Goal: Task Accomplishment & Management: Use online tool/utility

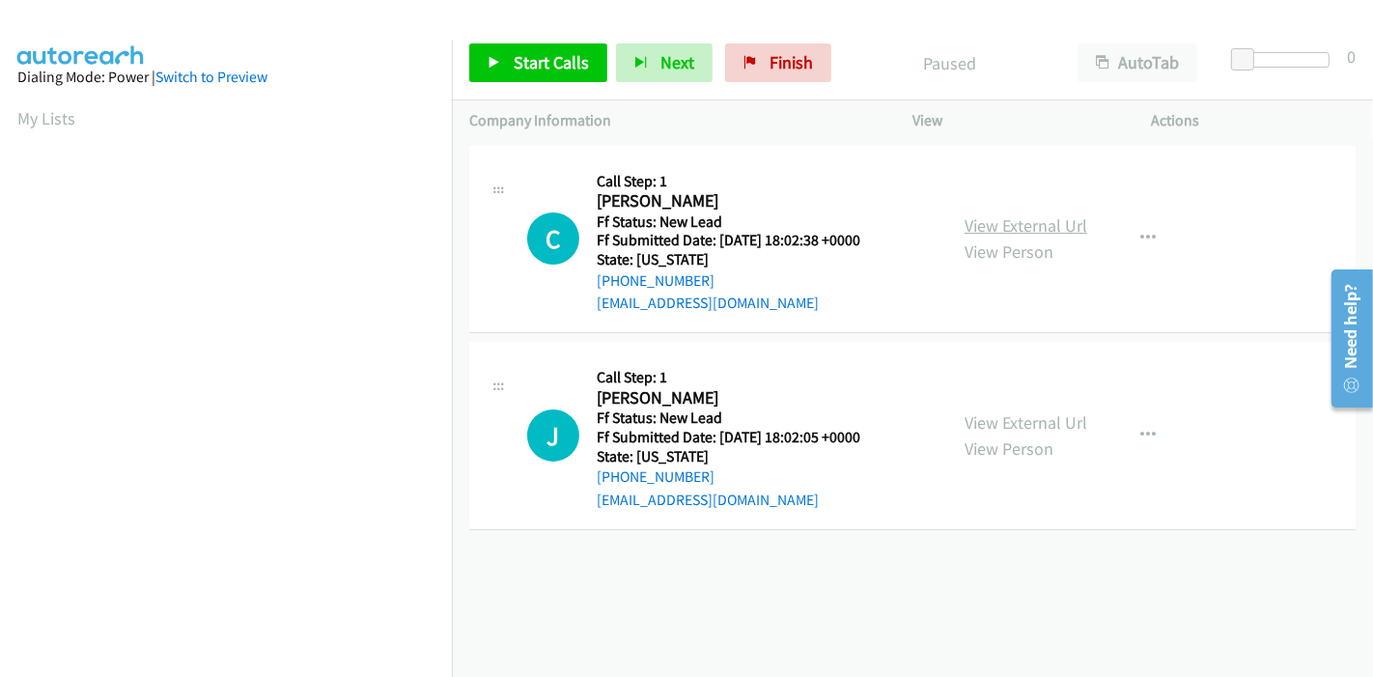
click at [1029, 230] on link "View External Url" at bounding box center [1026, 225] width 123 height 22
click at [1018, 412] on link "View External Url" at bounding box center [1026, 422] width 123 height 22
click at [514, 65] on span "Start Calls" at bounding box center [551, 62] width 75 height 22
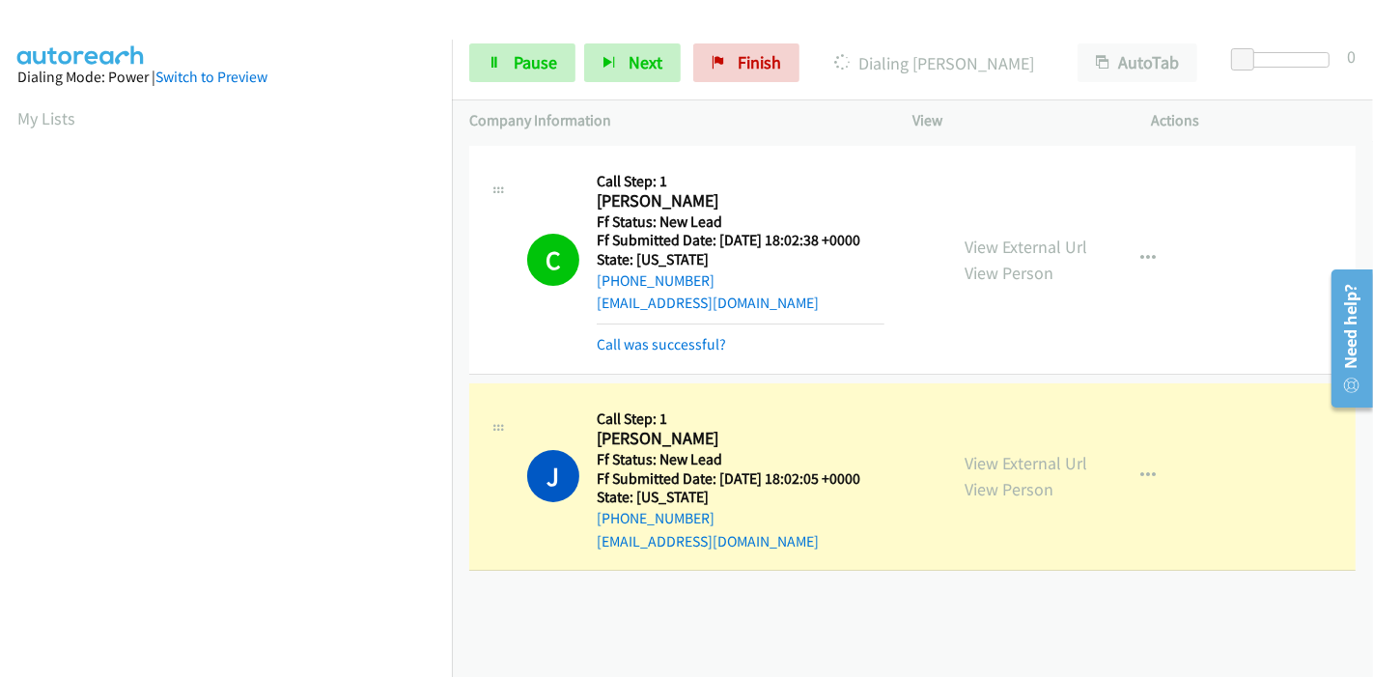
click at [646, 354] on div "Call was successful?" at bounding box center [741, 344] width 288 height 23
click at [629, 342] on link "Call was successful?" at bounding box center [661, 344] width 129 height 18
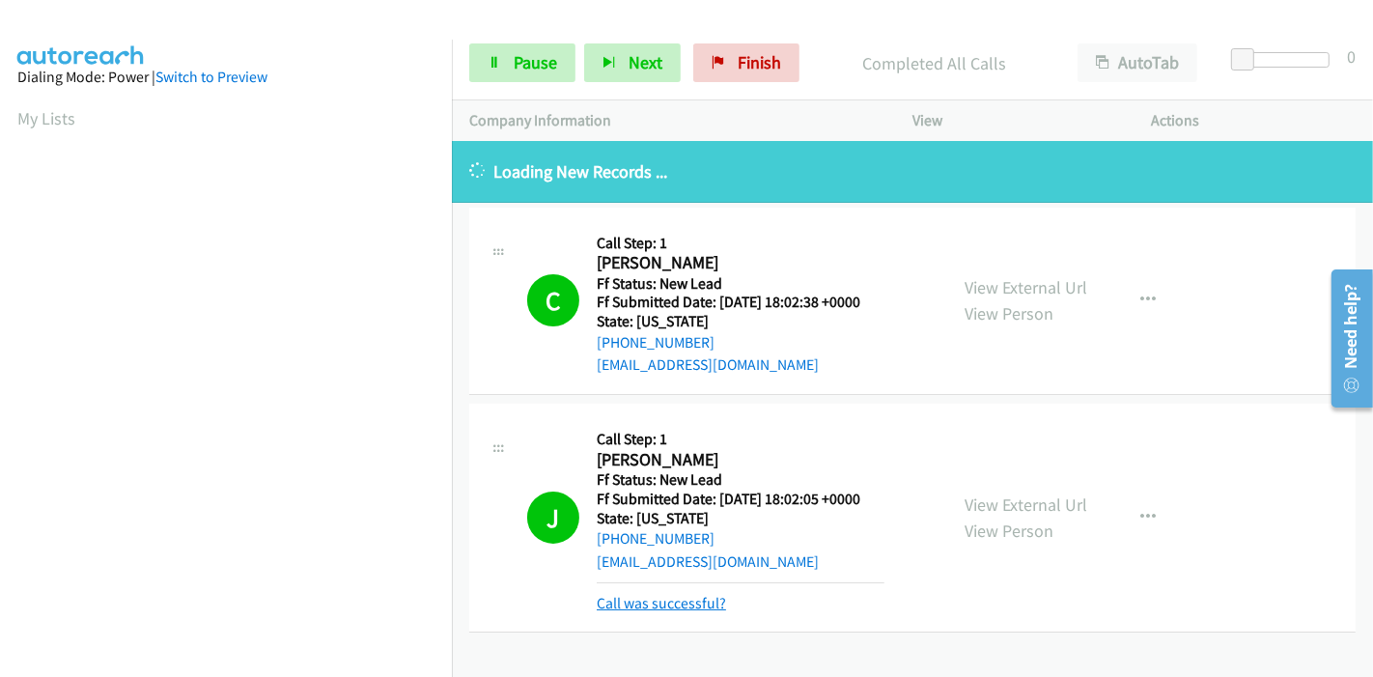
click at [651, 606] on link "Call was successful?" at bounding box center [661, 603] width 129 height 18
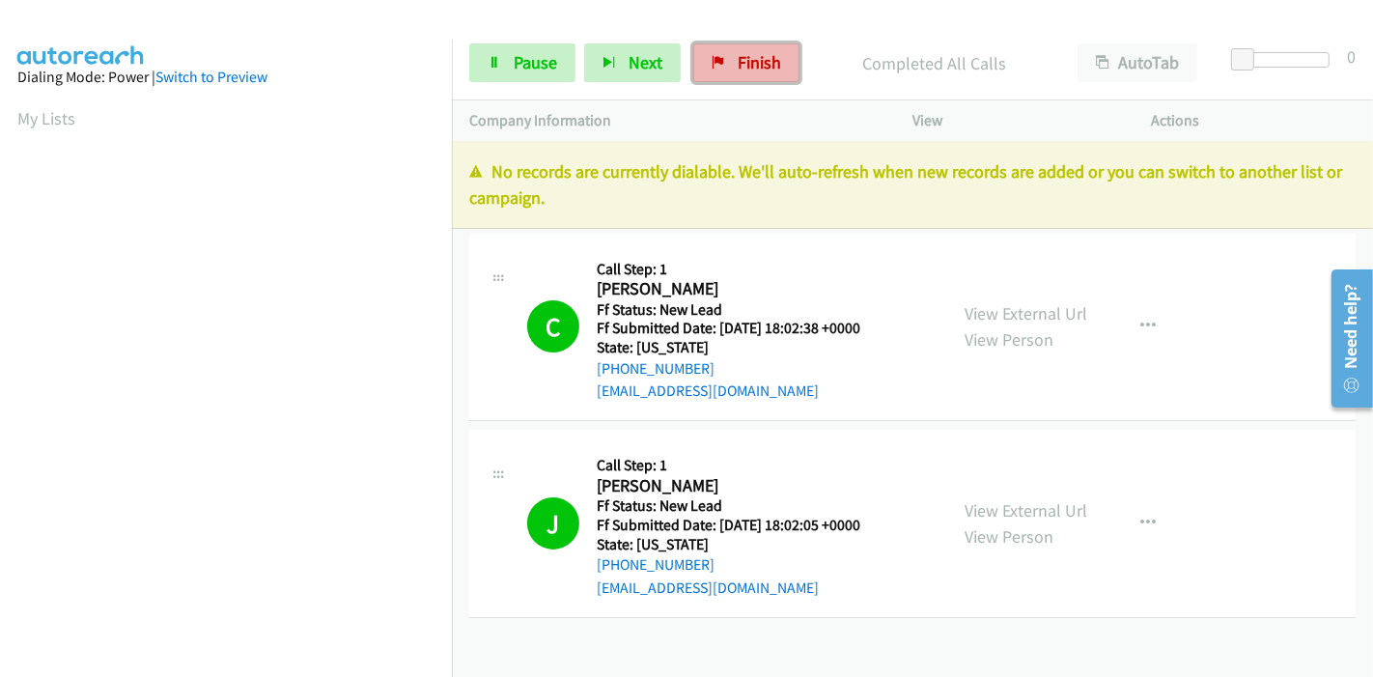
click at [742, 58] on span "Finish" at bounding box center [759, 62] width 43 height 22
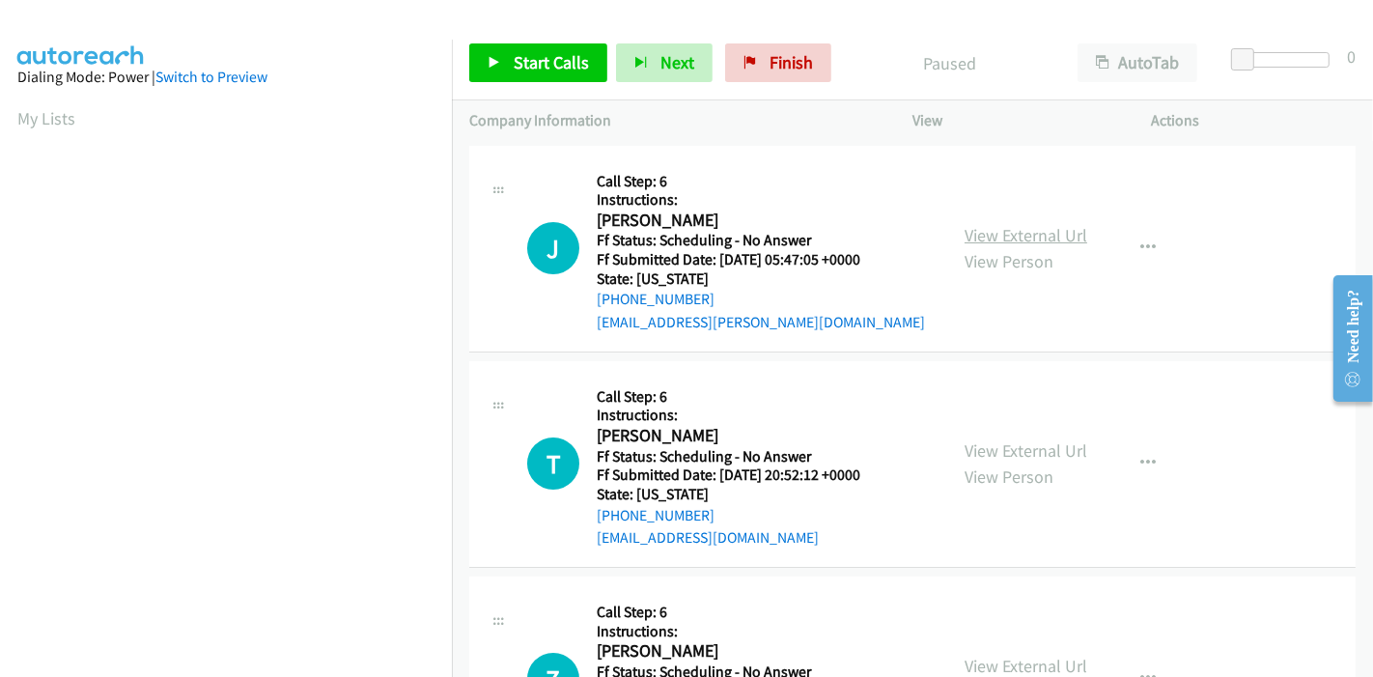
click at [1013, 240] on link "View External Url" at bounding box center [1026, 235] width 123 height 22
click at [1001, 447] on link "View External Url" at bounding box center [1026, 450] width 123 height 22
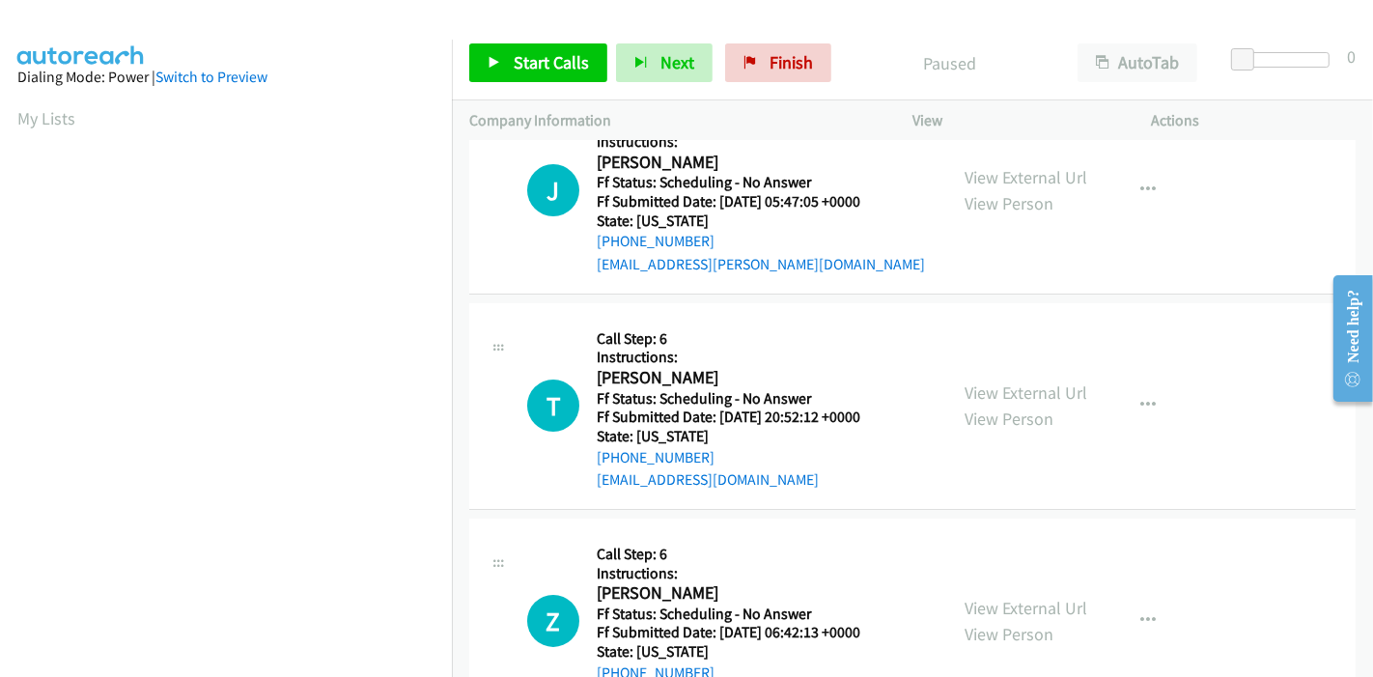
scroll to position [107, 0]
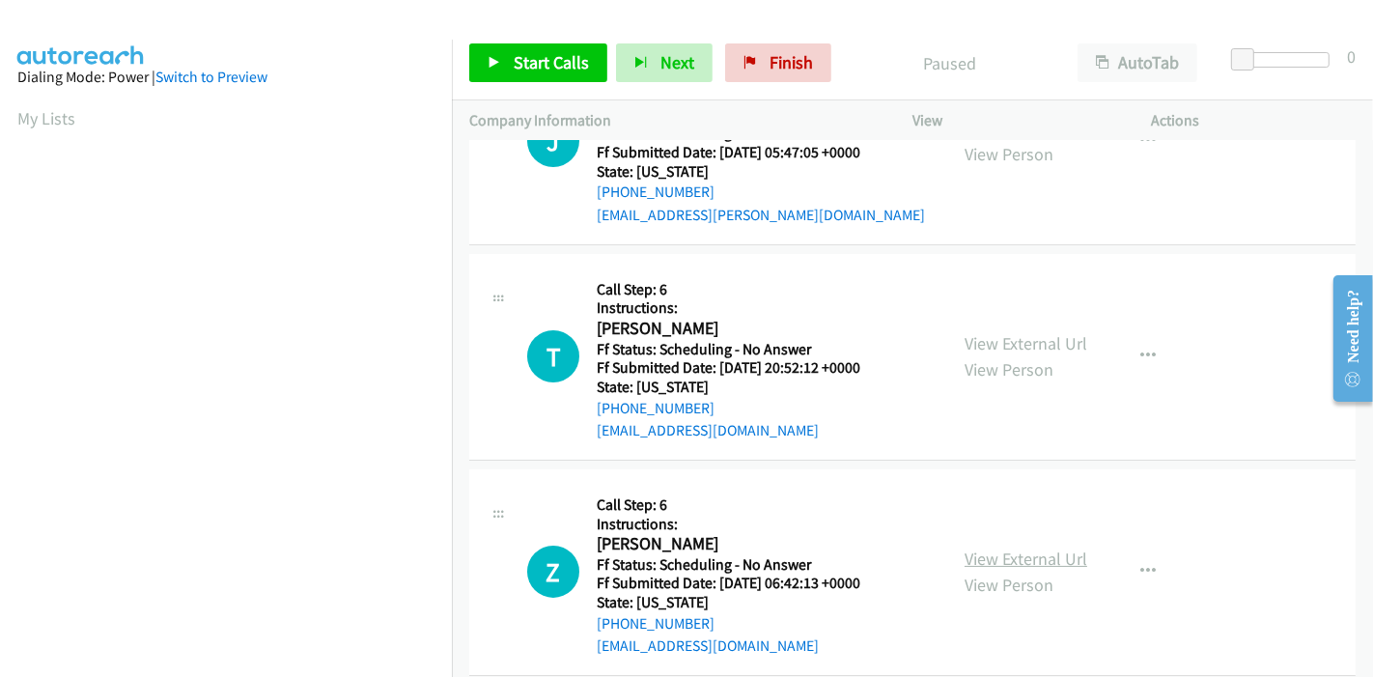
click at [1019, 547] on link "View External Url" at bounding box center [1026, 558] width 123 height 22
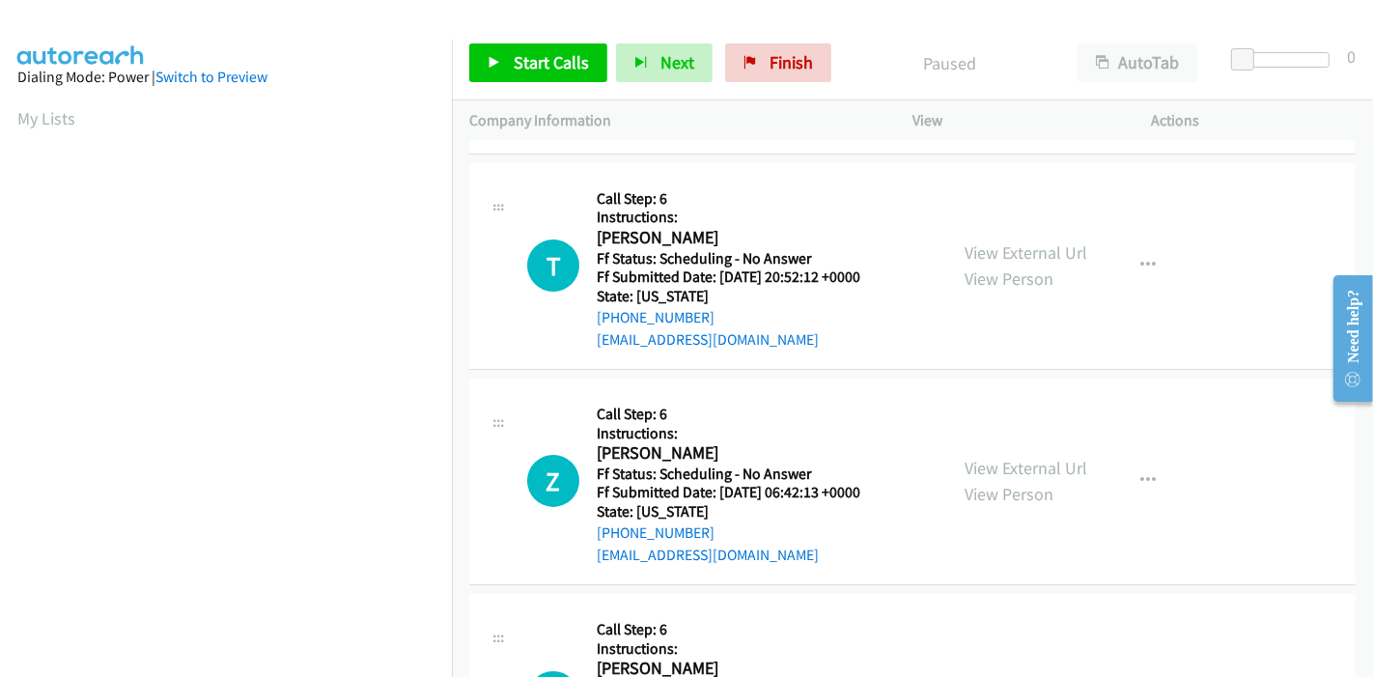
scroll to position [322, 0]
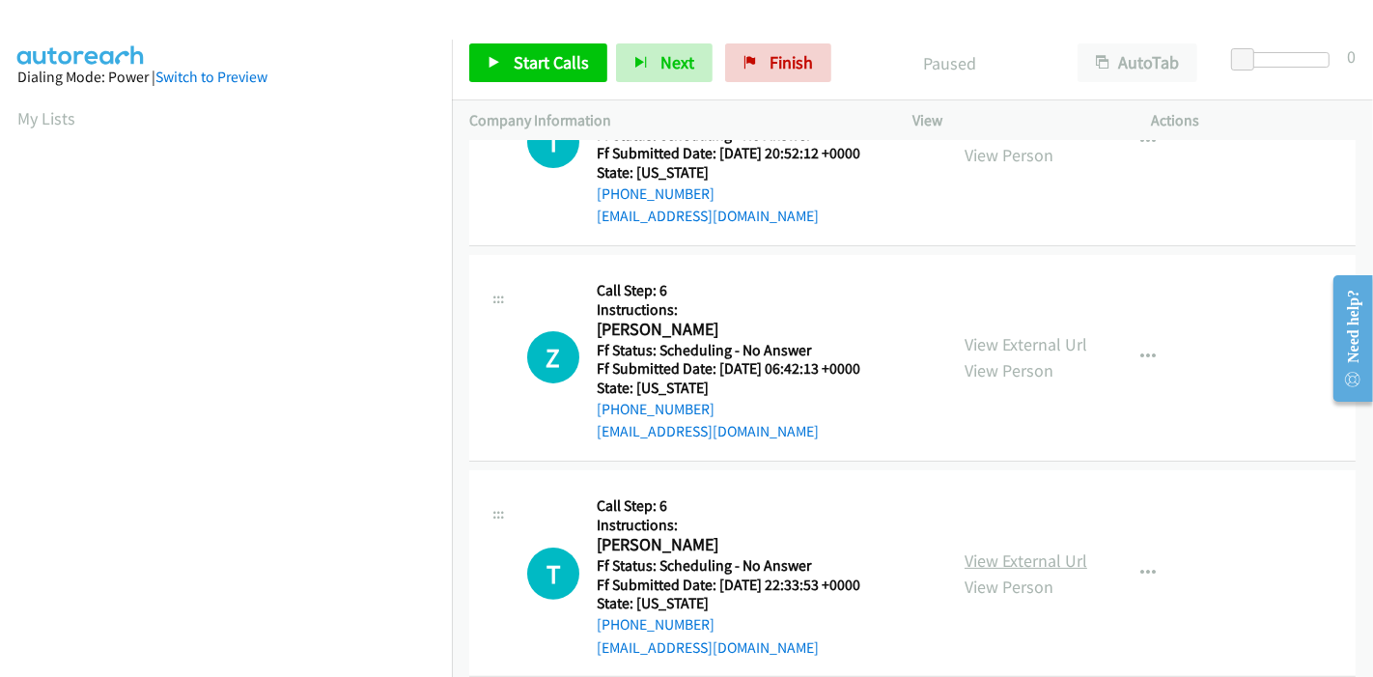
click at [973, 549] on link "View External Url" at bounding box center [1026, 560] width 123 height 22
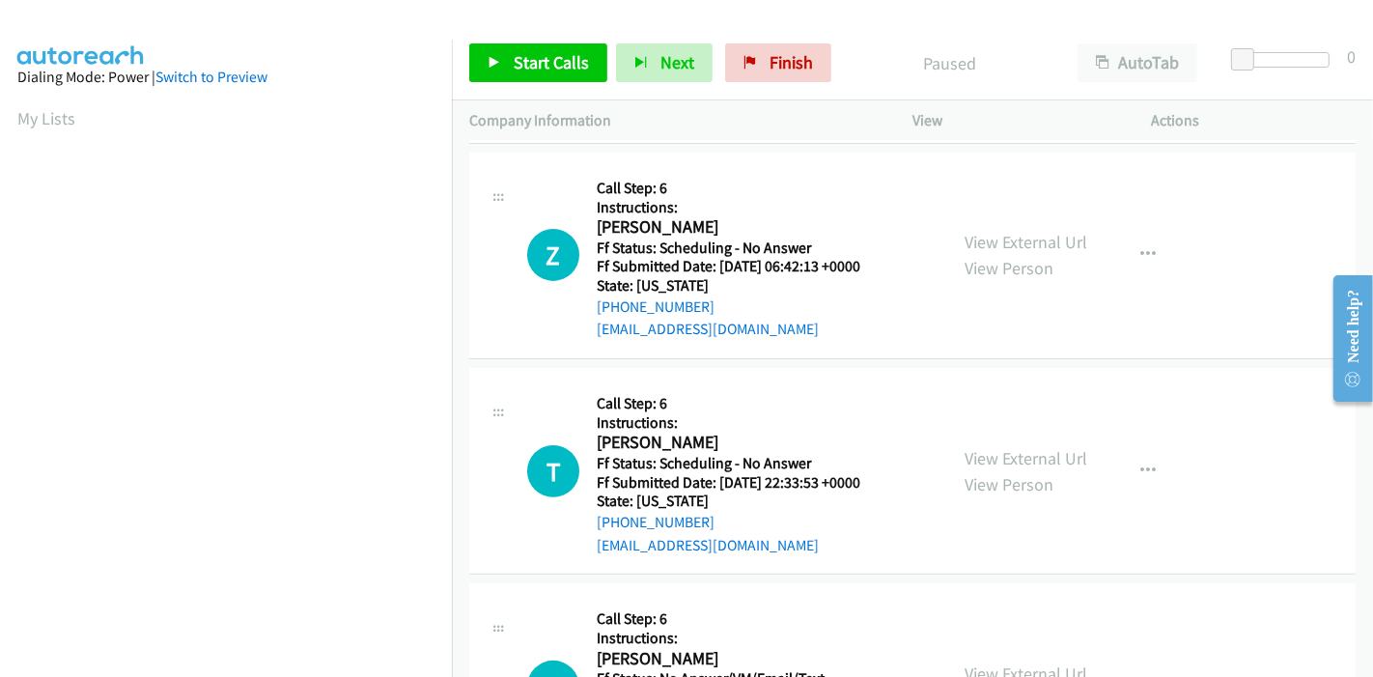
scroll to position [536, 0]
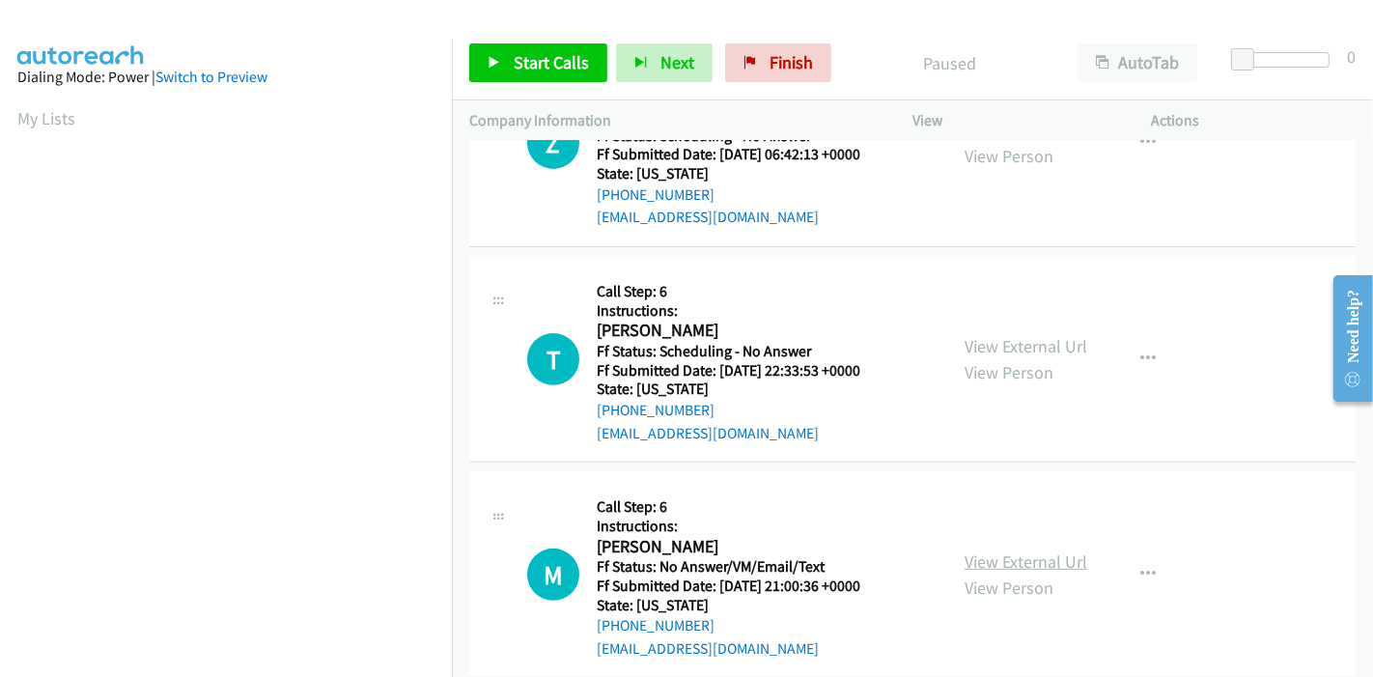
click at [981, 564] on link "View External Url" at bounding box center [1026, 561] width 123 height 22
click at [510, 53] on link "Start Calls" at bounding box center [538, 62] width 138 height 39
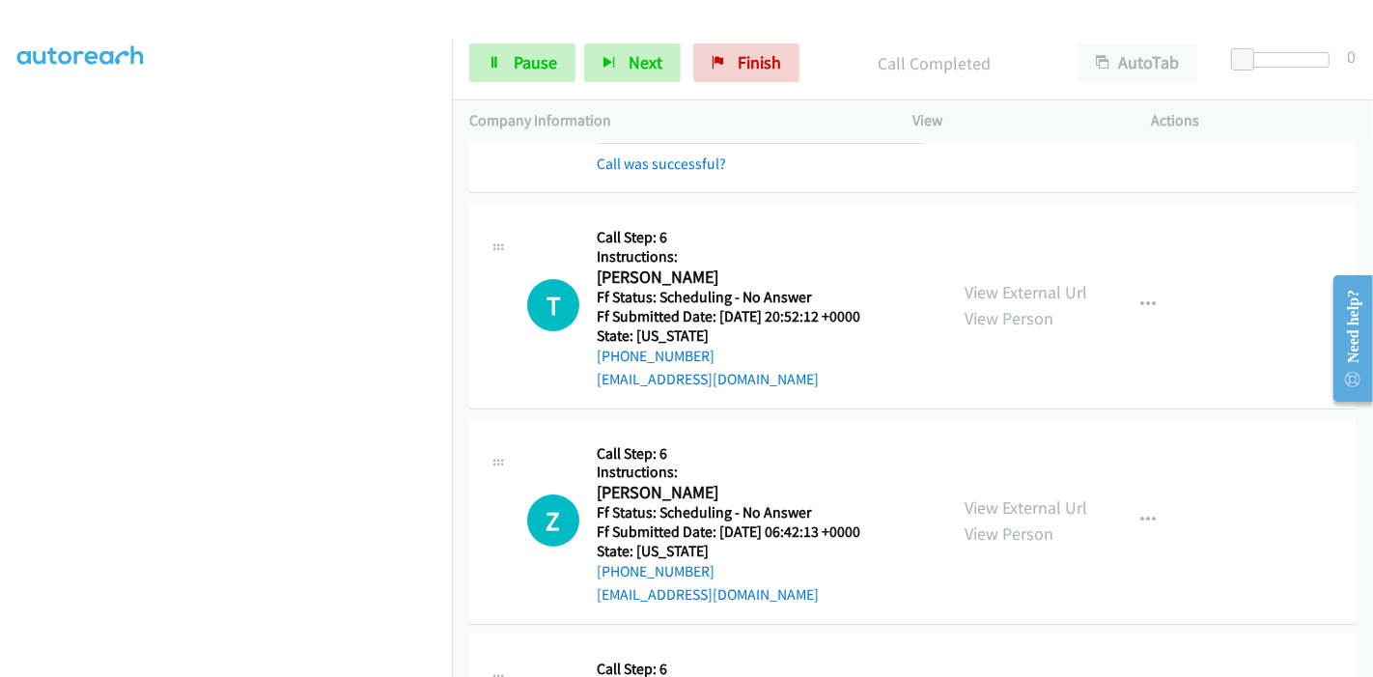
scroll to position [0, 0]
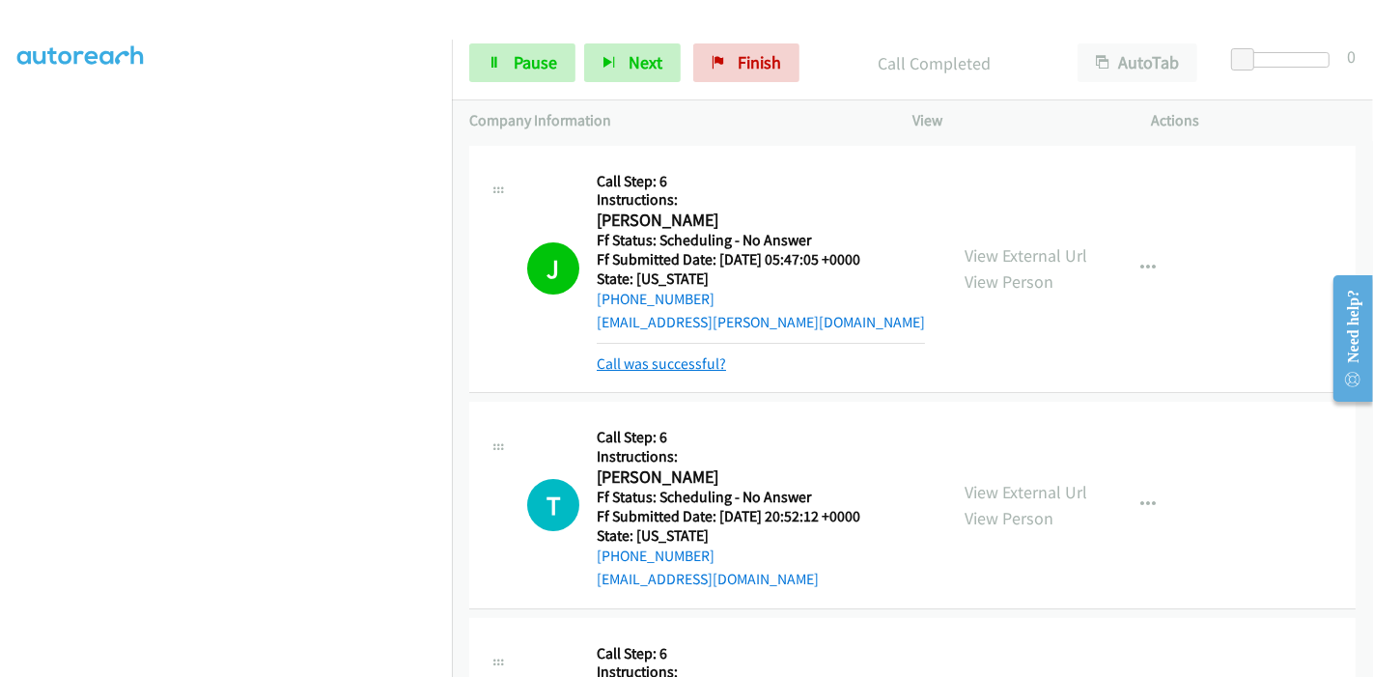
click at [649, 357] on link "Call was successful?" at bounding box center [661, 363] width 129 height 18
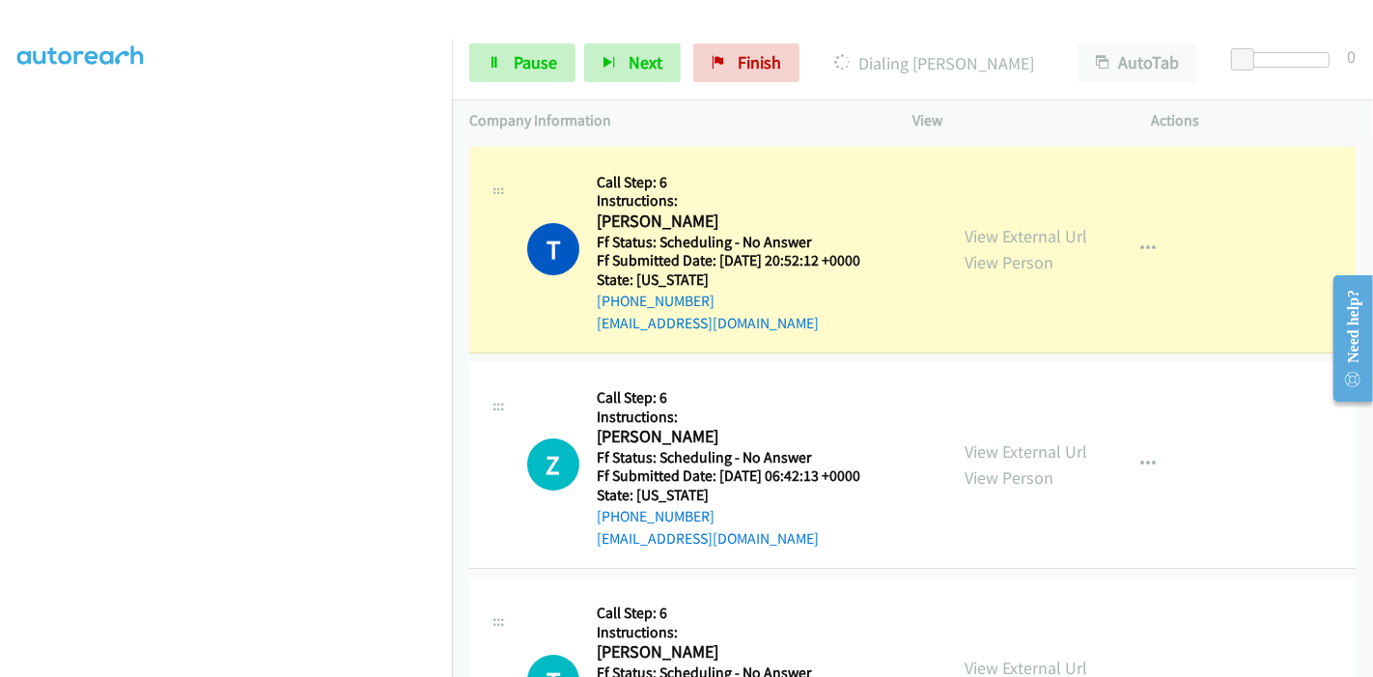
scroll to position [407, 0]
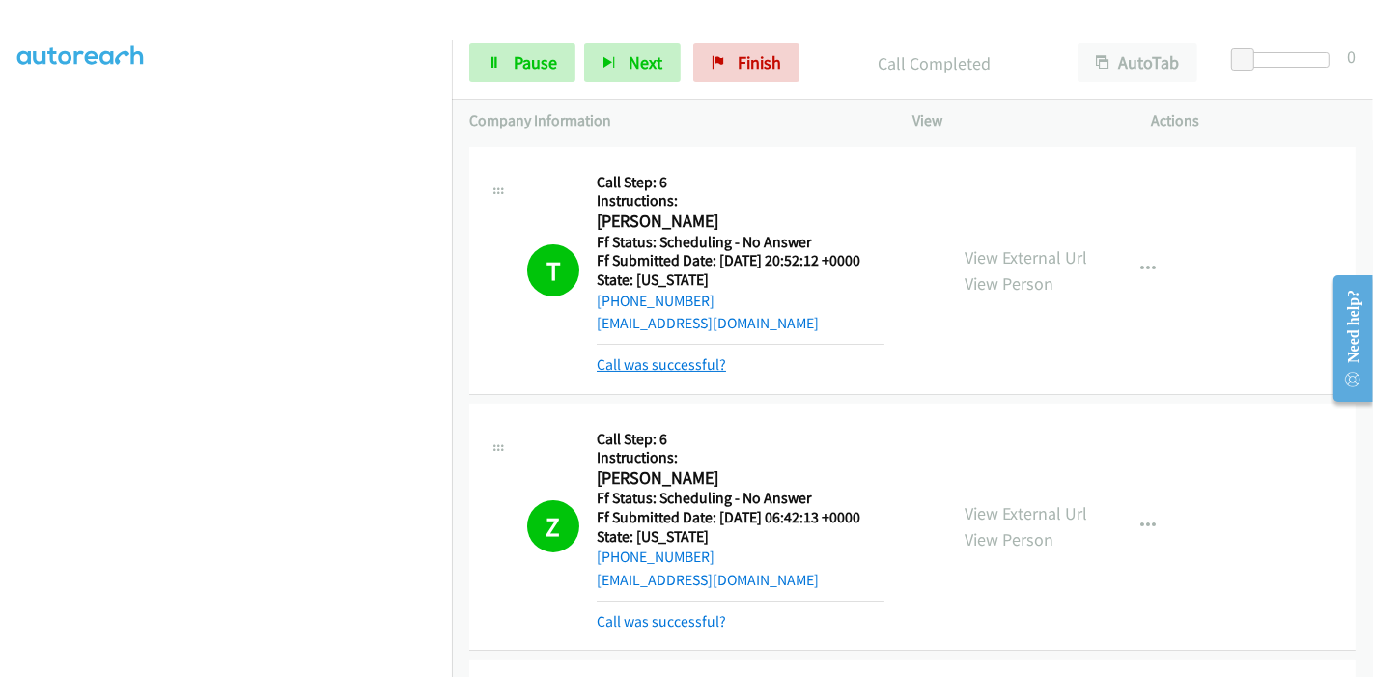
click at [697, 365] on link "Call was successful?" at bounding box center [661, 364] width 129 height 18
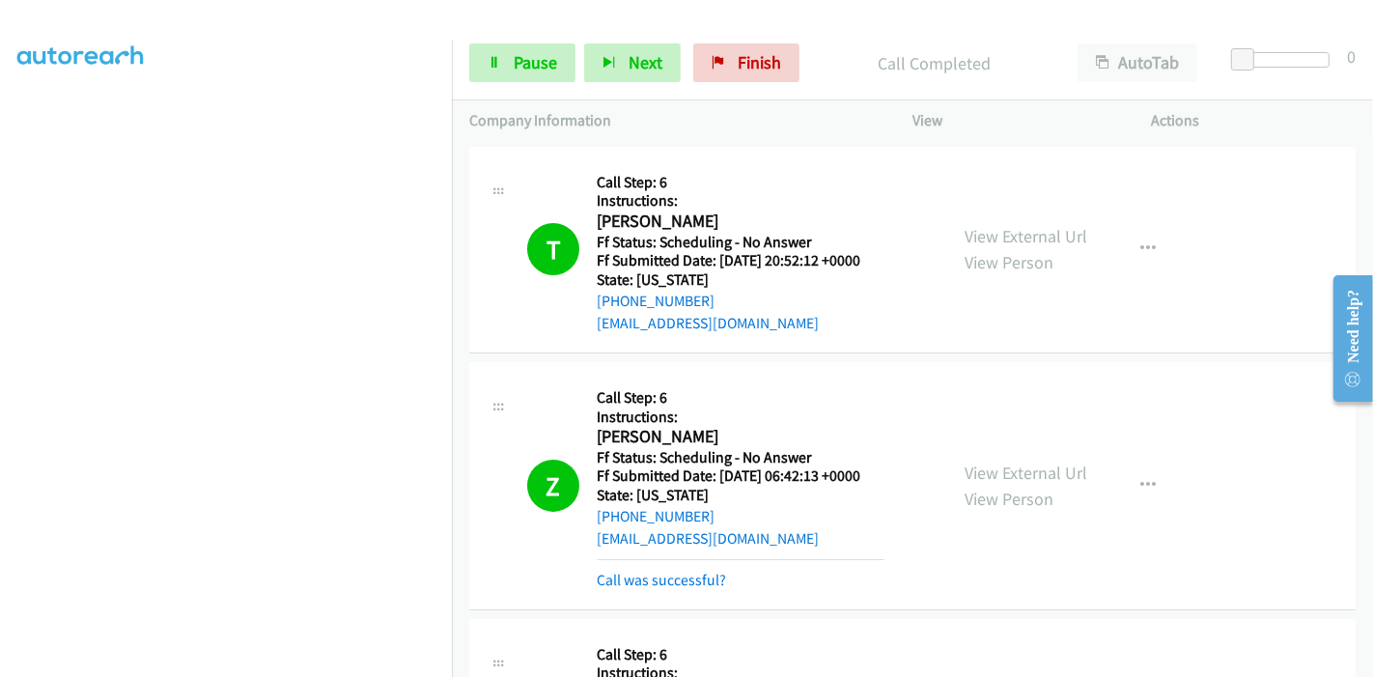
scroll to position [322, 0]
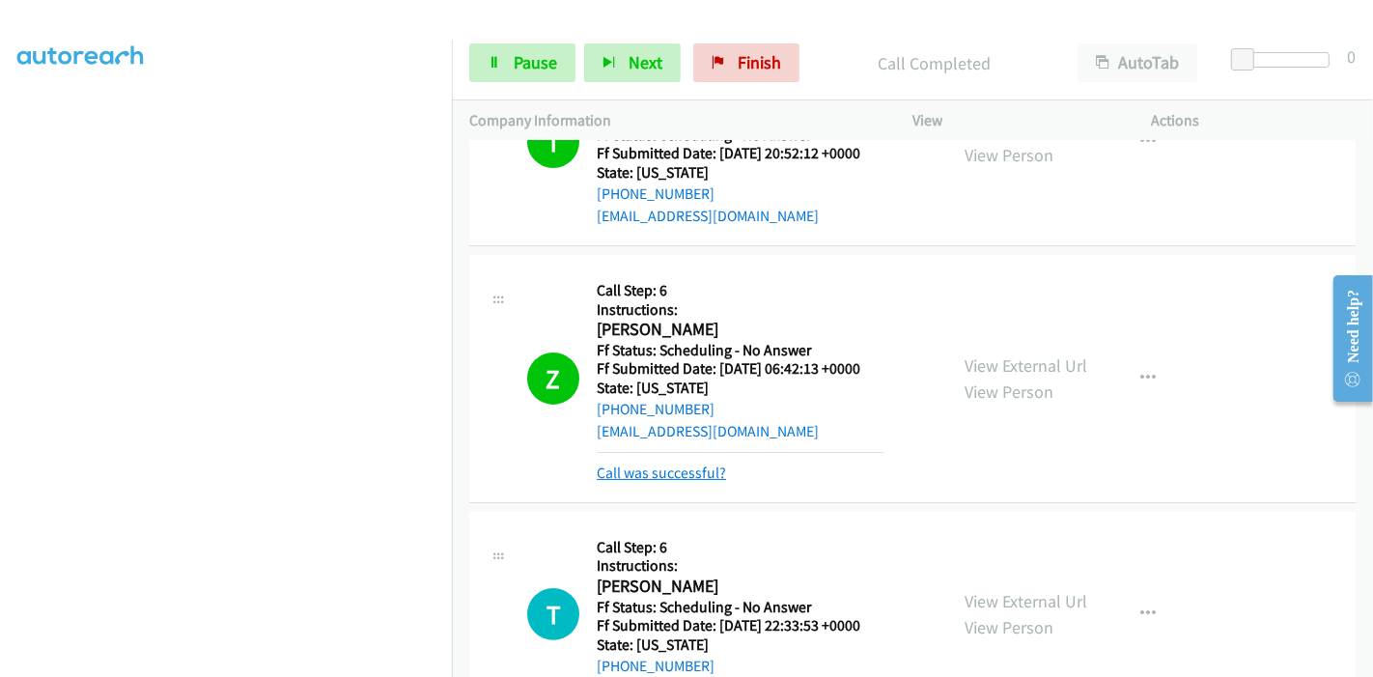
click at [681, 472] on link "Call was successful?" at bounding box center [661, 472] width 129 height 18
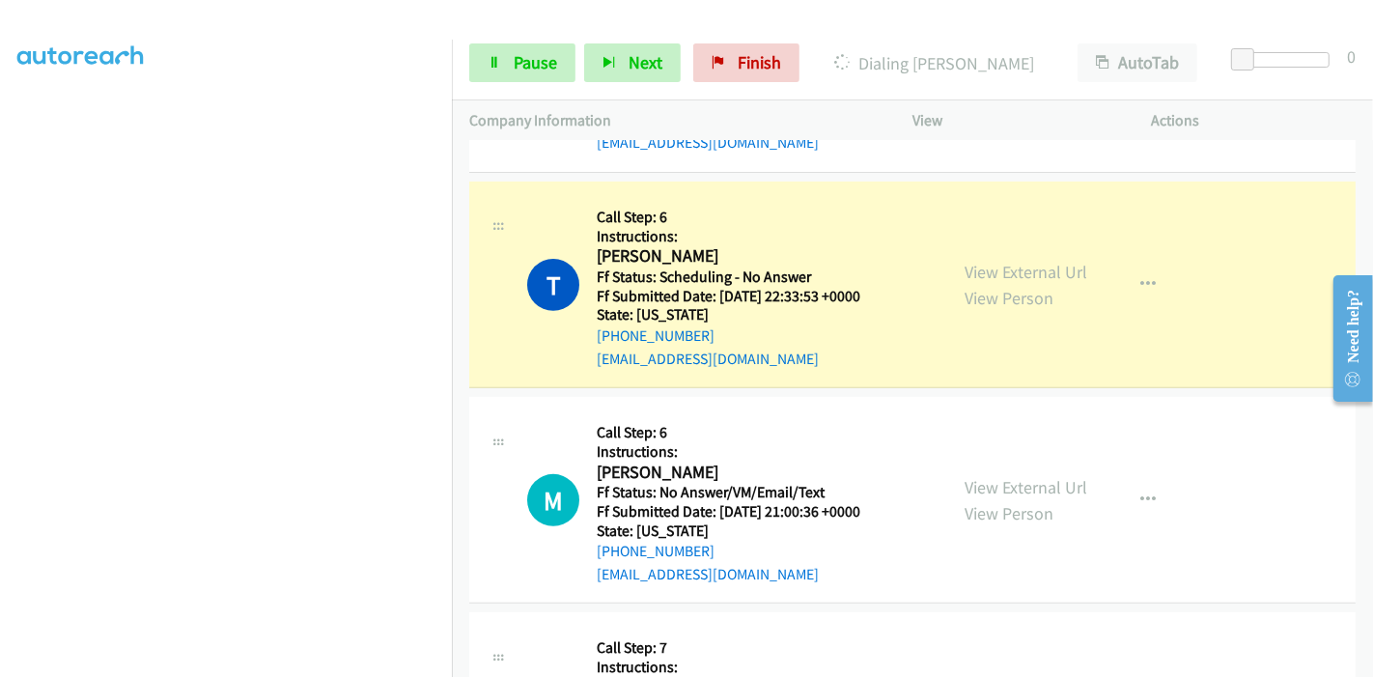
scroll to position [643, 0]
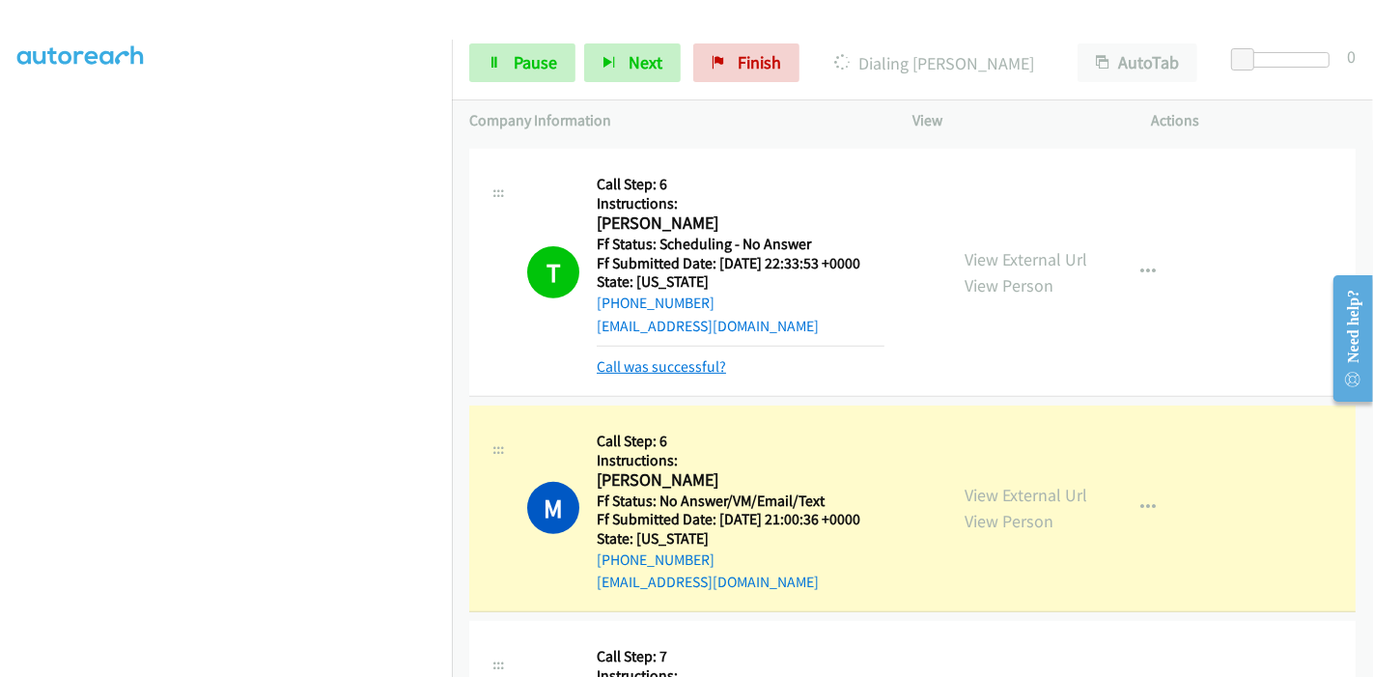
click at [652, 371] on link "Call was successful?" at bounding box center [661, 366] width 129 height 18
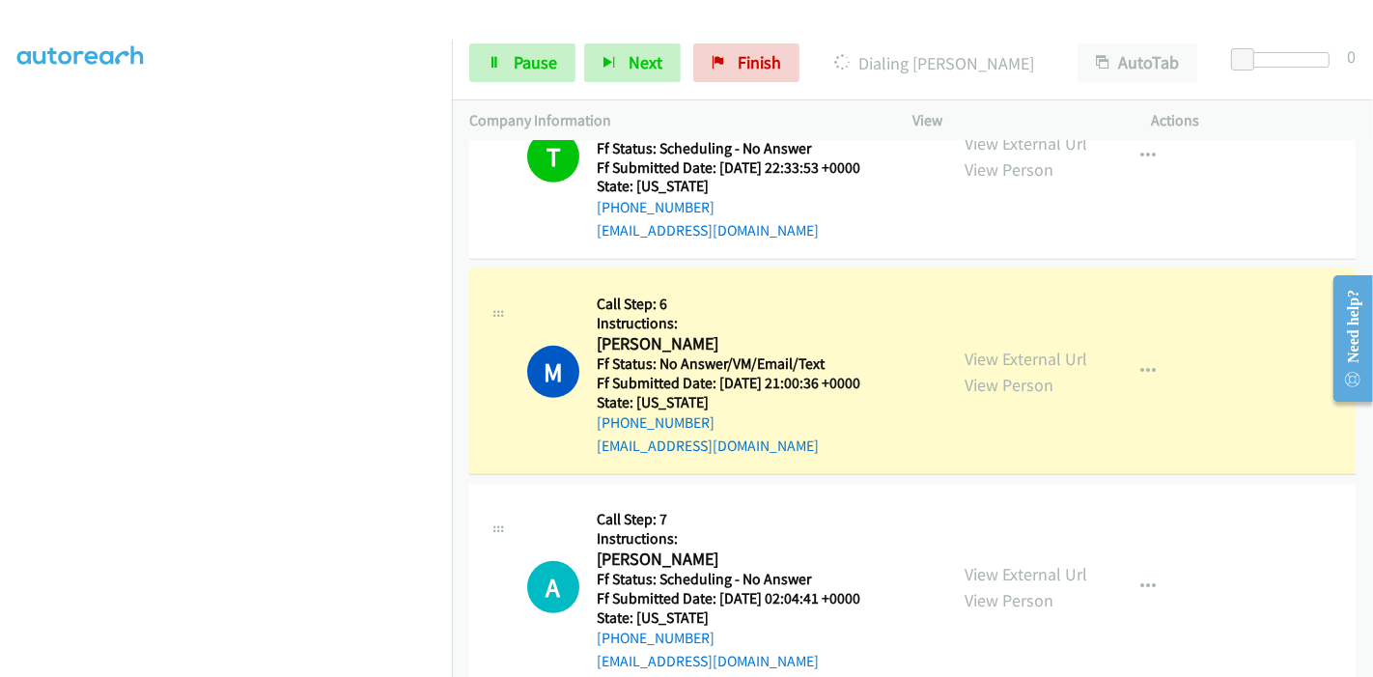
scroll to position [857, 0]
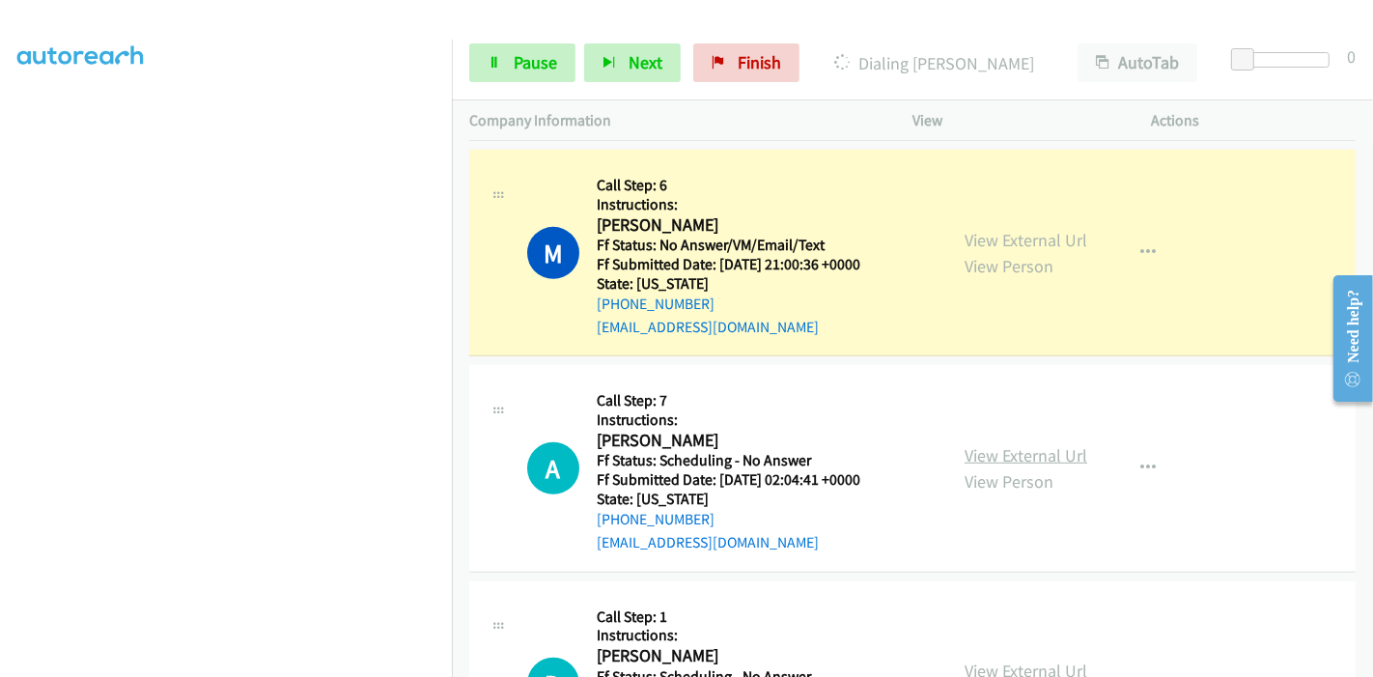
click at [986, 446] on link "View External Url" at bounding box center [1026, 455] width 123 height 22
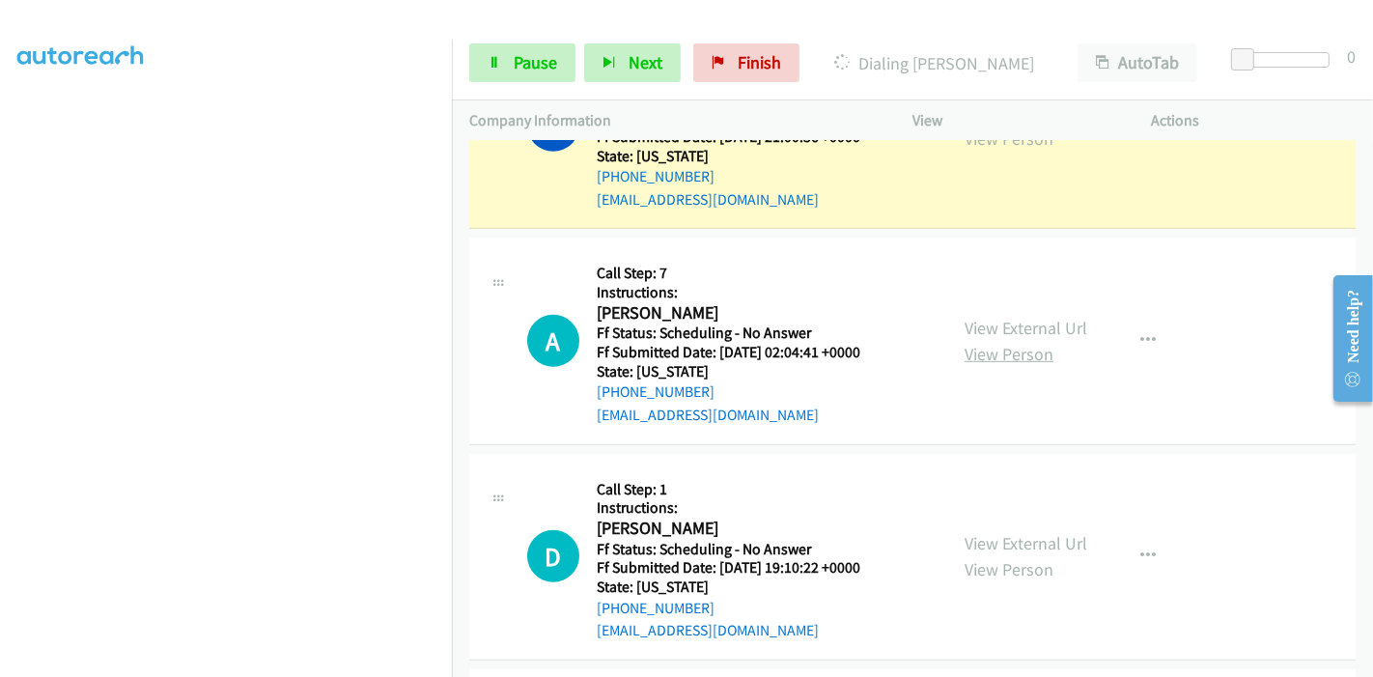
scroll to position [1073, 0]
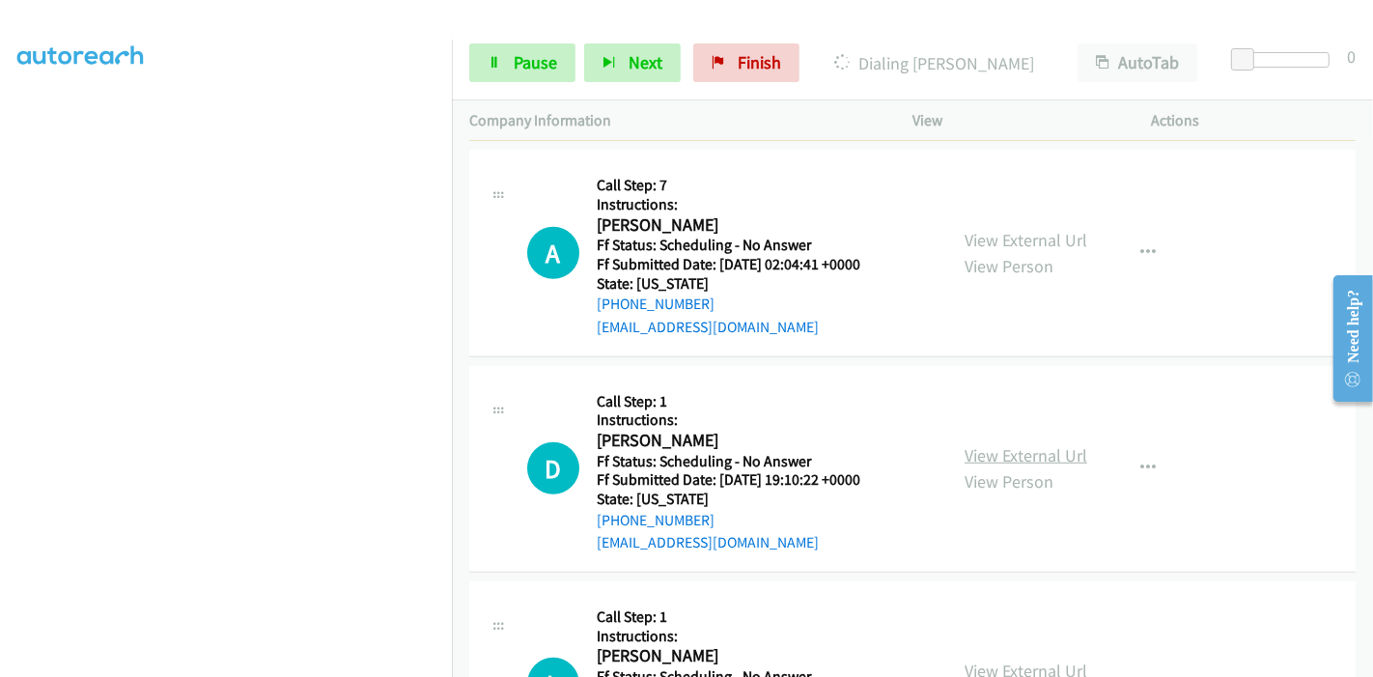
click at [985, 448] on link "View External Url" at bounding box center [1026, 455] width 123 height 22
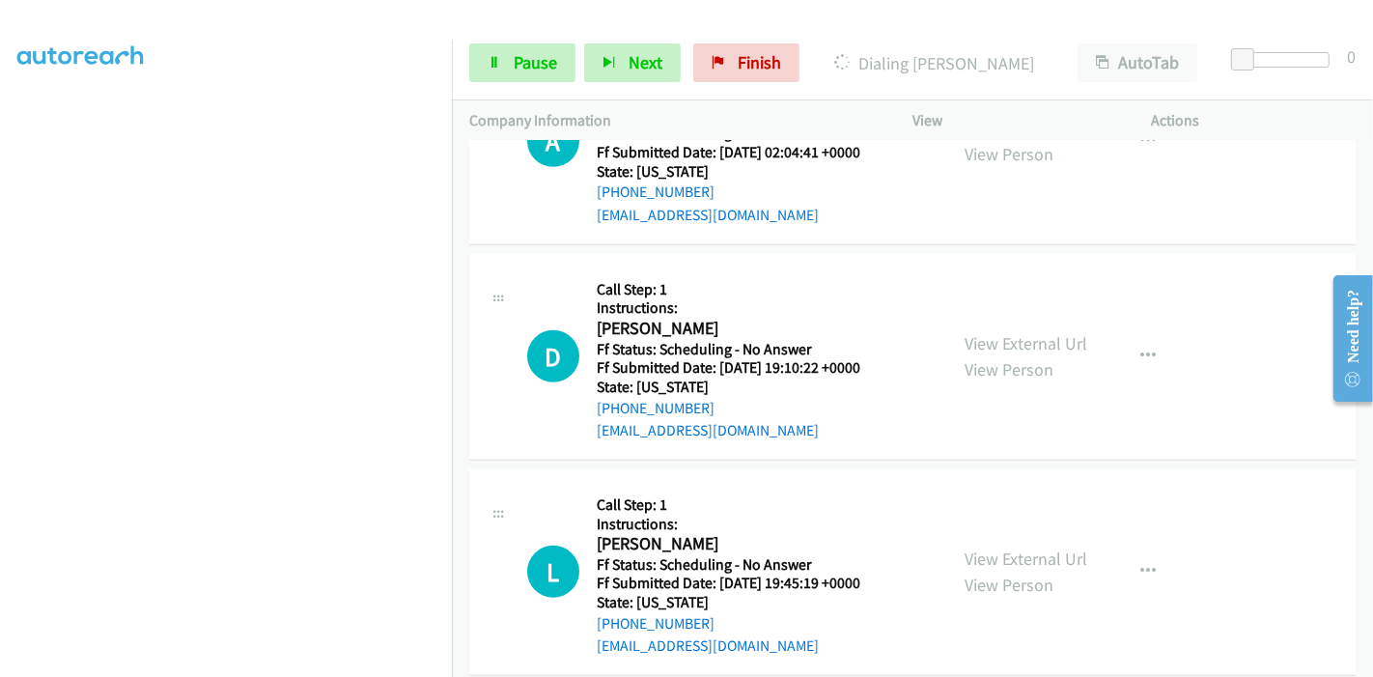
scroll to position [1287, 0]
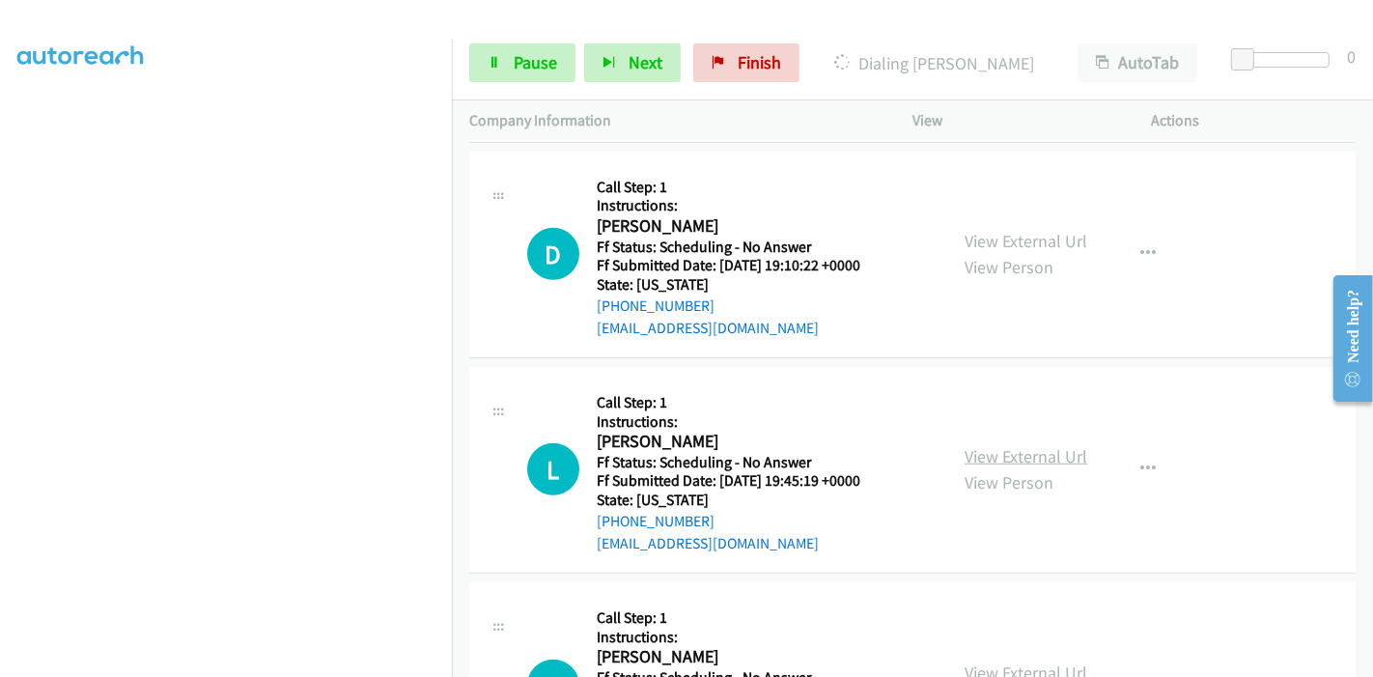
click at [990, 454] on link "View External Url" at bounding box center [1026, 456] width 123 height 22
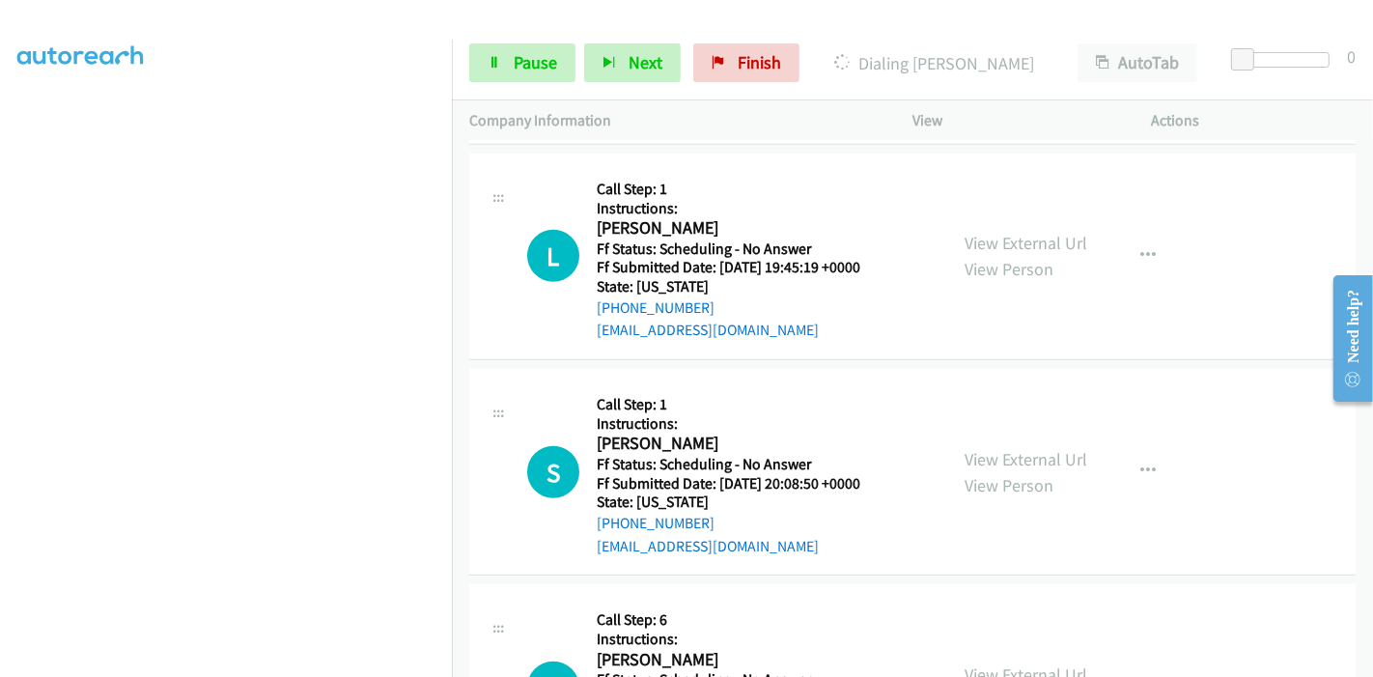
scroll to position [1501, 0]
click at [978, 447] on link "View External Url" at bounding box center [1026, 458] width 123 height 22
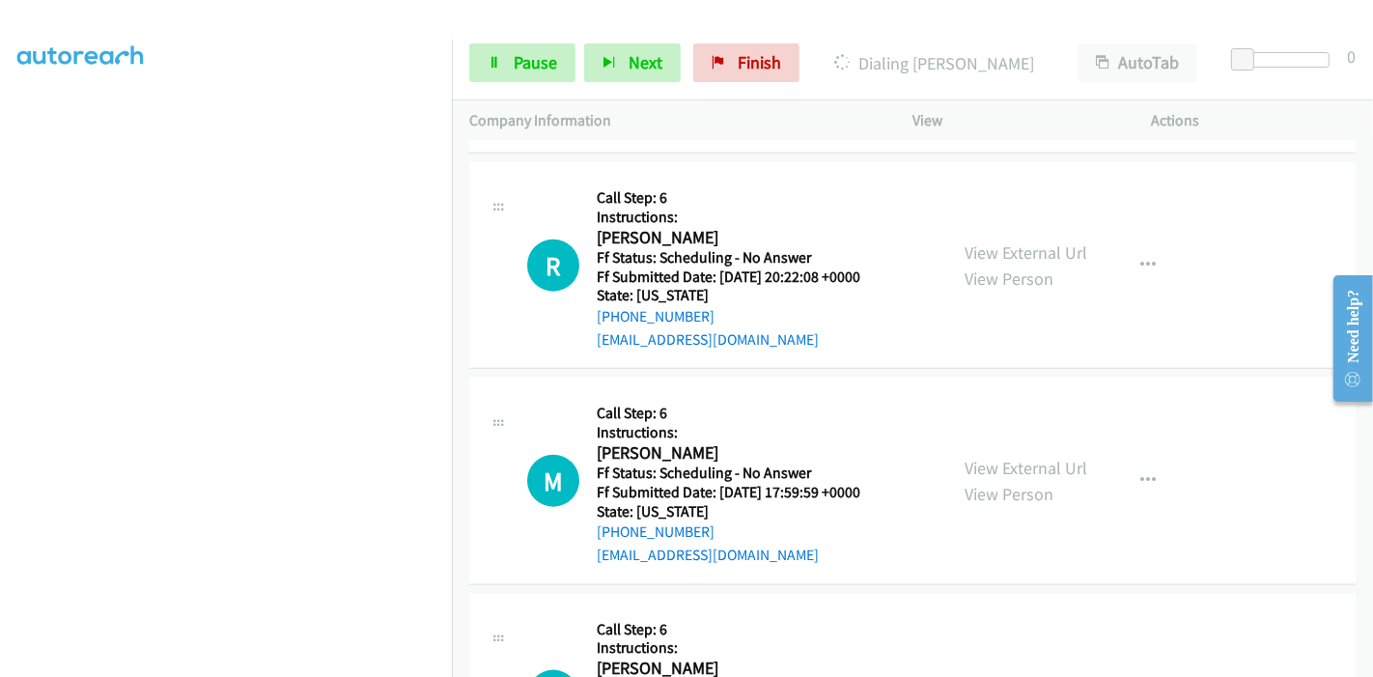
scroll to position [1931, 0]
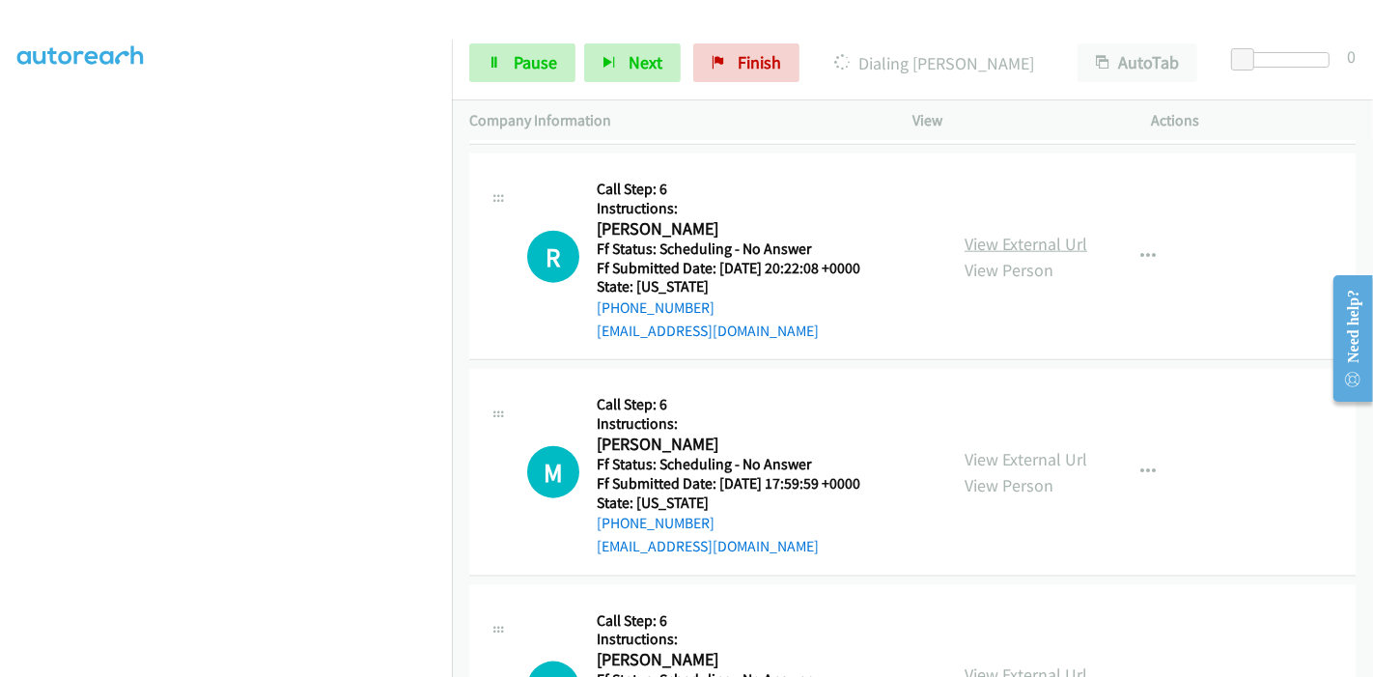
click at [1006, 243] on link "View External Url" at bounding box center [1026, 244] width 123 height 22
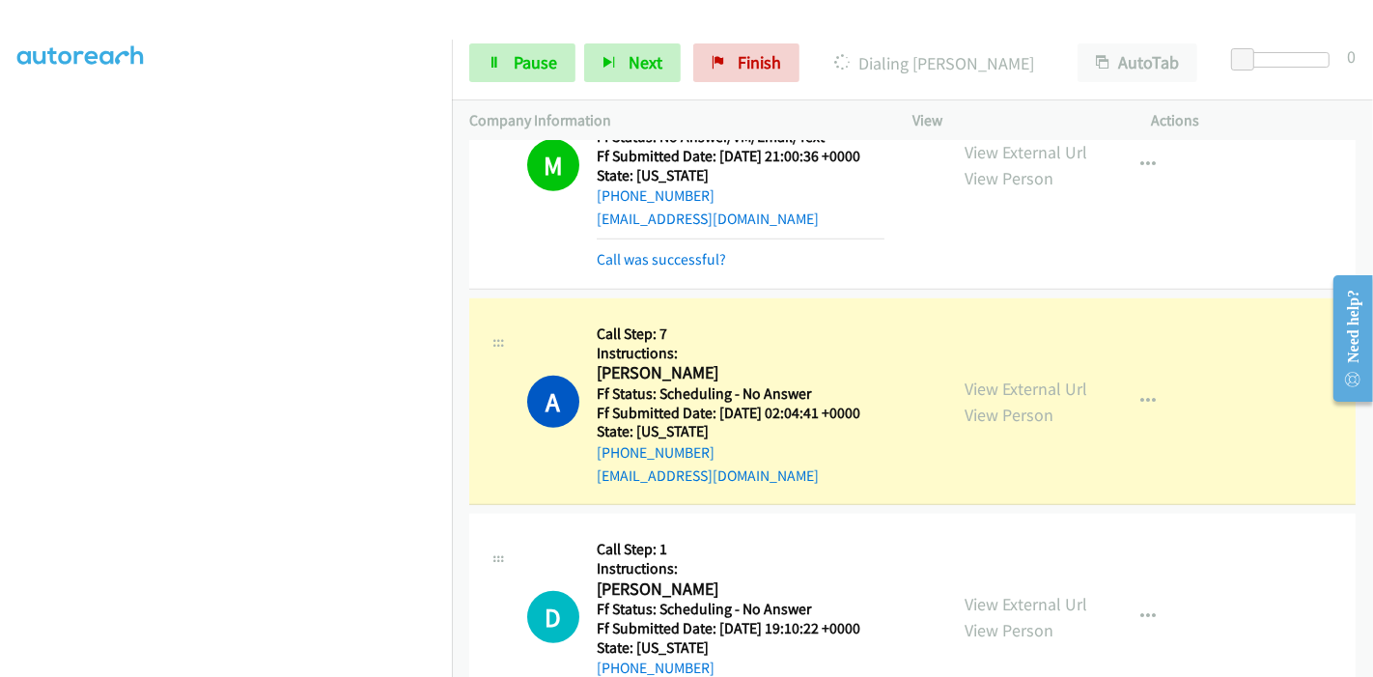
scroll to position [986, 0]
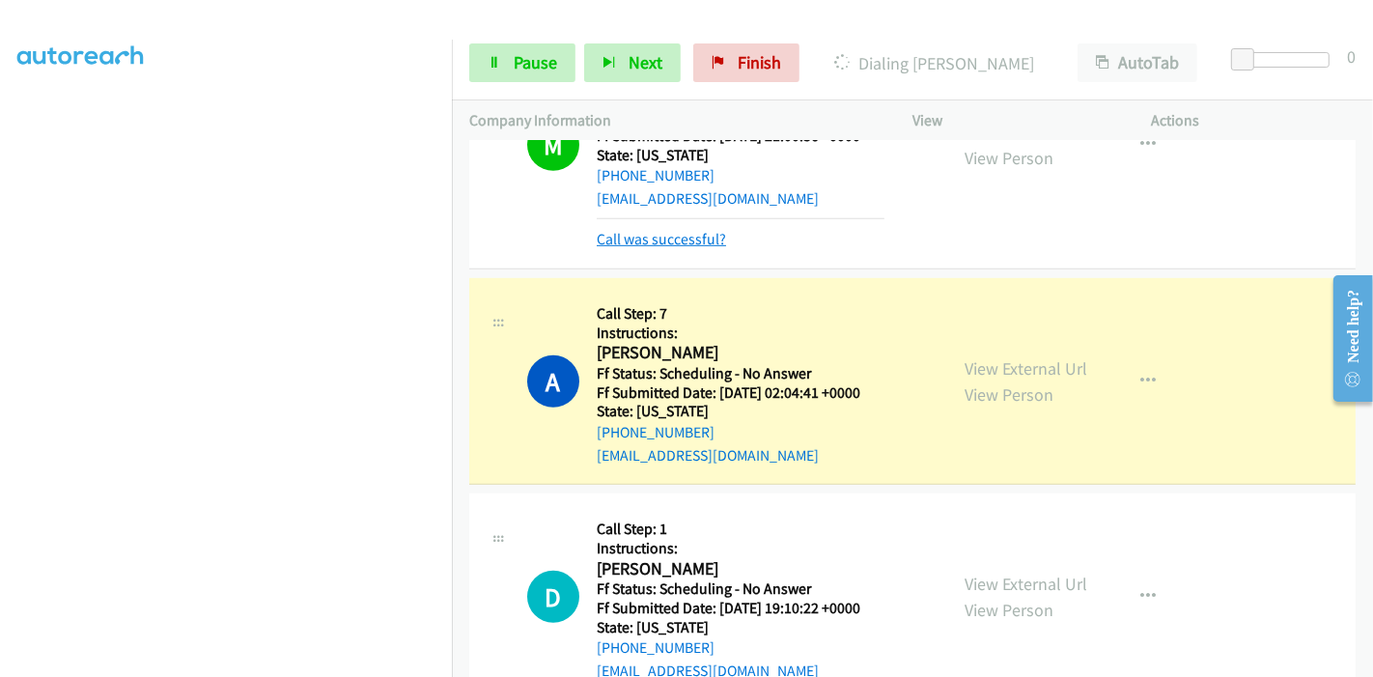
click at [642, 236] on link "Call was successful?" at bounding box center [661, 239] width 129 height 18
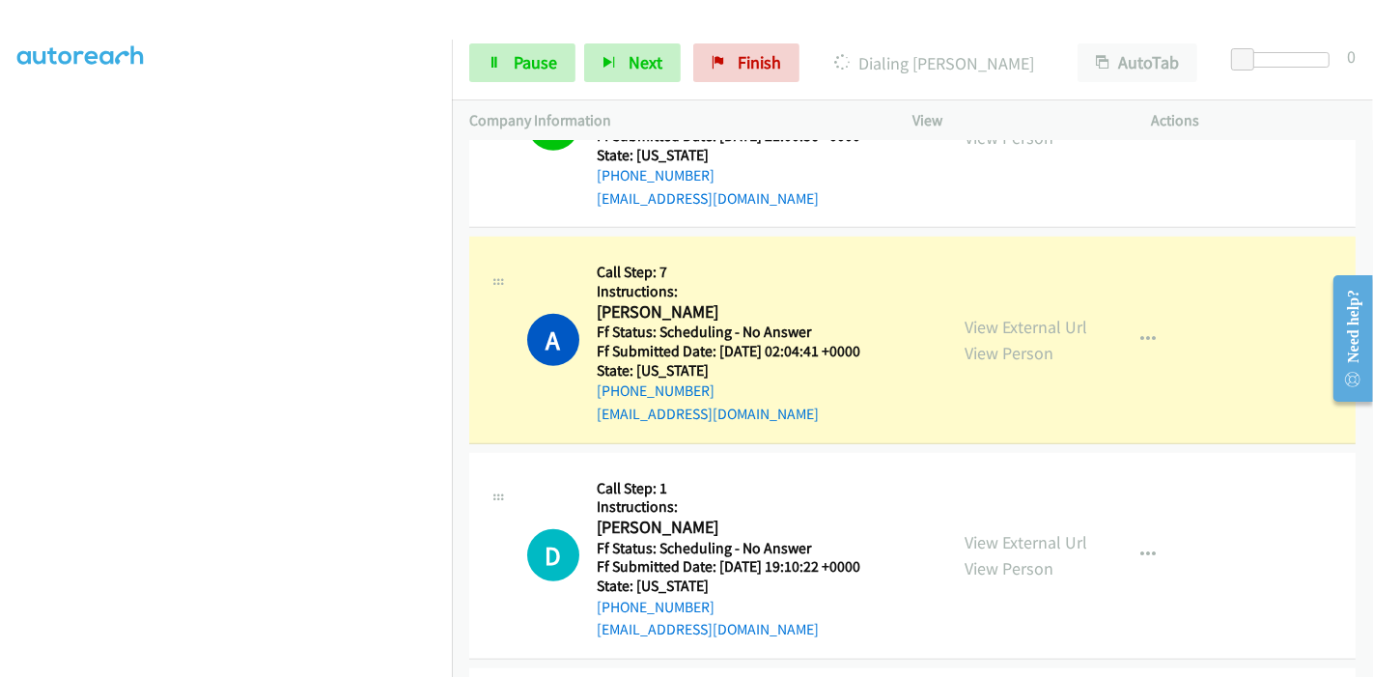
scroll to position [966, 0]
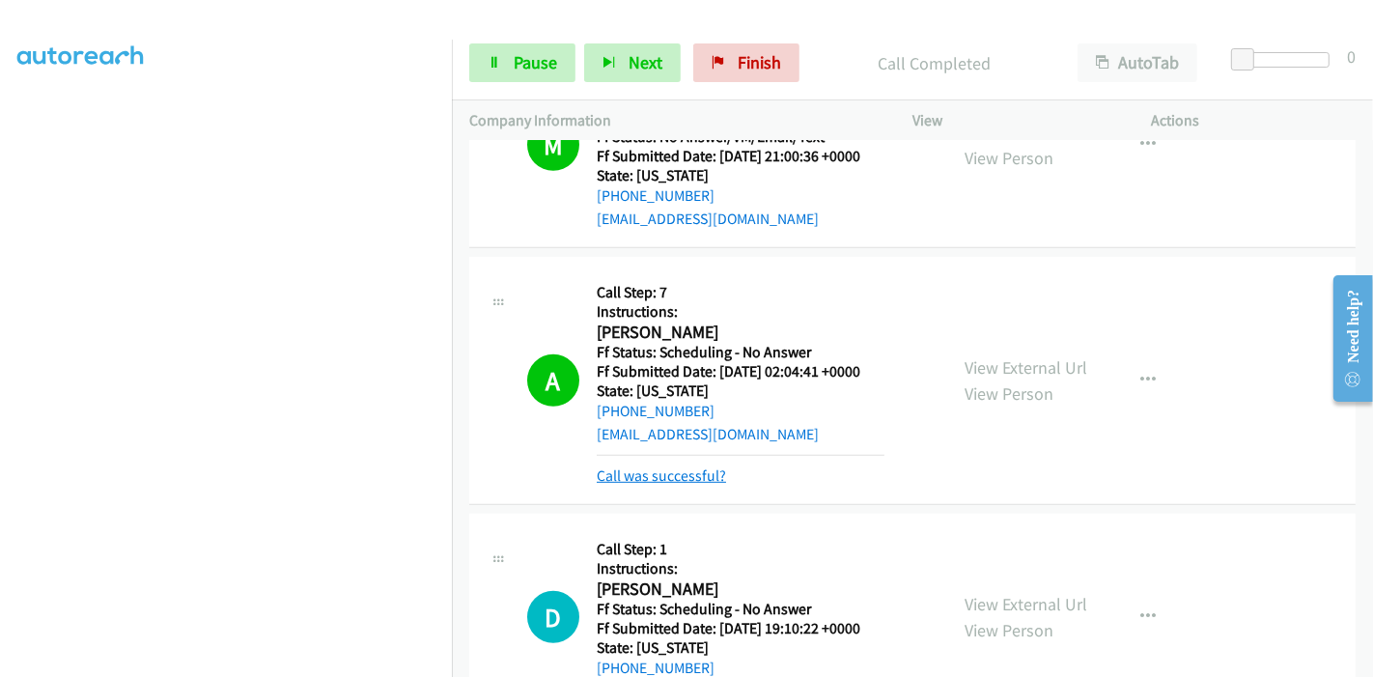
click at [671, 475] on link "Call was successful?" at bounding box center [661, 475] width 129 height 18
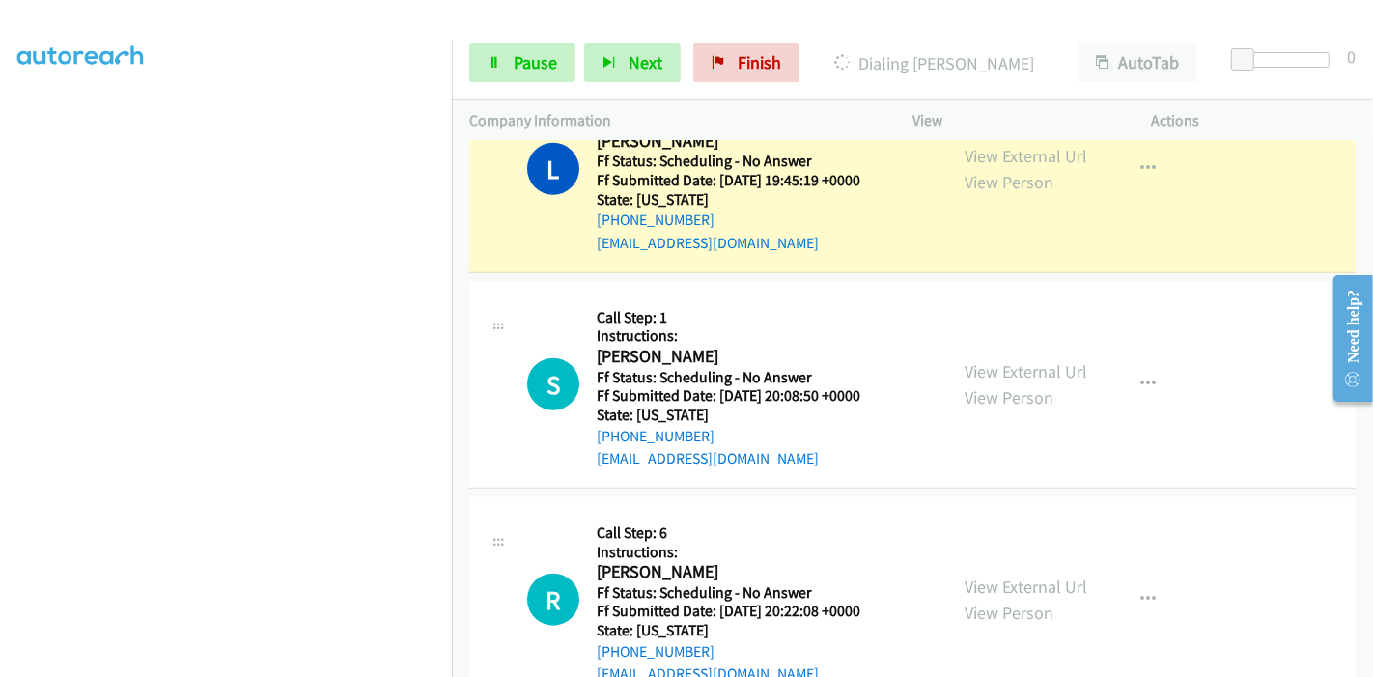
scroll to position [1649, 0]
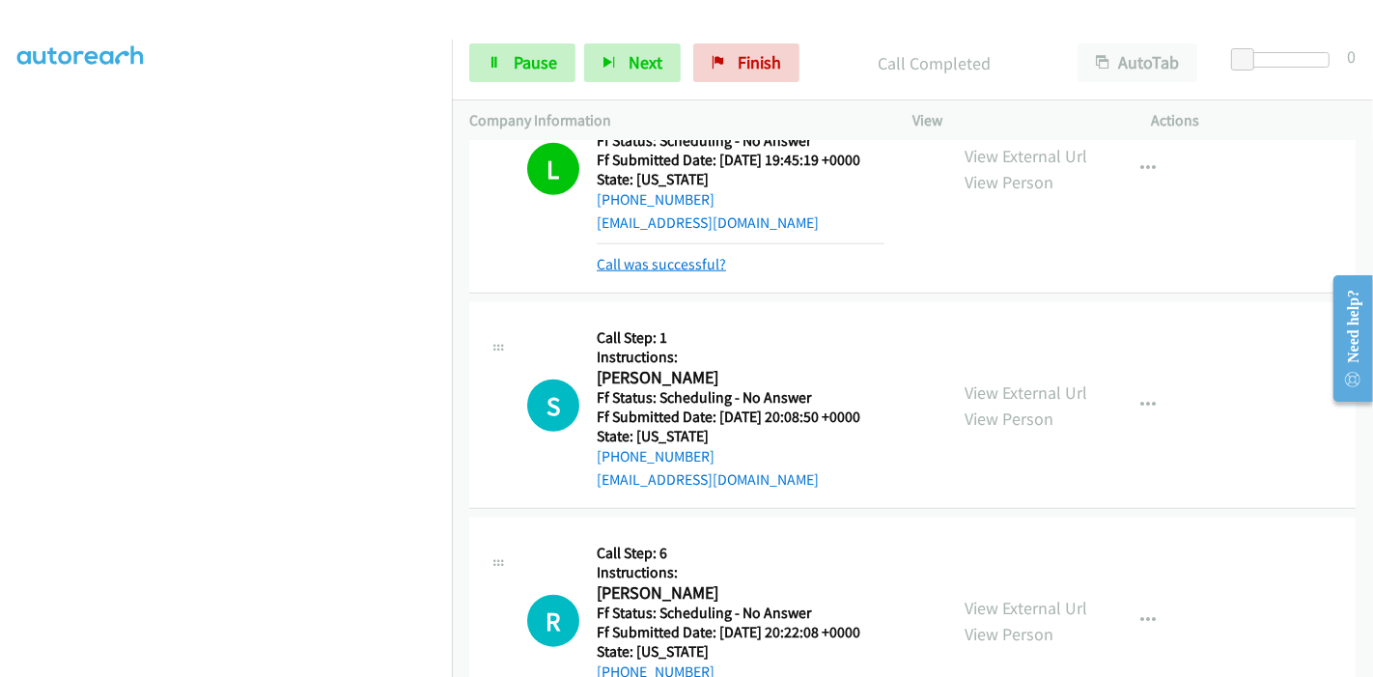
click at [664, 259] on link "Call was successful?" at bounding box center [661, 264] width 129 height 18
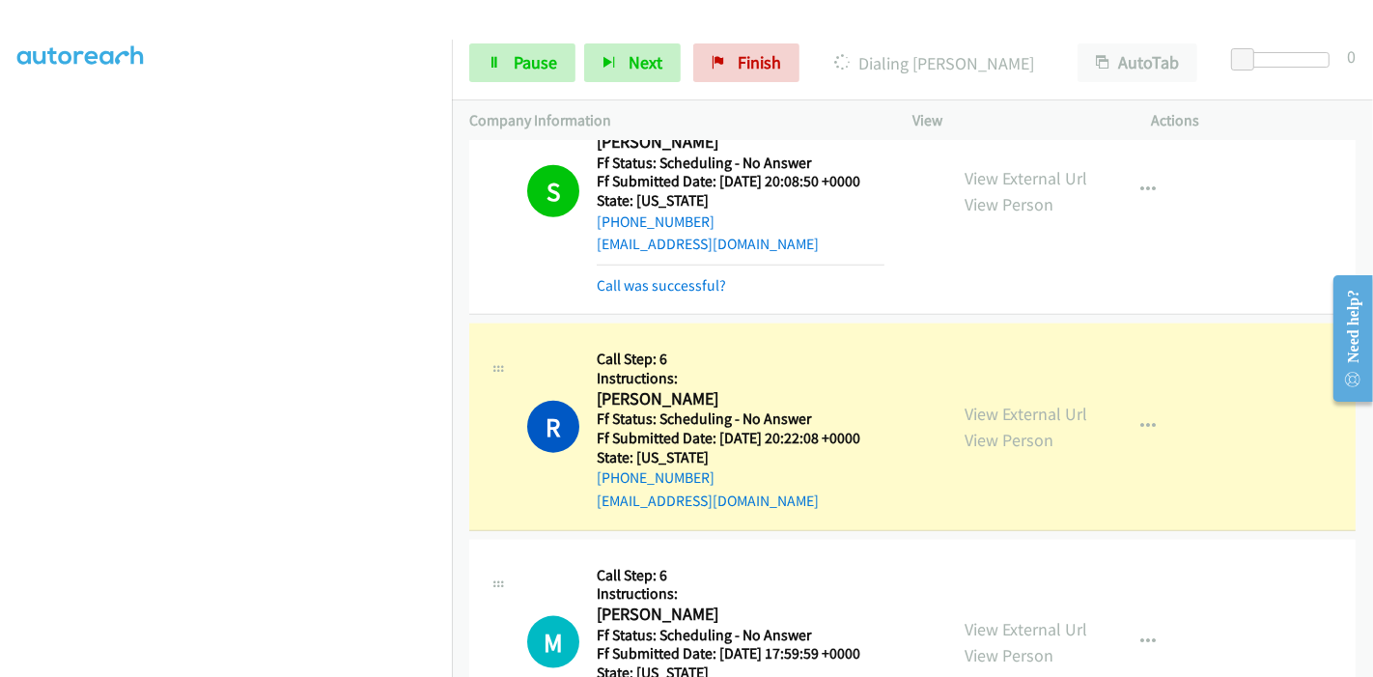
scroll to position [2058, 0]
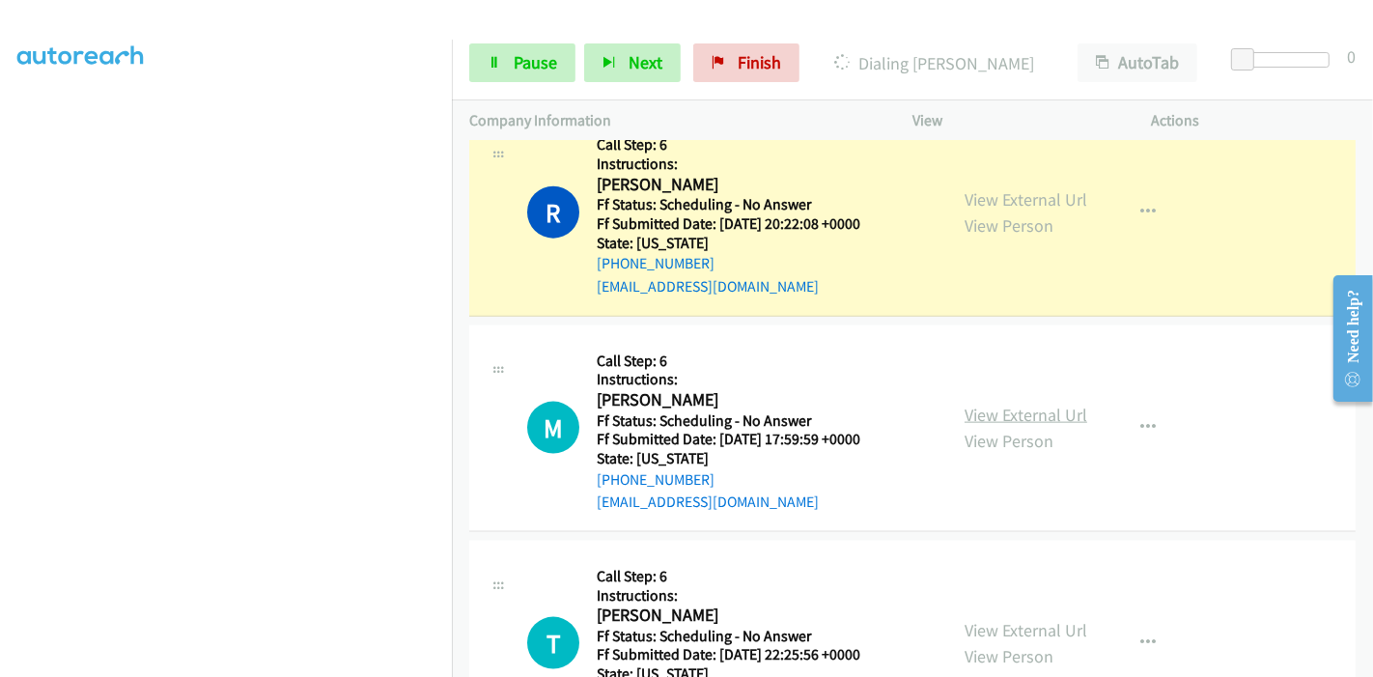
click at [973, 404] on link "View External Url" at bounding box center [1026, 415] width 123 height 22
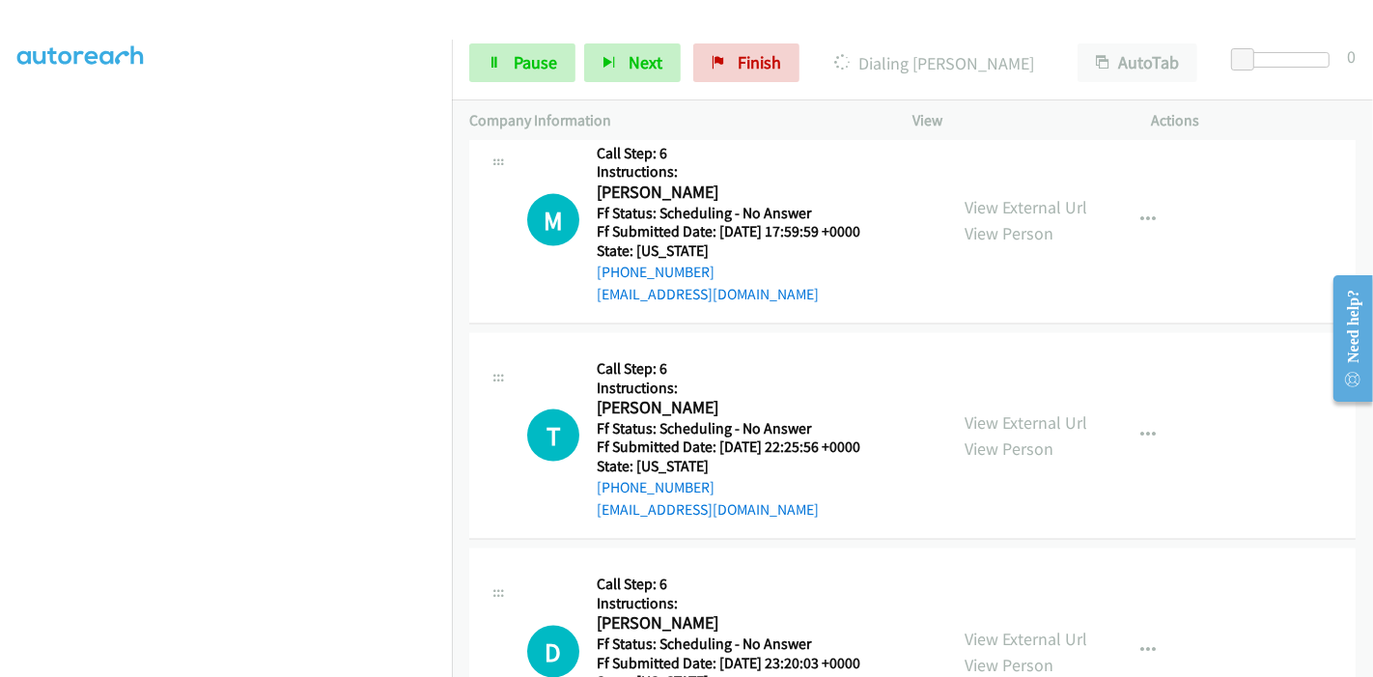
scroll to position [2273, 0]
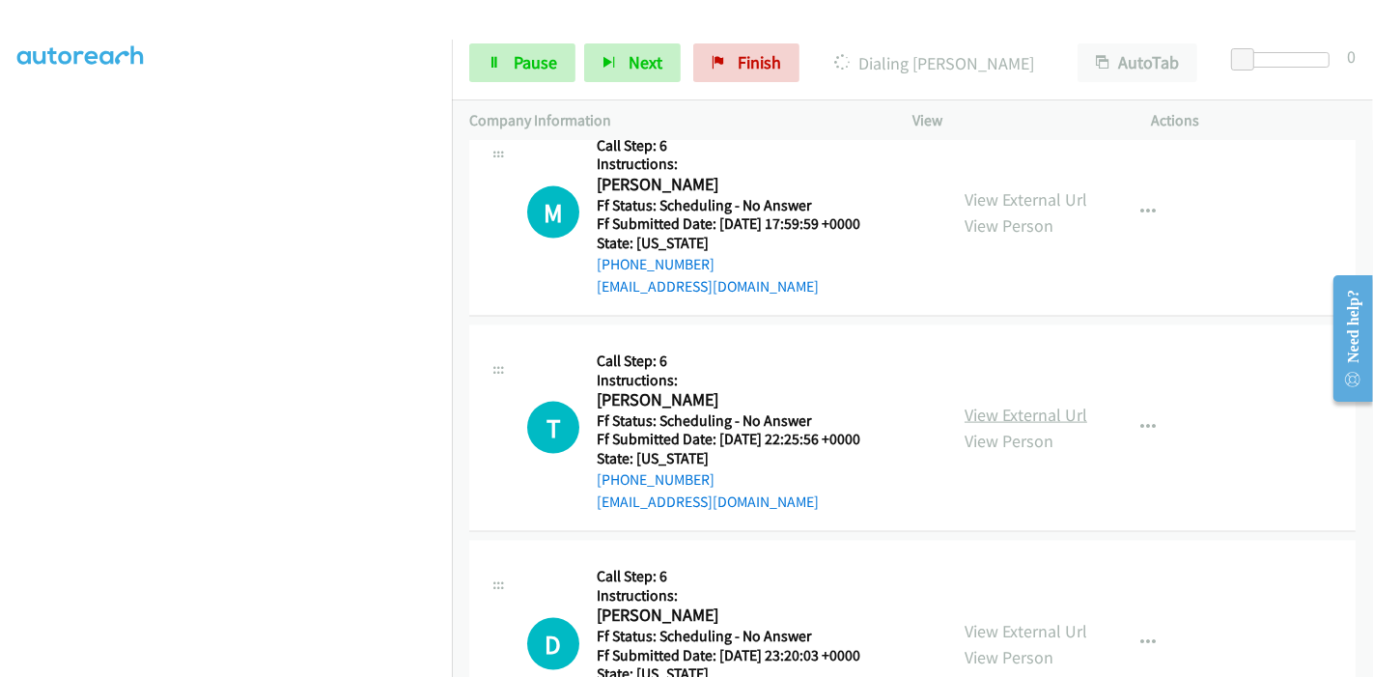
click at [982, 413] on link "View External Url" at bounding box center [1026, 415] width 123 height 22
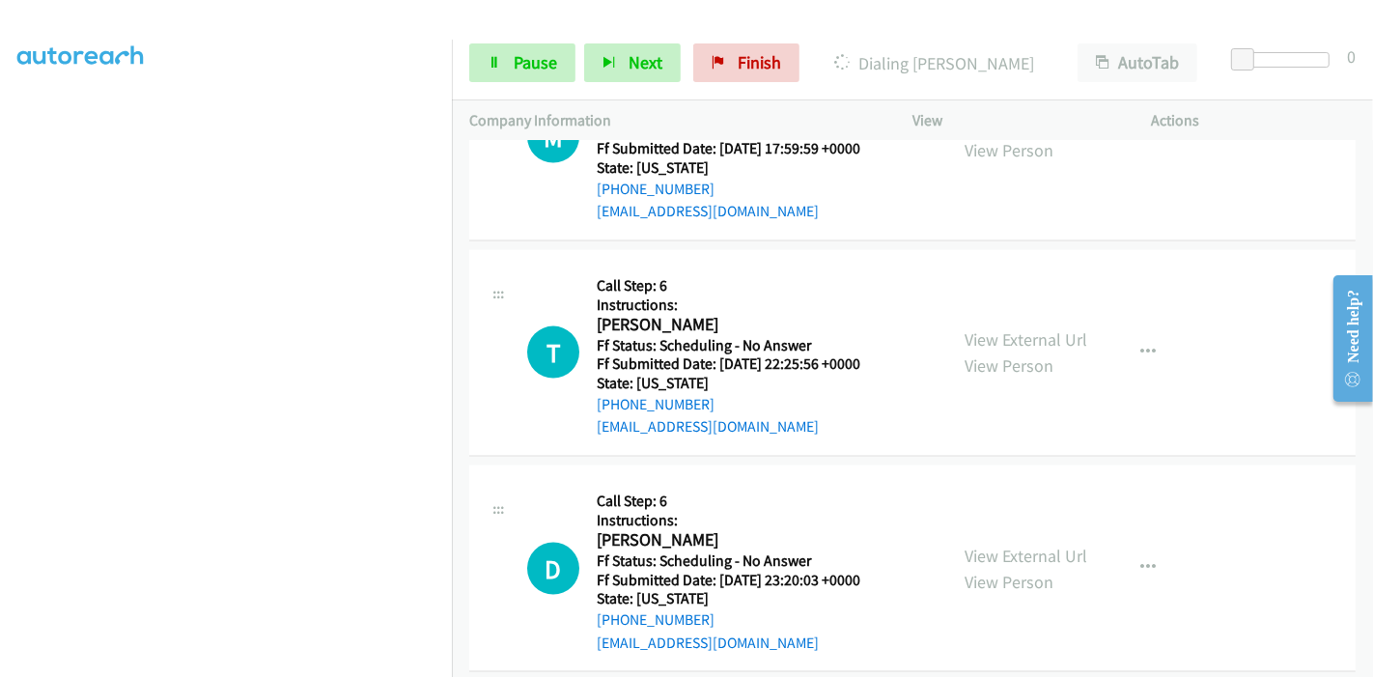
scroll to position [2487, 0]
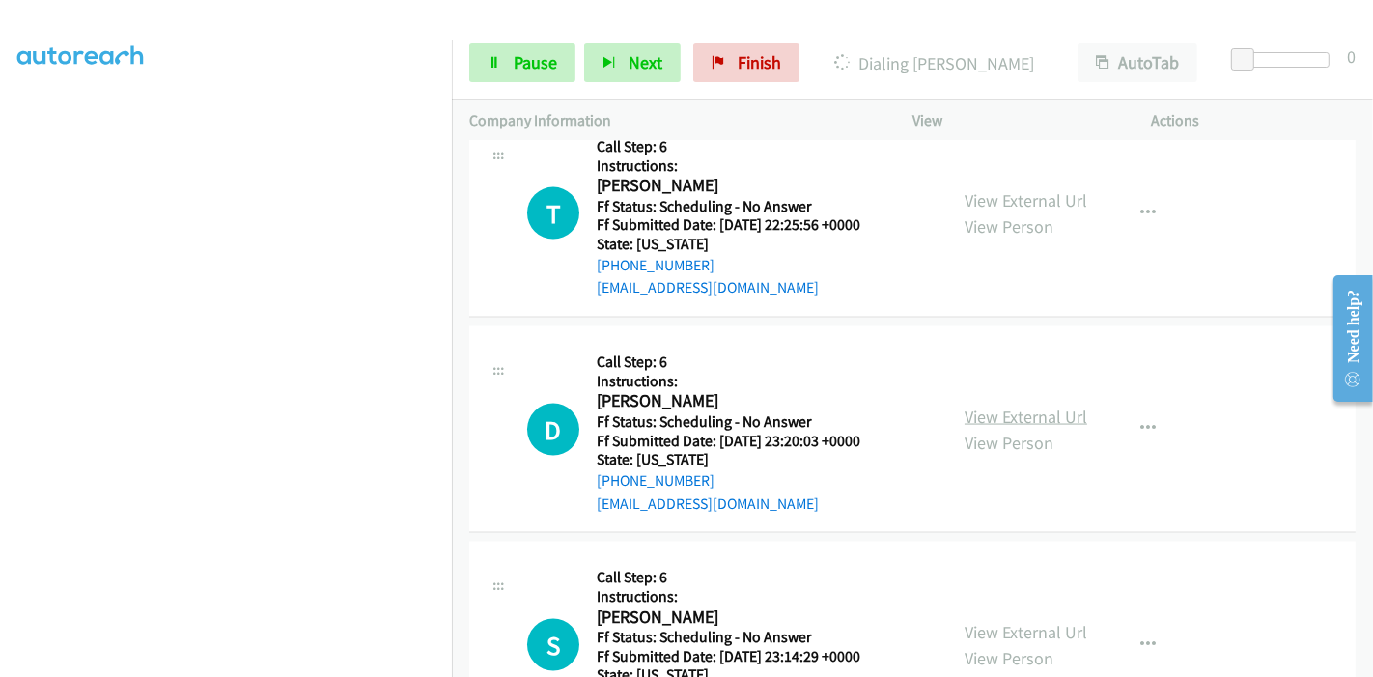
click at [976, 409] on link "View External Url" at bounding box center [1026, 417] width 123 height 22
click at [997, 410] on link "View External Url" at bounding box center [1026, 417] width 123 height 22
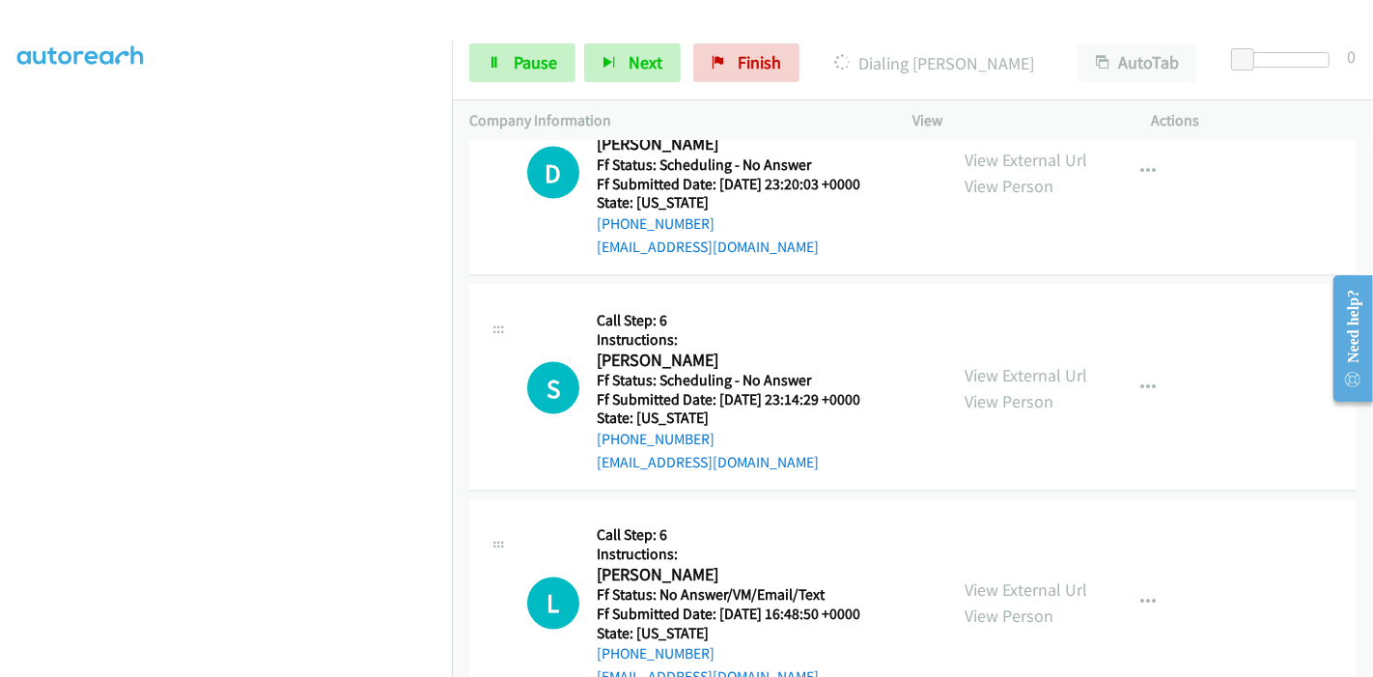
scroll to position [2809, 0]
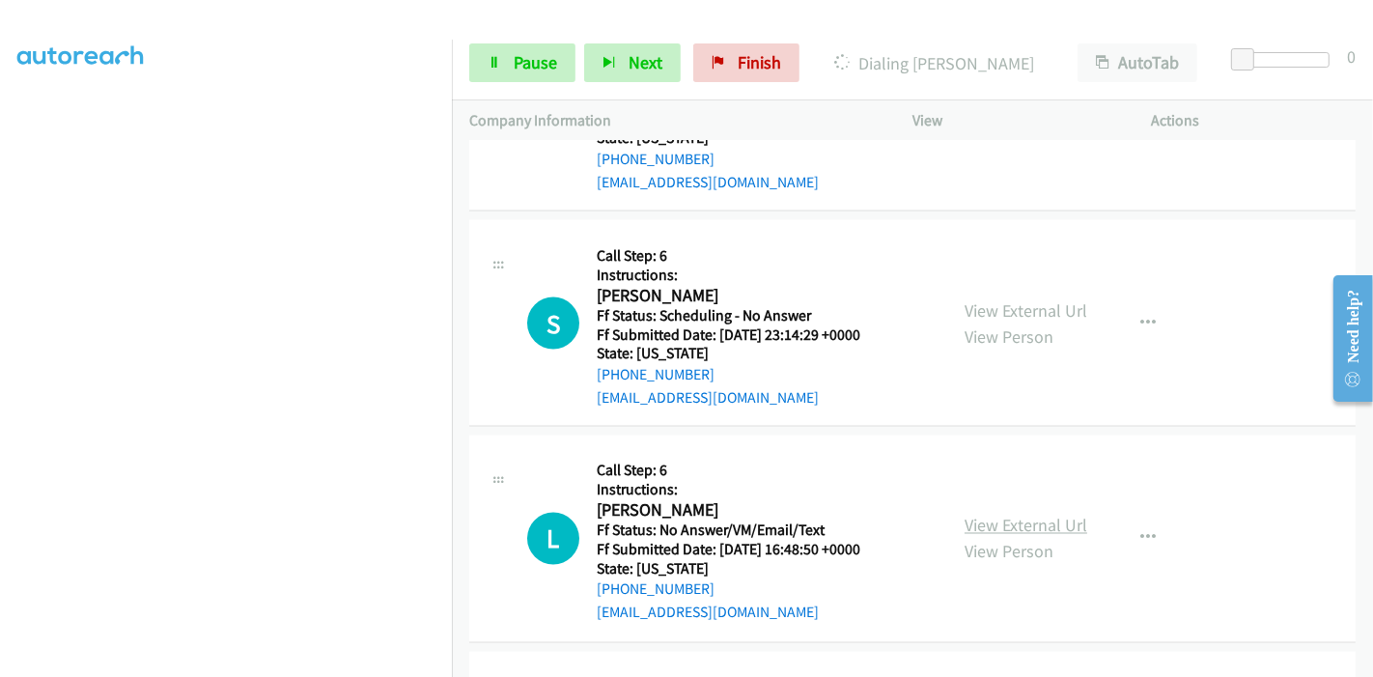
click at [1015, 520] on link "View External Url" at bounding box center [1026, 526] width 123 height 22
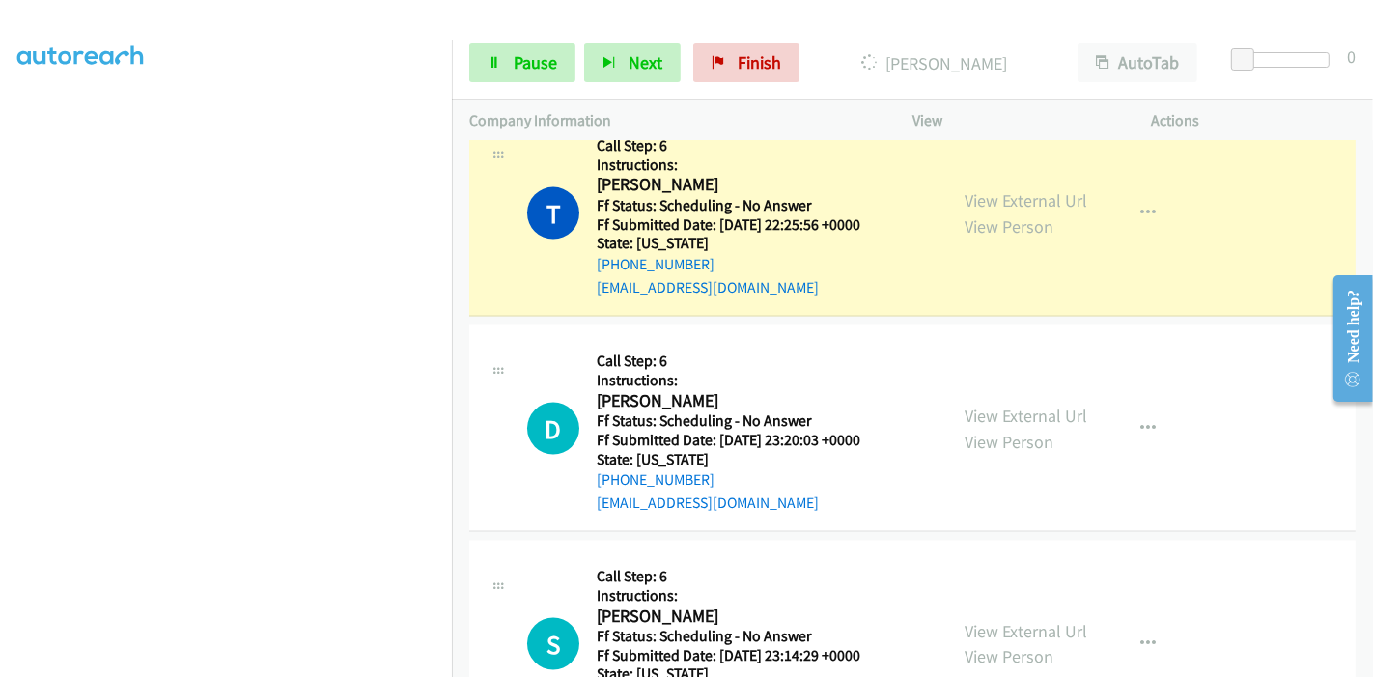
scroll to position [2569, 0]
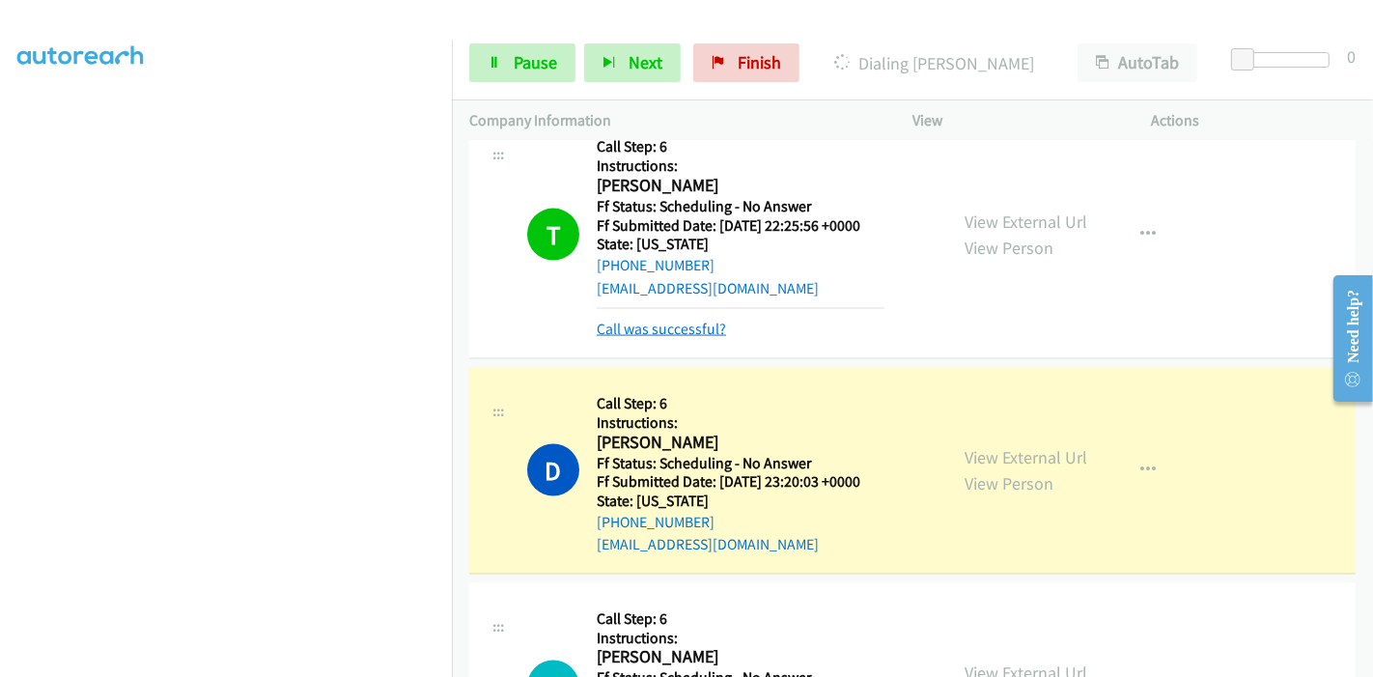
click at [655, 325] on link "Call was successful?" at bounding box center [661, 329] width 129 height 18
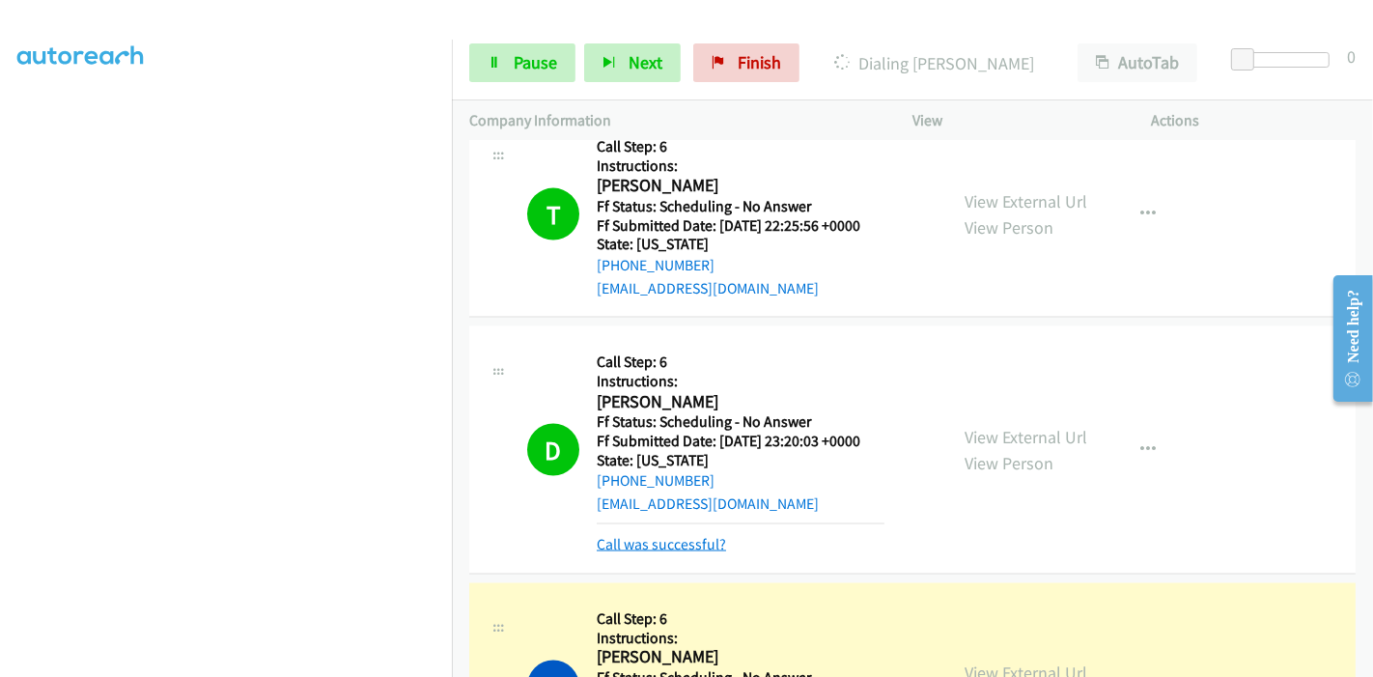
click at [651, 546] on link "Call was successful?" at bounding box center [661, 544] width 129 height 18
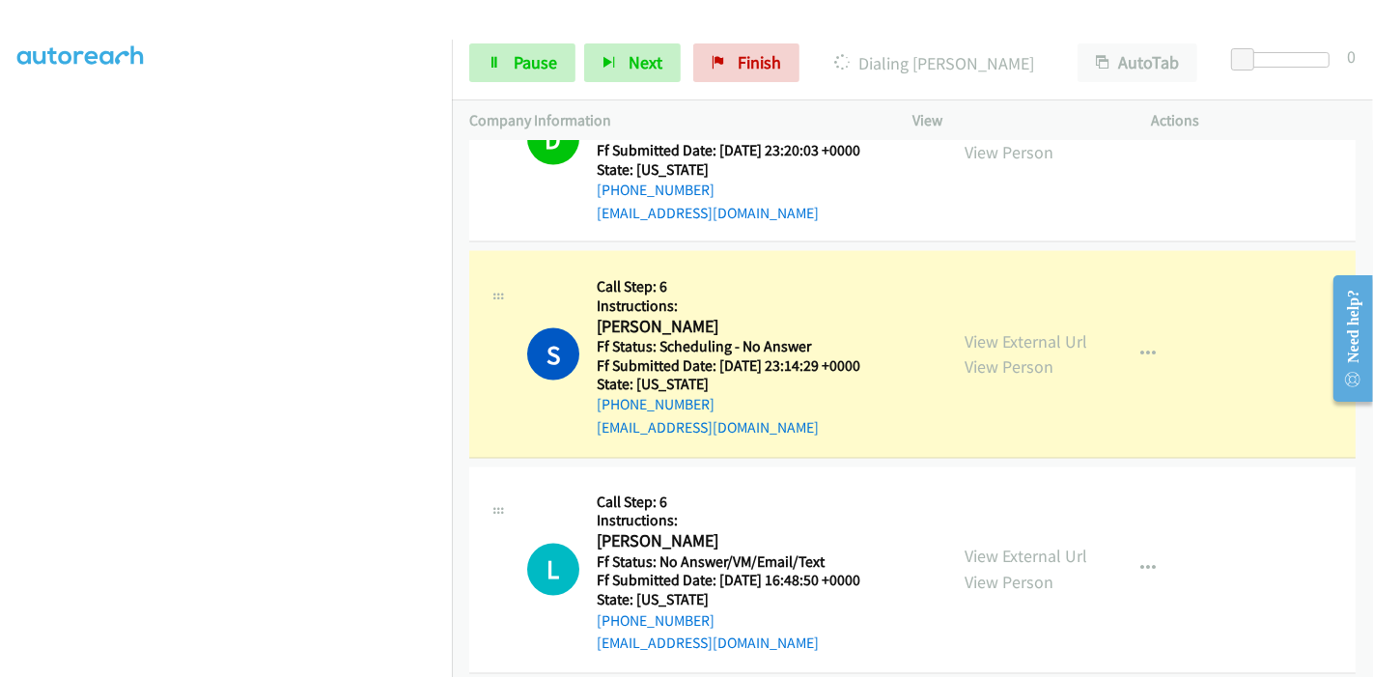
scroll to position [2891, 0]
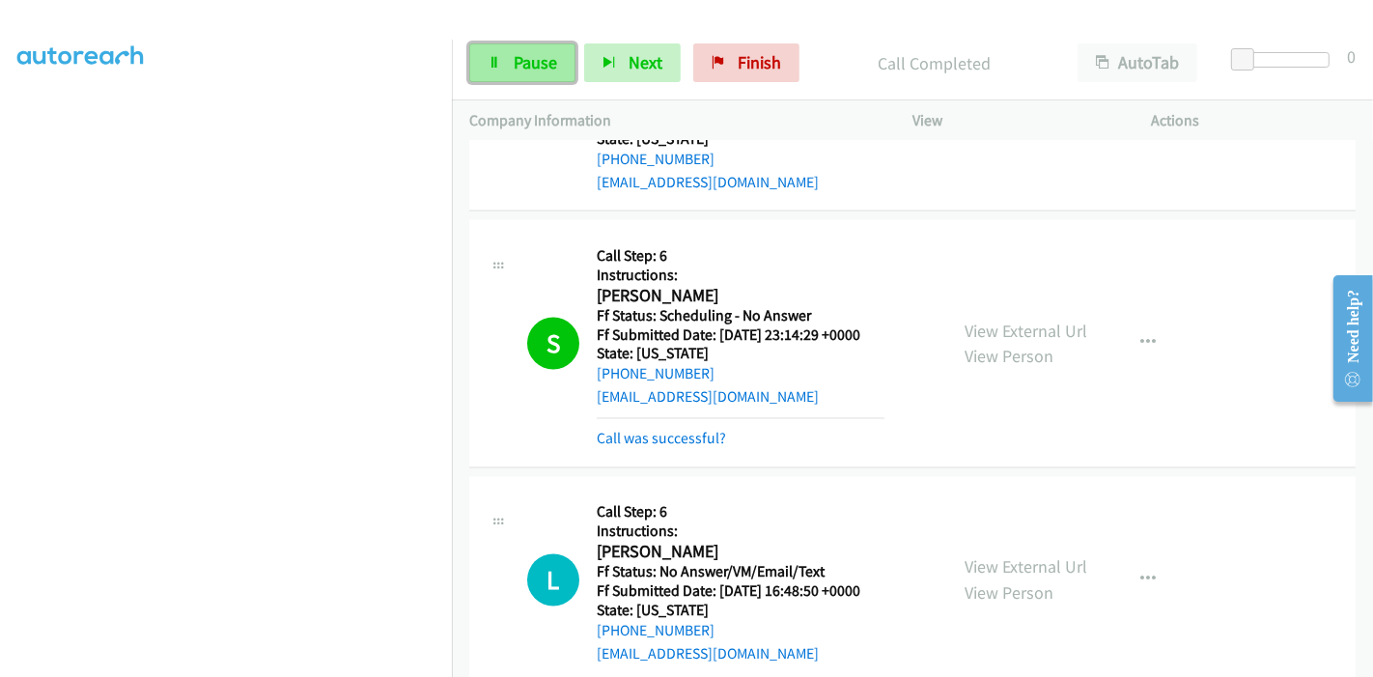
click at [540, 69] on span "Pause" at bounding box center [535, 62] width 43 height 22
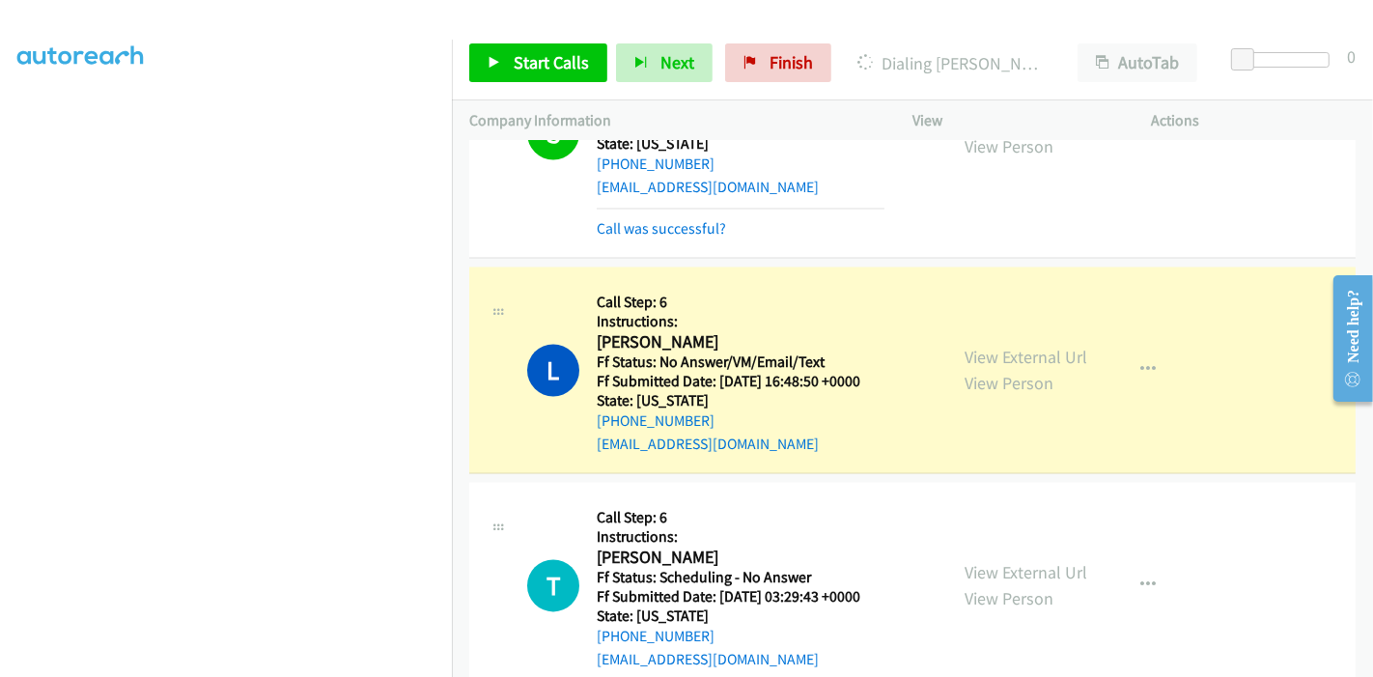
scroll to position [3106, 0]
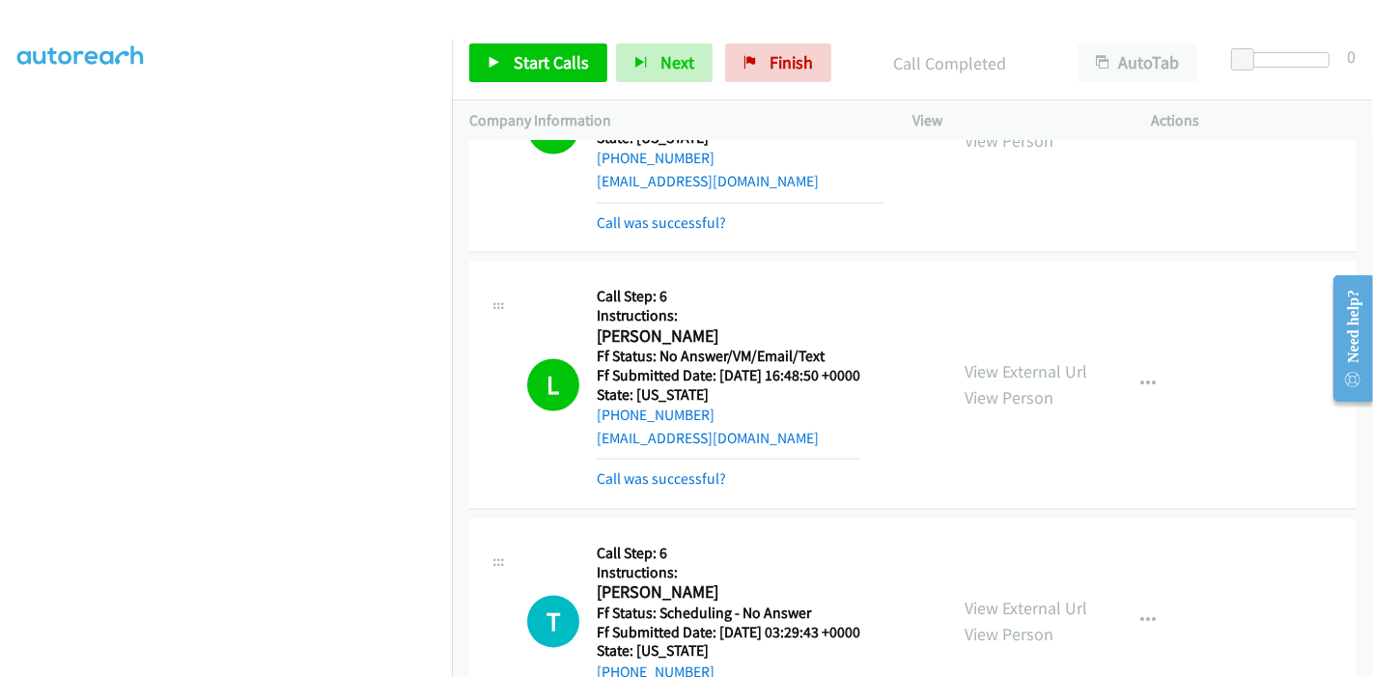
drag, startPoint x: 706, startPoint y: 478, endPoint x: 709, endPoint y: 459, distance: 19.5
click at [706, 478] on link "Call was successful?" at bounding box center [661, 479] width 129 height 18
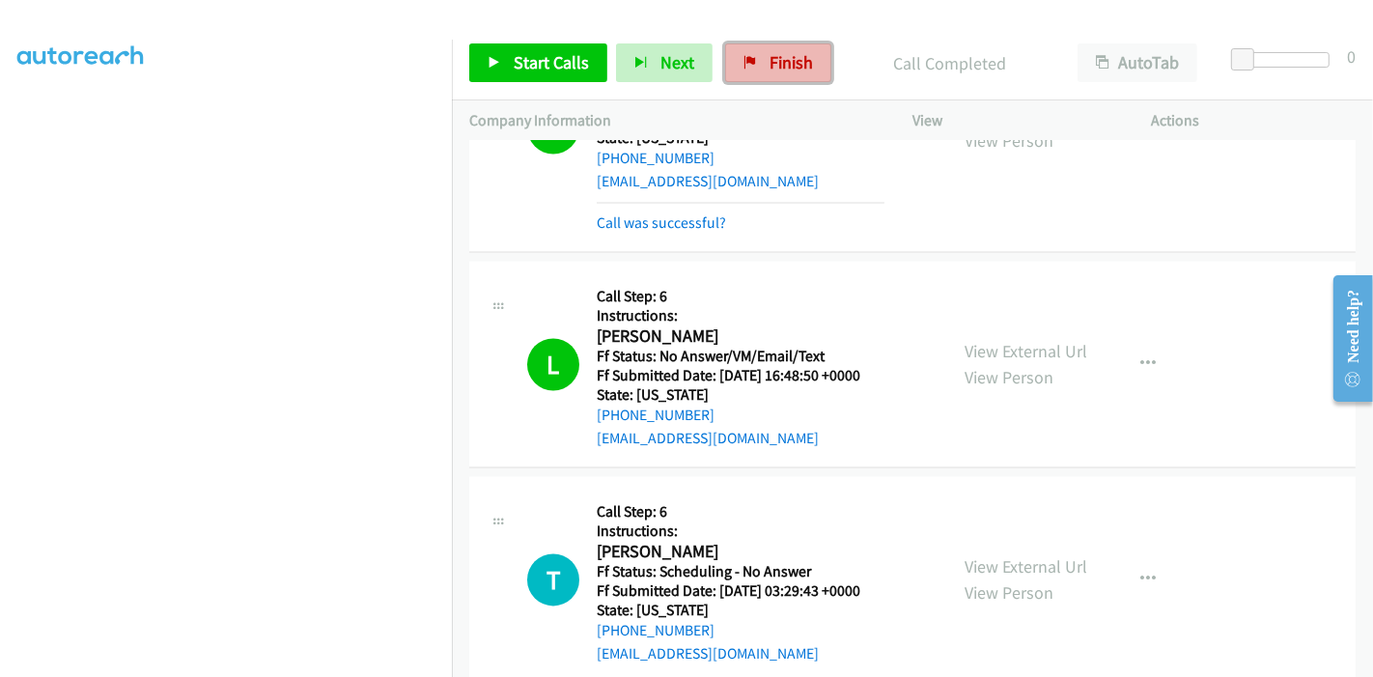
click at [784, 75] on link "Finish" at bounding box center [778, 62] width 106 height 39
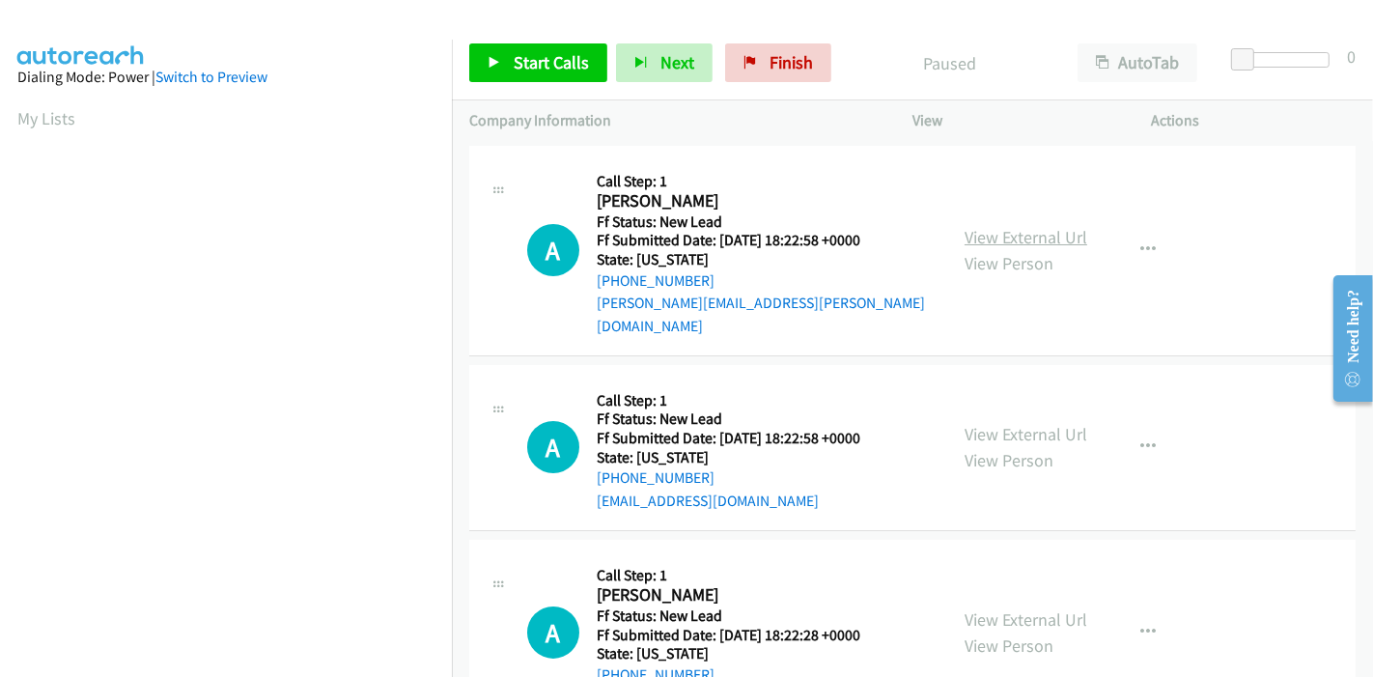
click at [1009, 230] on link "View External Url" at bounding box center [1026, 237] width 123 height 22
click at [994, 423] on link "View External Url" at bounding box center [1026, 434] width 123 height 22
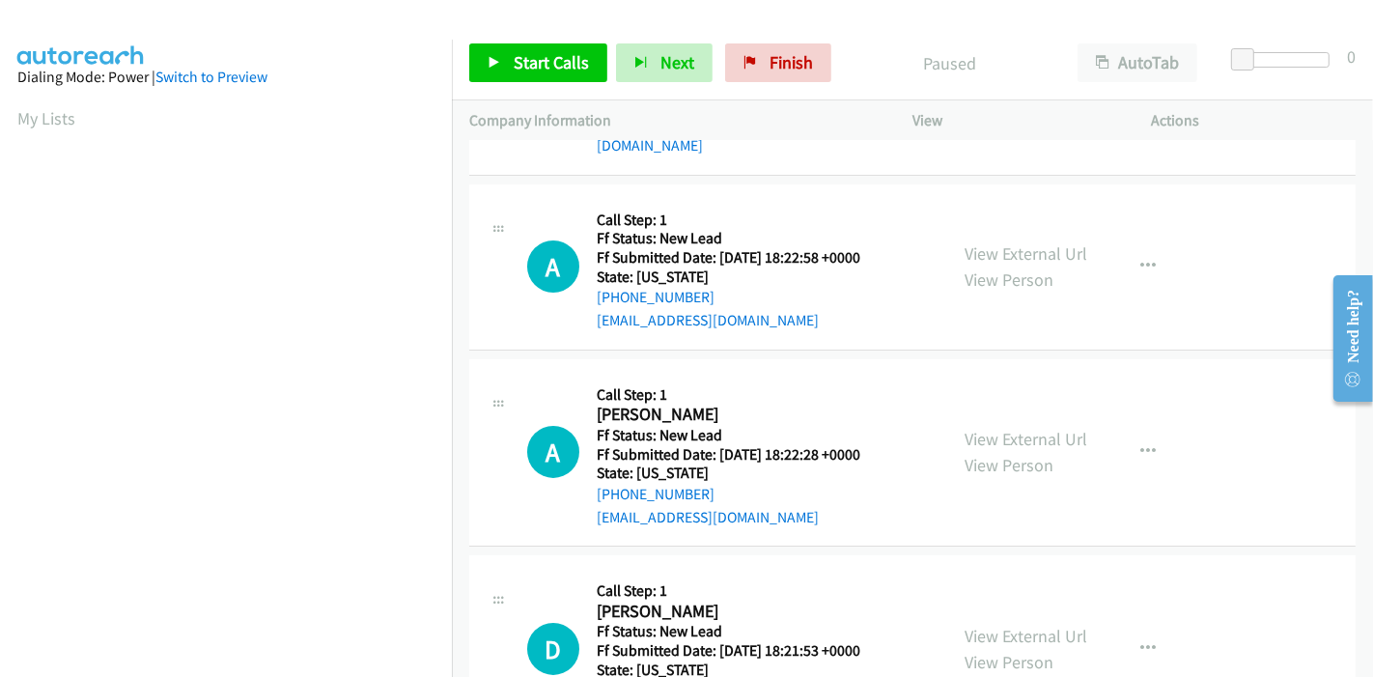
scroll to position [214, 0]
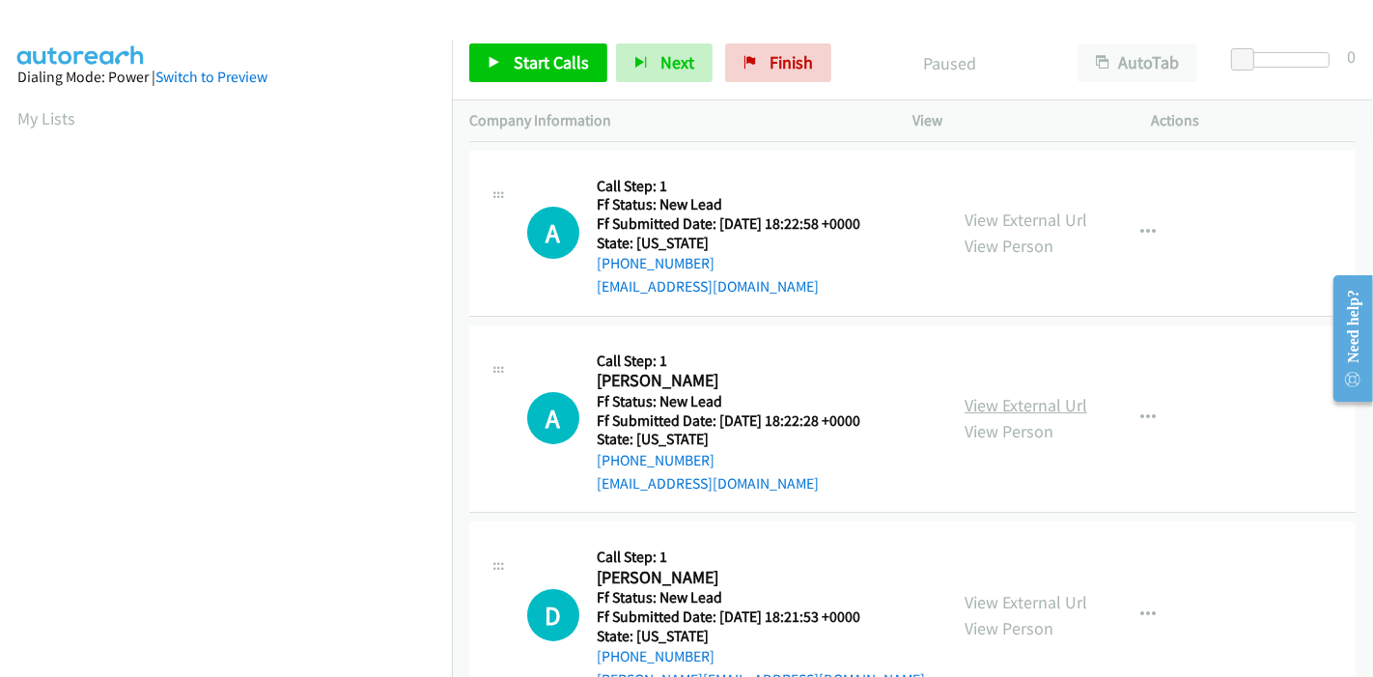
click at [1016, 394] on link "View External Url" at bounding box center [1026, 405] width 123 height 22
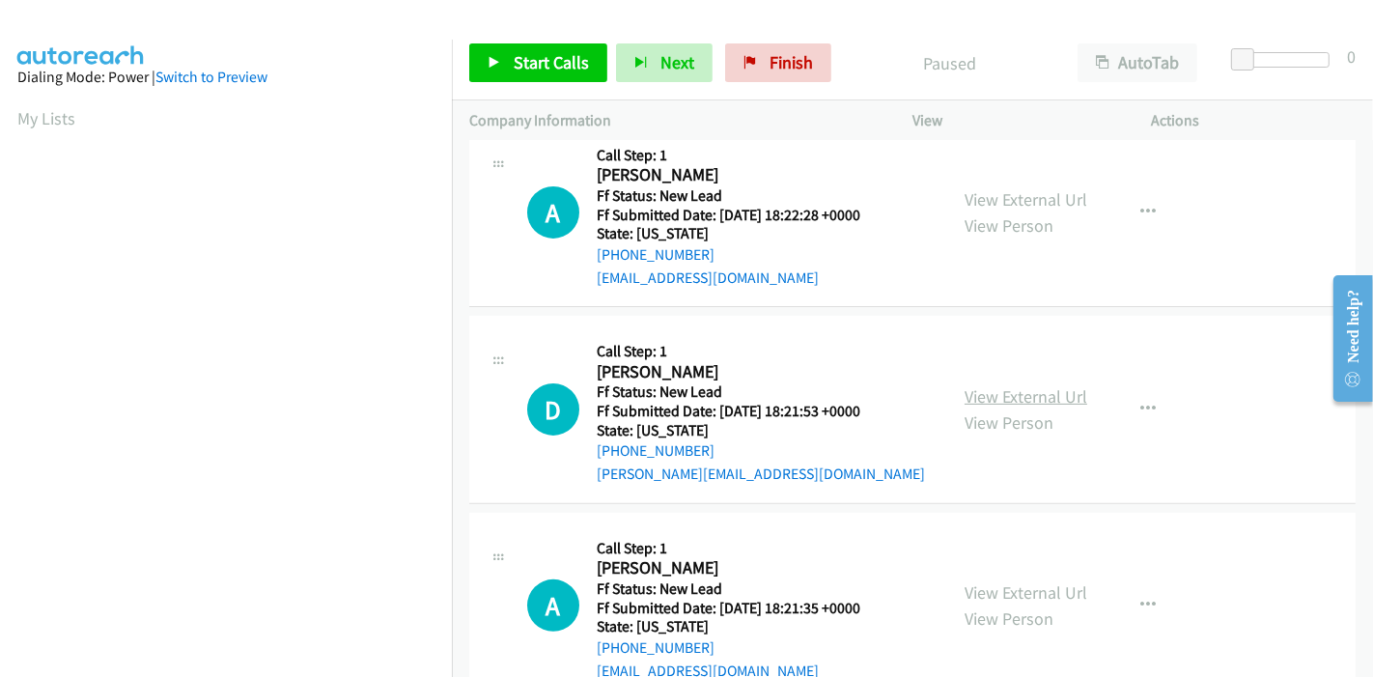
scroll to position [429, 0]
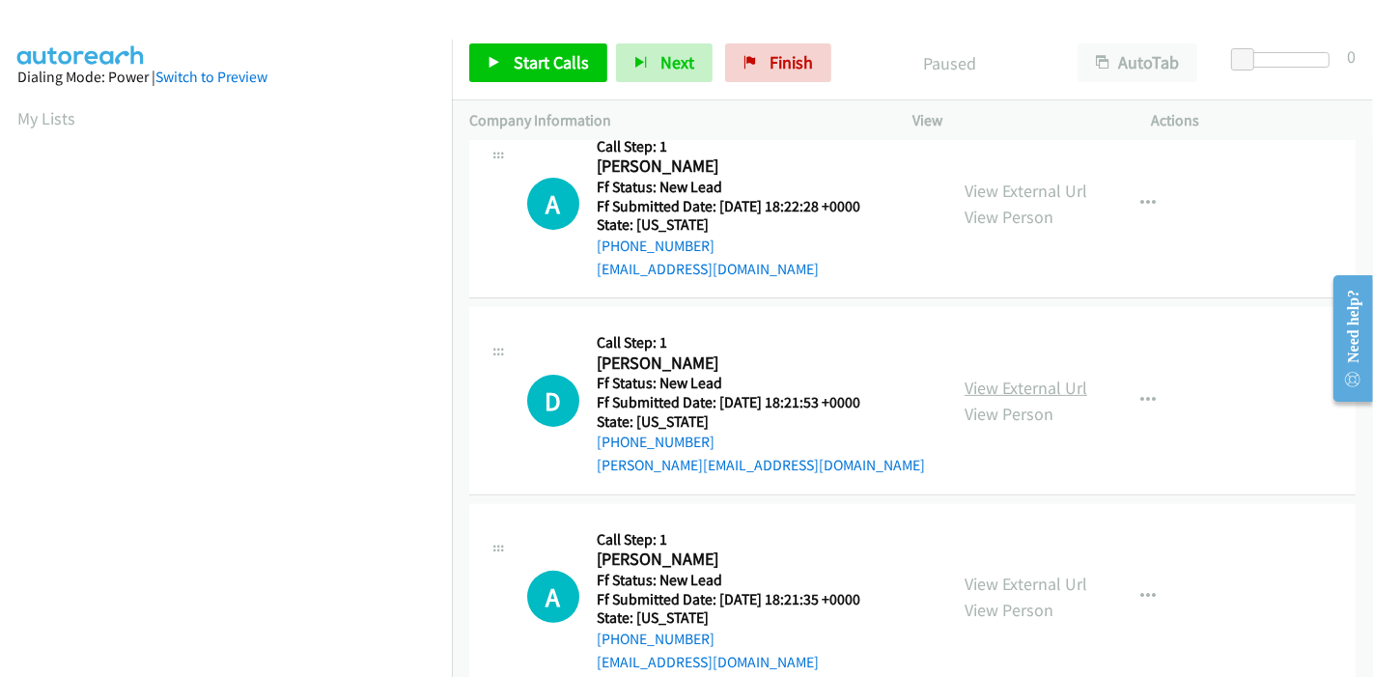
click at [999, 377] on link "View External Url" at bounding box center [1026, 388] width 123 height 22
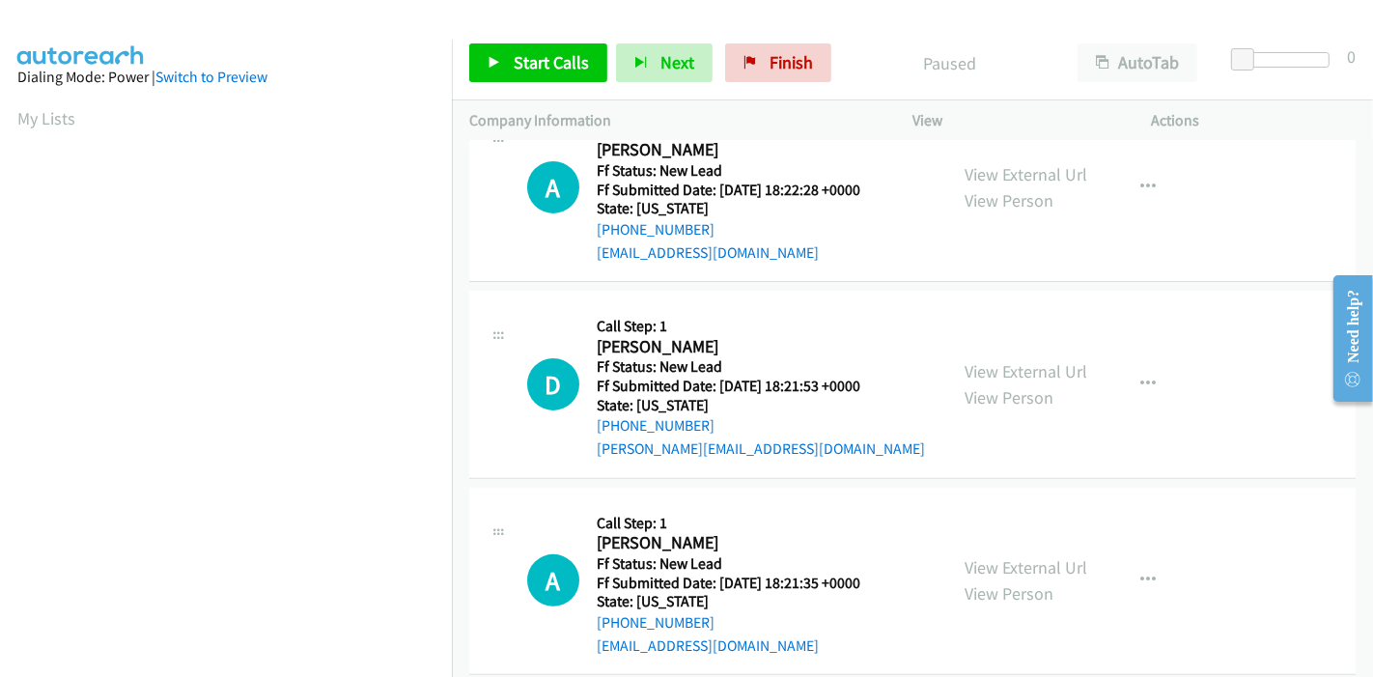
scroll to position [449, 0]
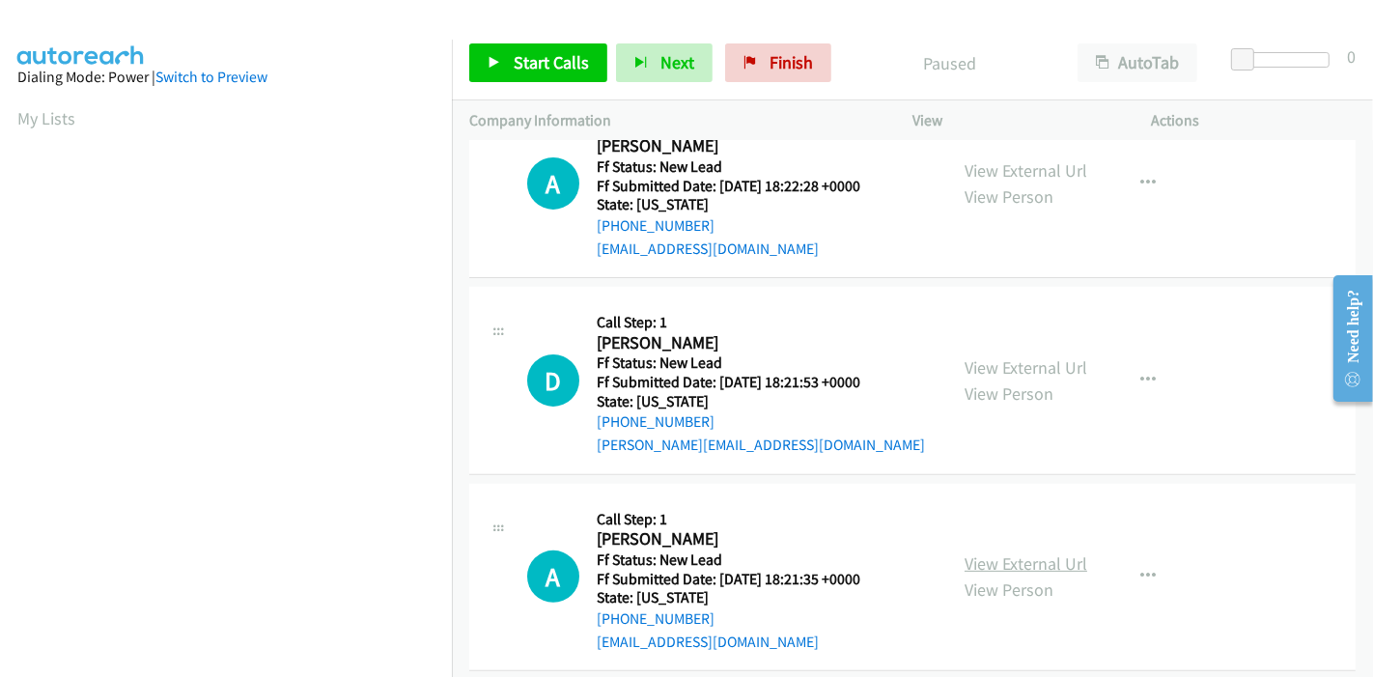
click at [982, 552] on link "View External Url" at bounding box center [1026, 563] width 123 height 22
click at [522, 54] on span "Start Calls" at bounding box center [551, 62] width 75 height 22
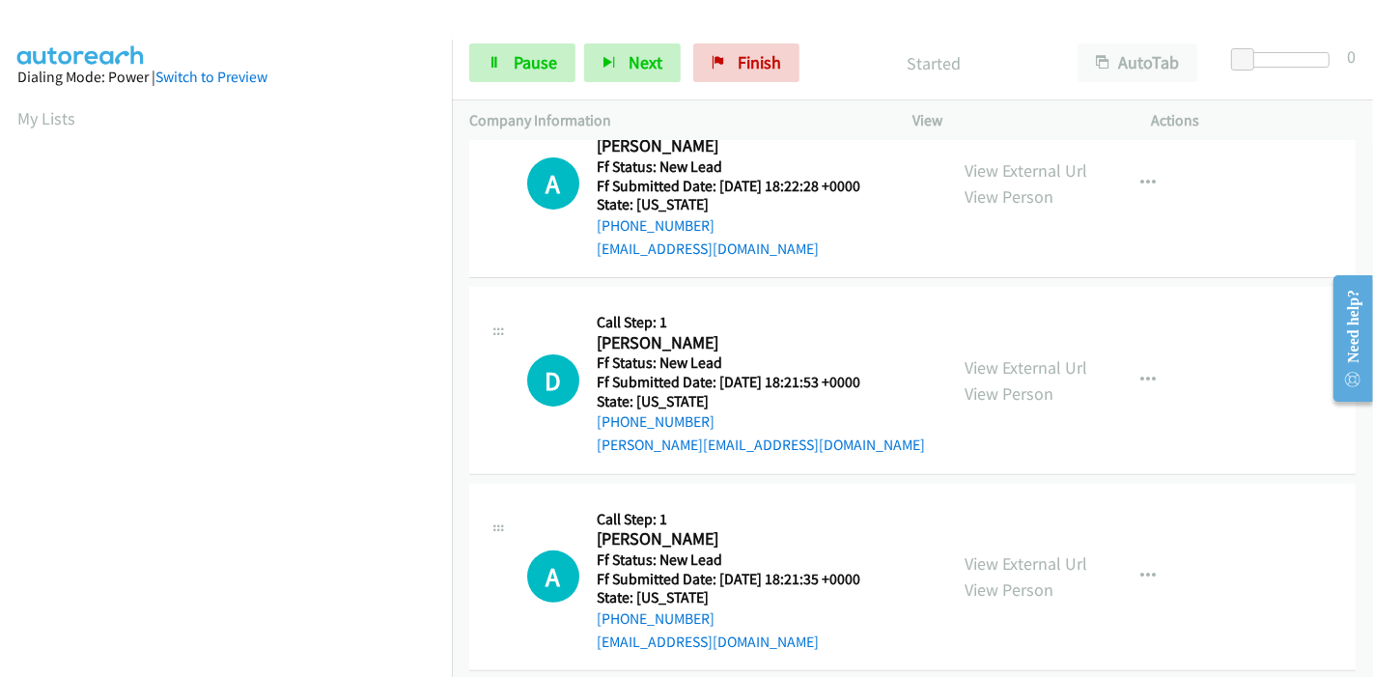
scroll to position [0, 0]
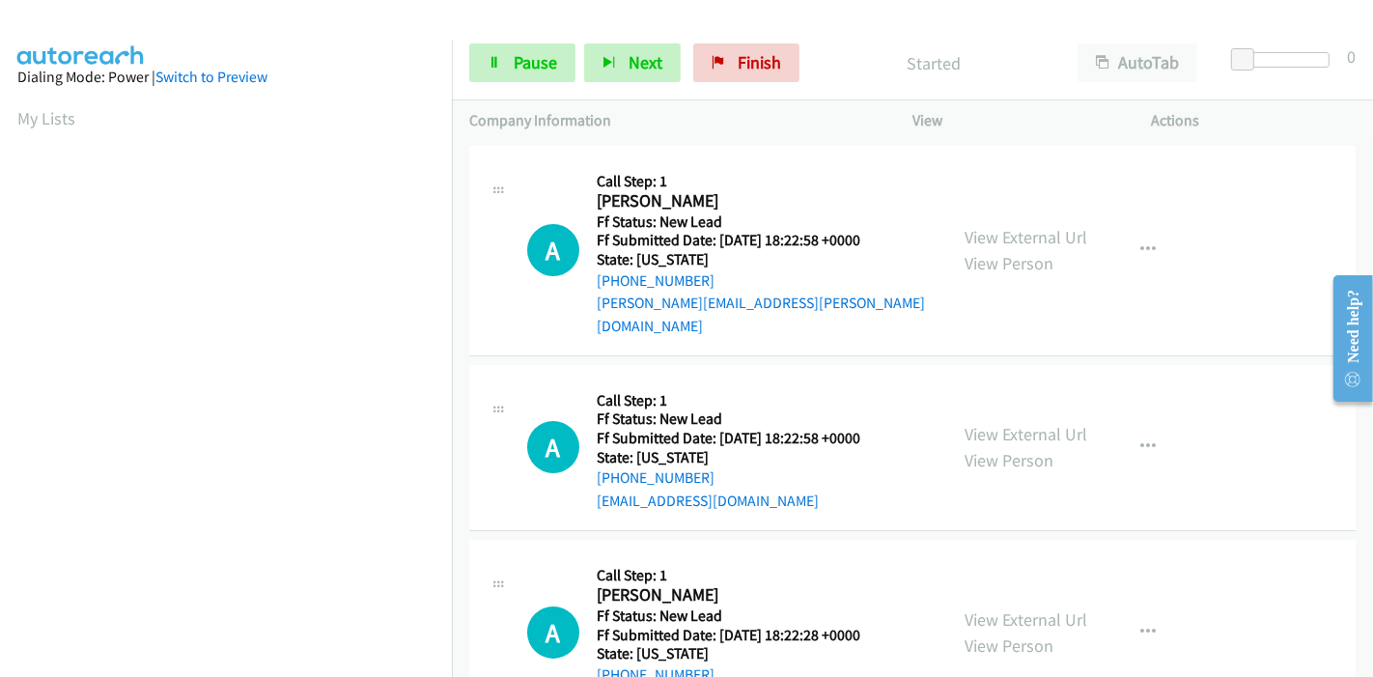
click at [848, 75] on p "Started" at bounding box center [934, 63] width 217 height 26
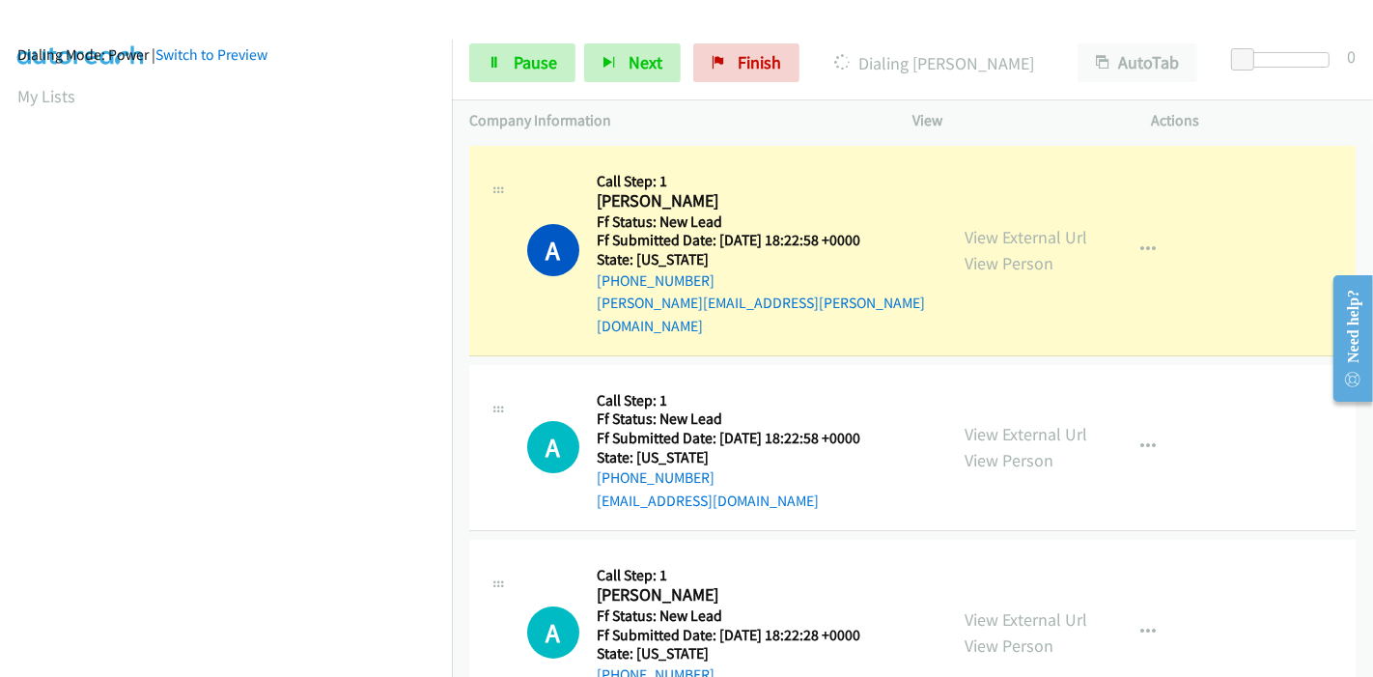
scroll to position [407, 0]
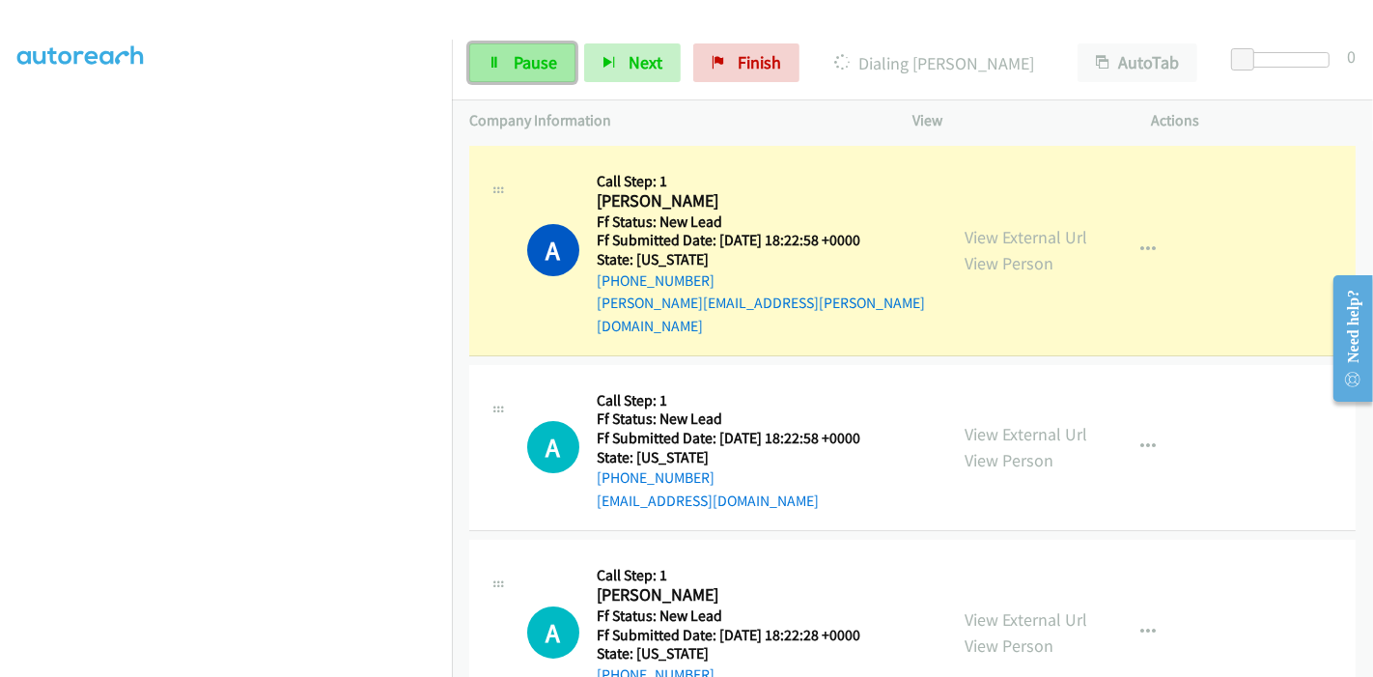
click at [514, 55] on span "Pause" at bounding box center [535, 62] width 43 height 22
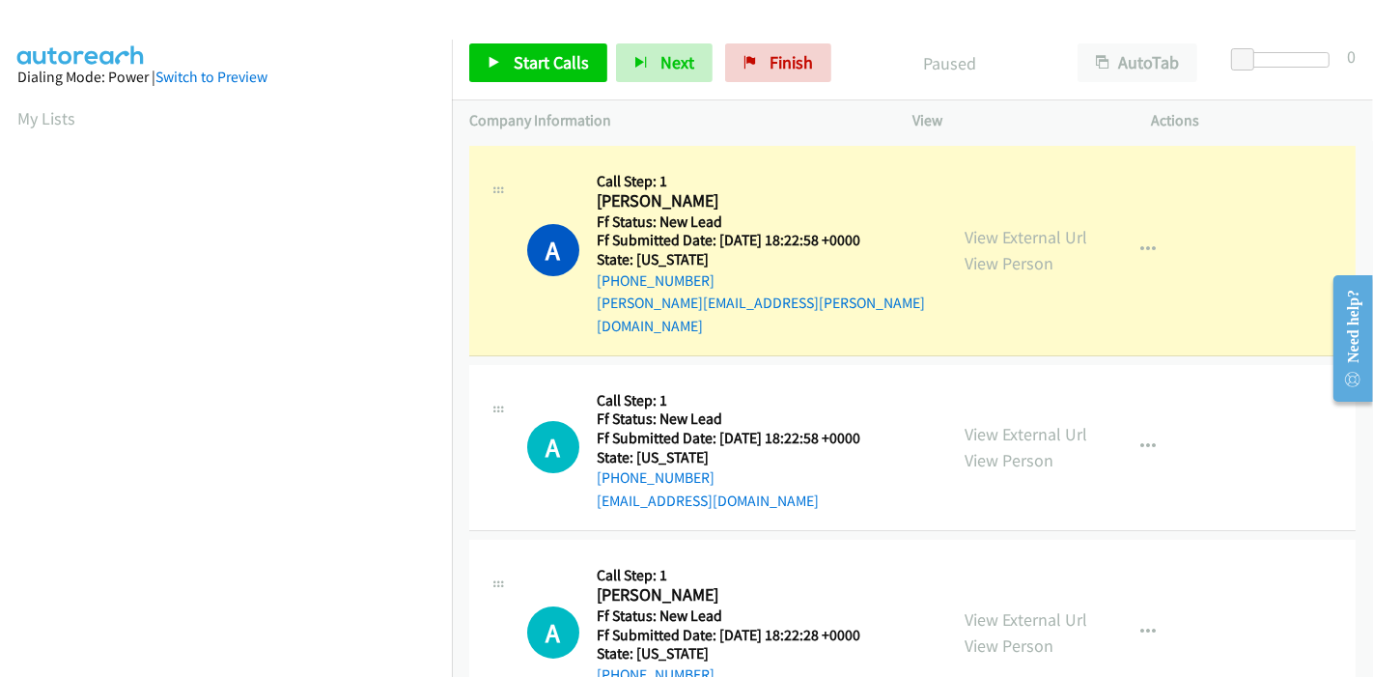
scroll to position [0, 0]
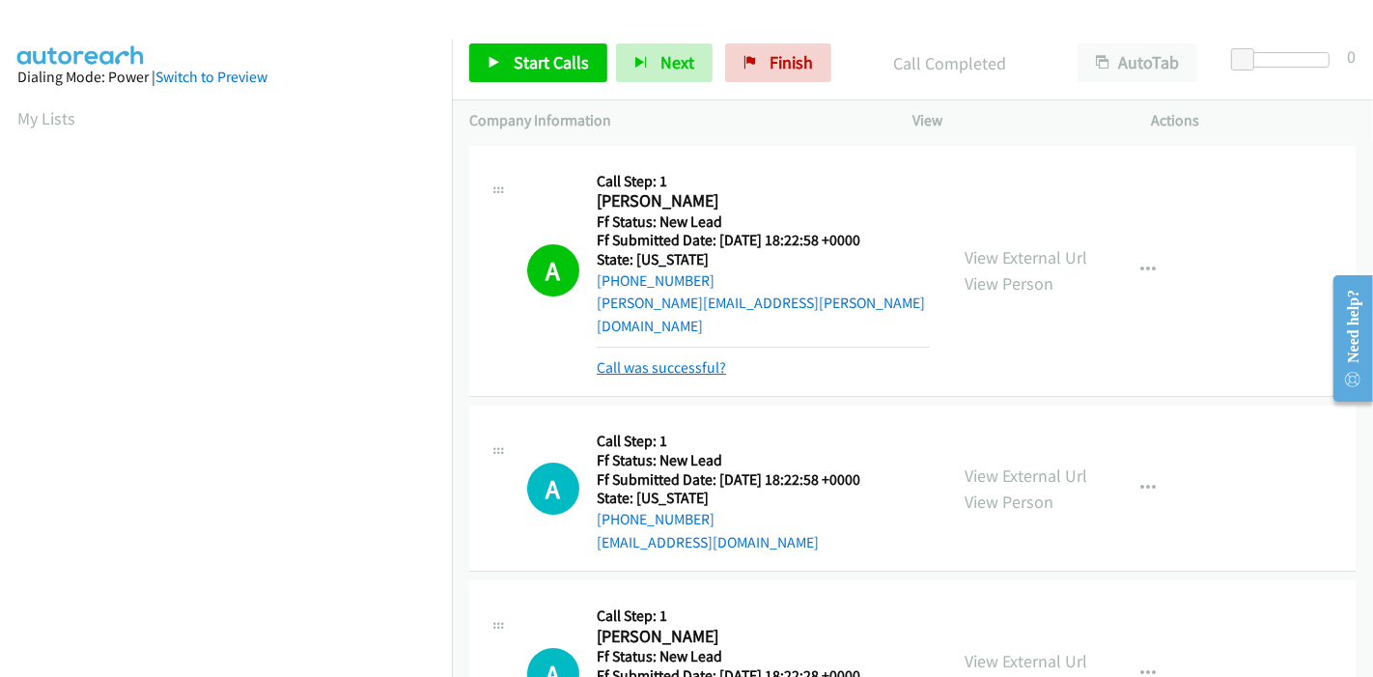
click at [669, 358] on link "Call was successful?" at bounding box center [661, 367] width 129 height 18
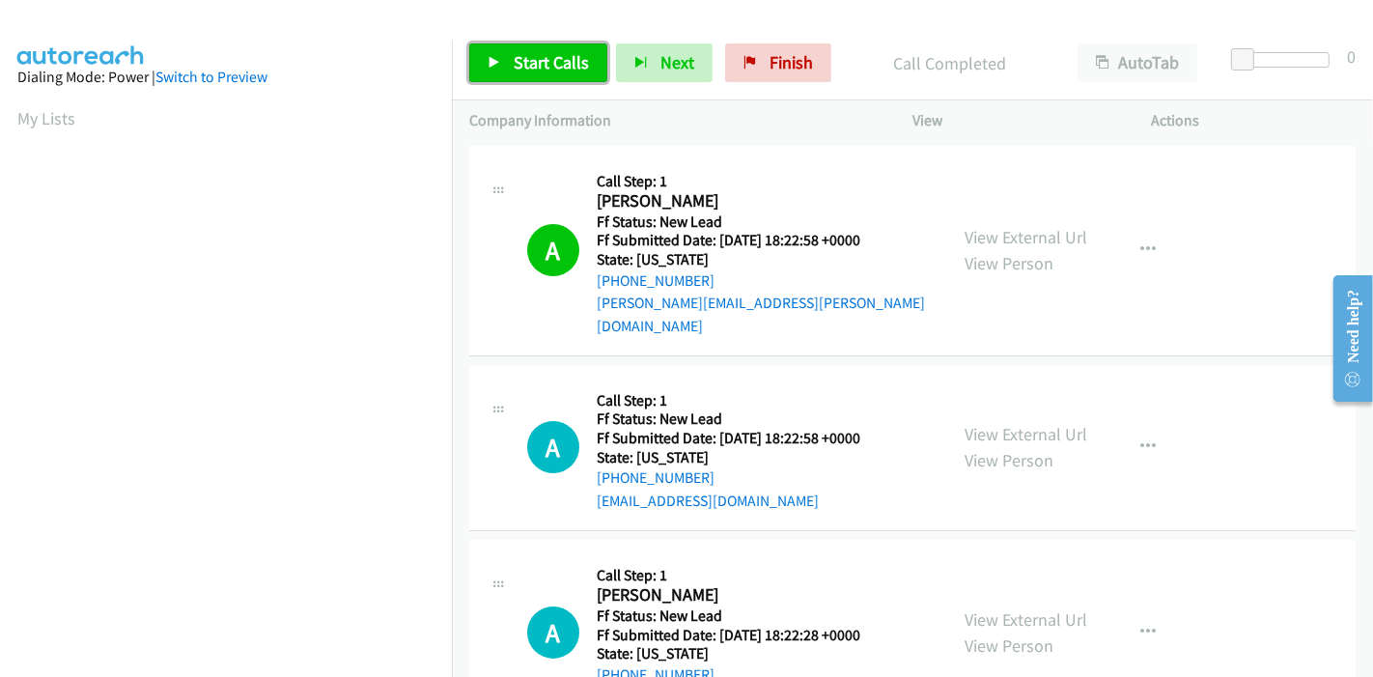
click at [520, 58] on span "Start Calls" at bounding box center [551, 62] width 75 height 22
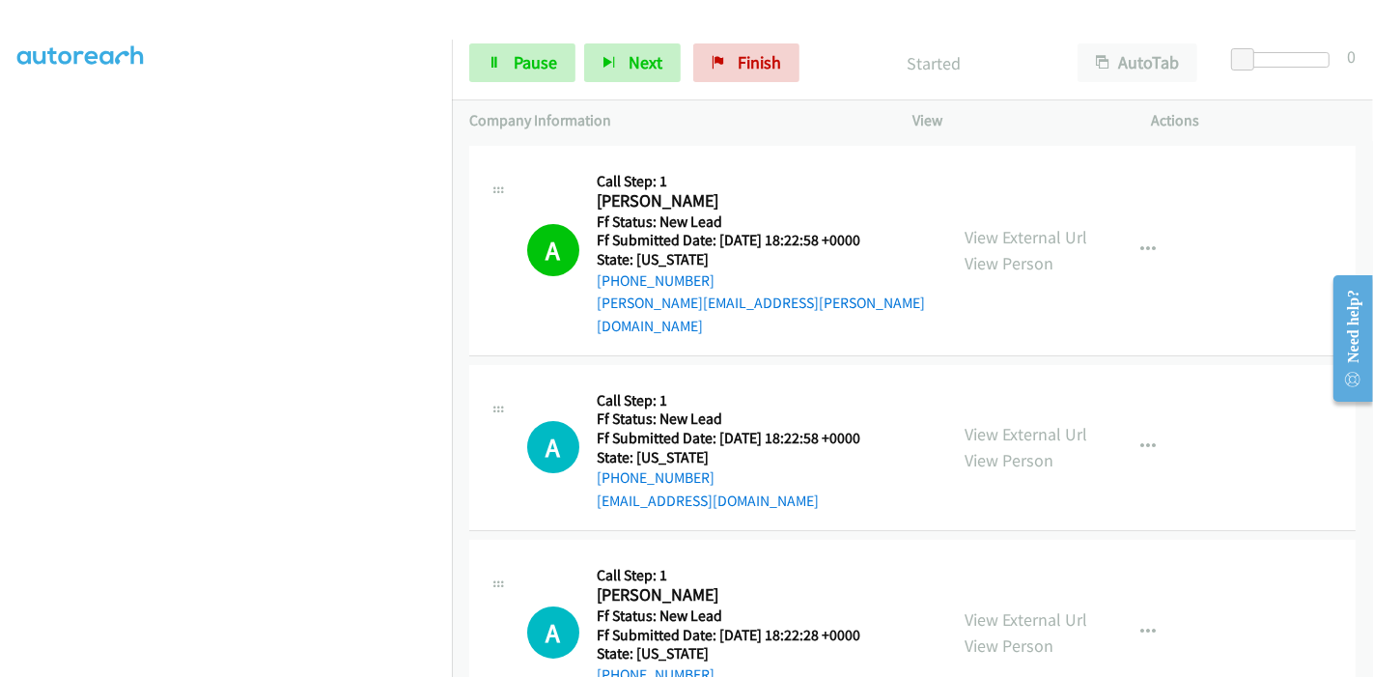
scroll to position [214, 0]
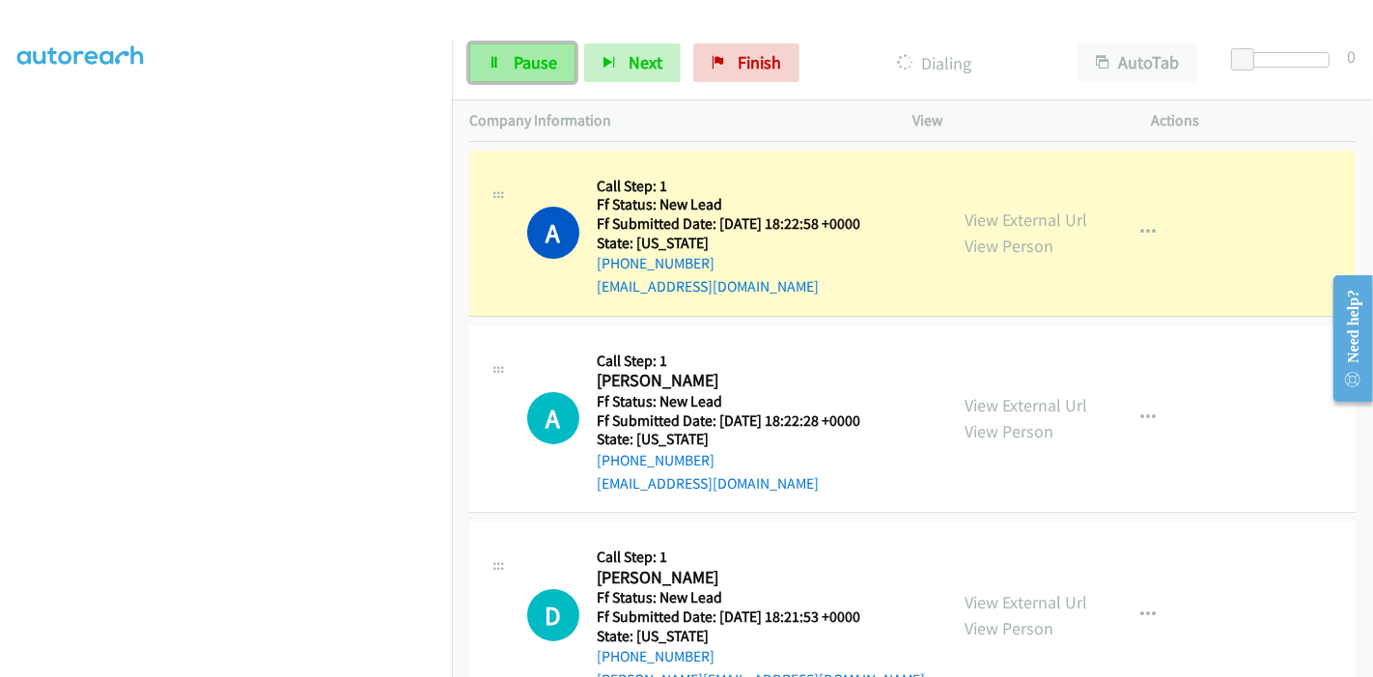
click at [526, 56] on span "Pause" at bounding box center [535, 62] width 43 height 22
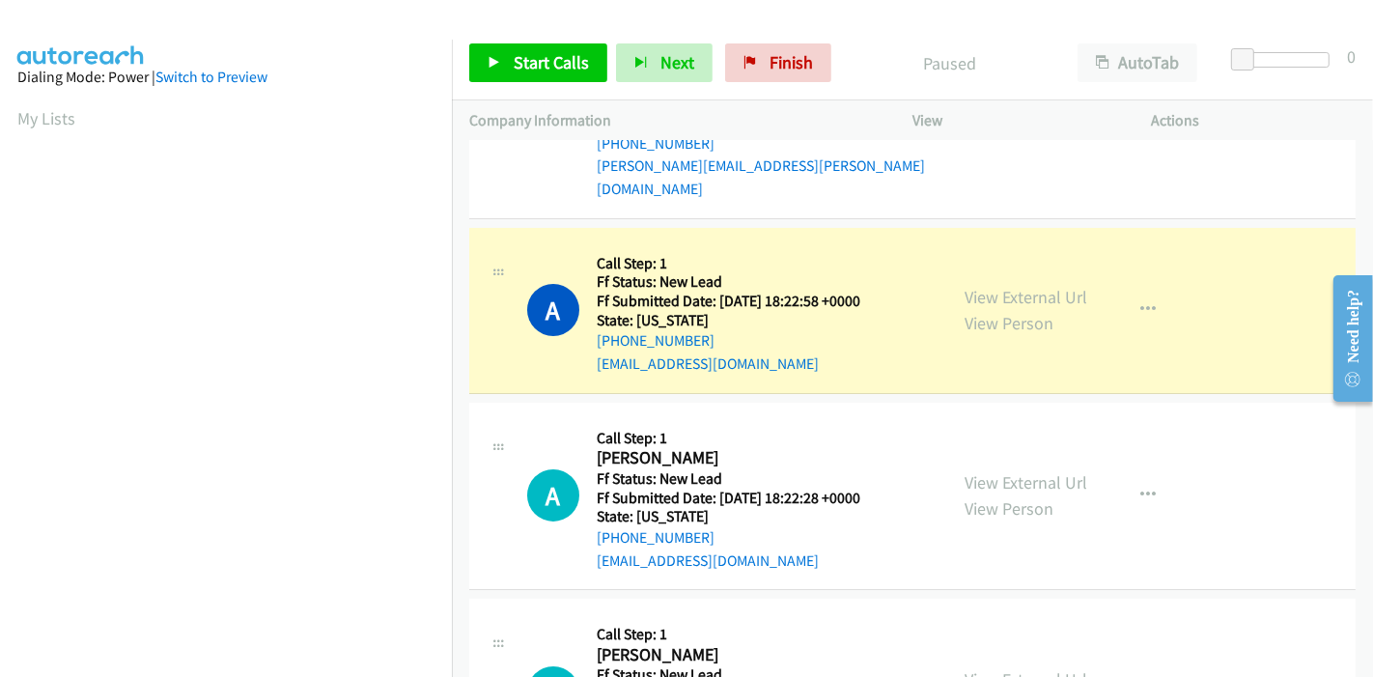
scroll to position [0, 0]
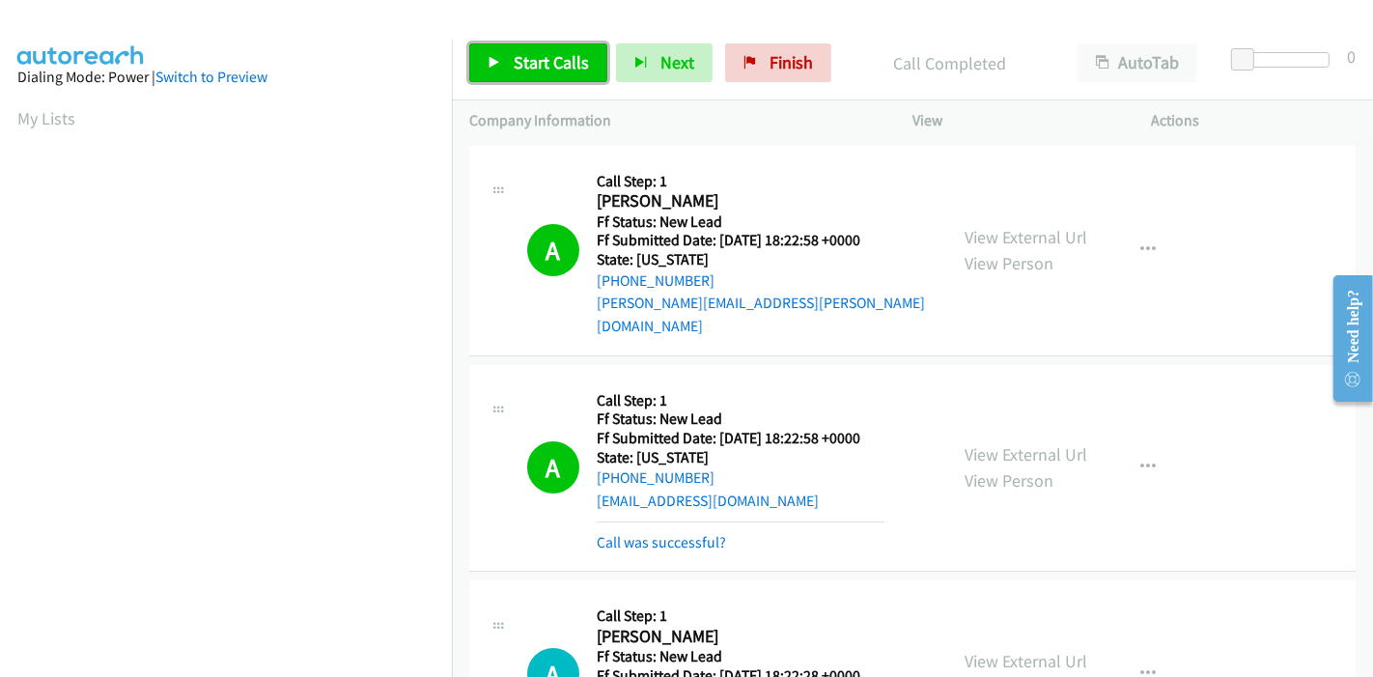
click at [551, 51] on span "Start Calls" at bounding box center [551, 62] width 75 height 22
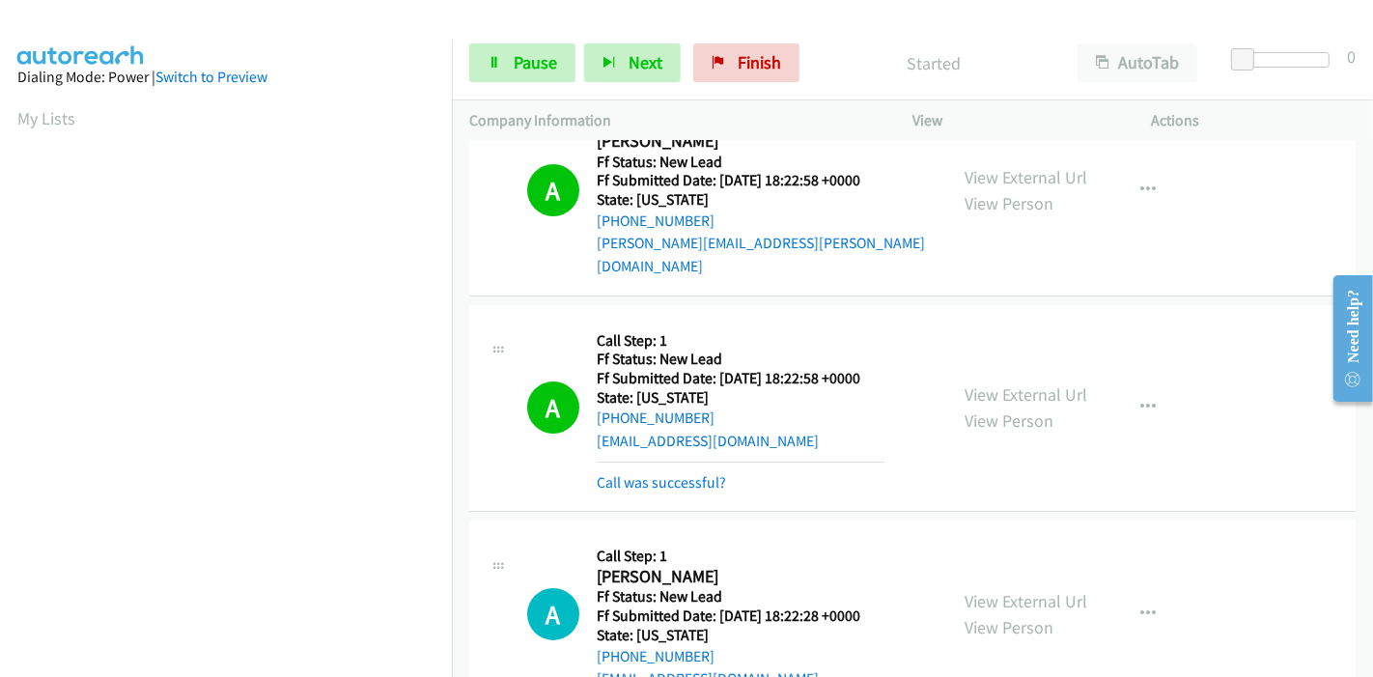
scroll to position [107, 0]
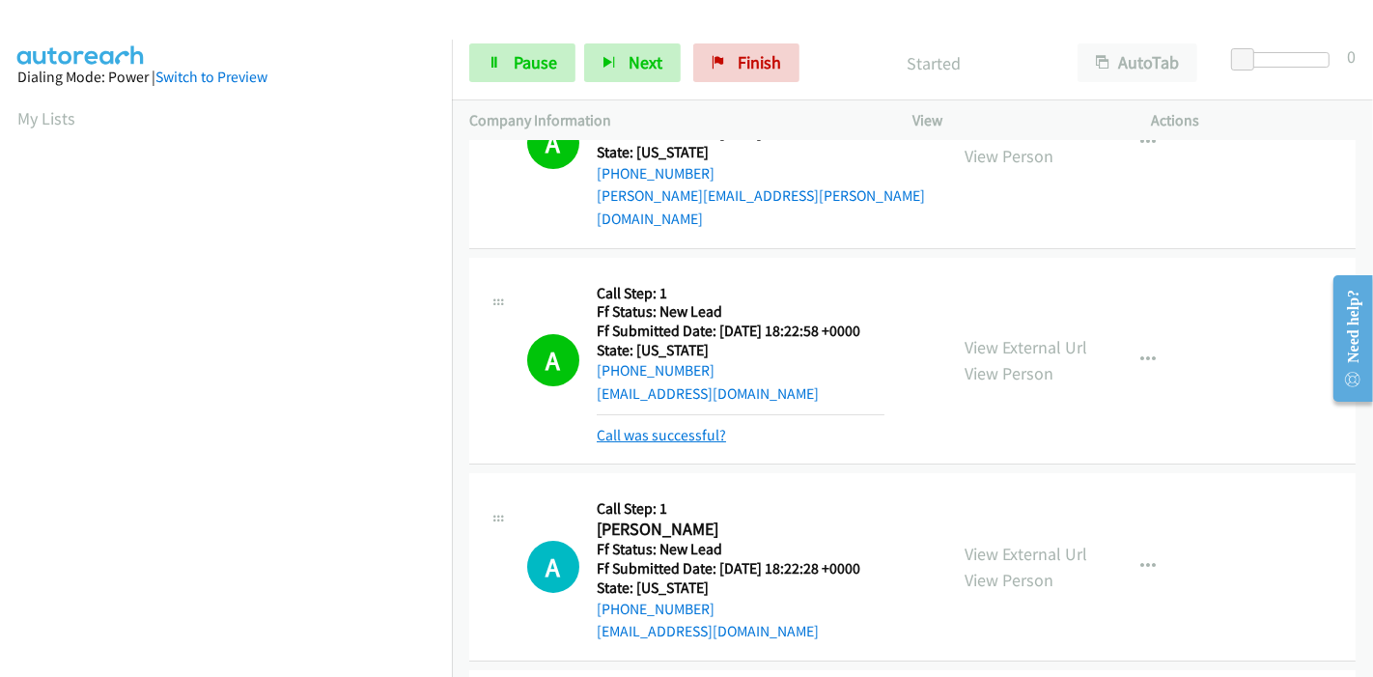
click at [681, 426] on link "Call was successful?" at bounding box center [661, 435] width 129 height 18
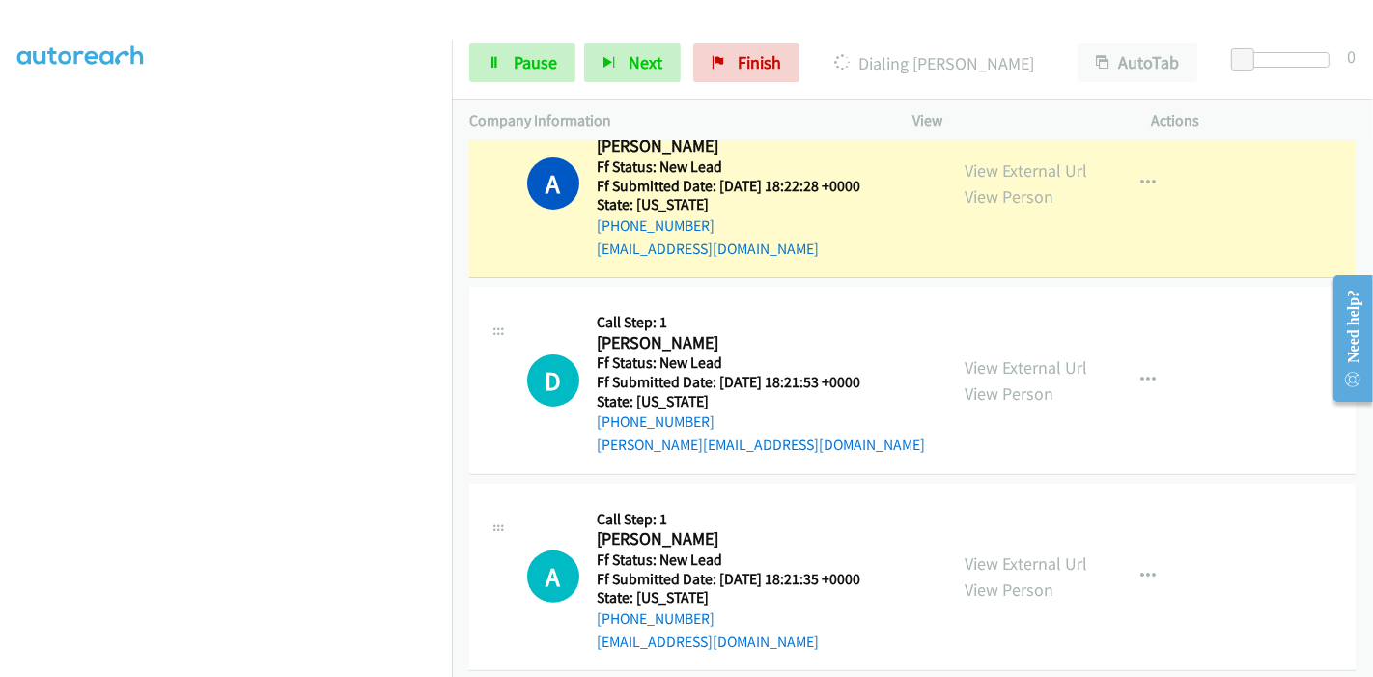
scroll to position [0, 0]
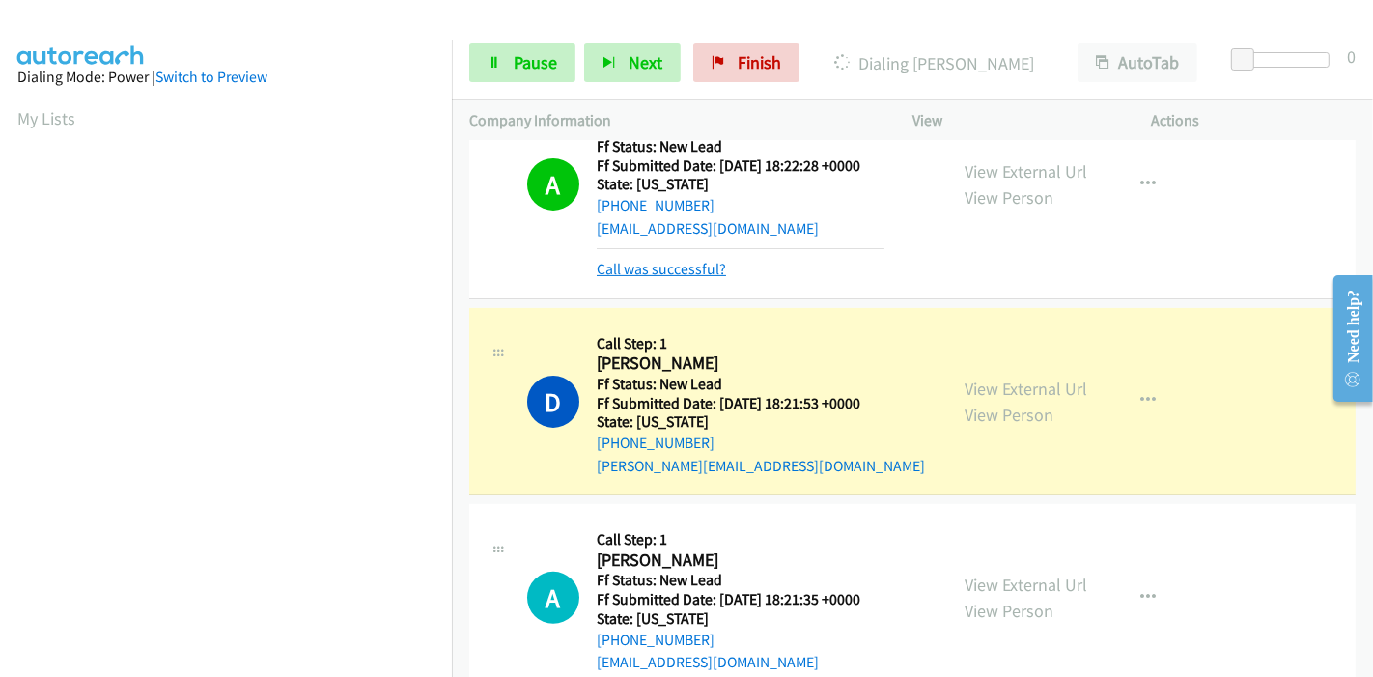
click at [676, 260] on link "Call was successful?" at bounding box center [661, 269] width 129 height 18
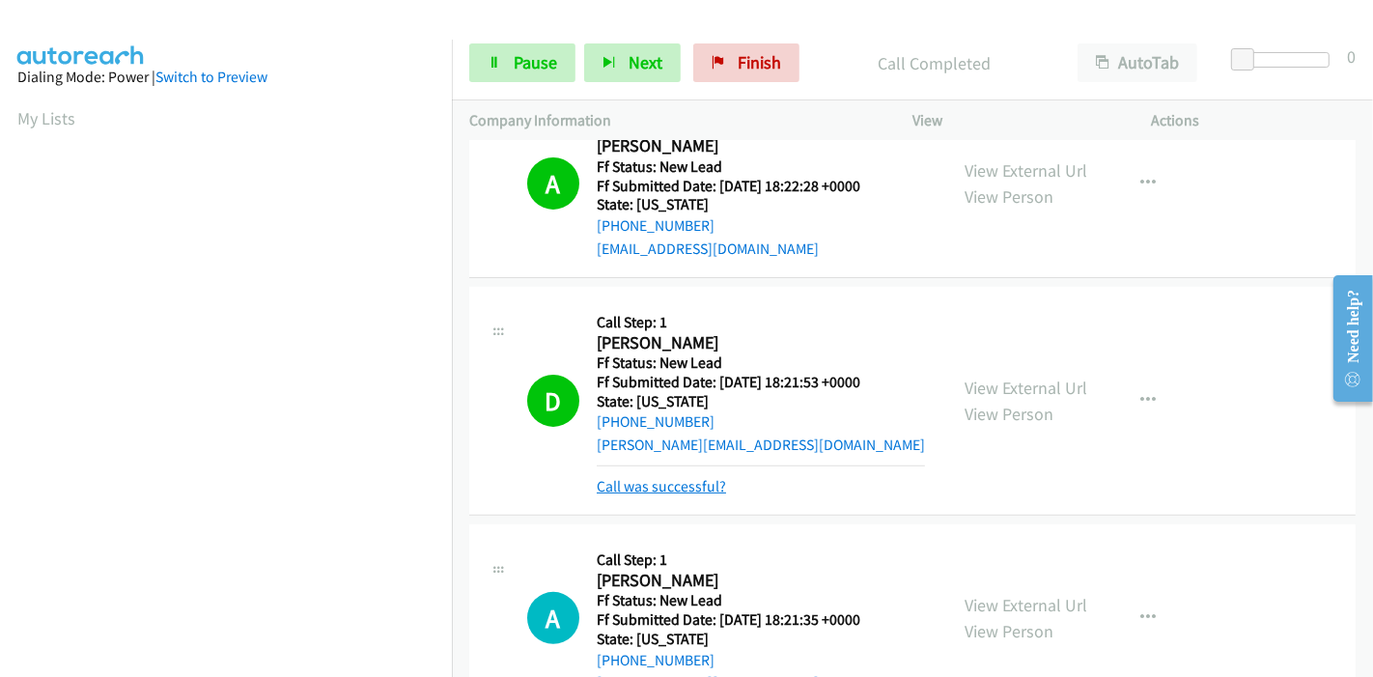
click at [673, 477] on link "Call was successful?" at bounding box center [661, 486] width 129 height 18
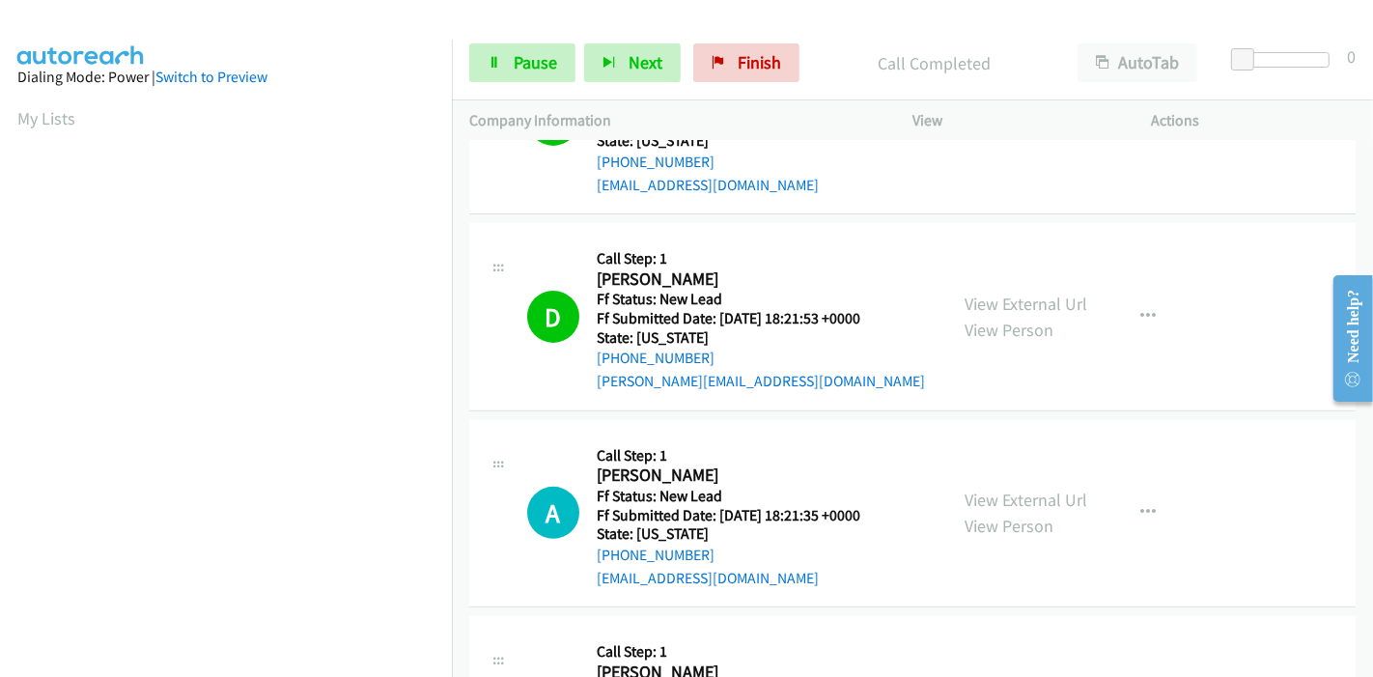
scroll to position [556, 0]
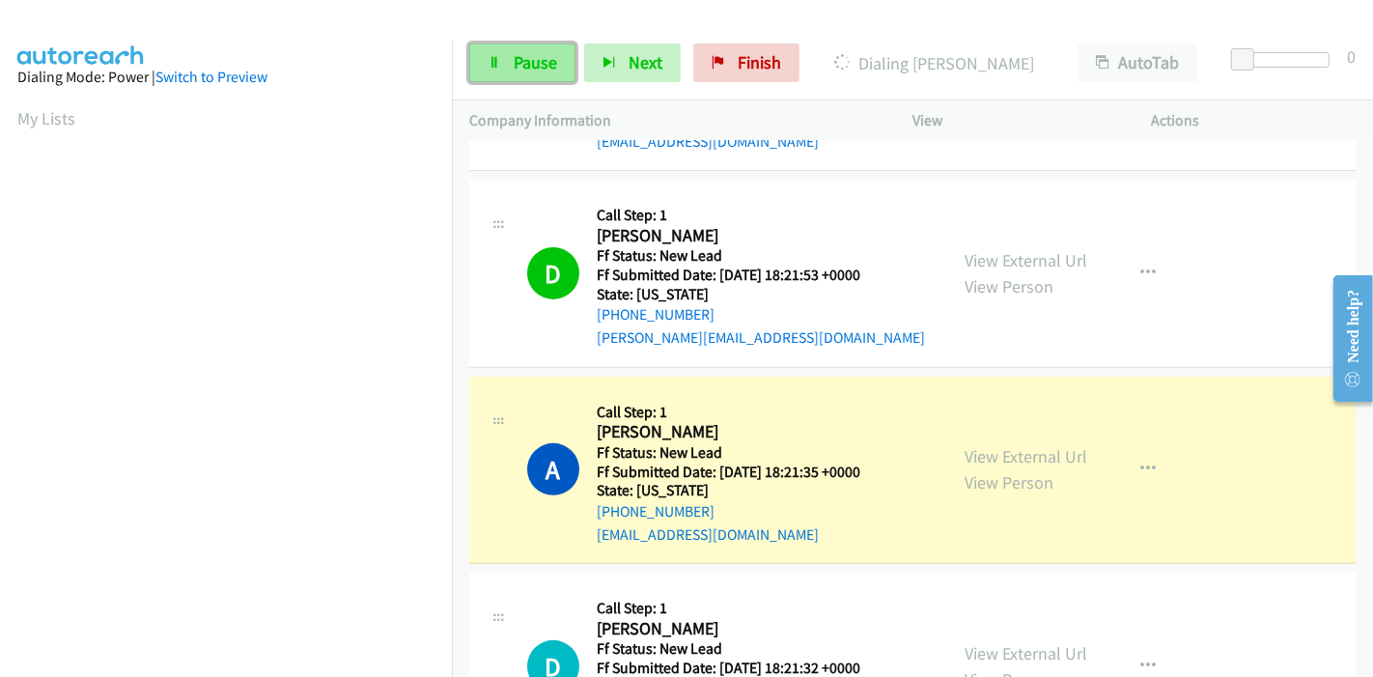
click at [496, 70] on link "Pause" at bounding box center [522, 62] width 106 height 39
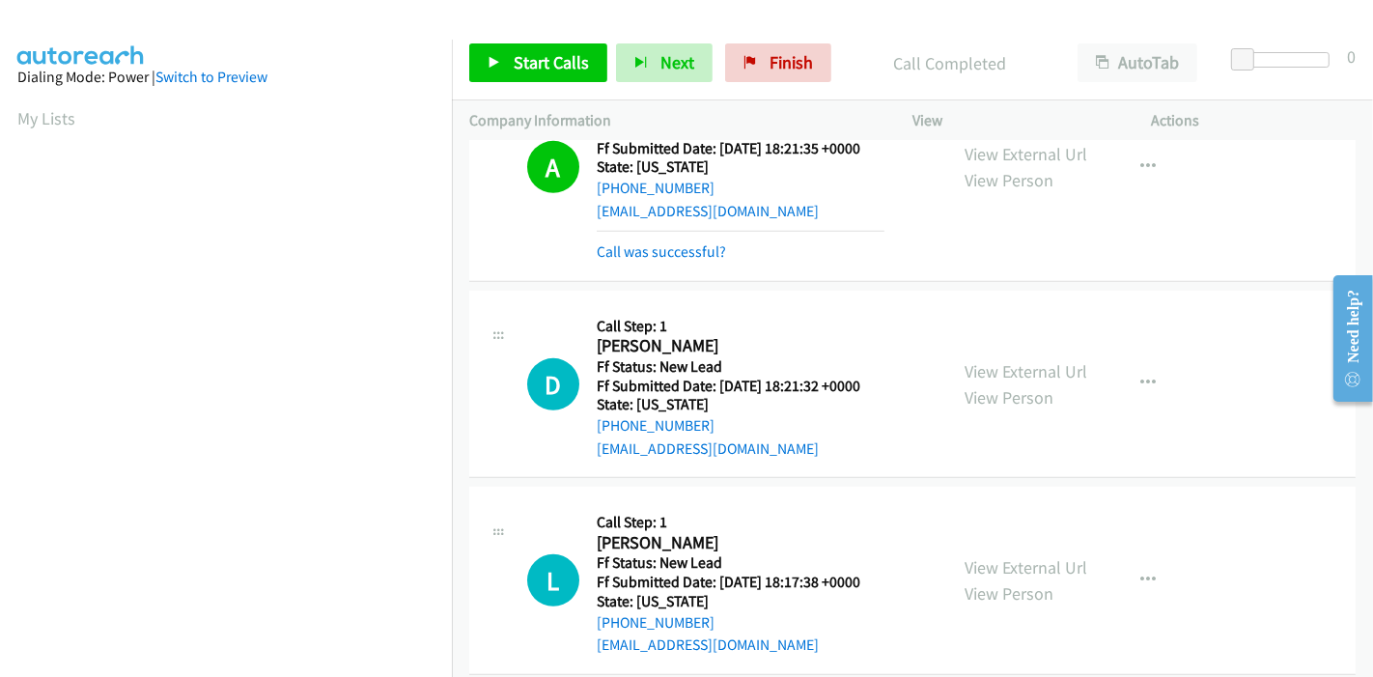
scroll to position [882, 0]
click at [683, 240] on link "Call was successful?" at bounding box center [661, 249] width 129 height 18
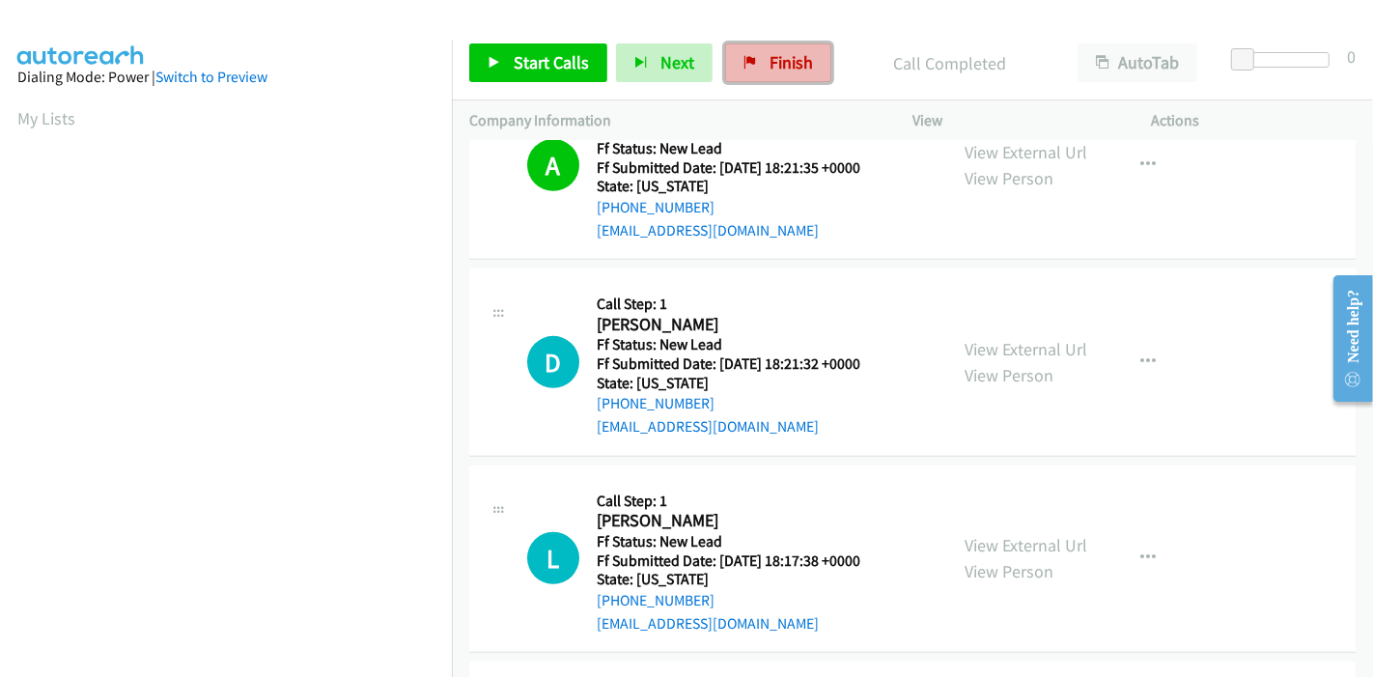
click at [789, 56] on span "Finish" at bounding box center [791, 62] width 43 height 22
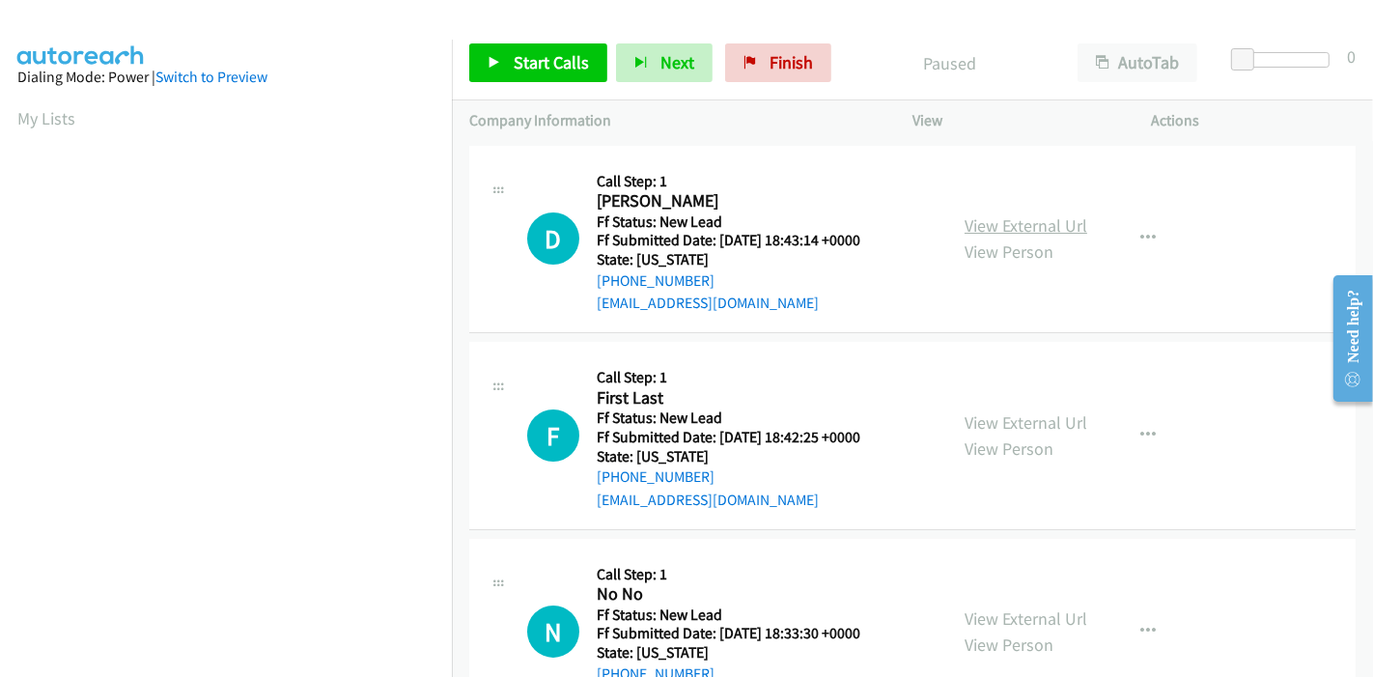
click at [1013, 224] on link "View External Url" at bounding box center [1026, 225] width 123 height 22
click at [989, 427] on link "View External Url" at bounding box center [1026, 422] width 123 height 22
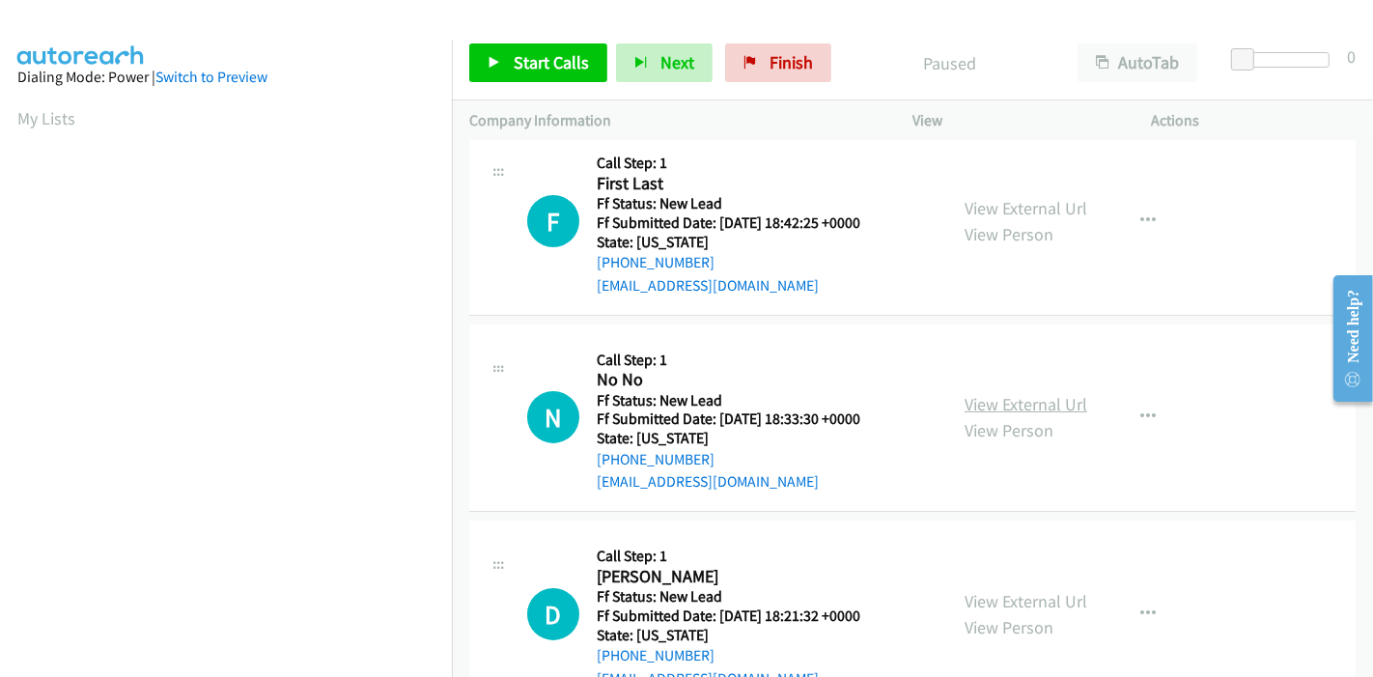
click at [1017, 402] on link "View External Url" at bounding box center [1026, 404] width 123 height 22
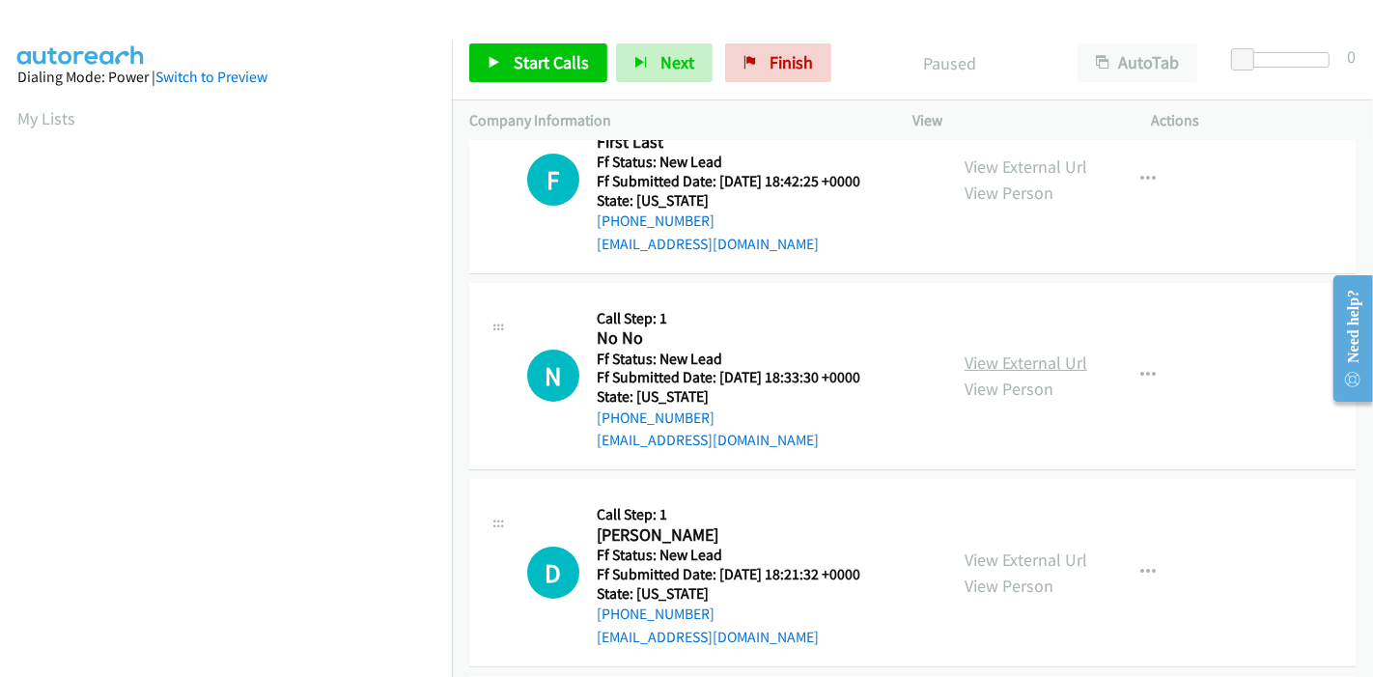
scroll to position [322, 0]
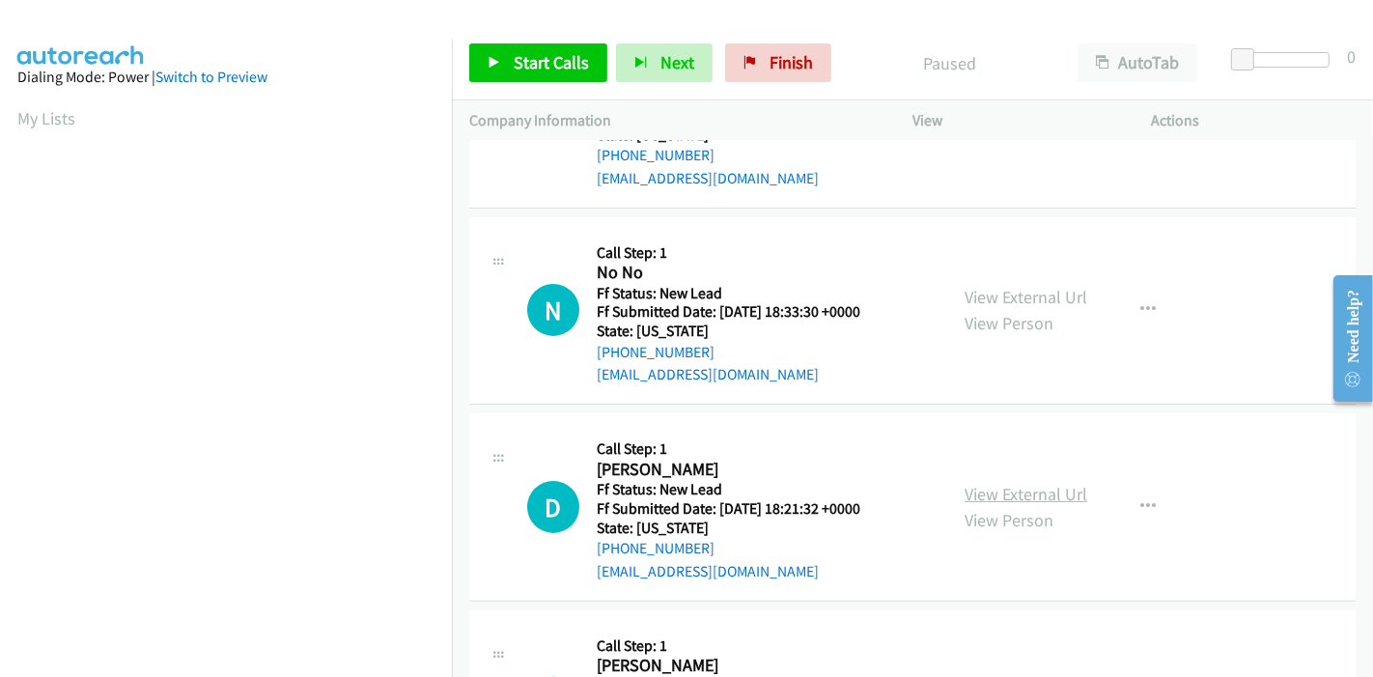
click at [989, 485] on link "View External Url" at bounding box center [1026, 494] width 123 height 22
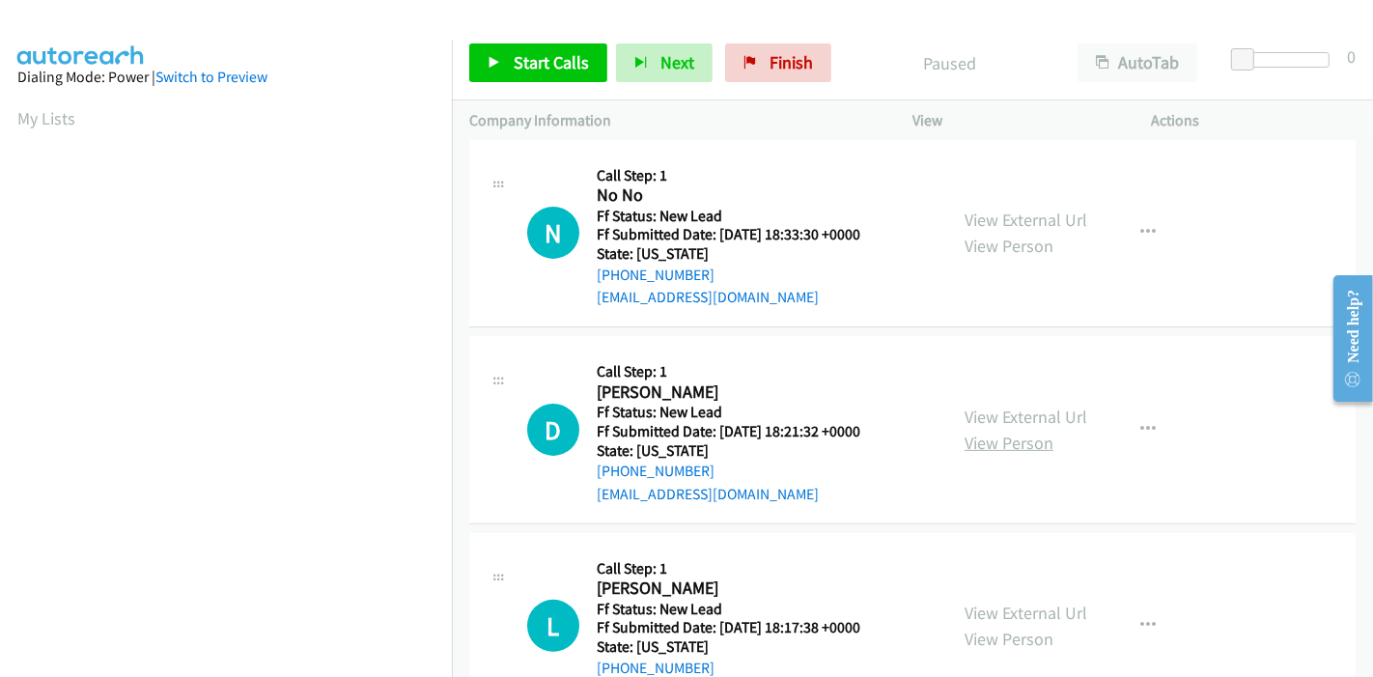
scroll to position [470, 0]
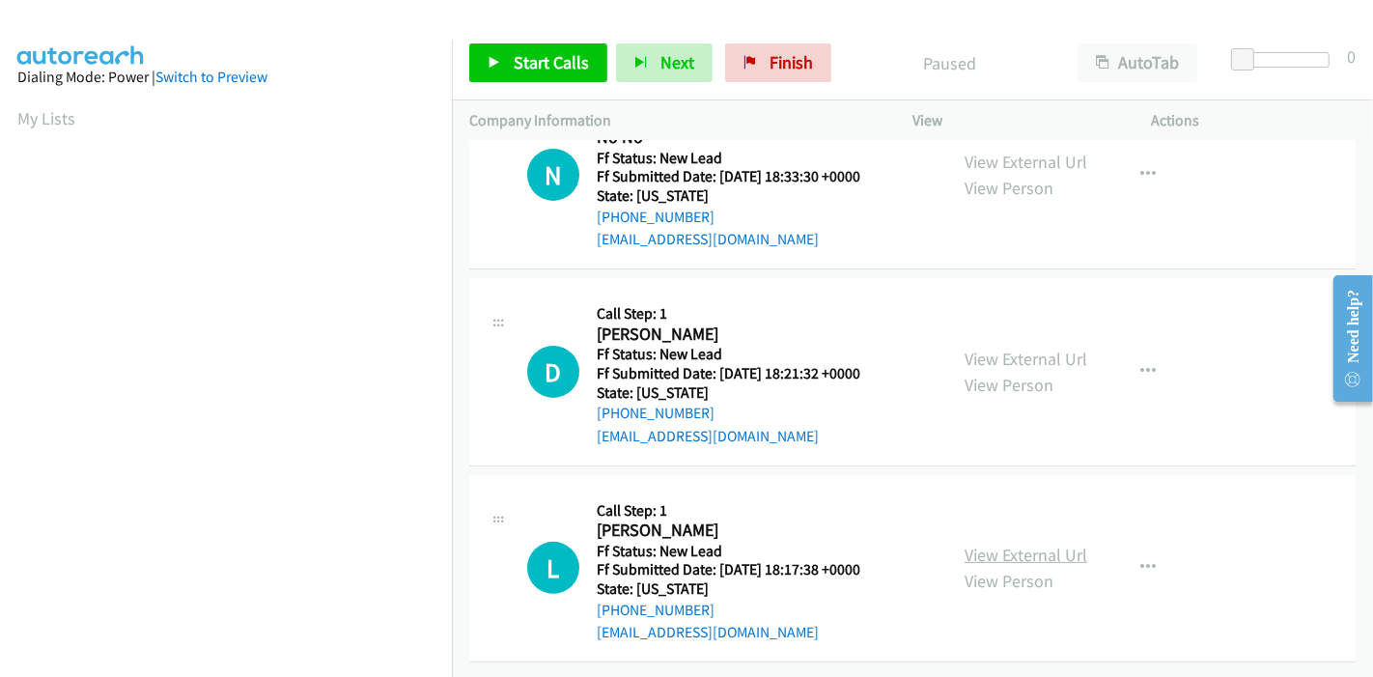
click at [986, 544] on link "View External Url" at bounding box center [1026, 555] width 123 height 22
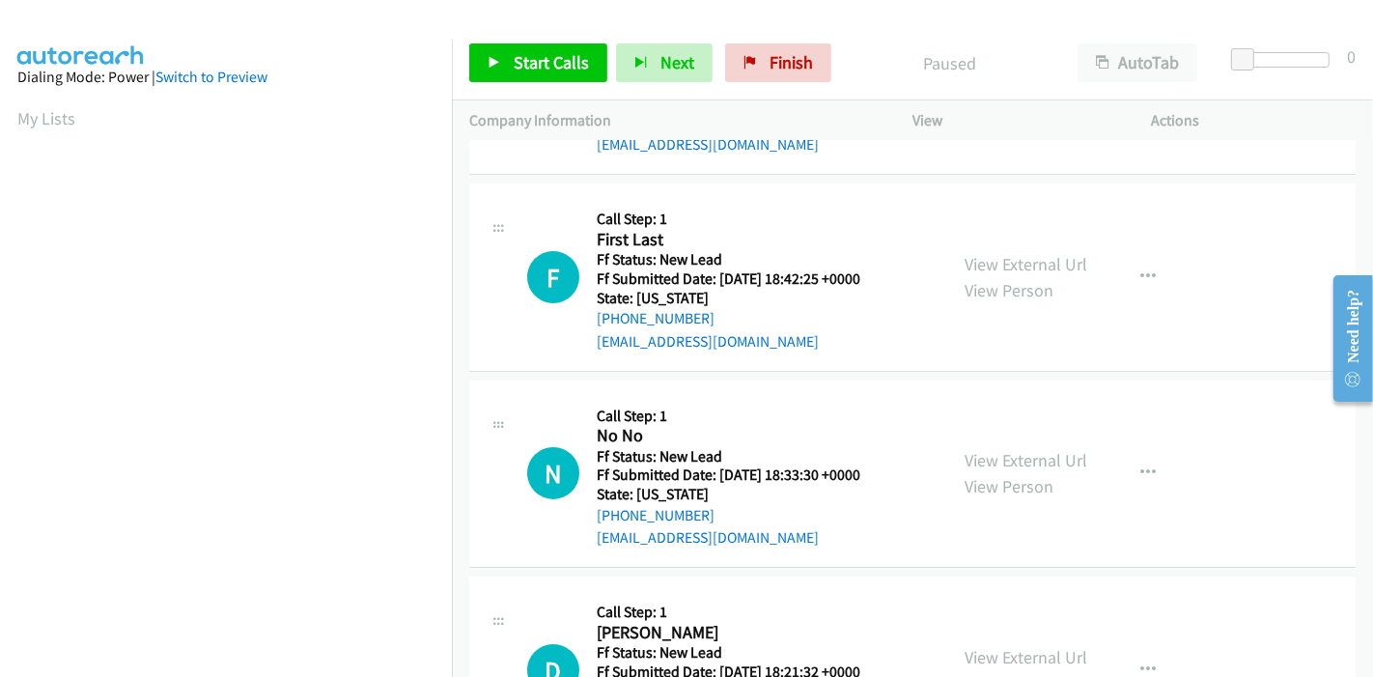
scroll to position [0, 0]
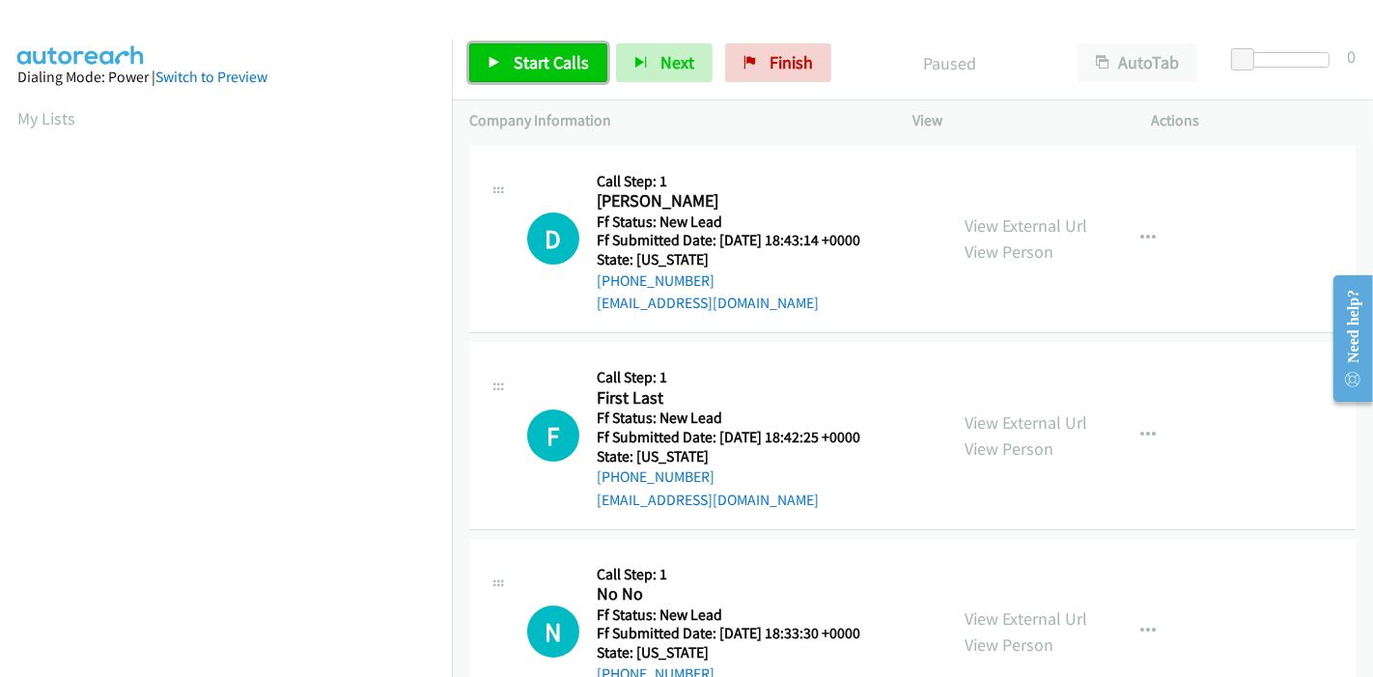
click at [525, 70] on span "Start Calls" at bounding box center [551, 62] width 75 height 22
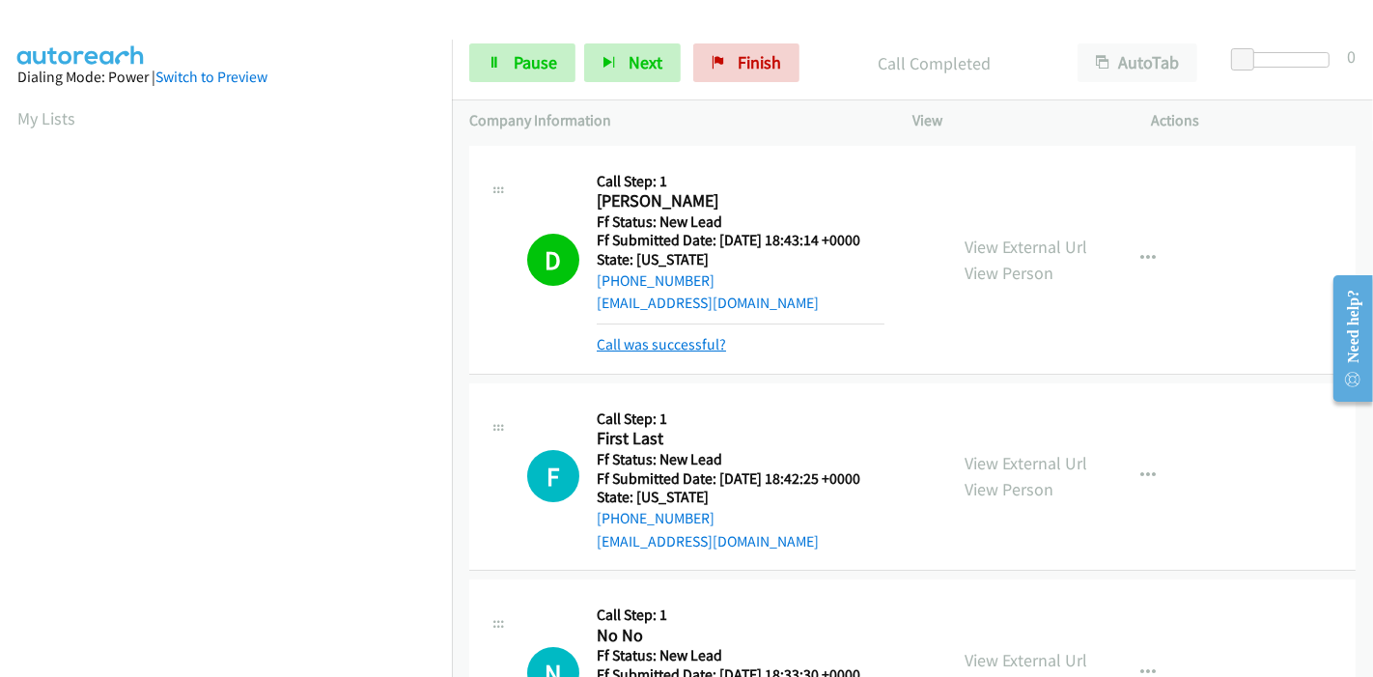
click at [652, 343] on link "Call was successful?" at bounding box center [661, 344] width 129 height 18
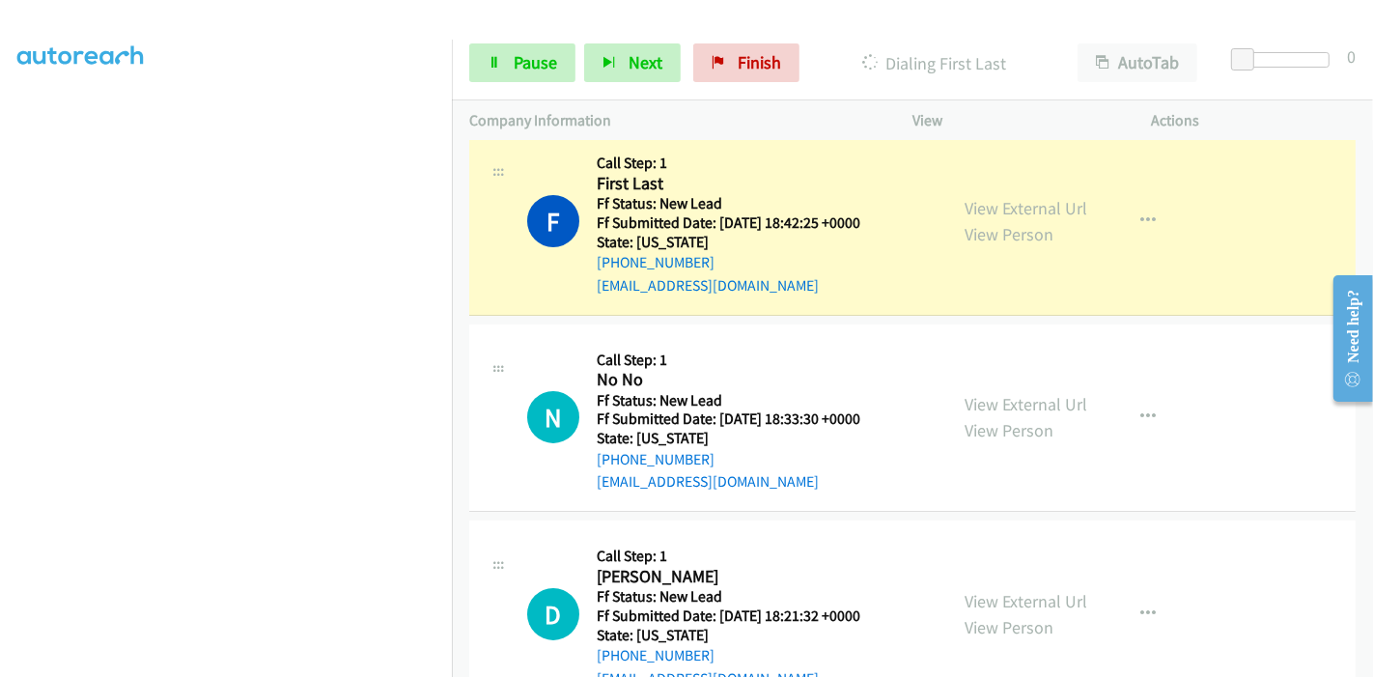
scroll to position [407, 0]
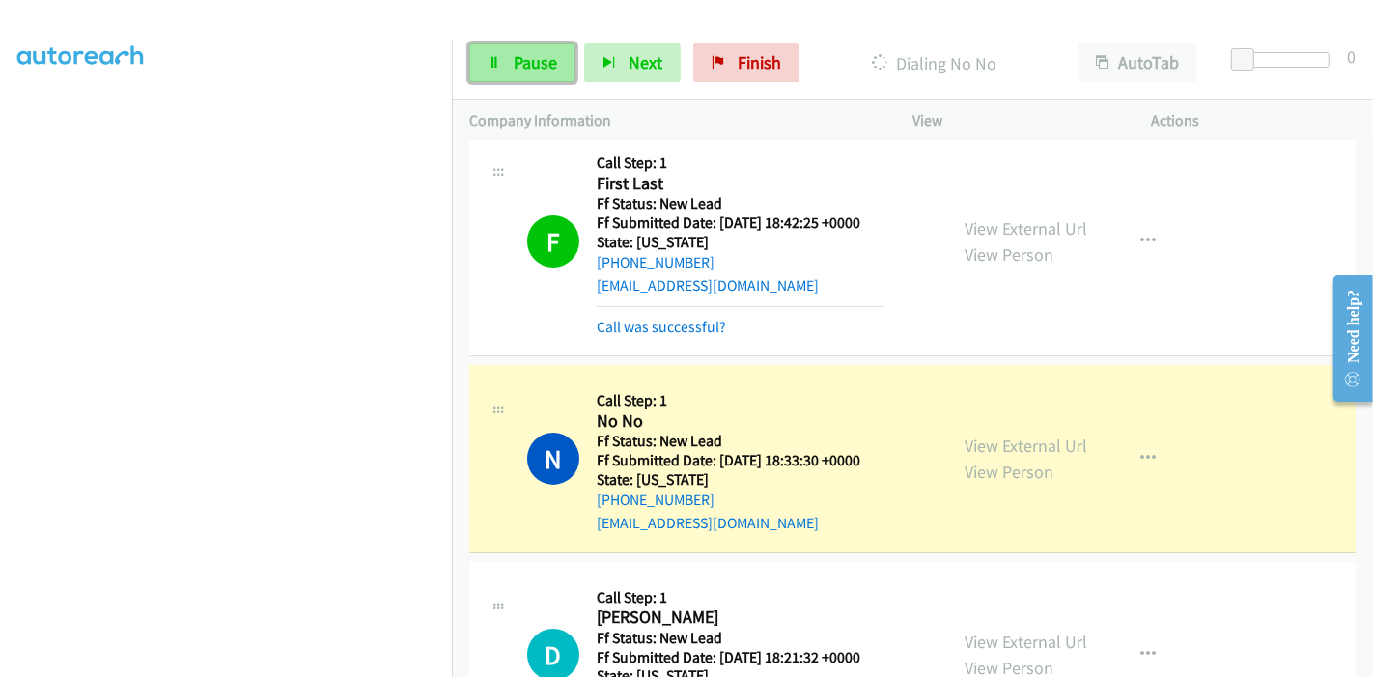
click at [524, 60] on span "Pause" at bounding box center [535, 62] width 43 height 22
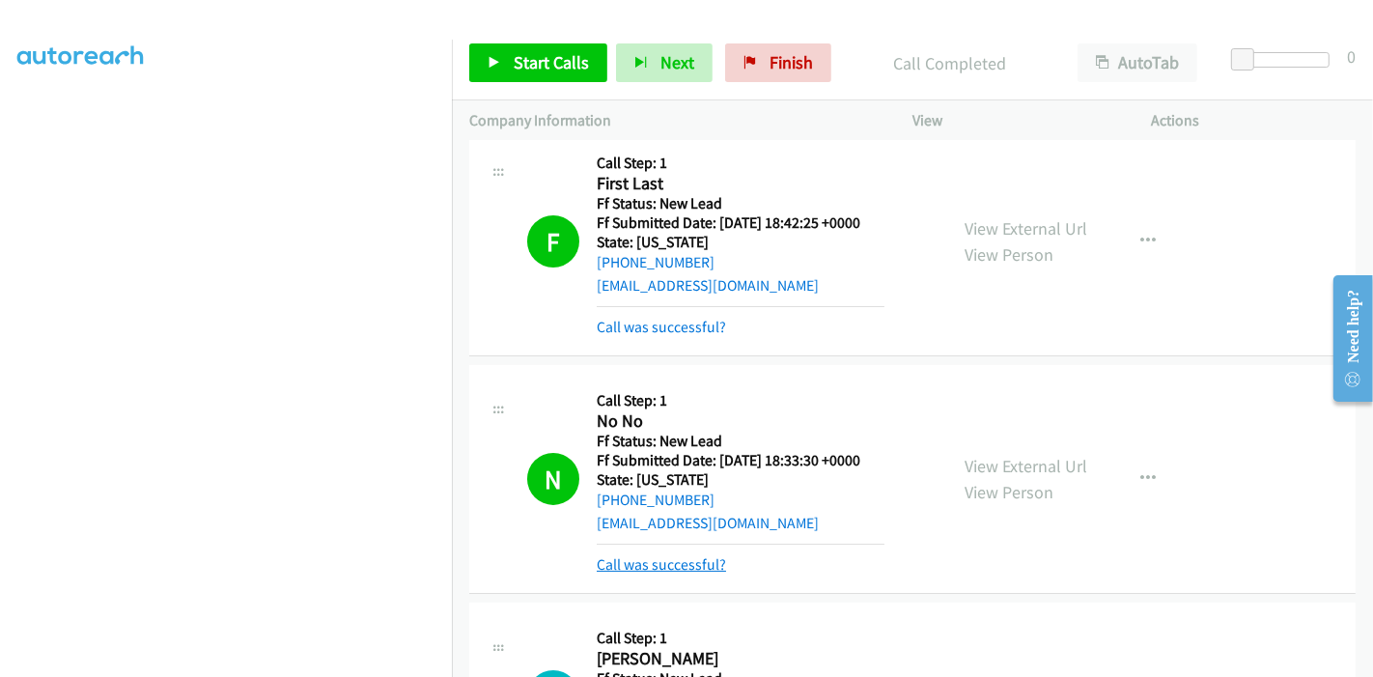
click at [663, 555] on link "Call was successful?" at bounding box center [661, 564] width 129 height 18
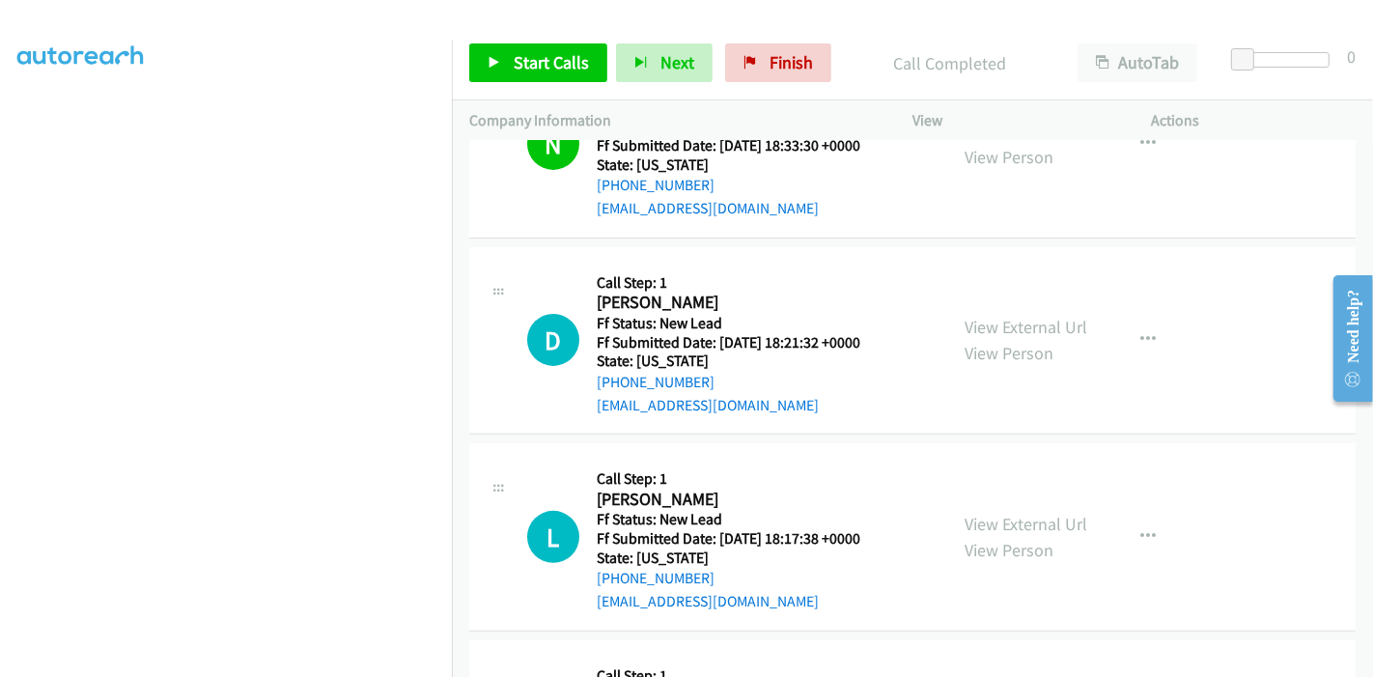
scroll to position [536, 0]
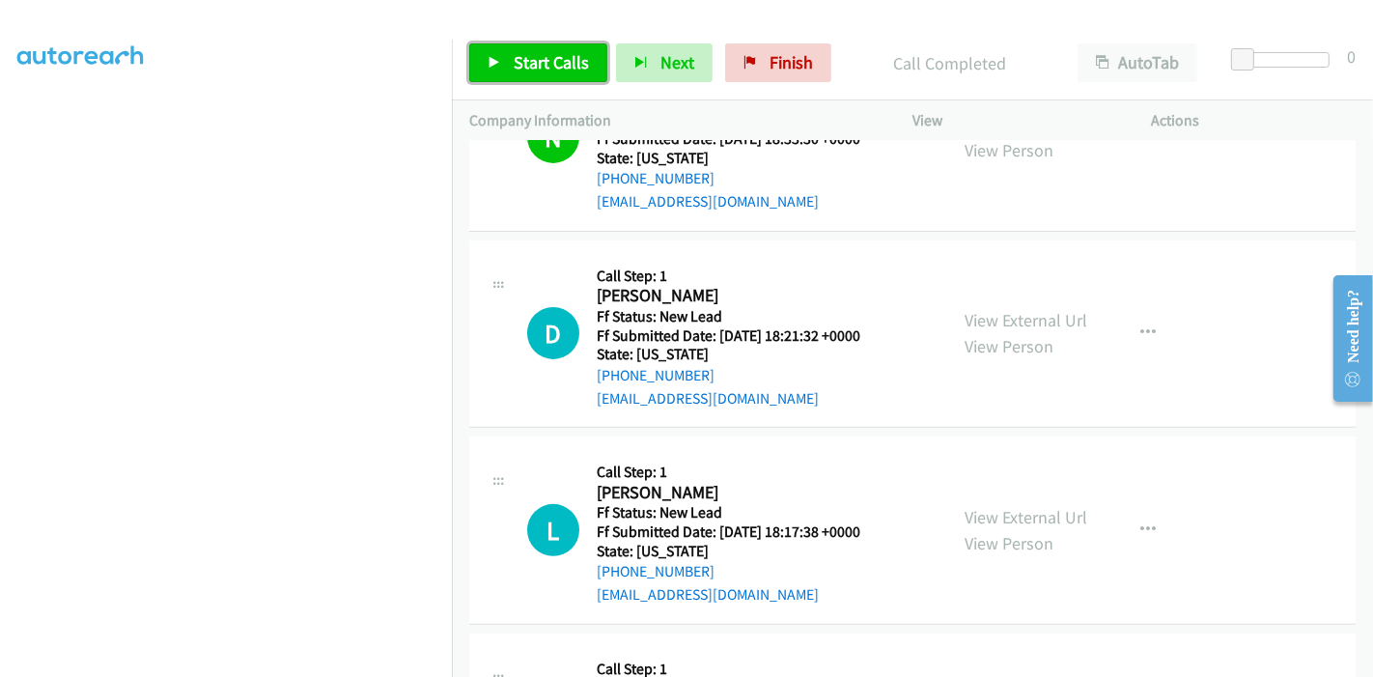
click at [562, 53] on span "Start Calls" at bounding box center [551, 62] width 75 height 22
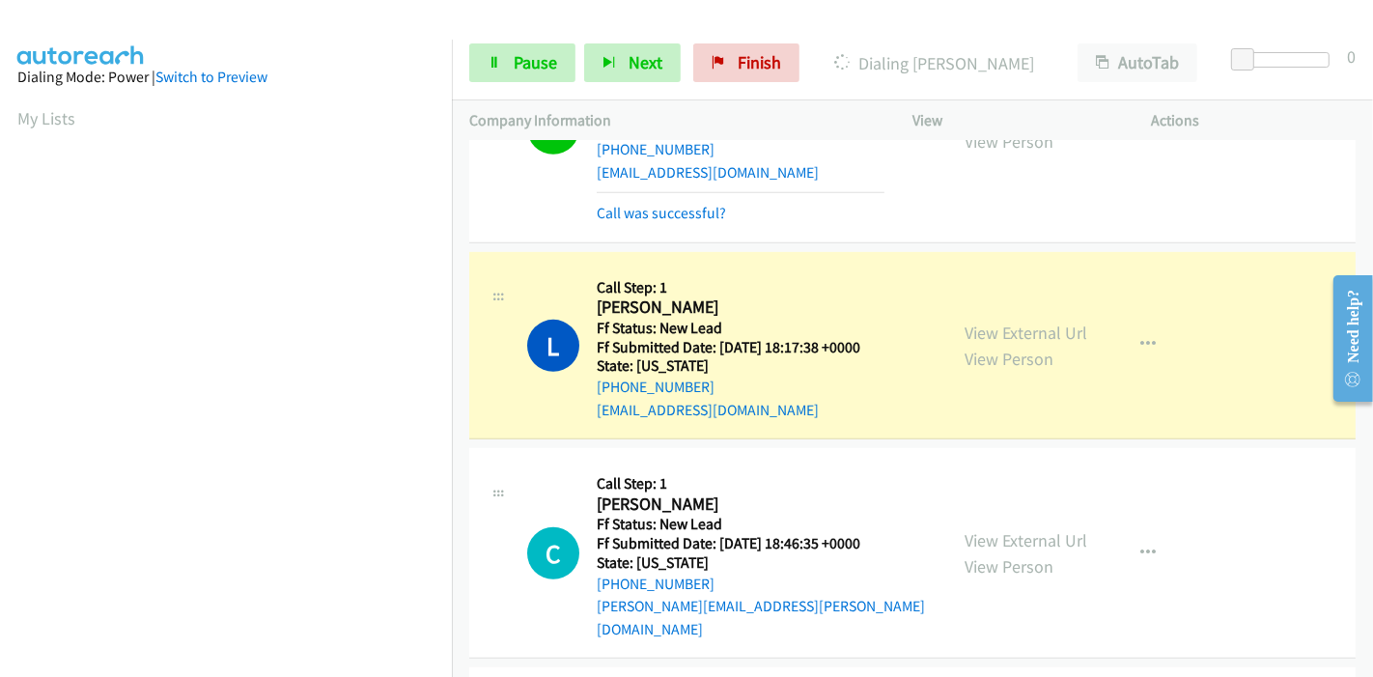
scroll to position [857, 0]
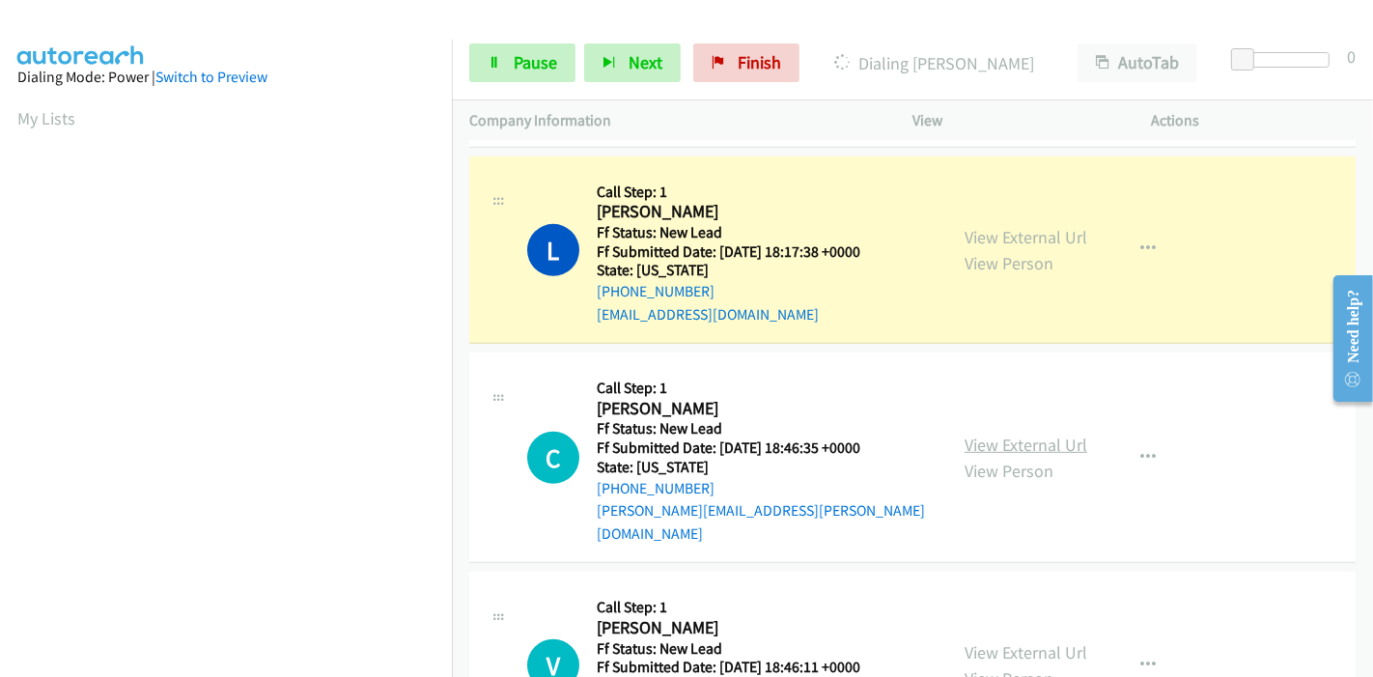
click at [1029, 434] on link "View External Url" at bounding box center [1026, 445] width 123 height 22
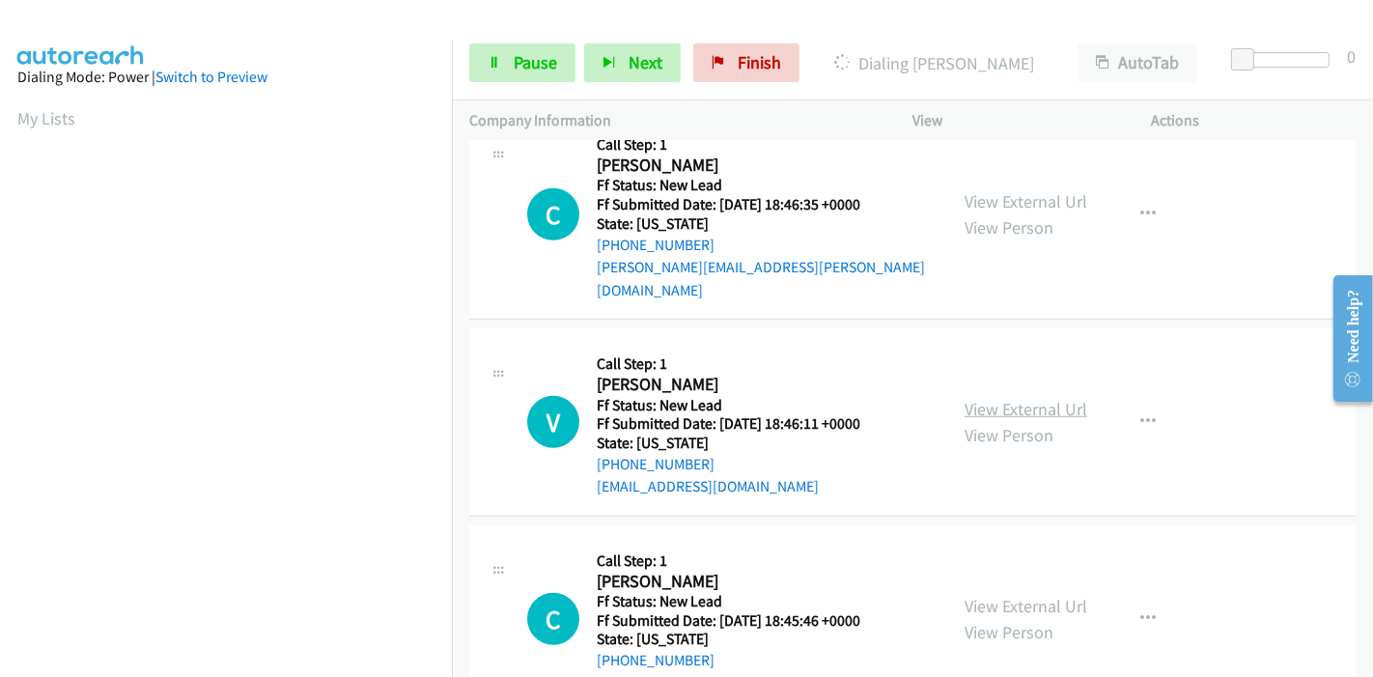
scroll to position [1140, 0]
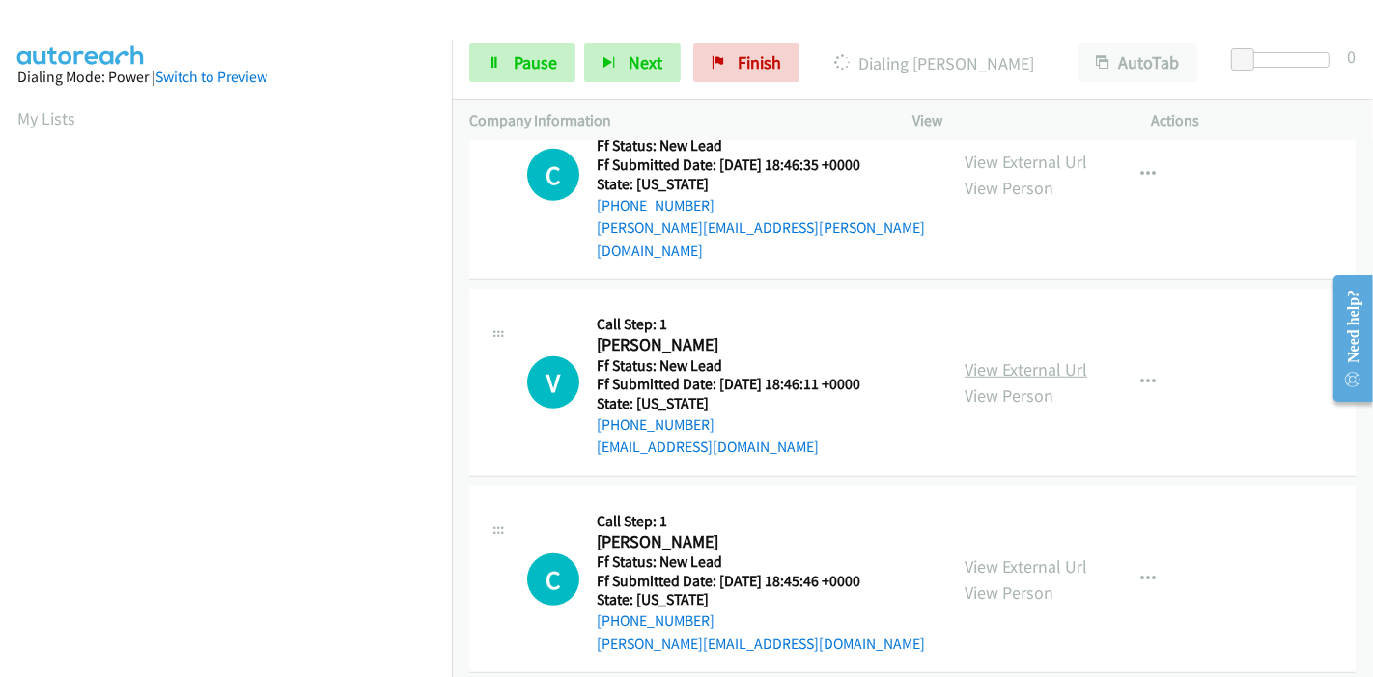
click at [1004, 358] on link "View External Url" at bounding box center [1026, 369] width 123 height 22
click at [1000, 555] on link "View External Url" at bounding box center [1026, 566] width 123 height 22
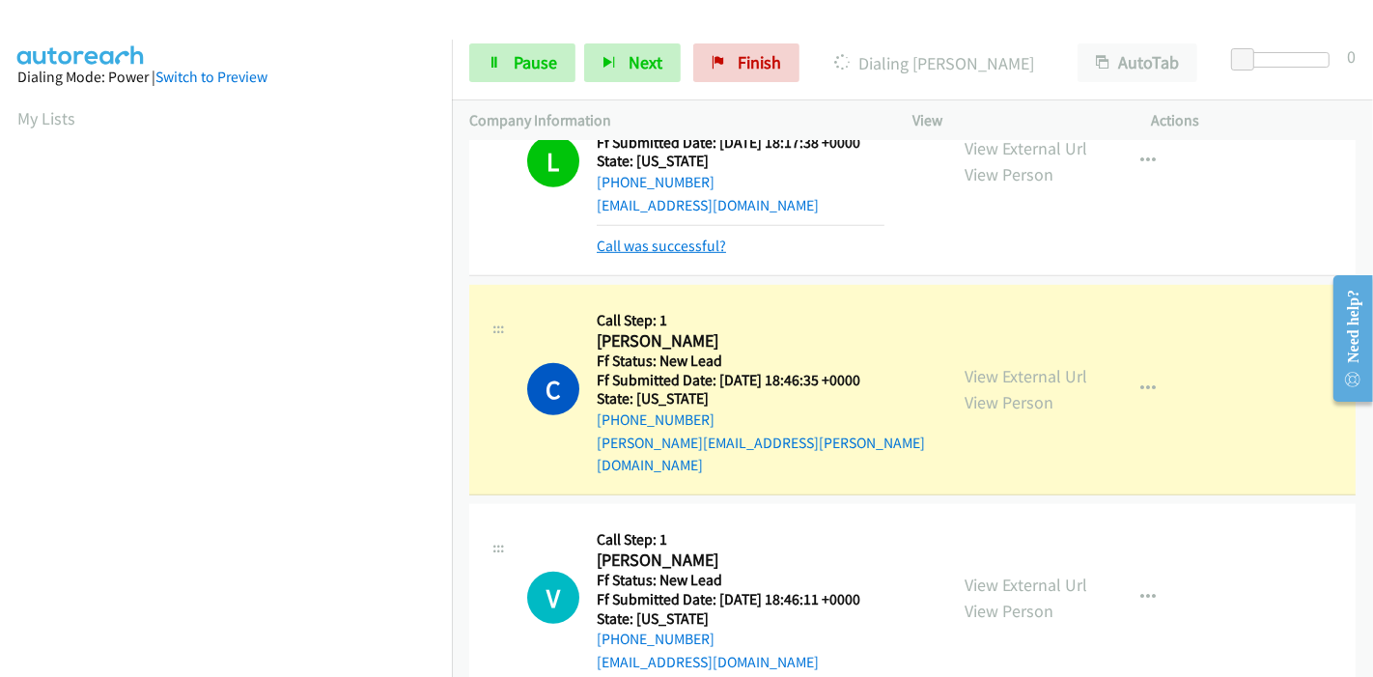
click at [661, 249] on link "Call was successful?" at bounding box center [661, 246] width 129 height 18
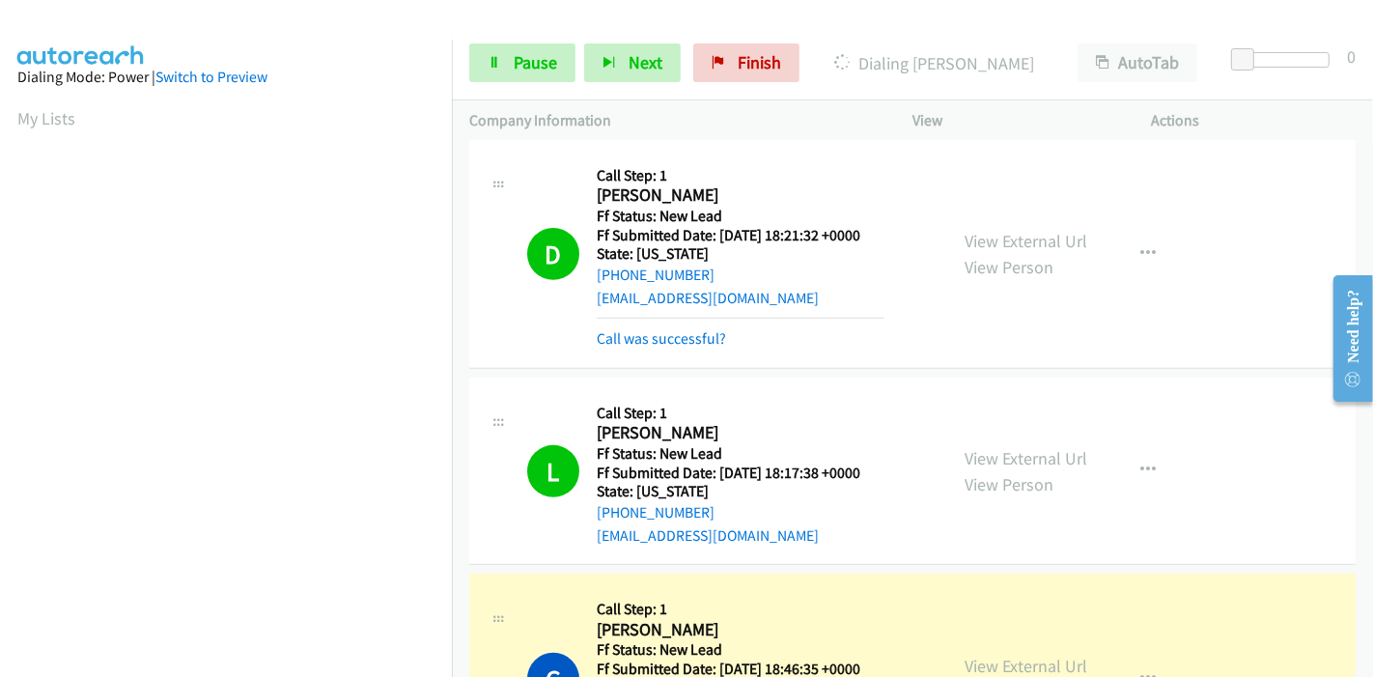
scroll to position [625, 0]
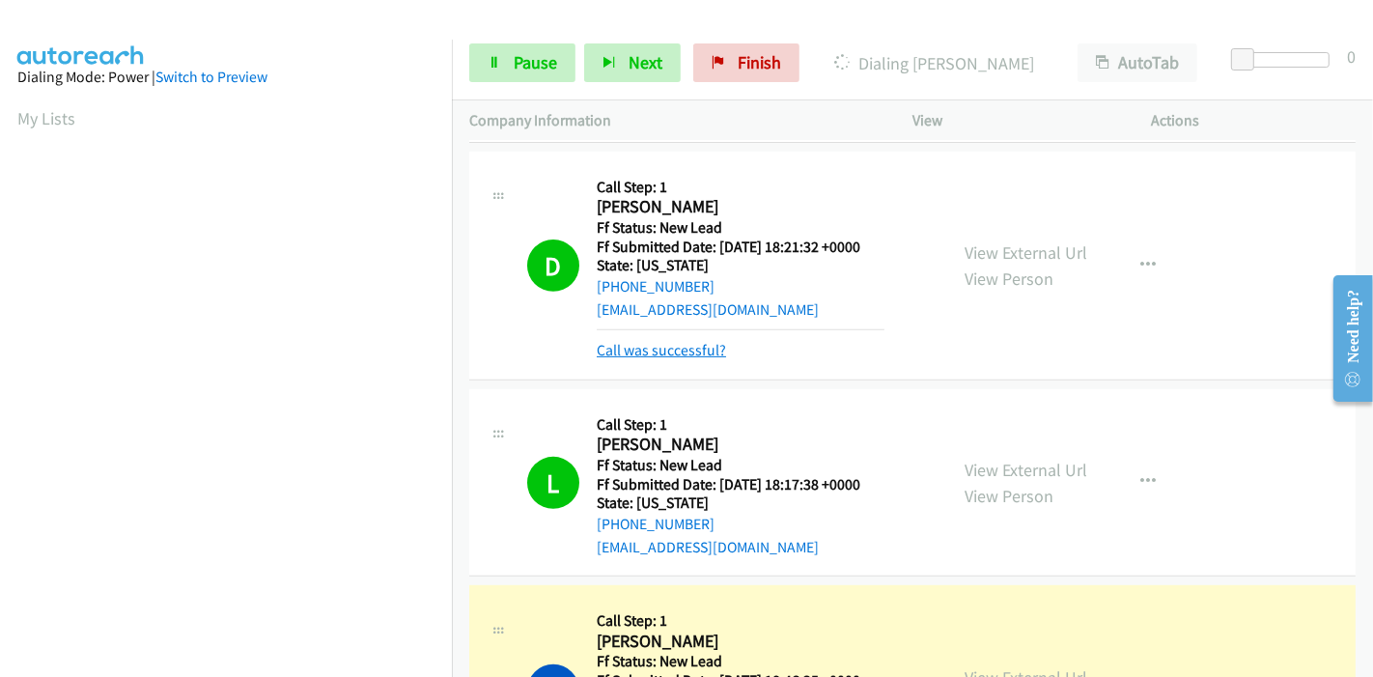
click at [659, 347] on link "Call was successful?" at bounding box center [661, 350] width 129 height 18
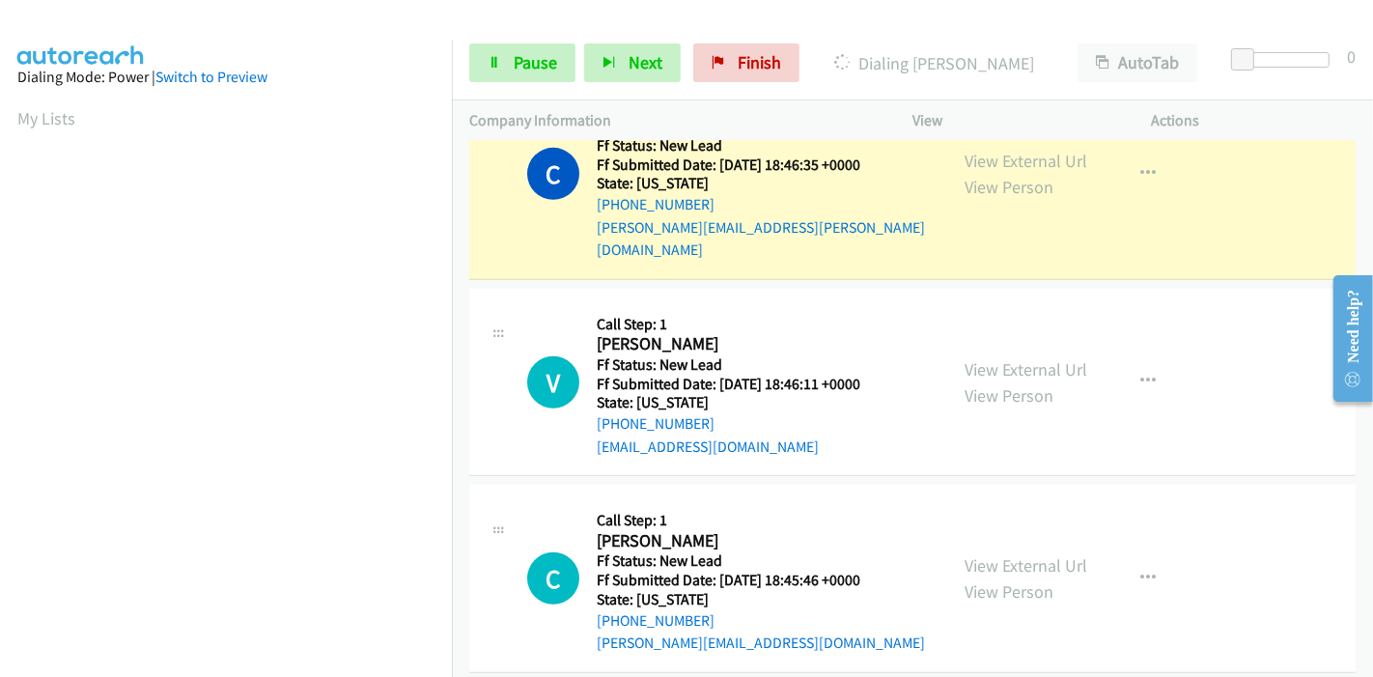
scroll to position [1120, 0]
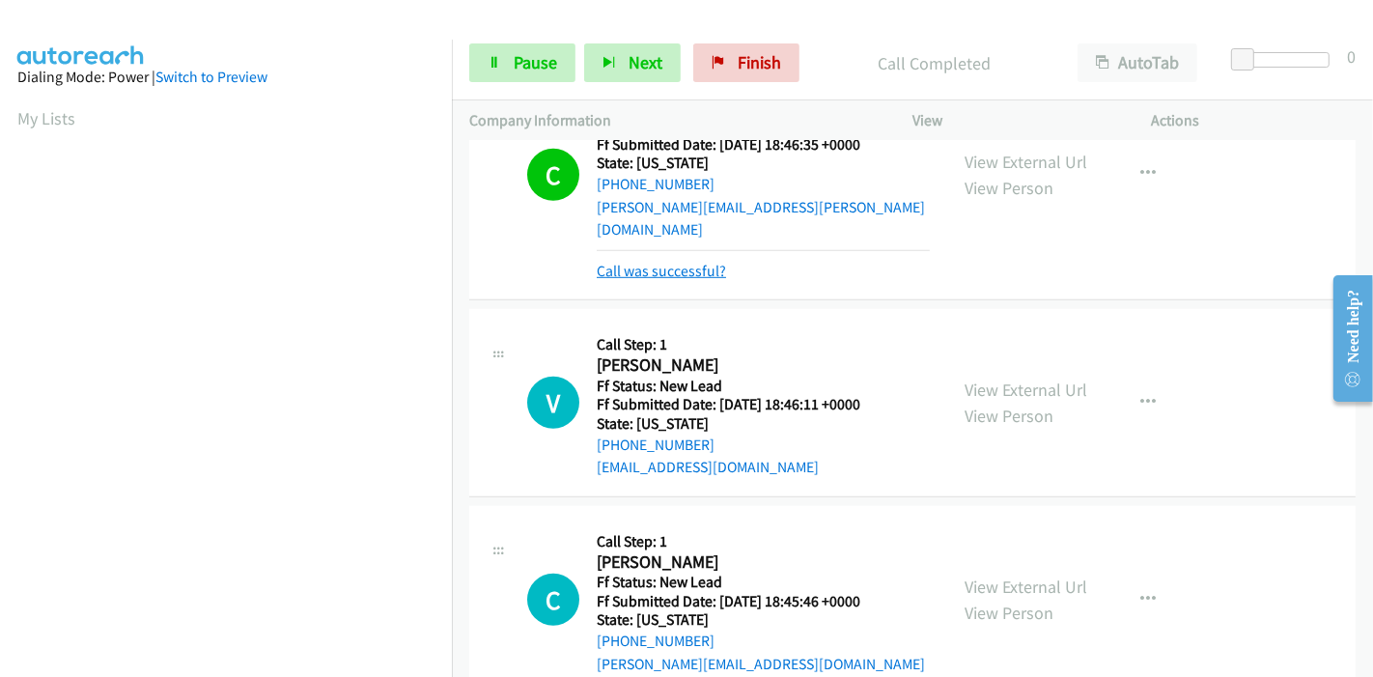
click at [692, 262] on link "Call was successful?" at bounding box center [661, 271] width 129 height 18
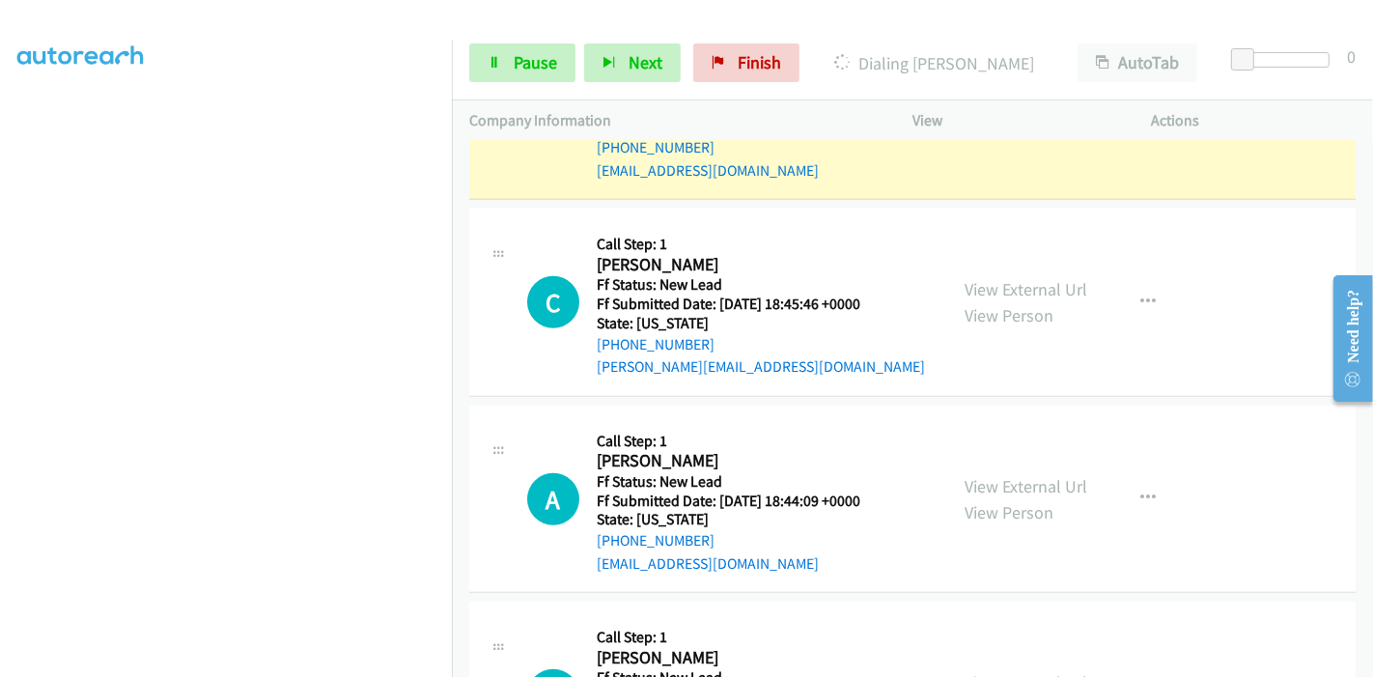
scroll to position [1421, 0]
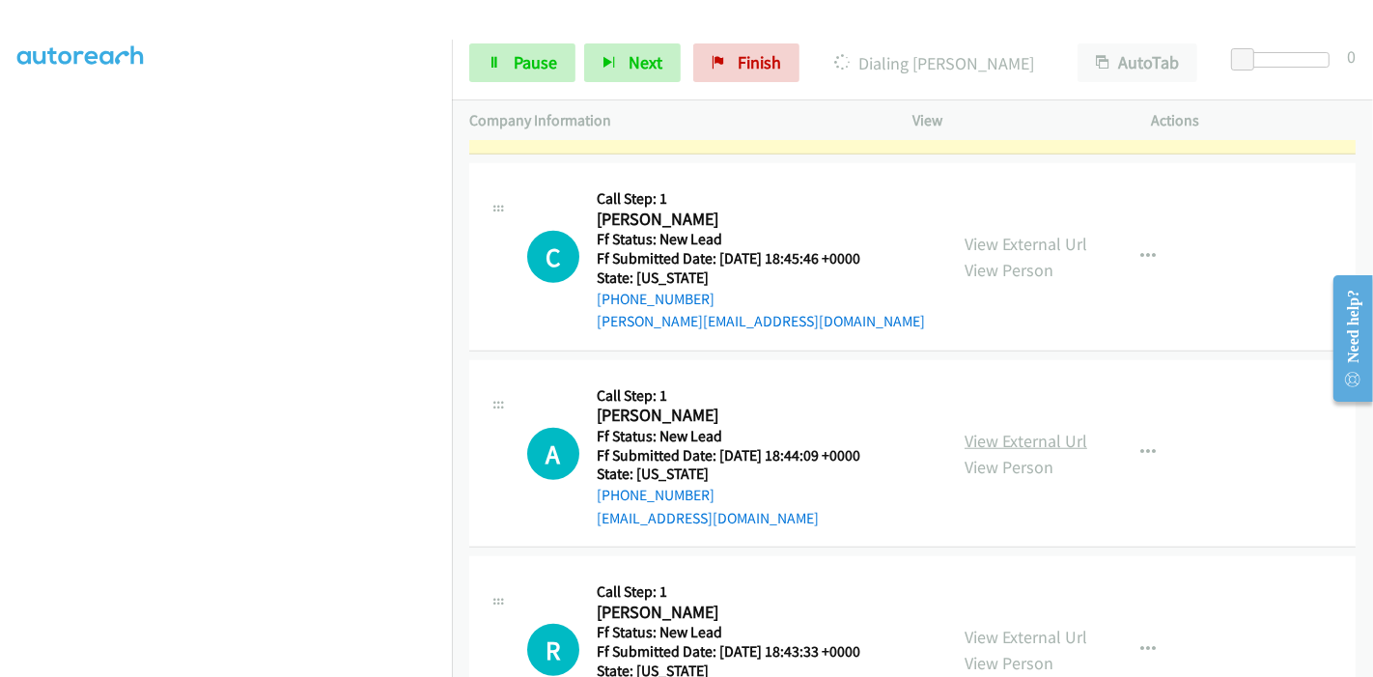
click at [1011, 430] on link "View External Url" at bounding box center [1026, 441] width 123 height 22
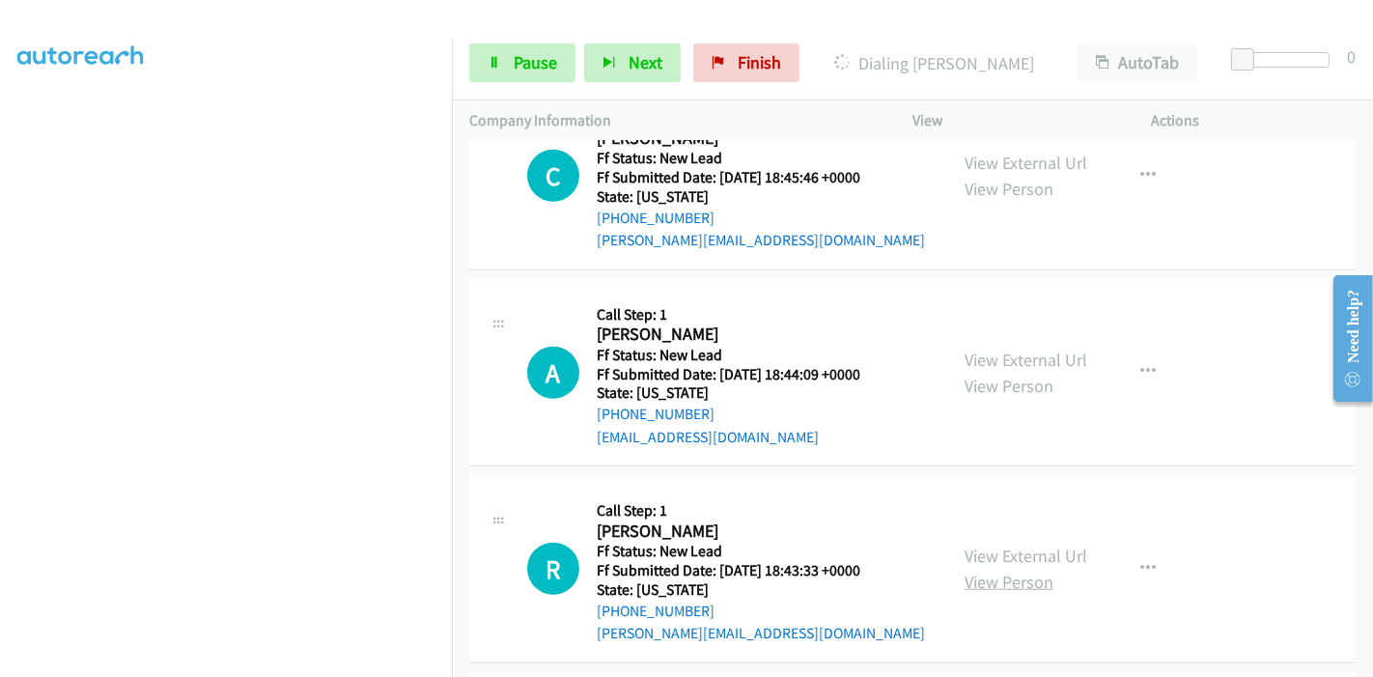
scroll to position [1636, 0]
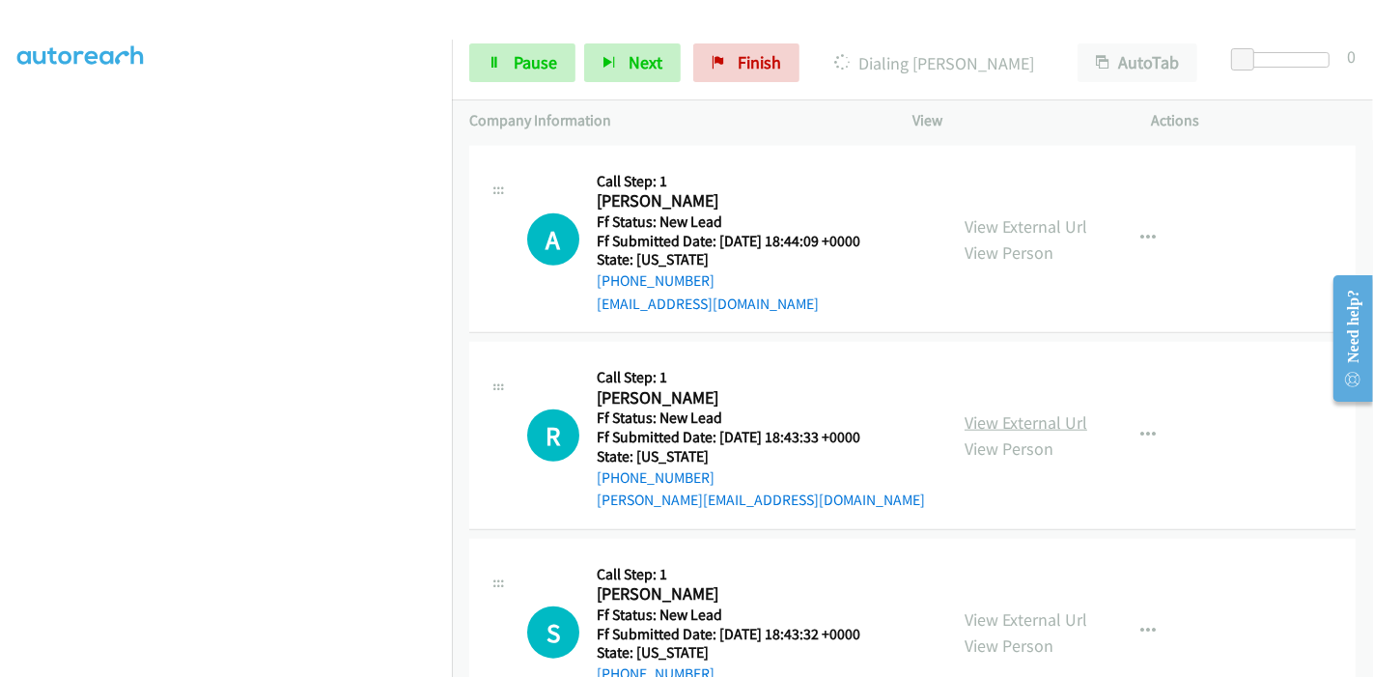
click at [1029, 411] on link "View External Url" at bounding box center [1026, 422] width 123 height 22
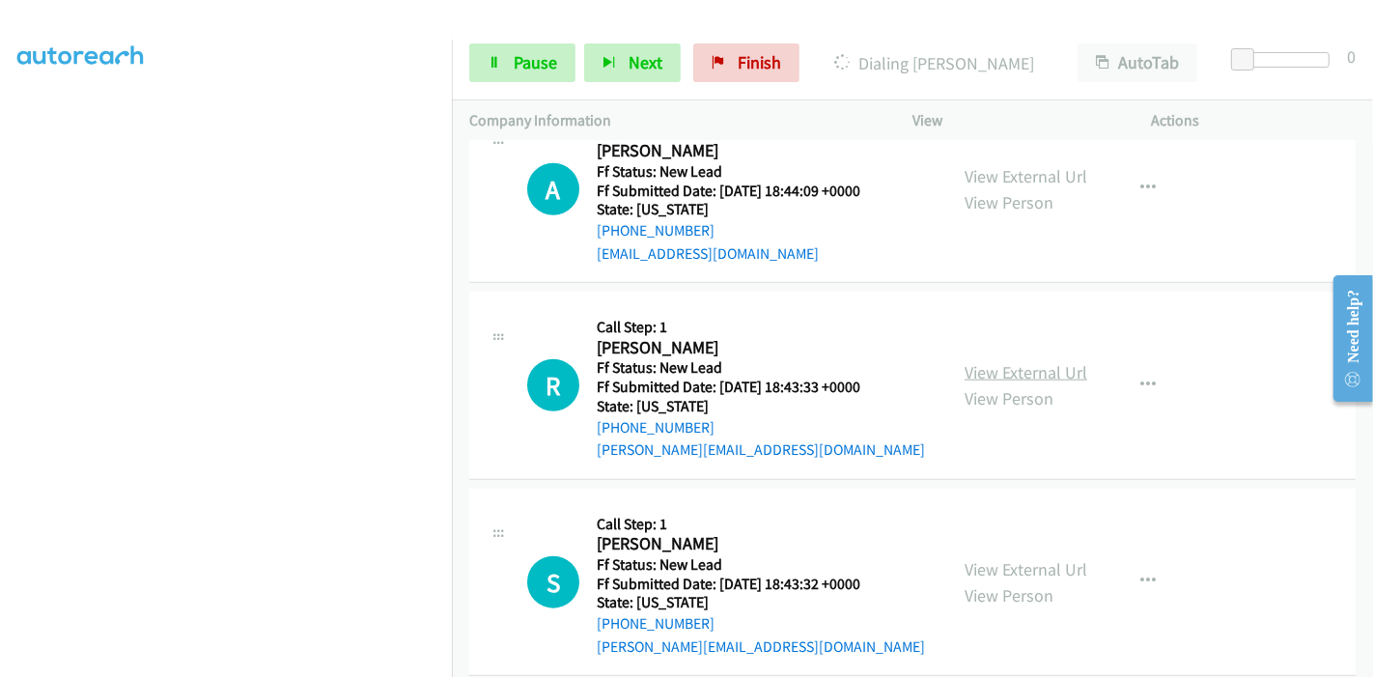
scroll to position [1688, 0]
click at [992, 556] on link "View External Url" at bounding box center [1026, 567] width 123 height 22
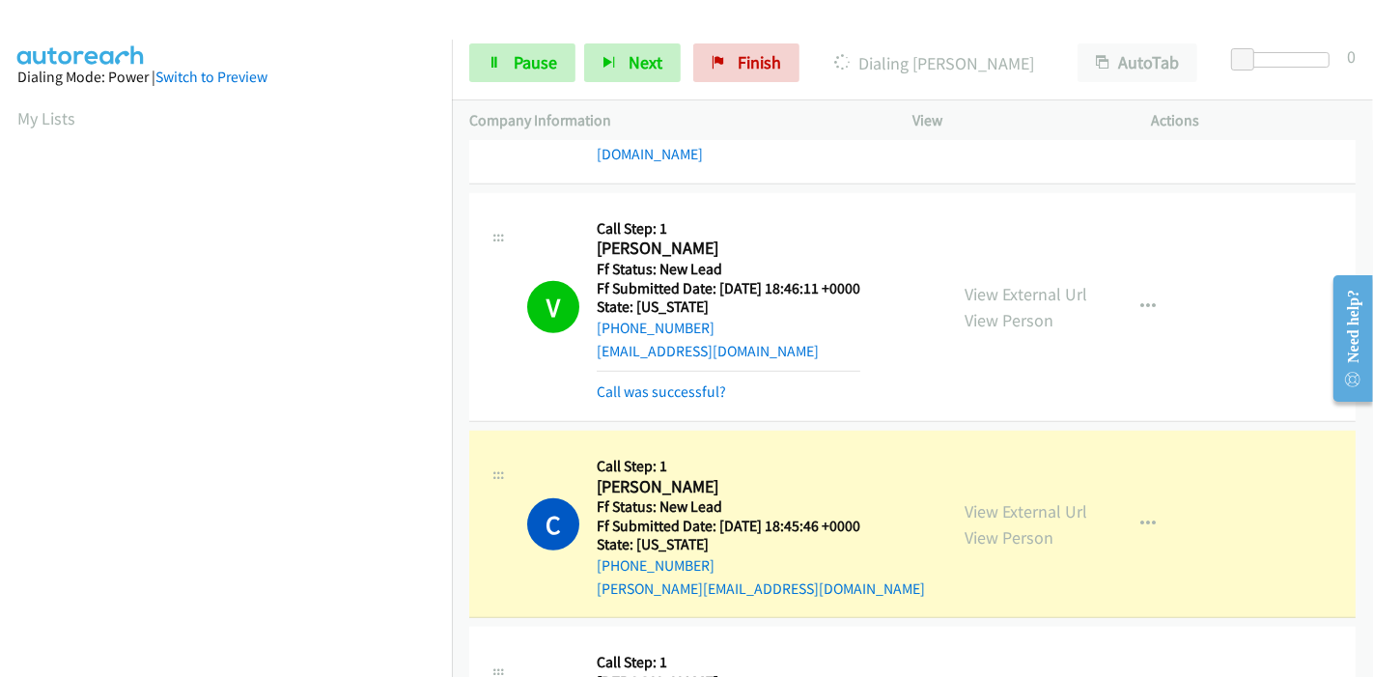
scroll to position [1192, 0]
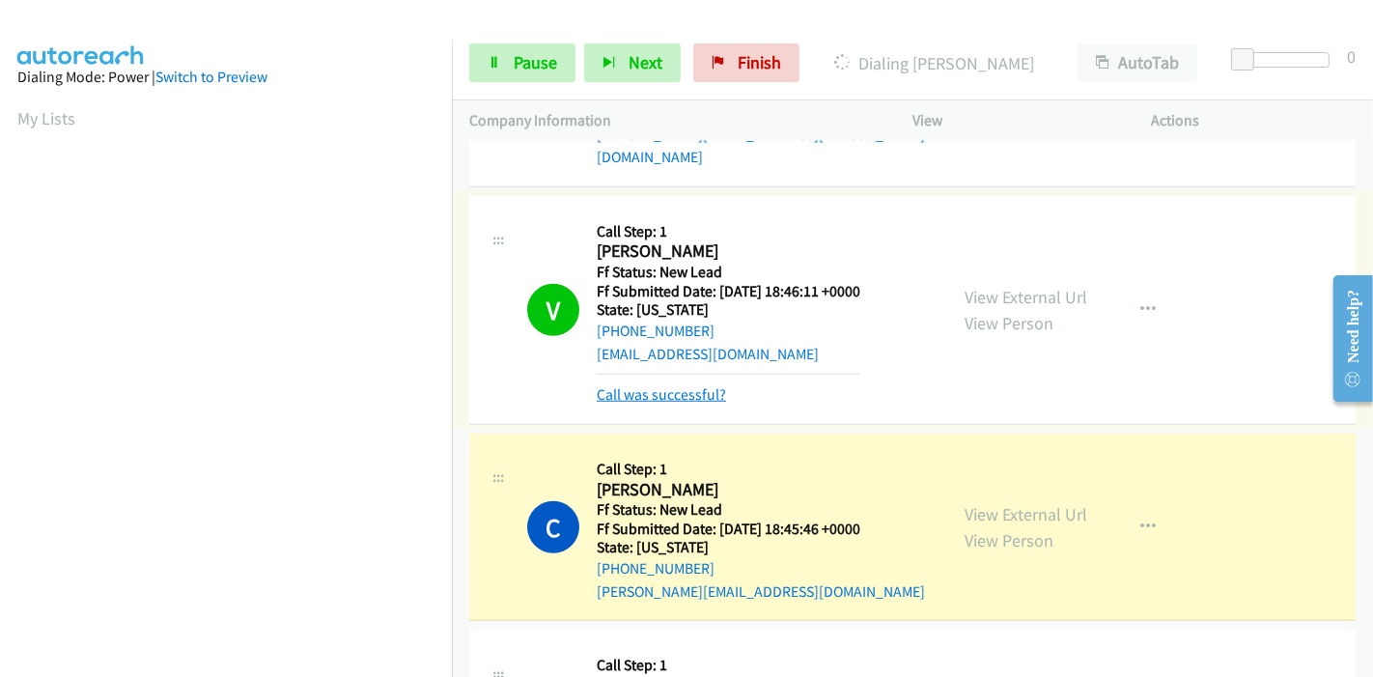
click at [653, 385] on link "Call was successful?" at bounding box center [661, 394] width 129 height 18
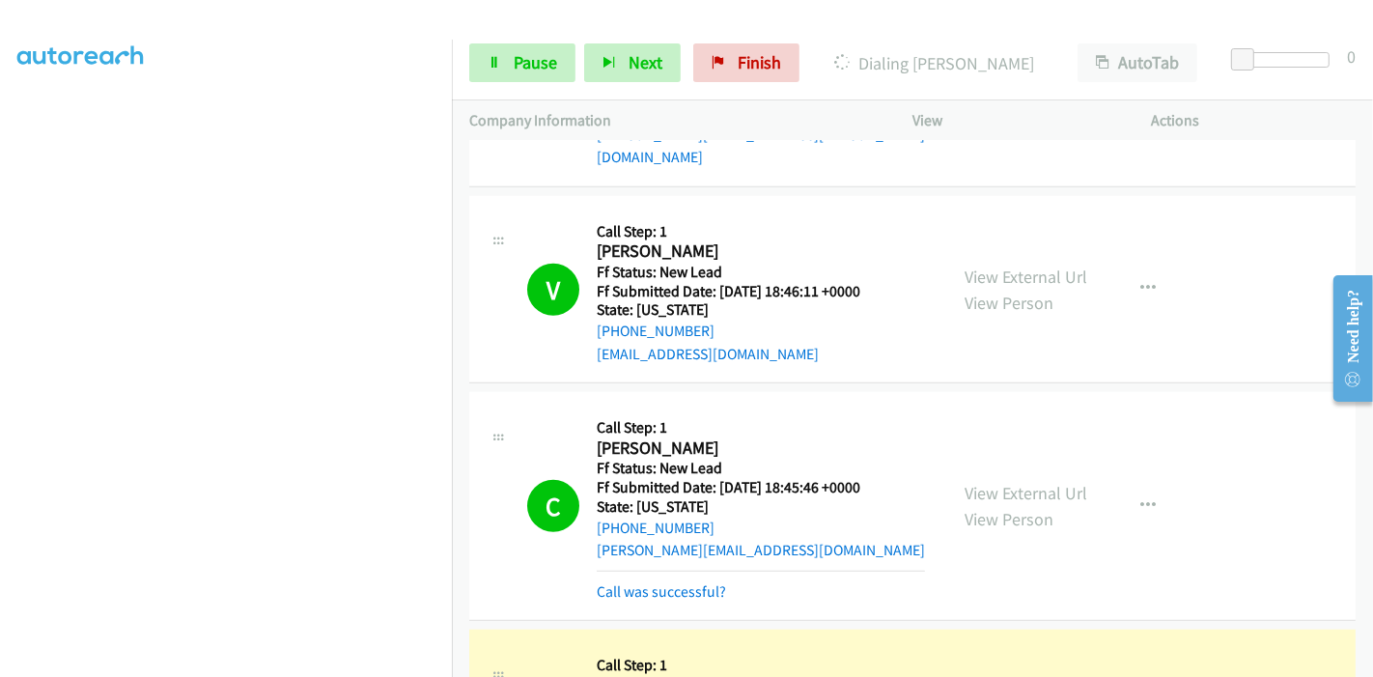
scroll to position [0, 0]
click at [685, 582] on link "Call was successful?" at bounding box center [661, 591] width 129 height 18
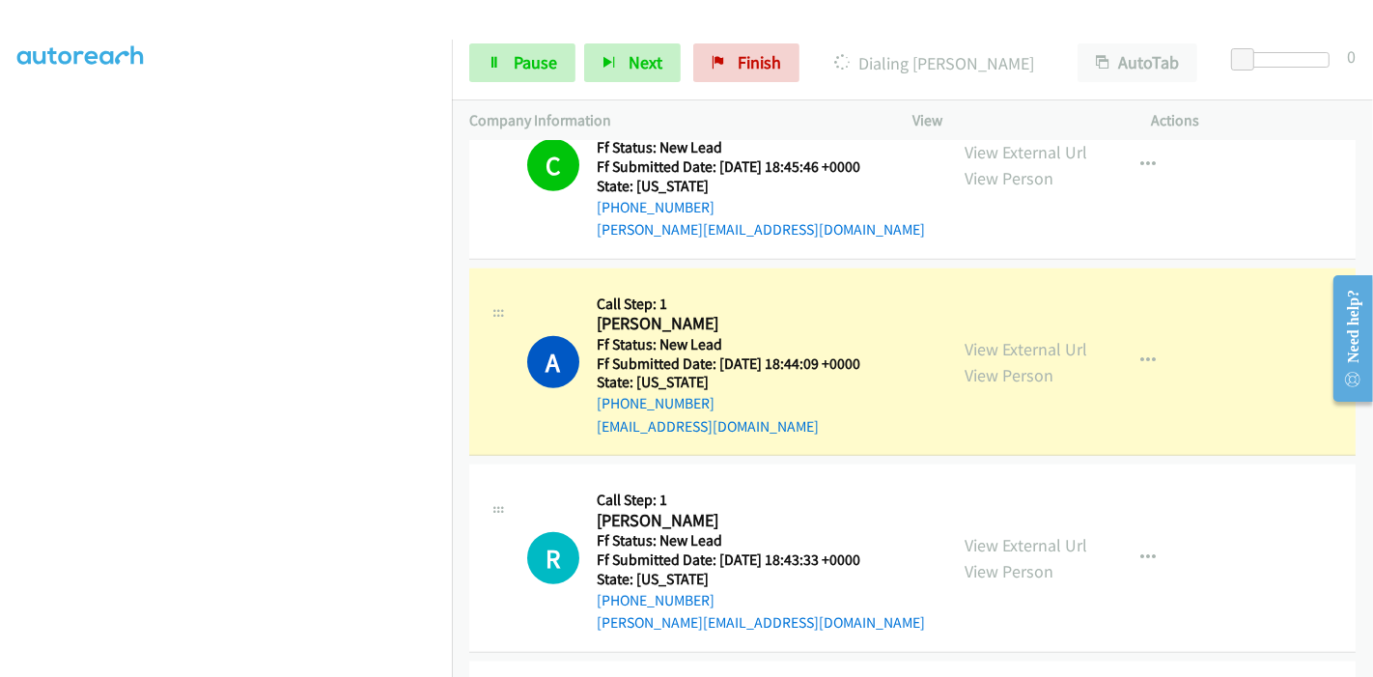
scroll to position [1514, 0]
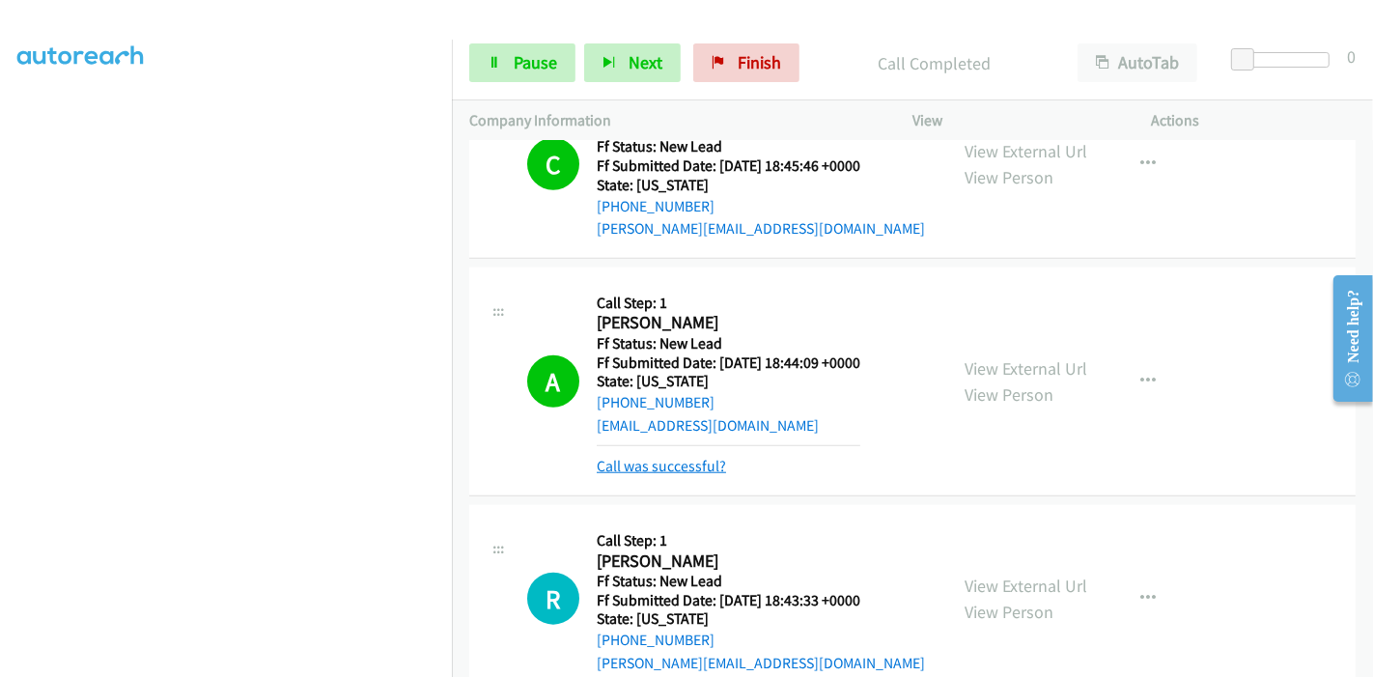
click at [679, 457] on link "Call was successful?" at bounding box center [661, 466] width 129 height 18
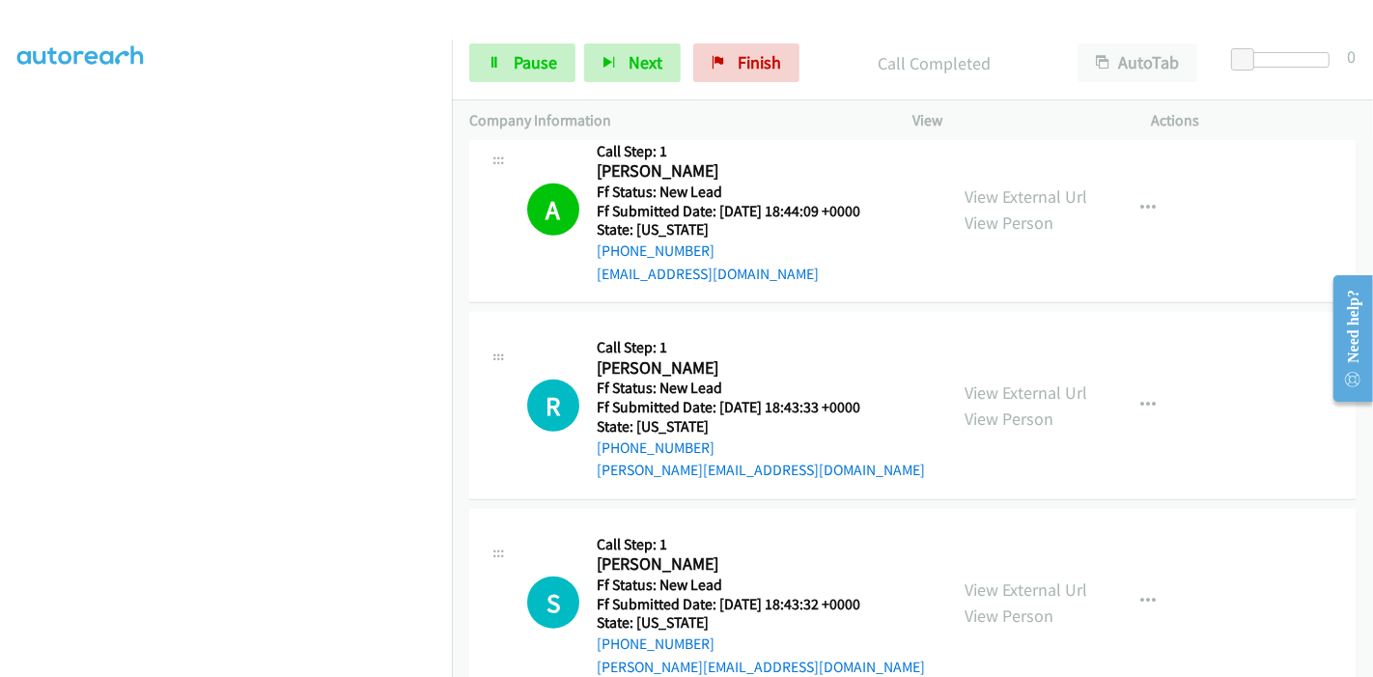
scroll to position [1688, 0]
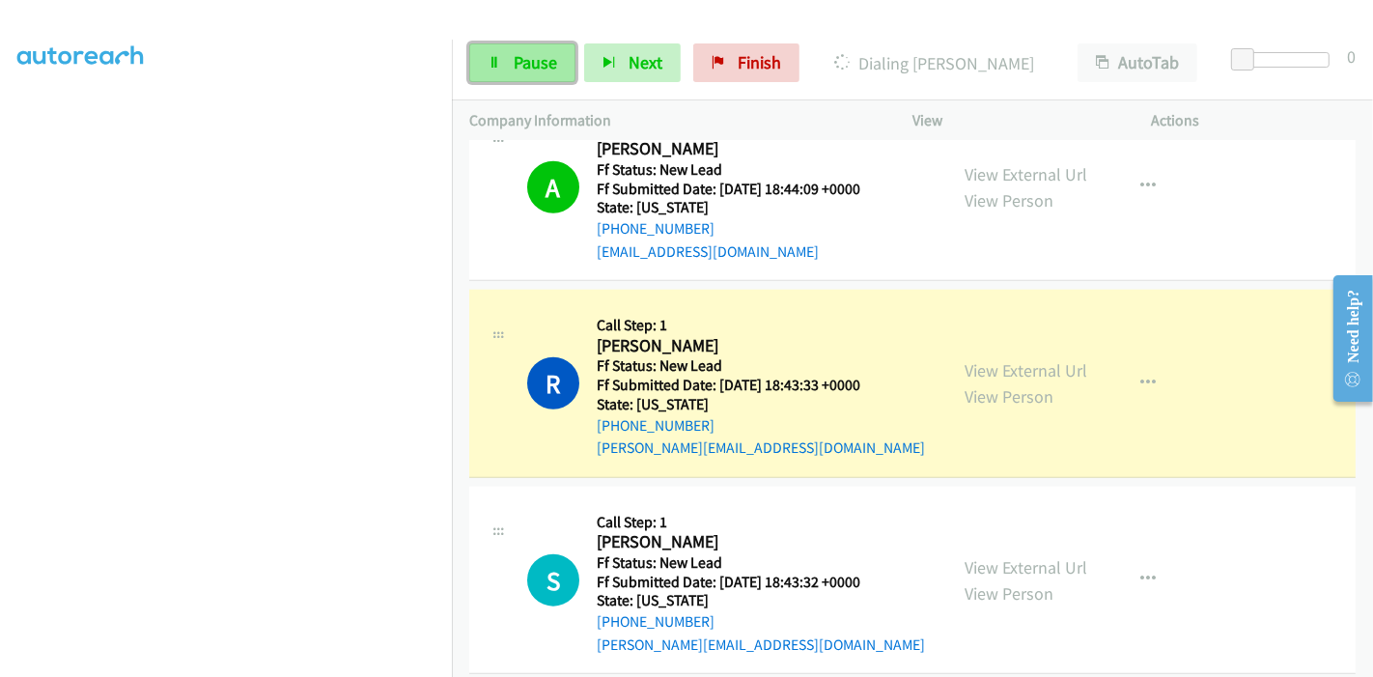
click at [509, 71] on link "Pause" at bounding box center [522, 62] width 106 height 39
click at [497, 58] on icon at bounding box center [495, 64] width 14 height 14
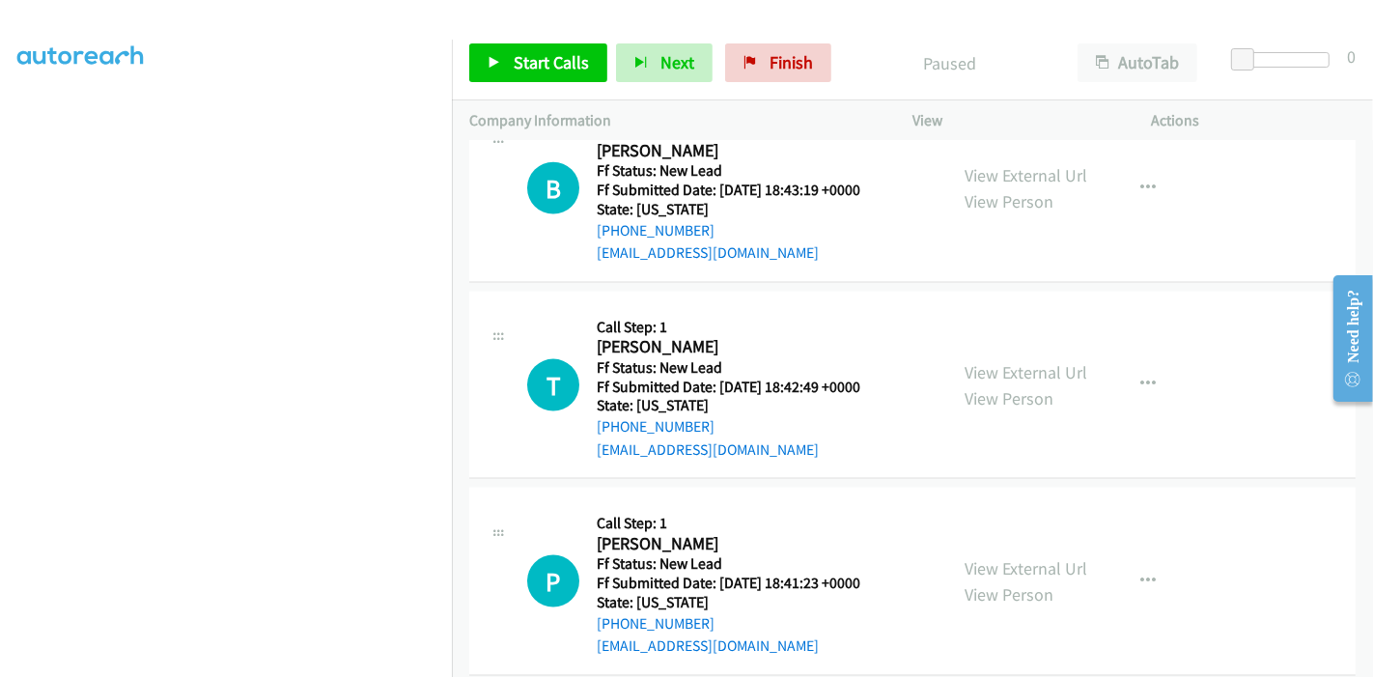
scroll to position [2277, 0]
click at [1022, 163] on link "View External Url" at bounding box center [1026, 174] width 123 height 22
click at [1030, 360] on link "View External Url" at bounding box center [1026, 371] width 123 height 22
click at [987, 556] on link "View External Url" at bounding box center [1026, 567] width 123 height 22
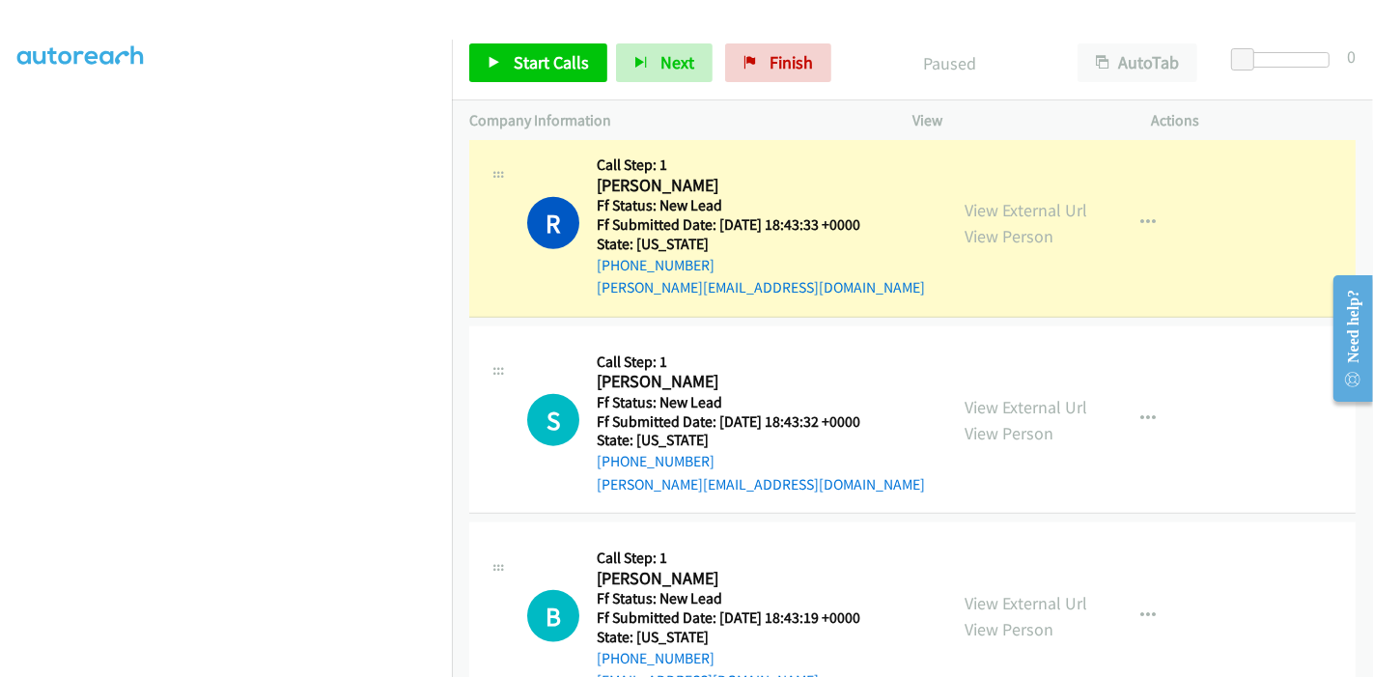
scroll to position [1633, 0]
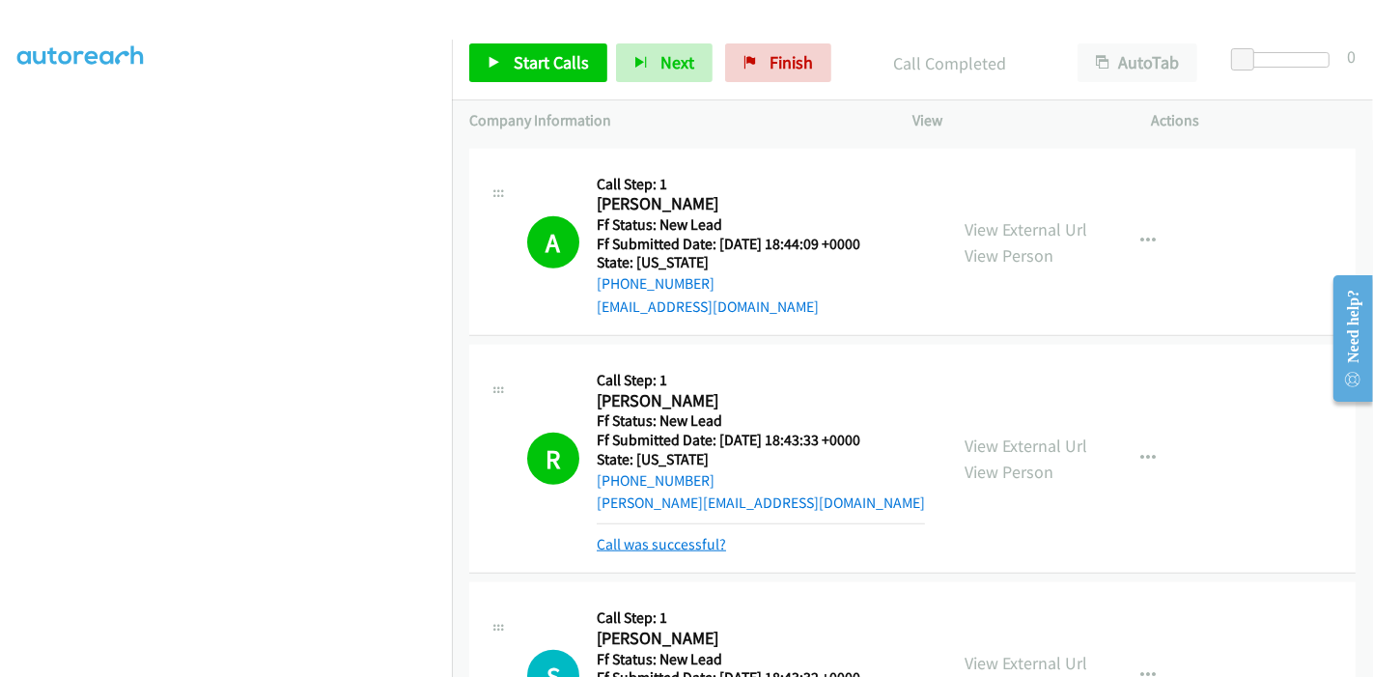
click at [658, 535] on link "Call was successful?" at bounding box center [661, 544] width 129 height 18
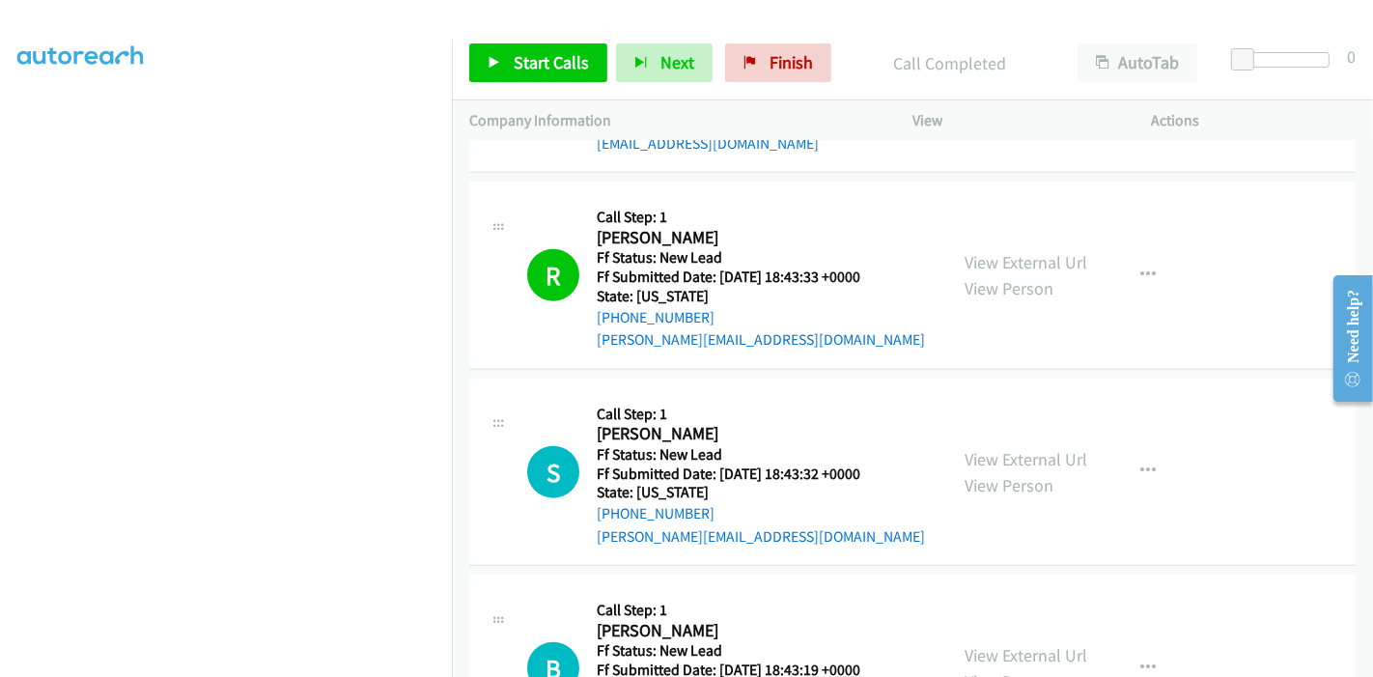
scroll to position [1740, 0]
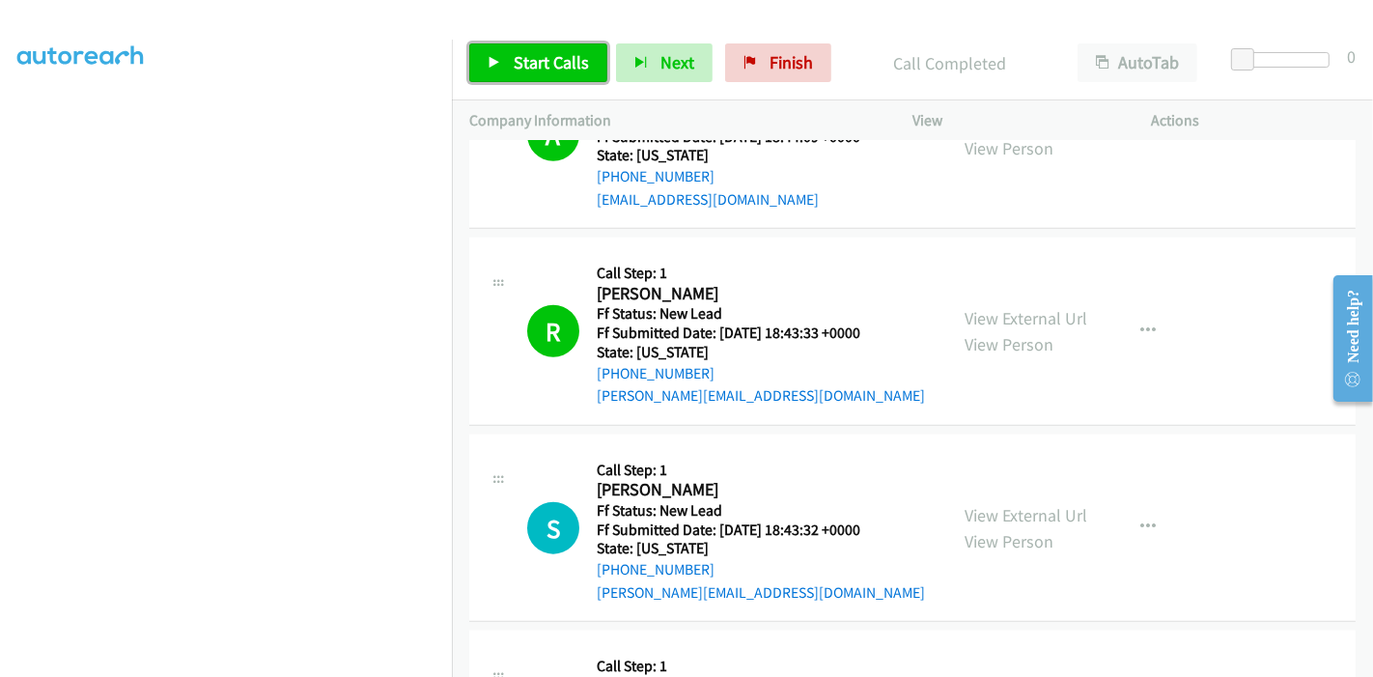
click at [489, 59] on icon at bounding box center [495, 64] width 14 height 14
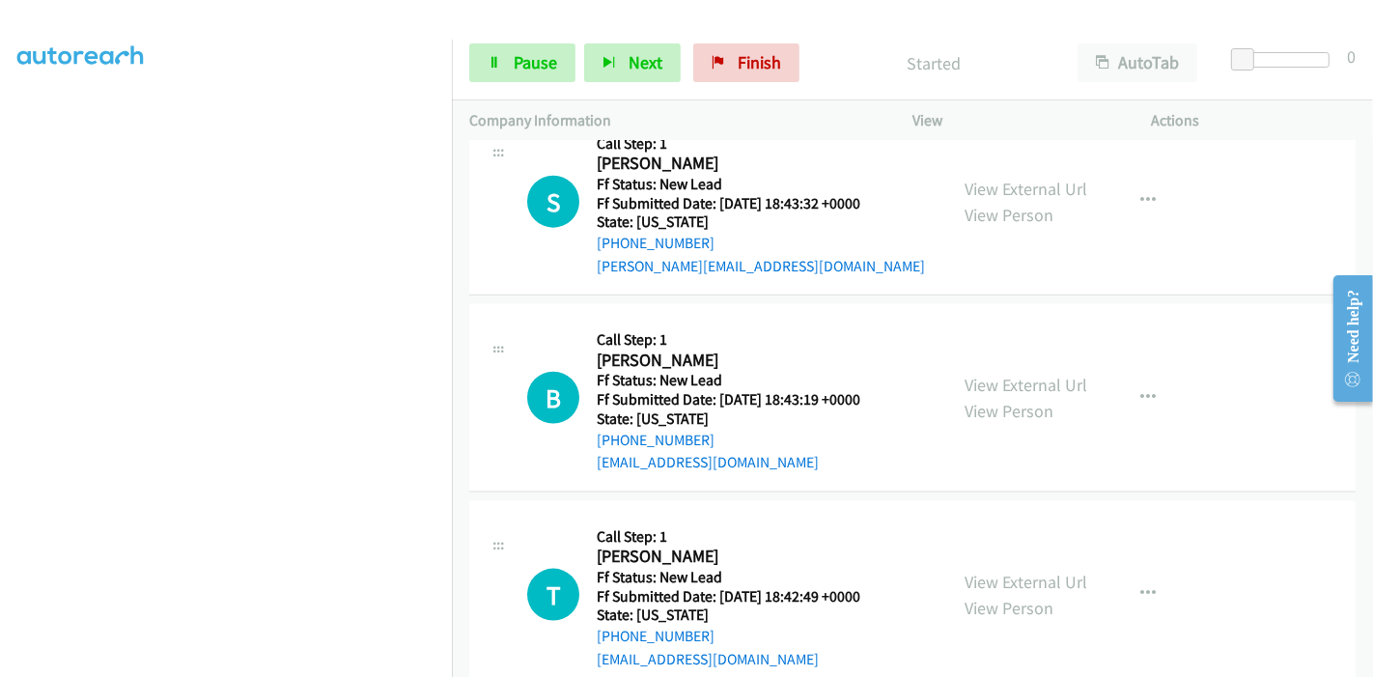
scroll to position [2277, 0]
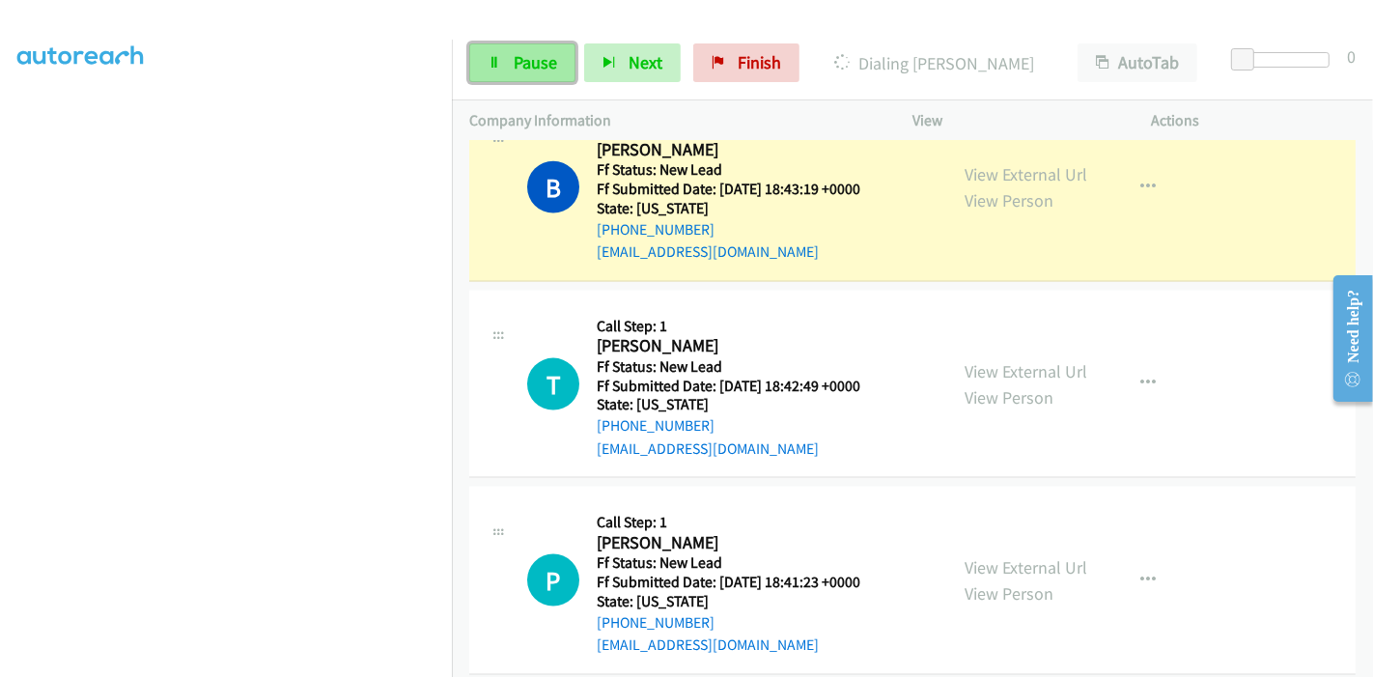
click at [488, 70] on link "Pause" at bounding box center [522, 62] width 106 height 39
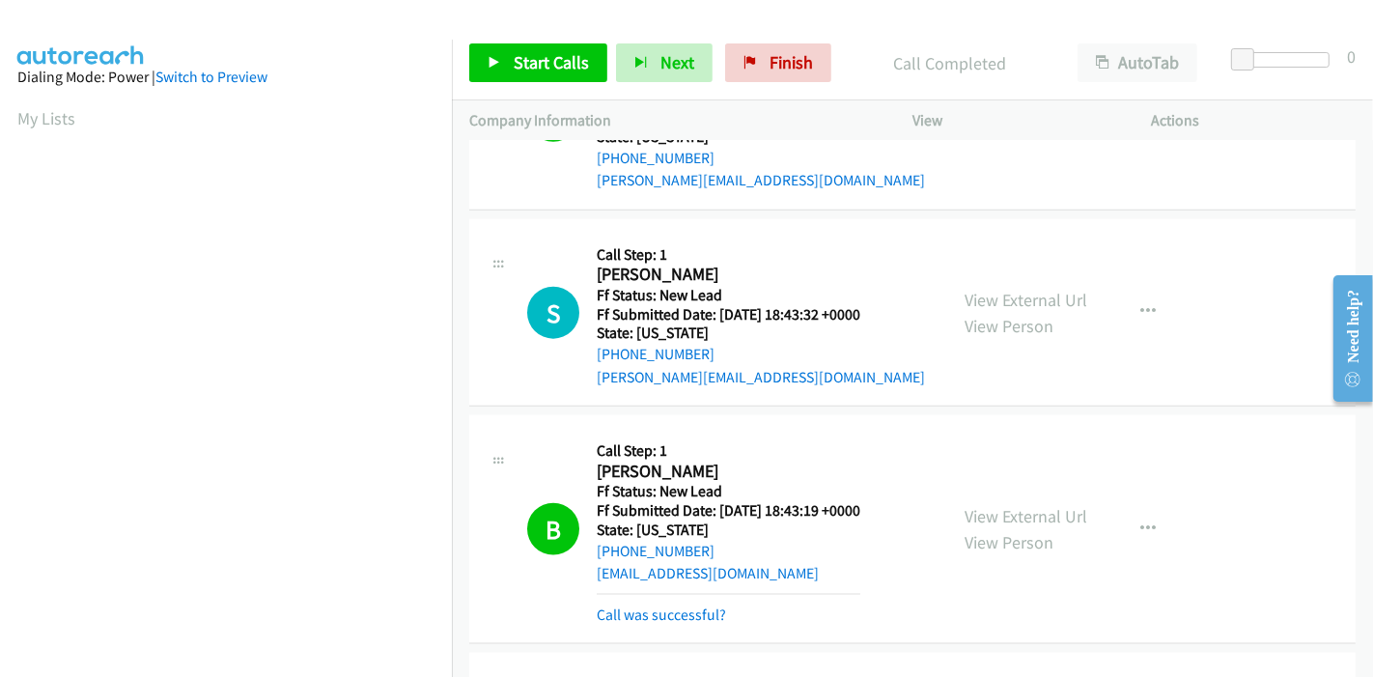
scroll to position [407, 0]
click at [526, 63] on span "Start Calls" at bounding box center [551, 62] width 75 height 22
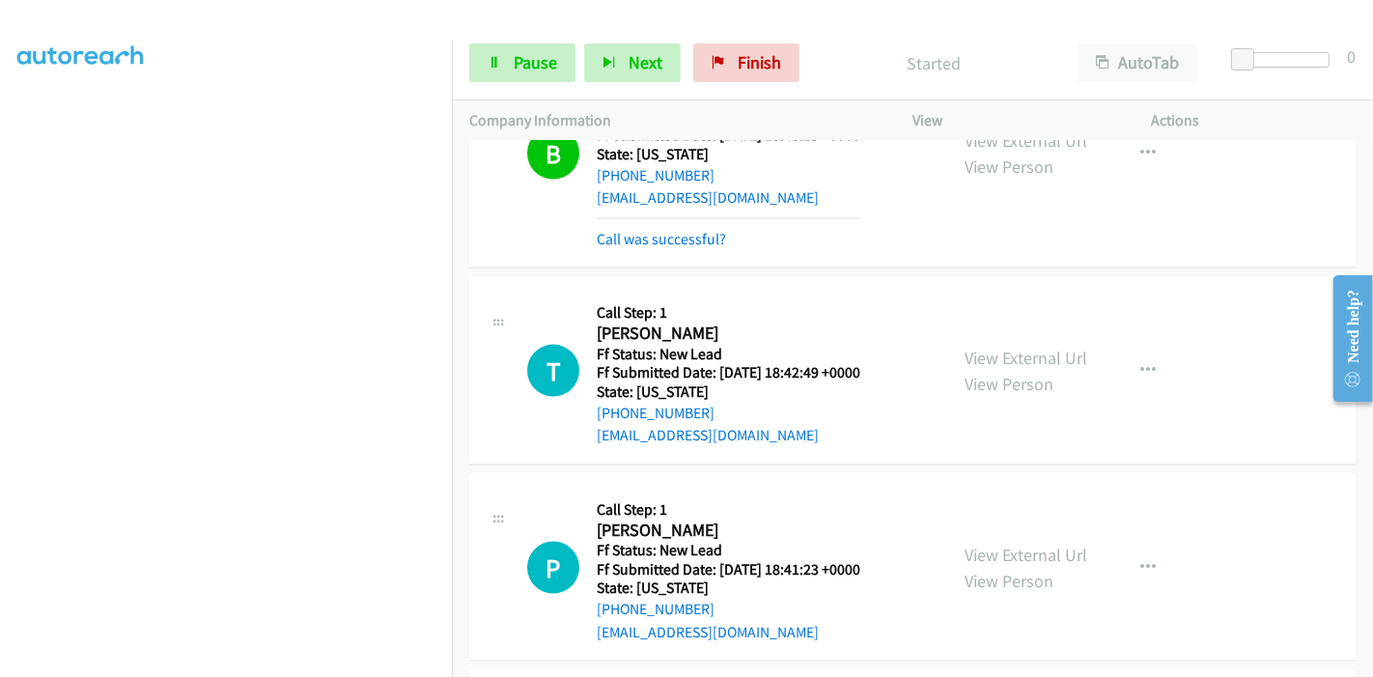
scroll to position [2173, 0]
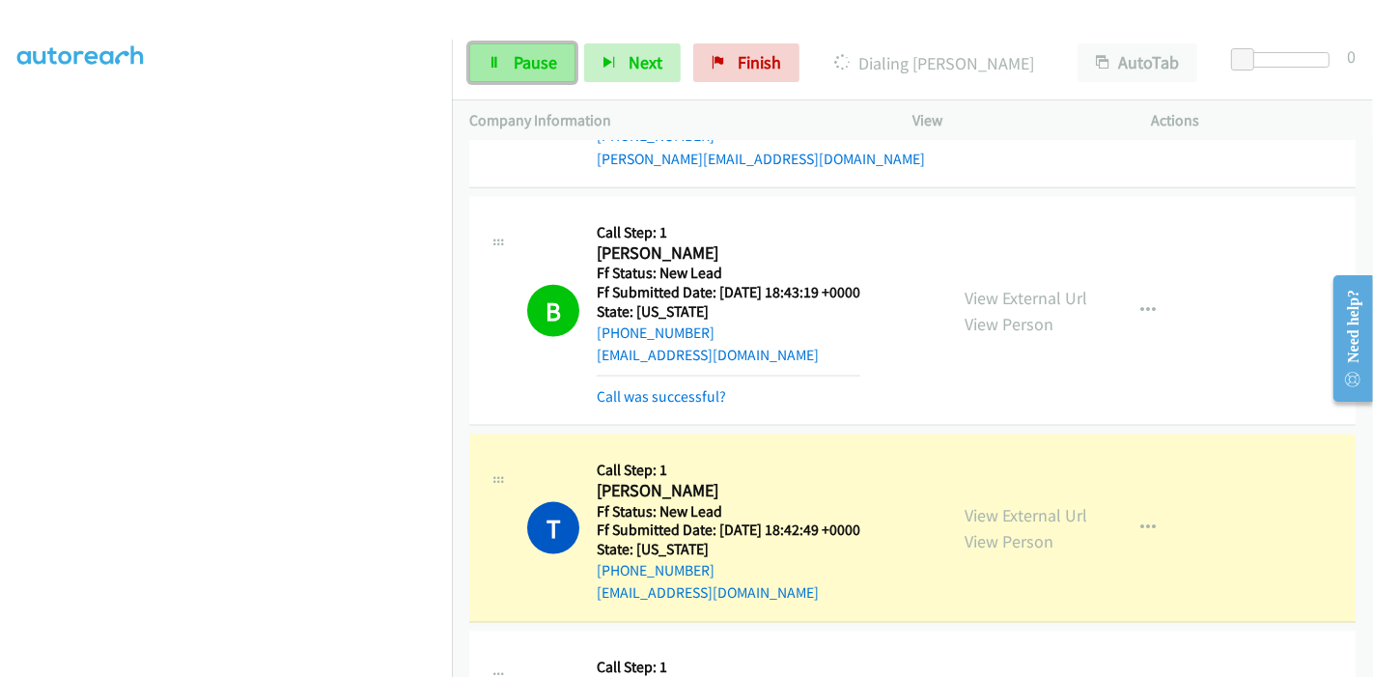
drag, startPoint x: 526, startPoint y: 60, endPoint x: 507, endPoint y: 48, distance: 22.5
click at [526, 60] on span "Pause" at bounding box center [535, 62] width 43 height 22
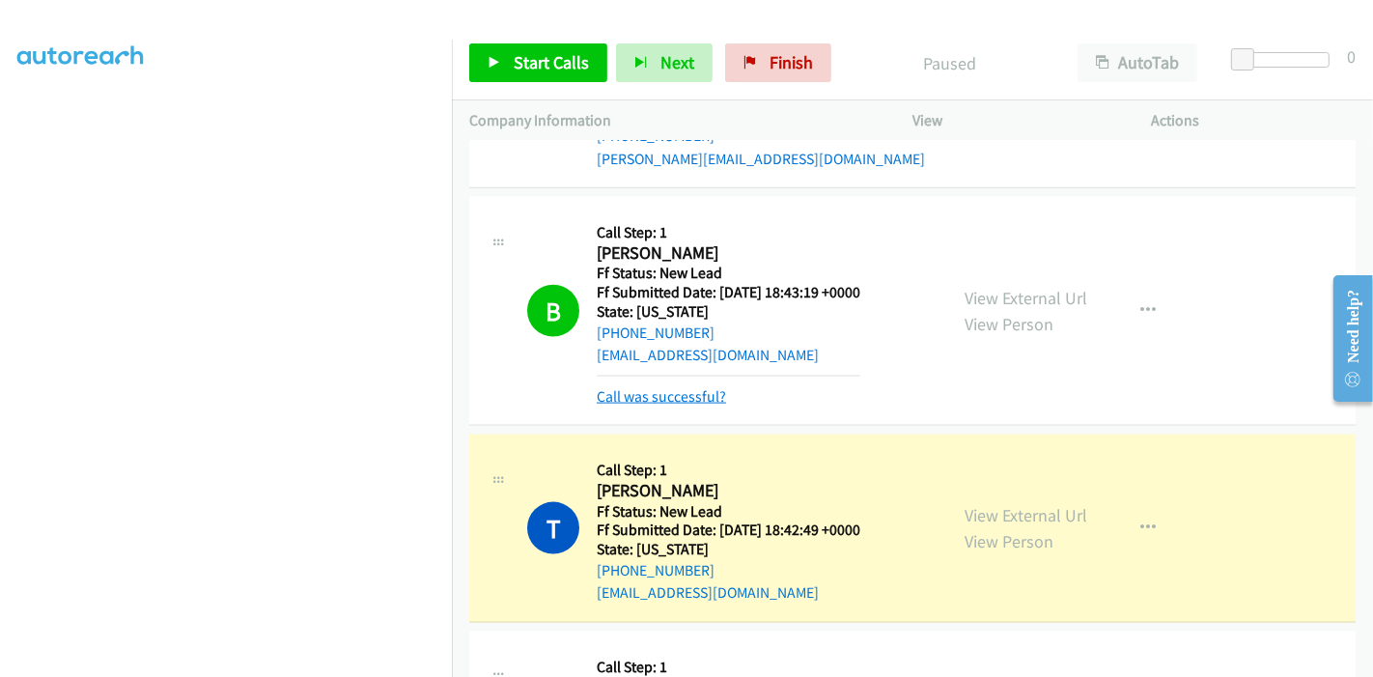
click at [704, 387] on link "Call was successful?" at bounding box center [661, 396] width 129 height 18
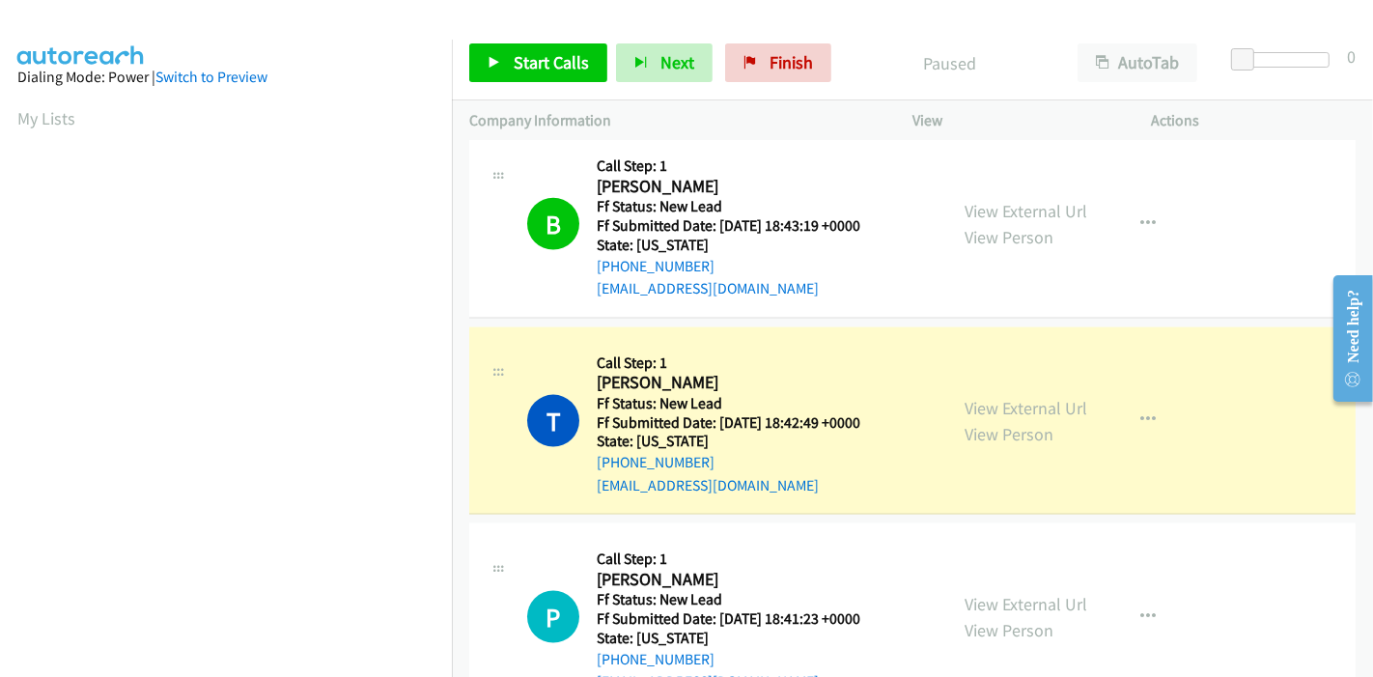
scroll to position [407, 0]
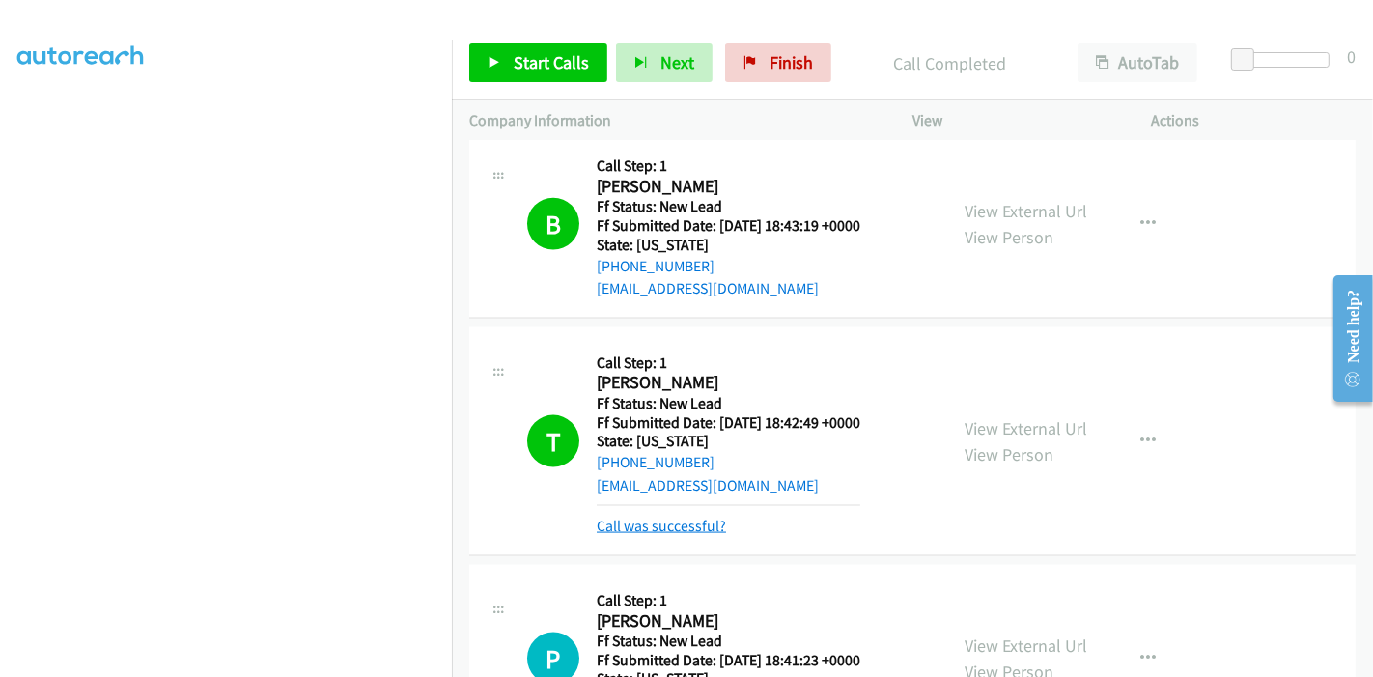
click at [644, 517] on link "Call was successful?" at bounding box center [661, 526] width 129 height 18
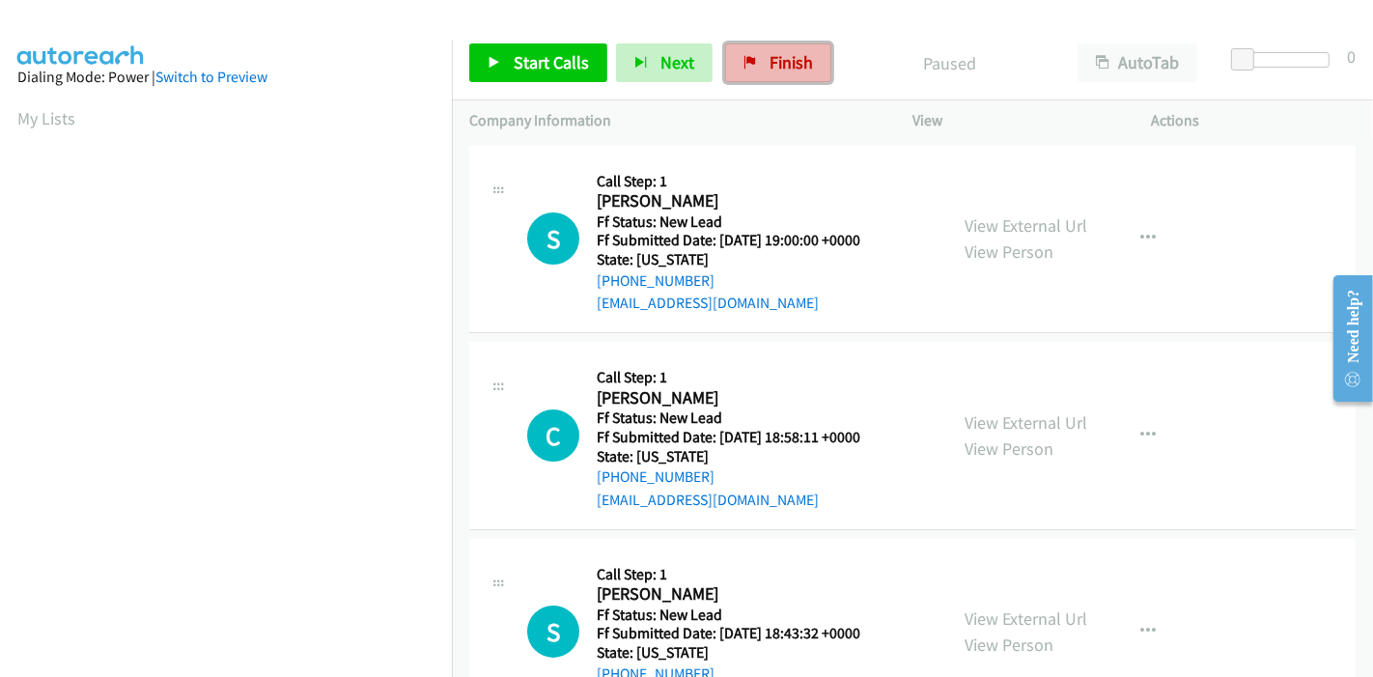
click at [770, 54] on span "Finish" at bounding box center [791, 62] width 43 height 22
click at [1038, 235] on link "View External Url" at bounding box center [1026, 225] width 123 height 22
click at [995, 417] on link "View External Url" at bounding box center [1026, 422] width 123 height 22
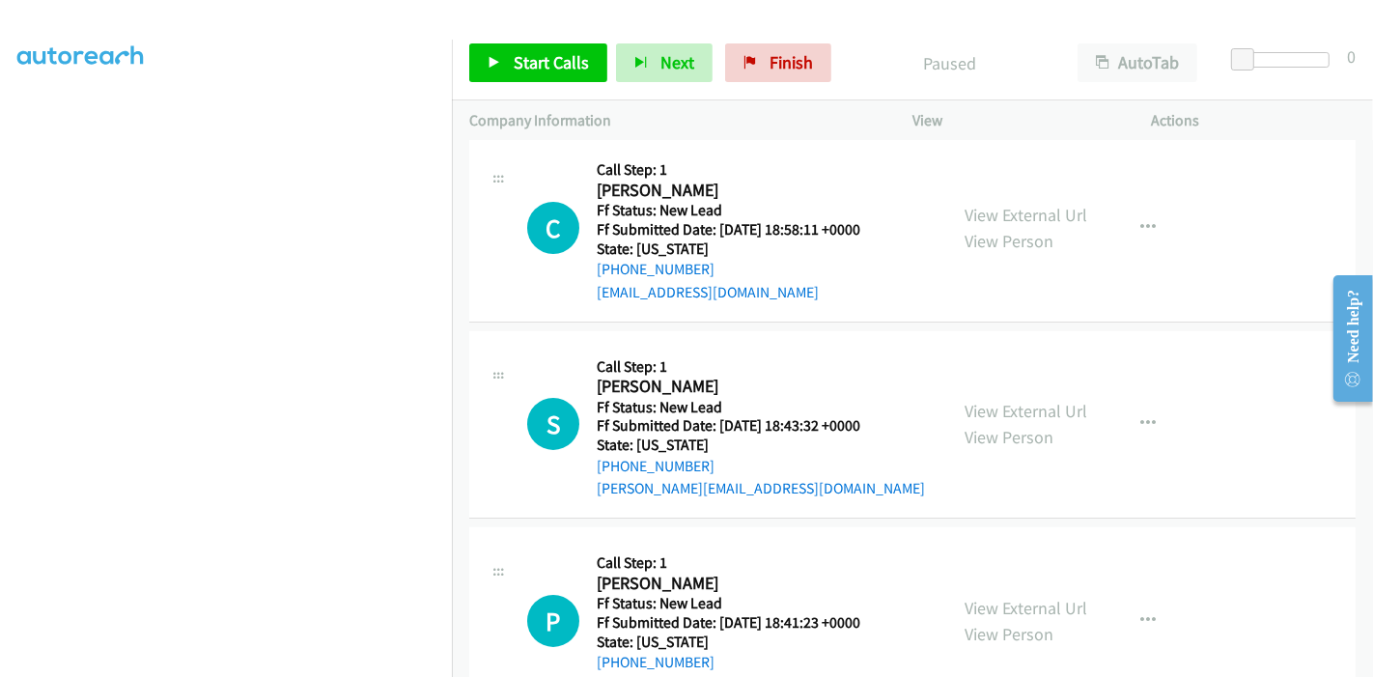
scroll to position [274, 0]
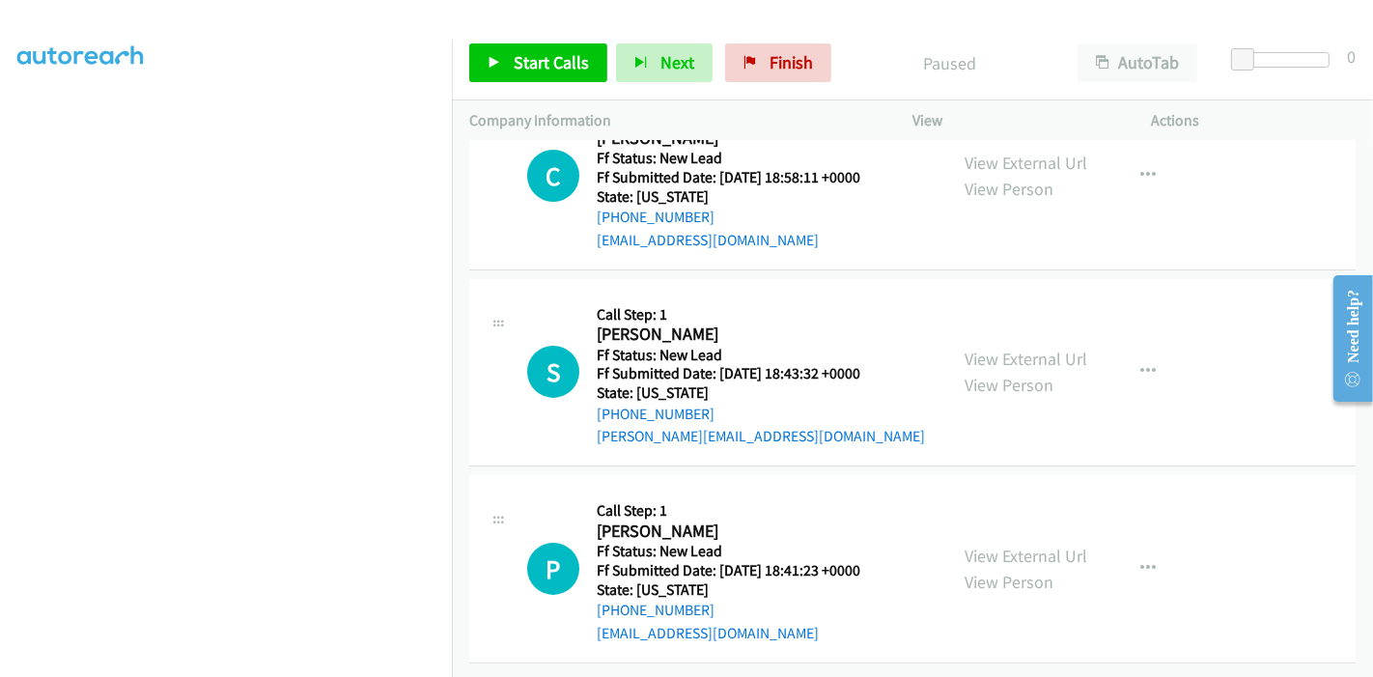
click at [977, 329] on div "View External Url View Person View External Url Email Schedule/Manage Callback …" at bounding box center [1075, 372] width 257 height 153
click at [977, 348] on link "View External Url" at bounding box center [1026, 359] width 123 height 22
click at [997, 546] on link "View External Url" at bounding box center [1026, 556] width 123 height 22
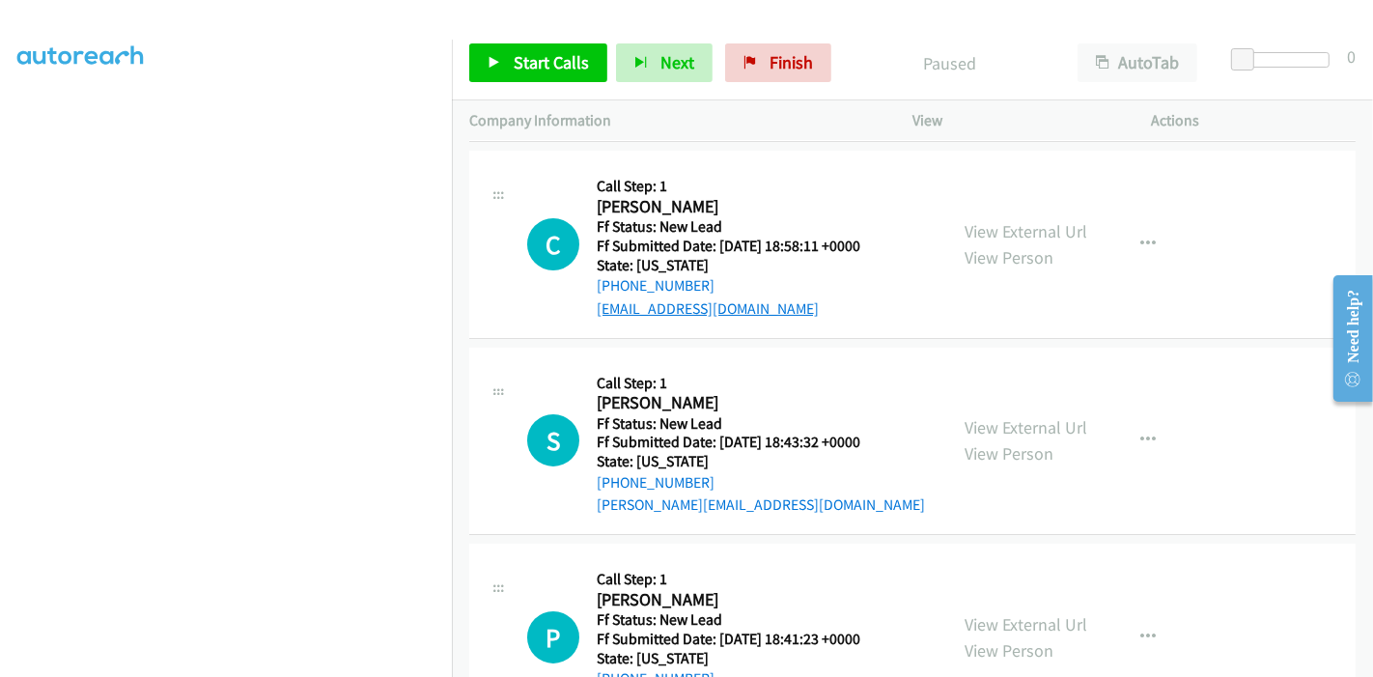
scroll to position [0, 0]
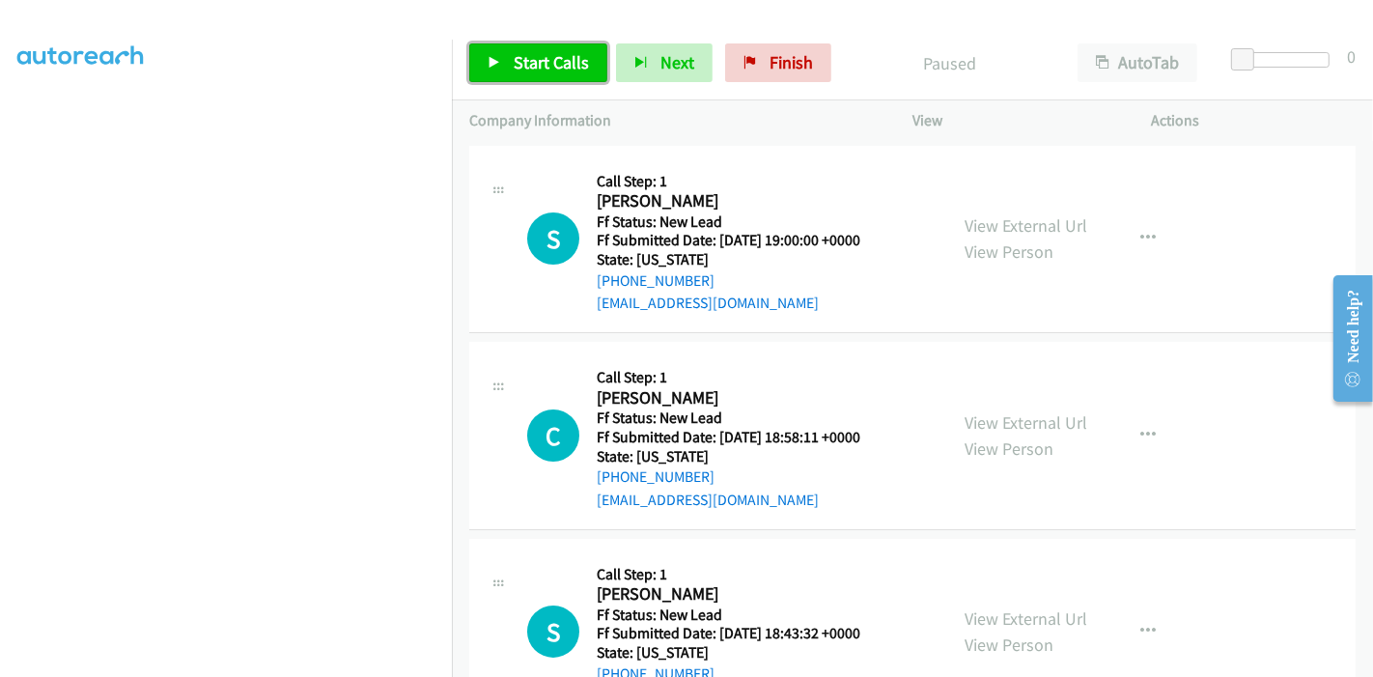
click at [503, 65] on link "Start Calls" at bounding box center [538, 62] width 138 height 39
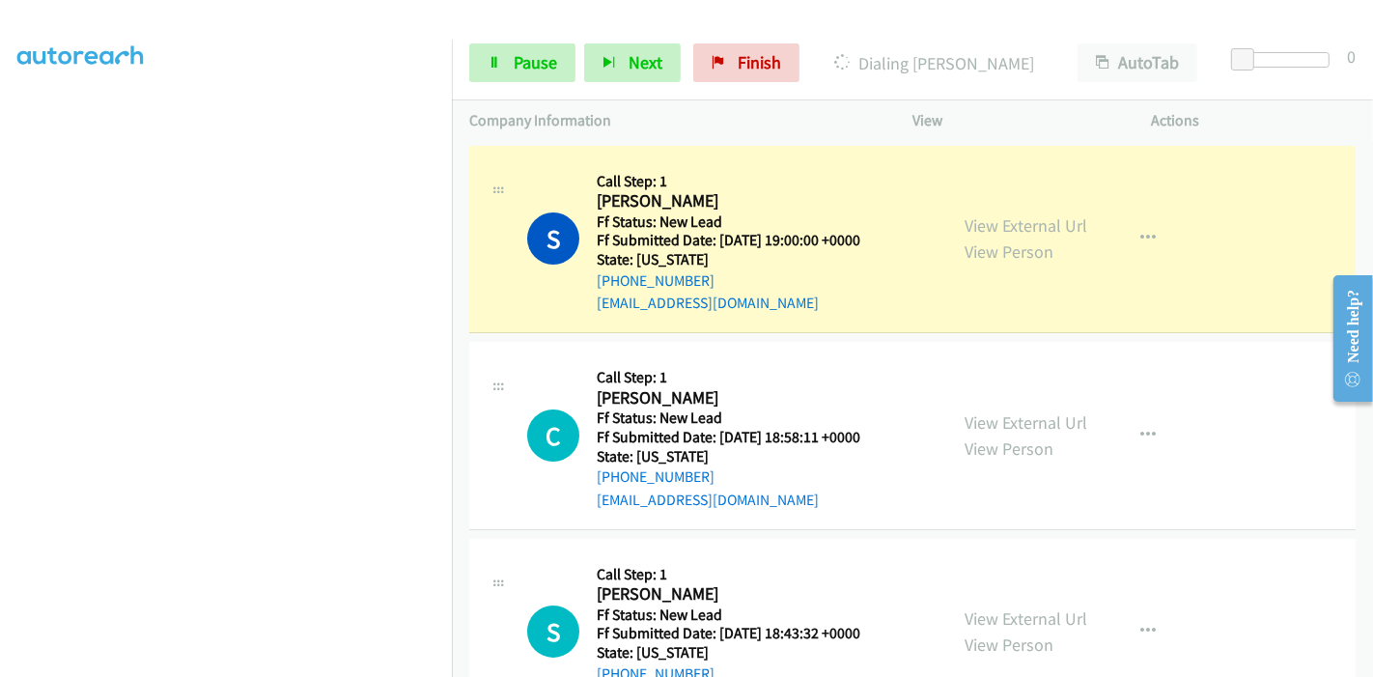
scroll to position [407, 0]
click at [480, 59] on link "Pause" at bounding box center [522, 62] width 106 height 39
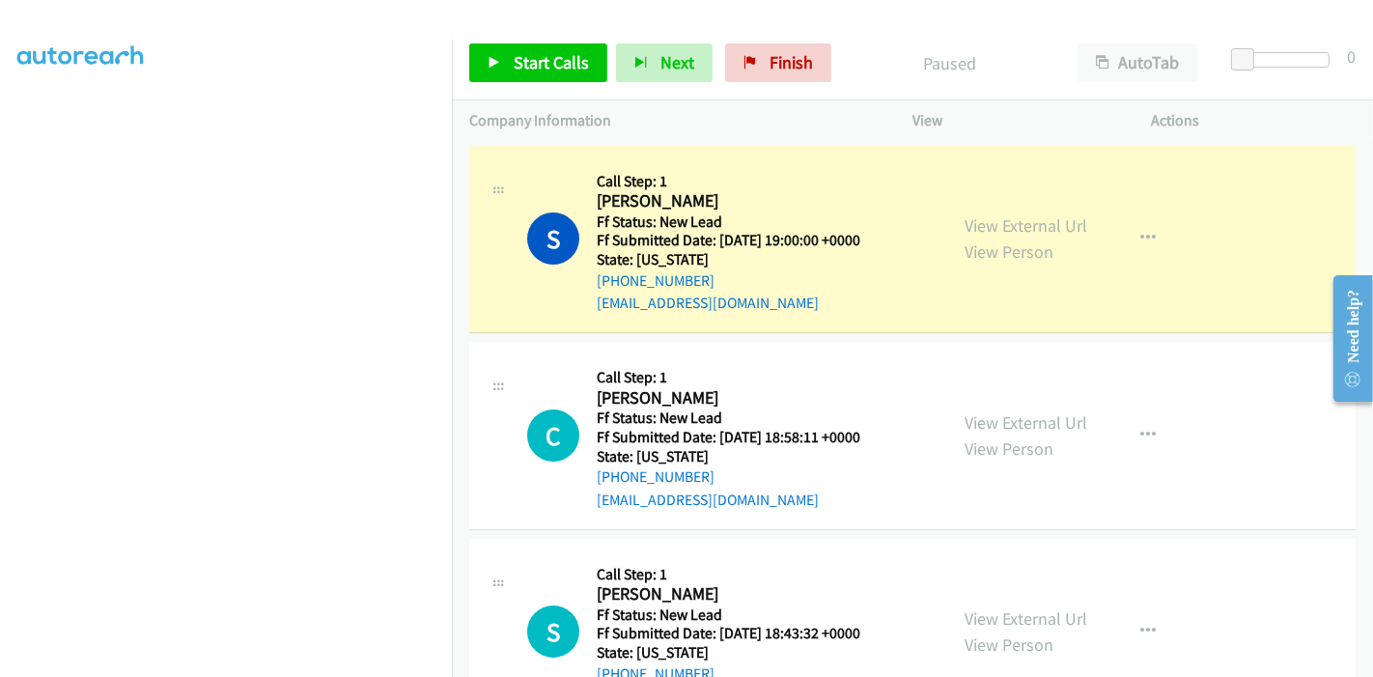
scroll to position [86, 0]
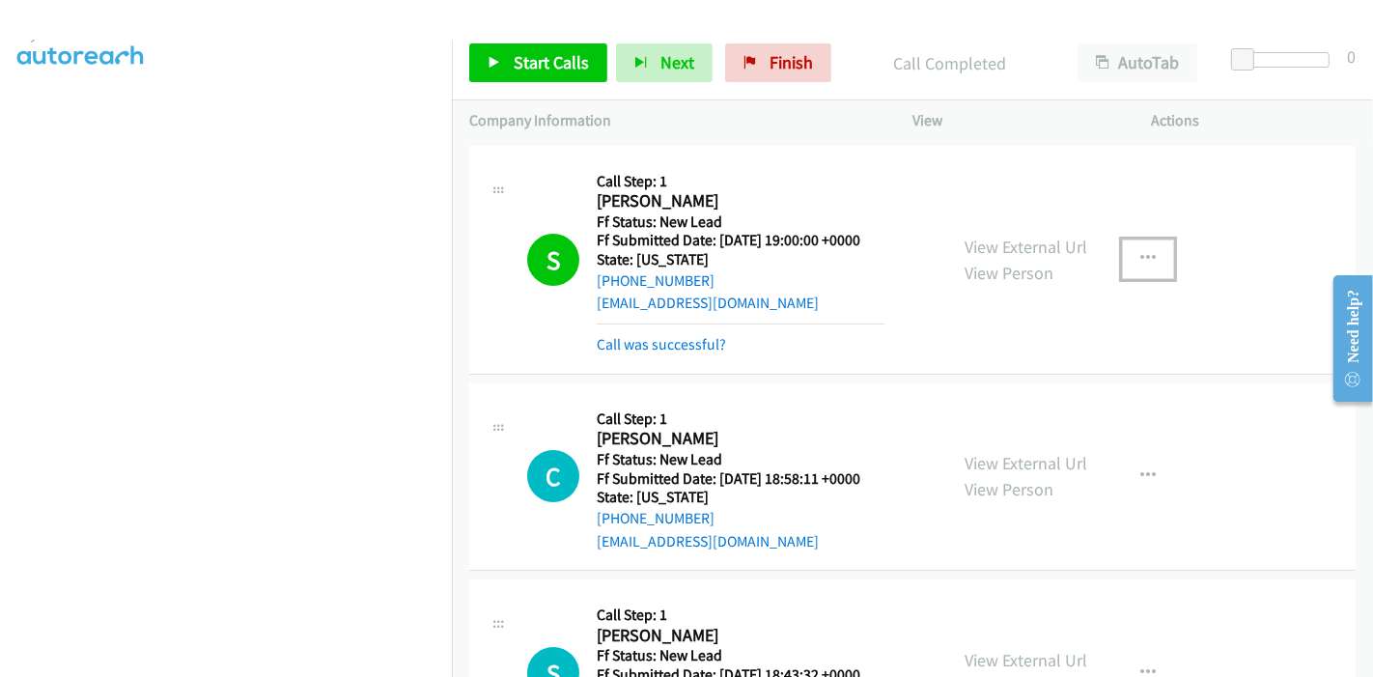
click at [1154, 255] on button "button" at bounding box center [1148, 258] width 52 height 39
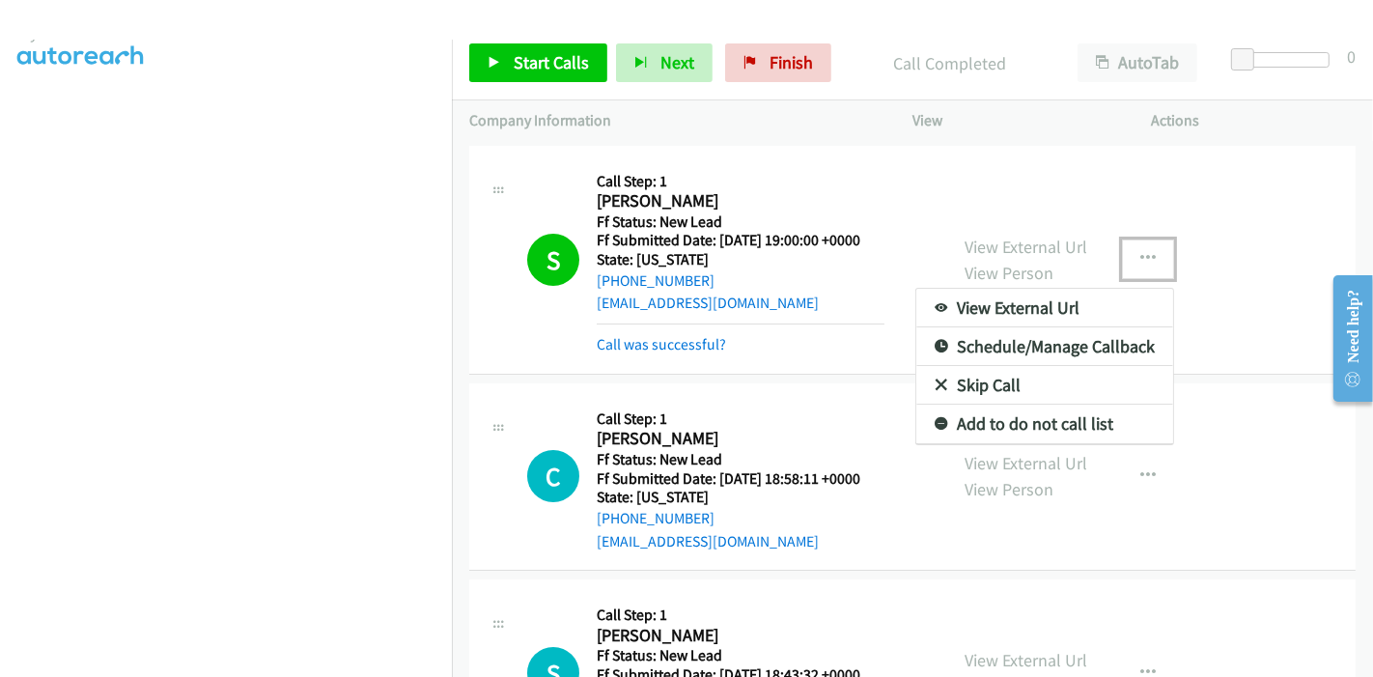
click at [998, 418] on link "Add to do not call list" at bounding box center [1044, 424] width 257 height 39
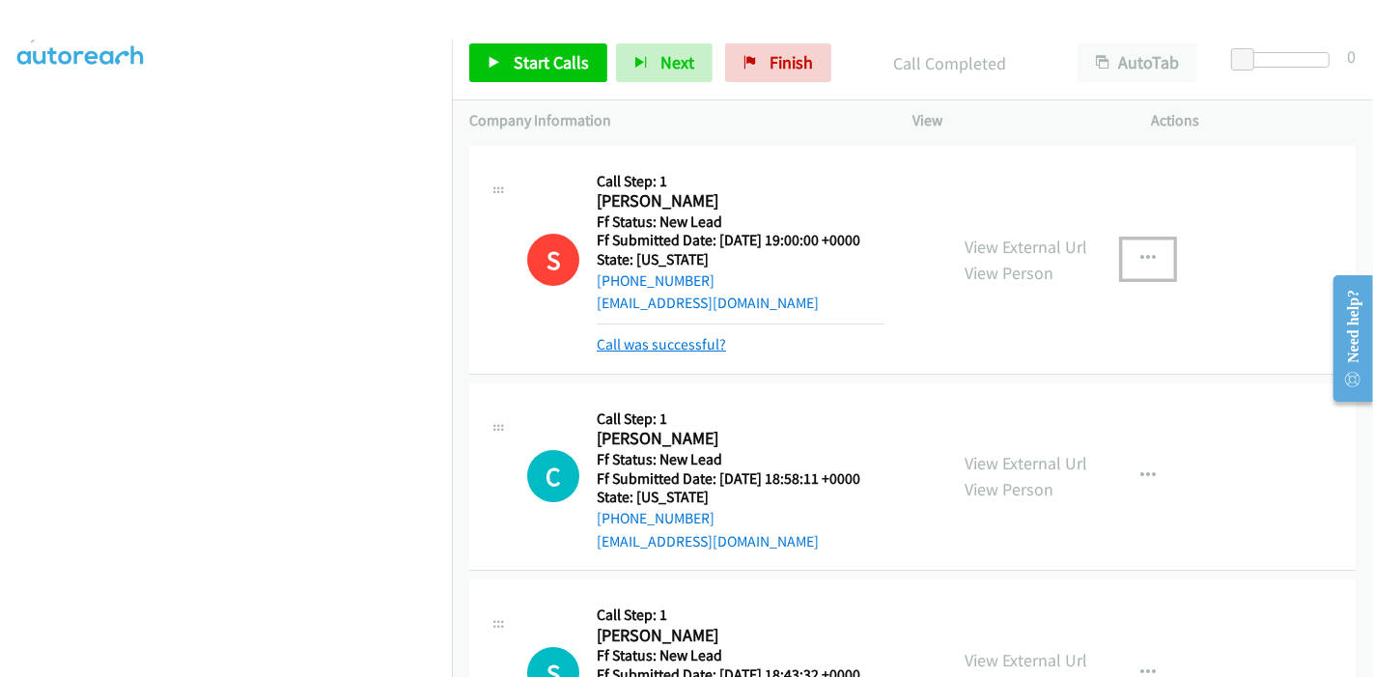
click at [678, 346] on link "Call was successful?" at bounding box center [661, 344] width 129 height 18
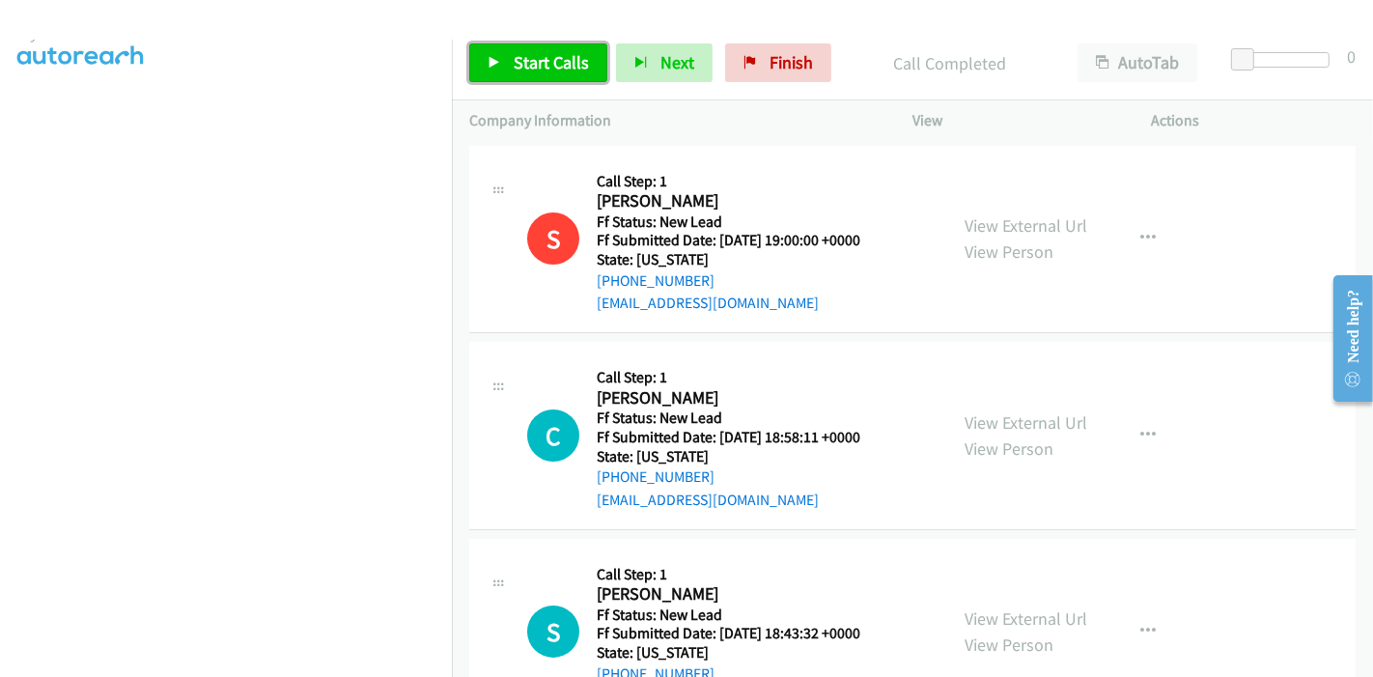
click at [515, 68] on span "Start Calls" at bounding box center [551, 62] width 75 height 22
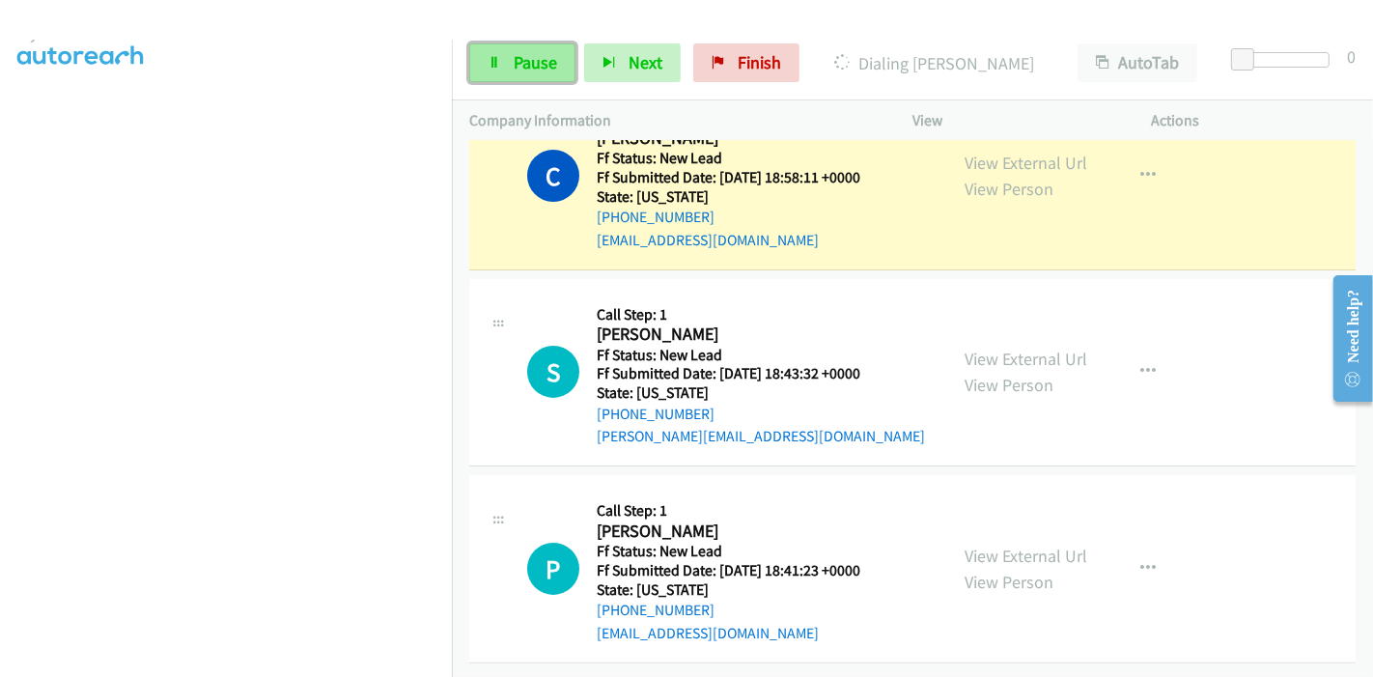
click at [515, 60] on span "Pause" at bounding box center [535, 62] width 43 height 22
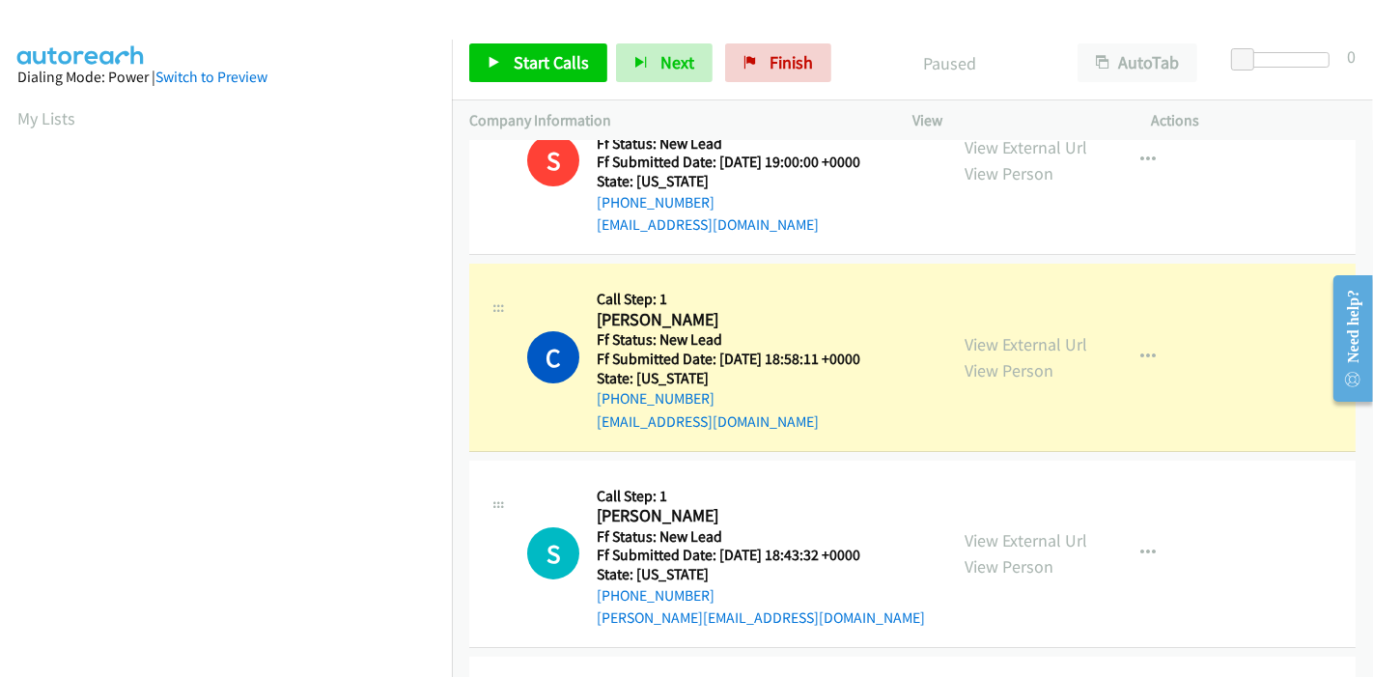
scroll to position [60, 0]
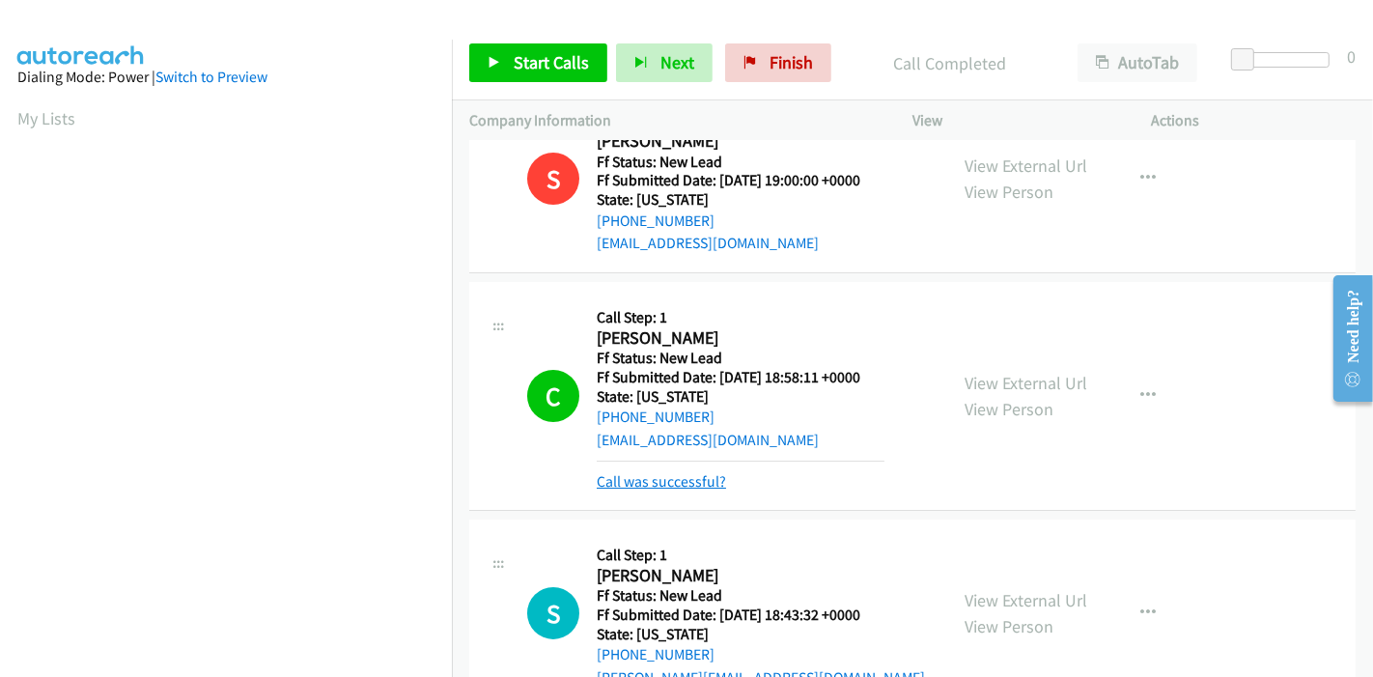
click at [670, 484] on link "Call was successful?" at bounding box center [661, 481] width 129 height 18
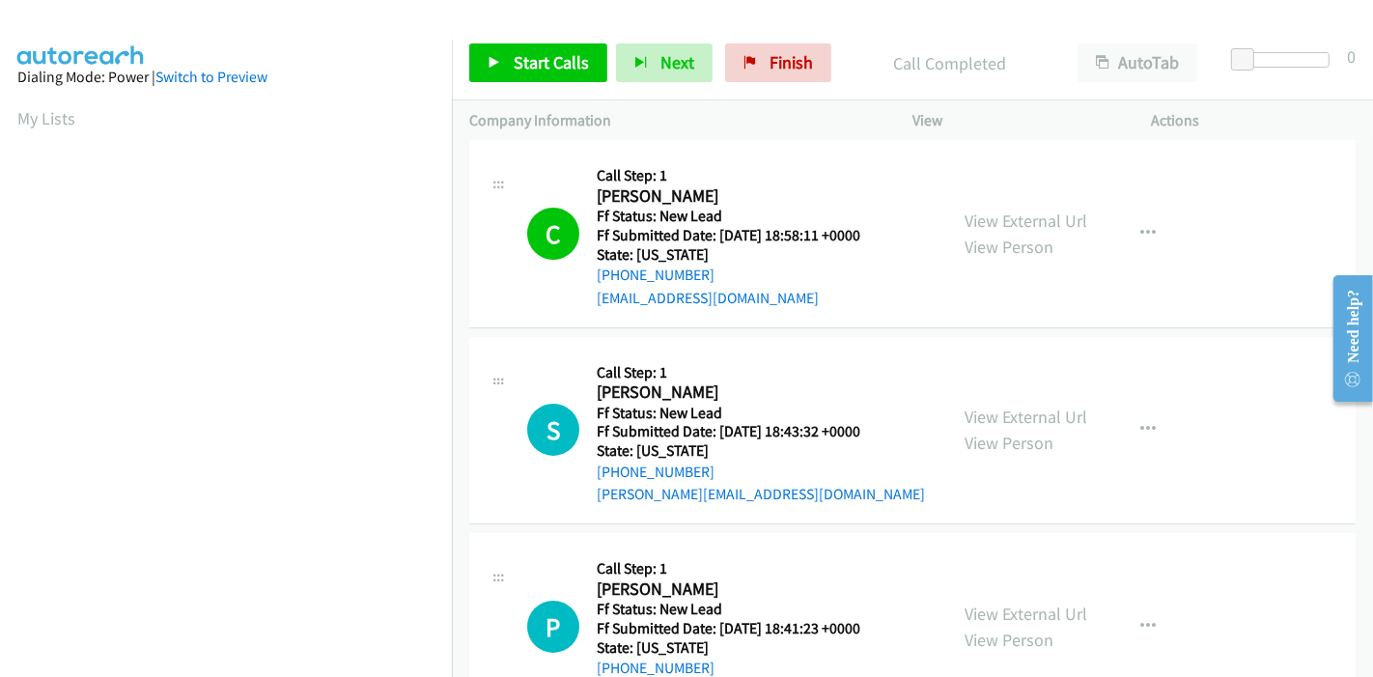
scroll to position [274, 0]
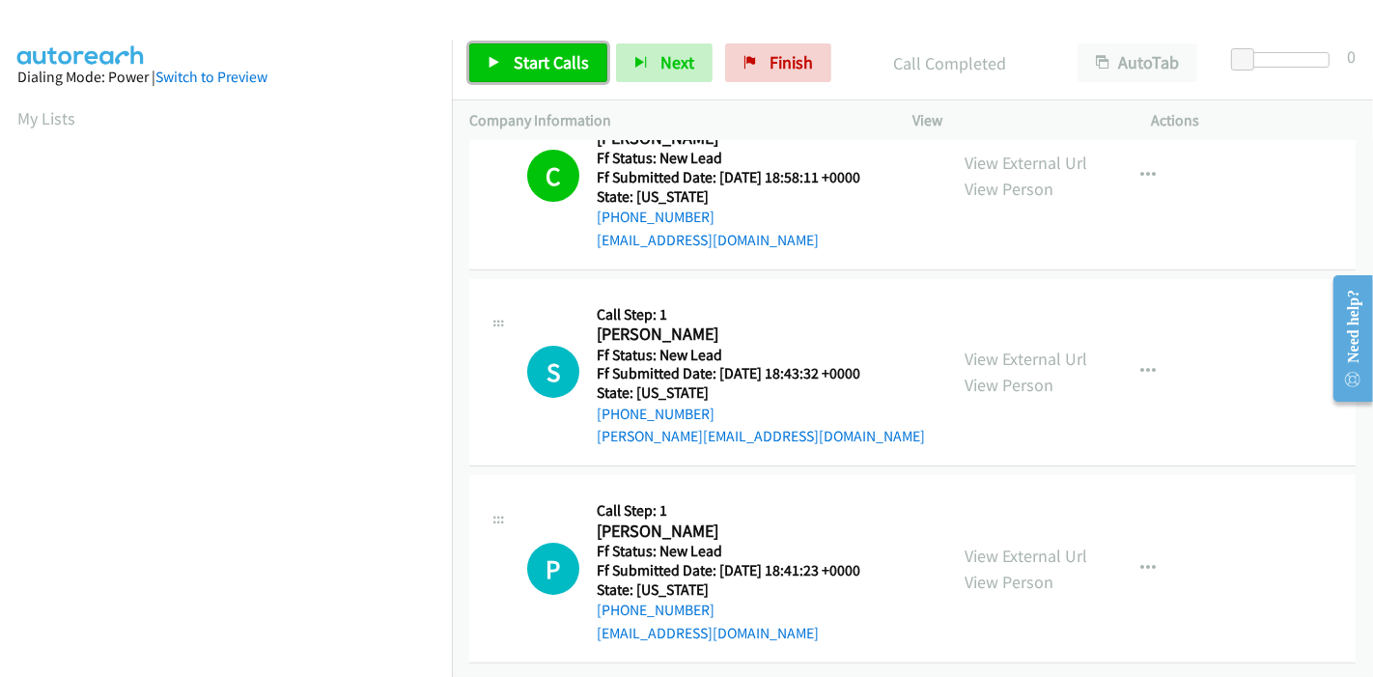
click at [532, 62] on span "Start Calls" at bounding box center [551, 62] width 75 height 22
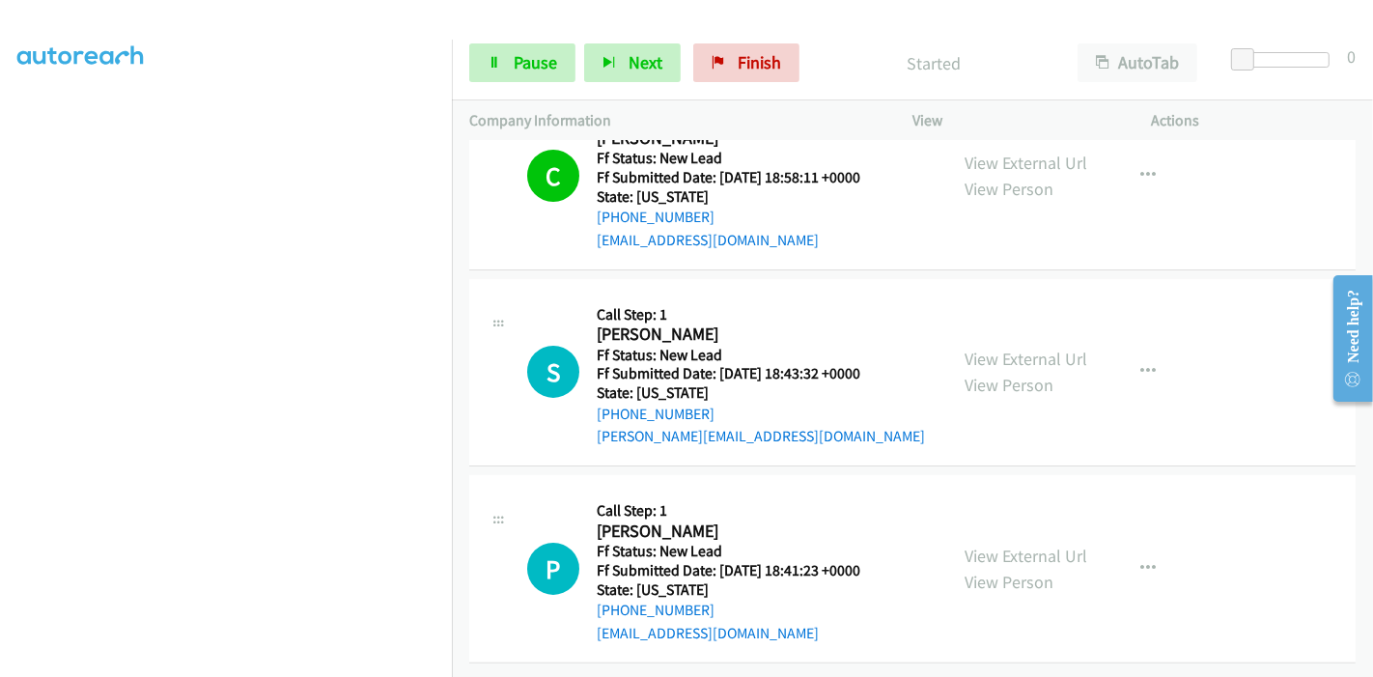
scroll to position [407, 0]
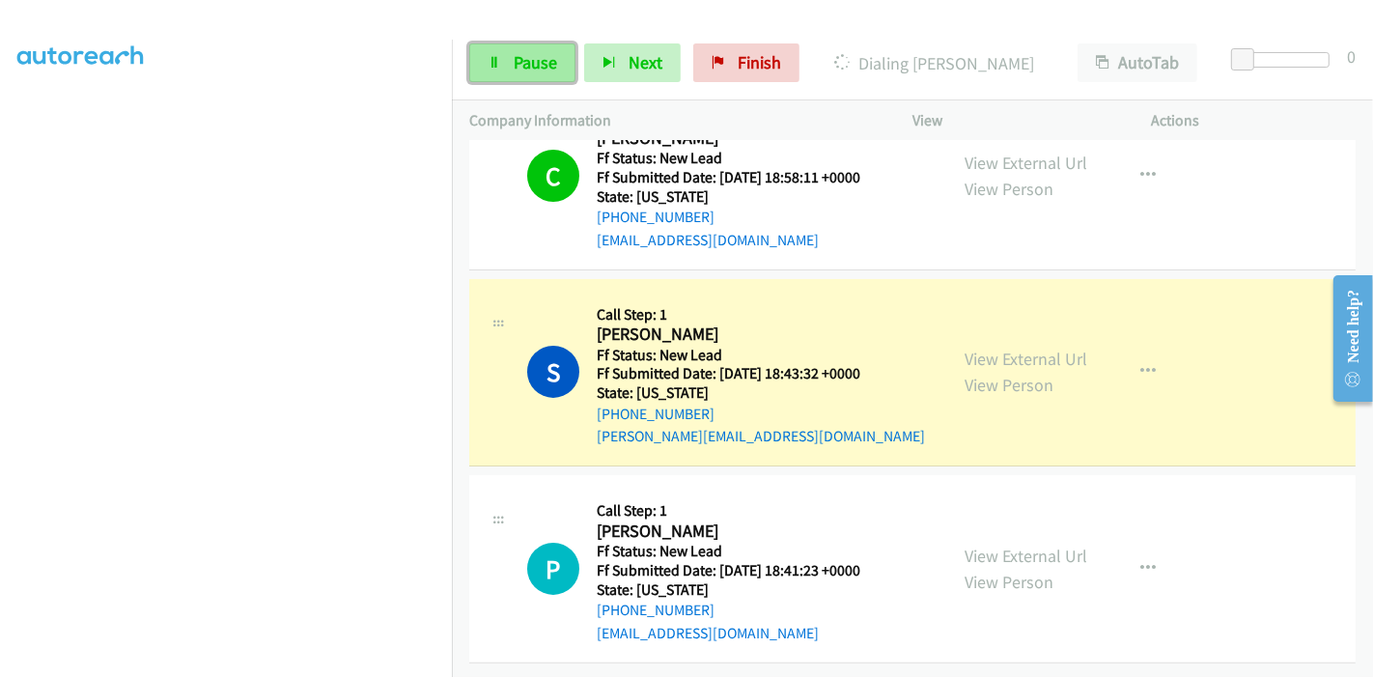
click at [500, 68] on link "Pause" at bounding box center [522, 62] width 106 height 39
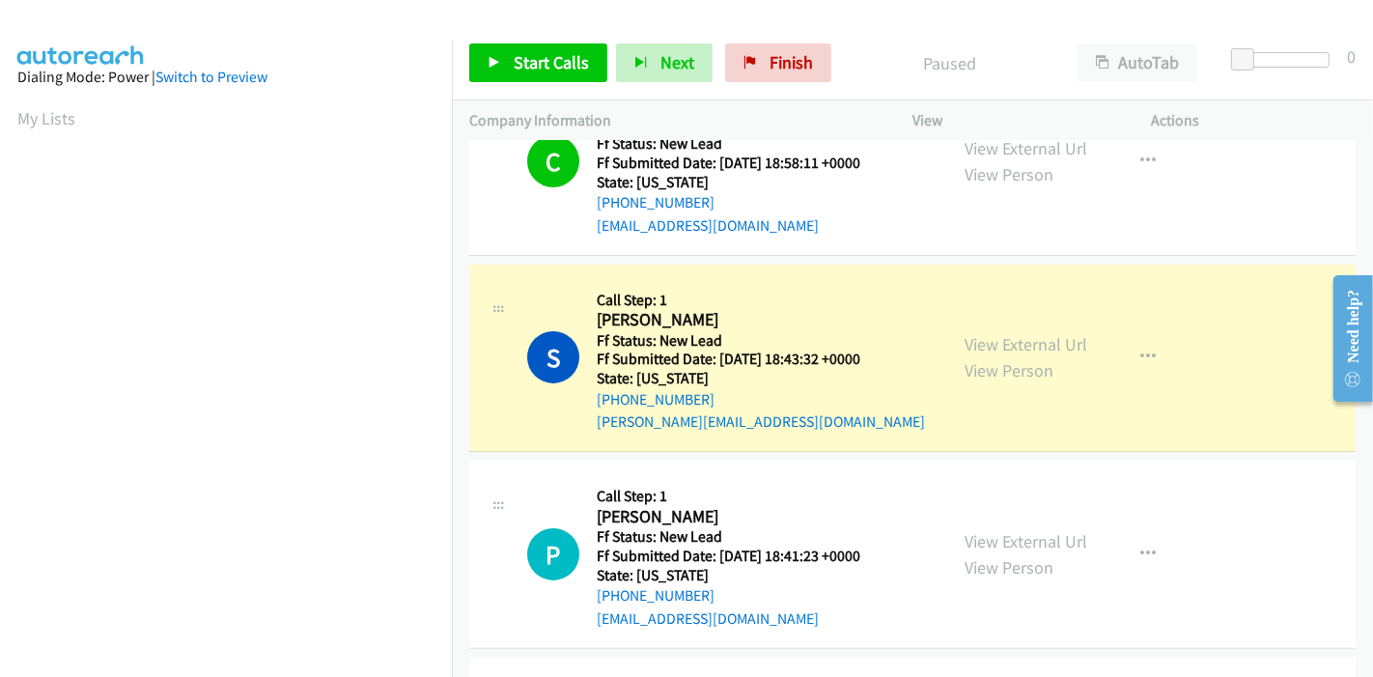
scroll to position [0, 0]
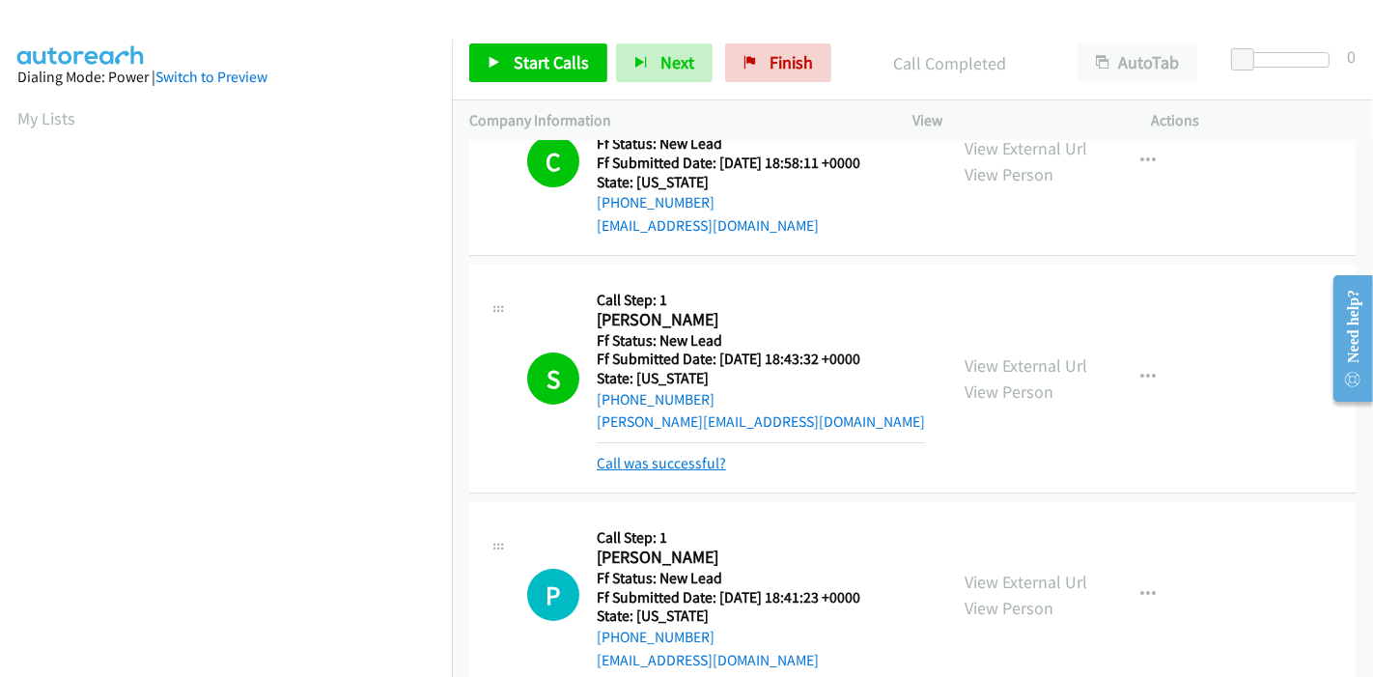
click at [651, 463] on link "Call was successful?" at bounding box center [661, 463] width 129 height 18
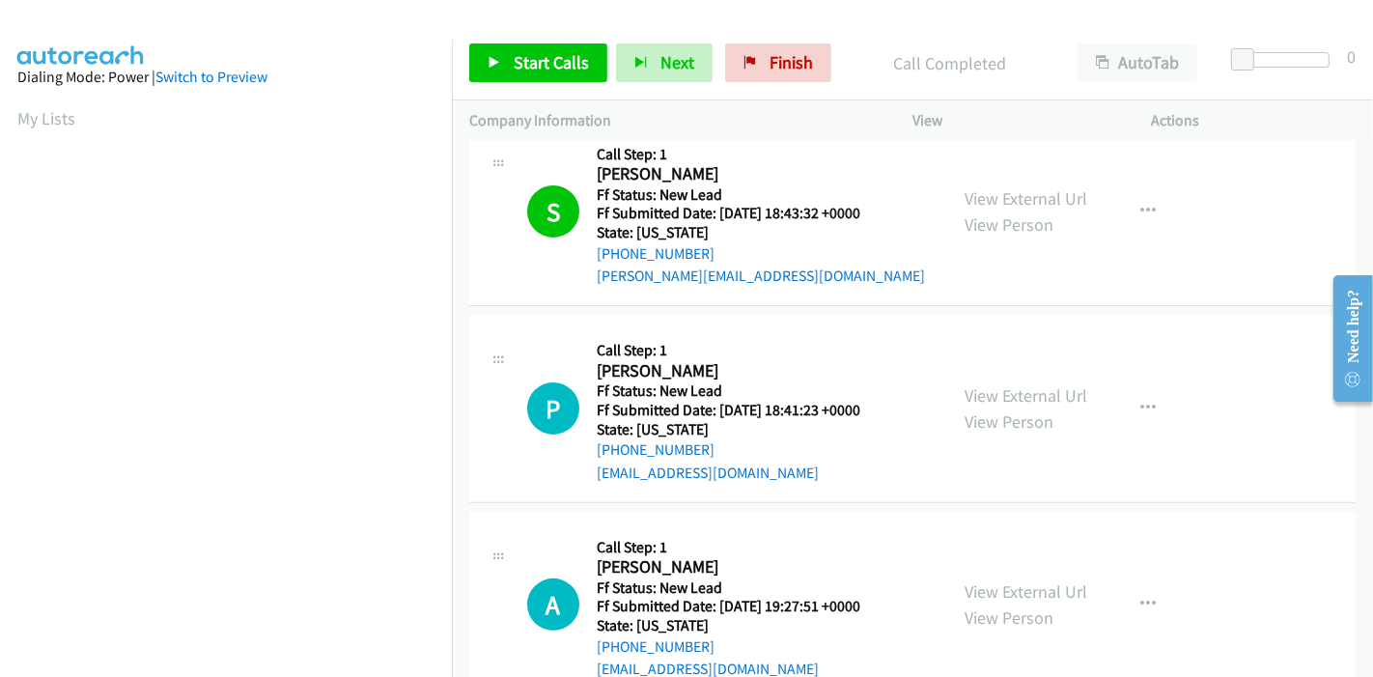
scroll to position [489, 0]
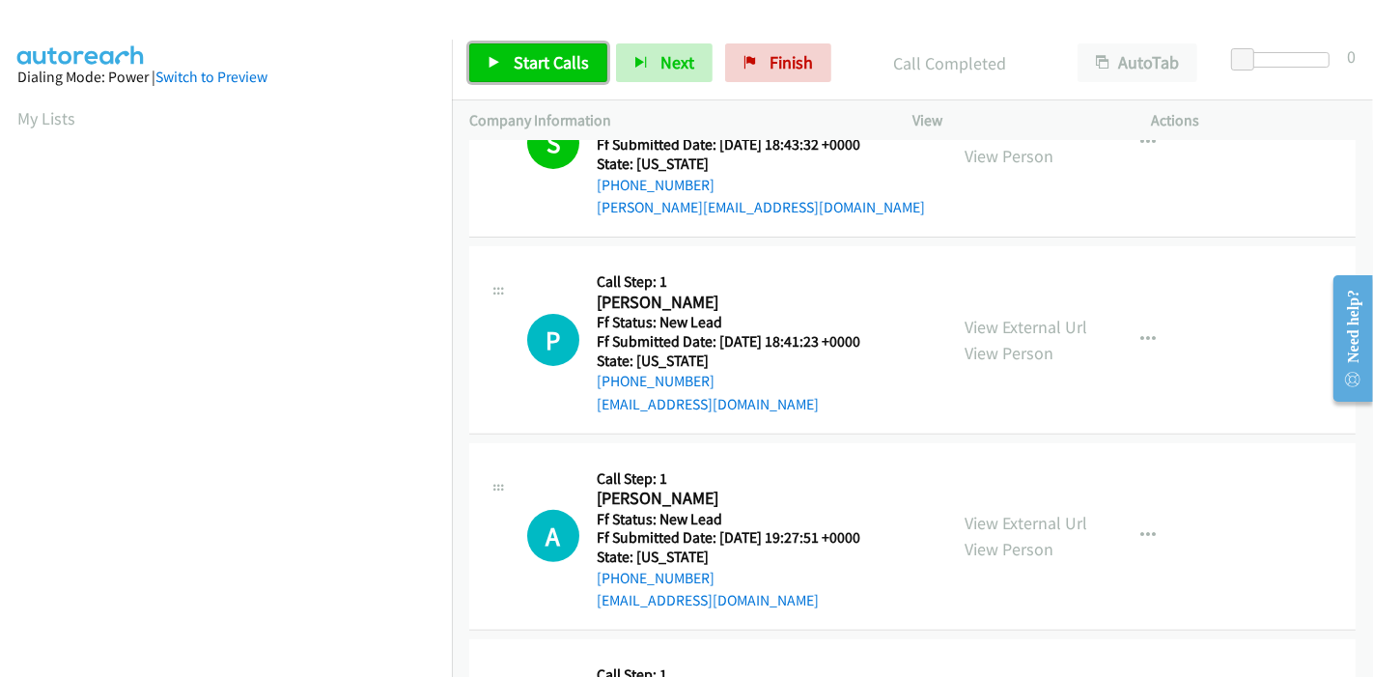
click at [533, 59] on span "Start Calls" at bounding box center [551, 62] width 75 height 22
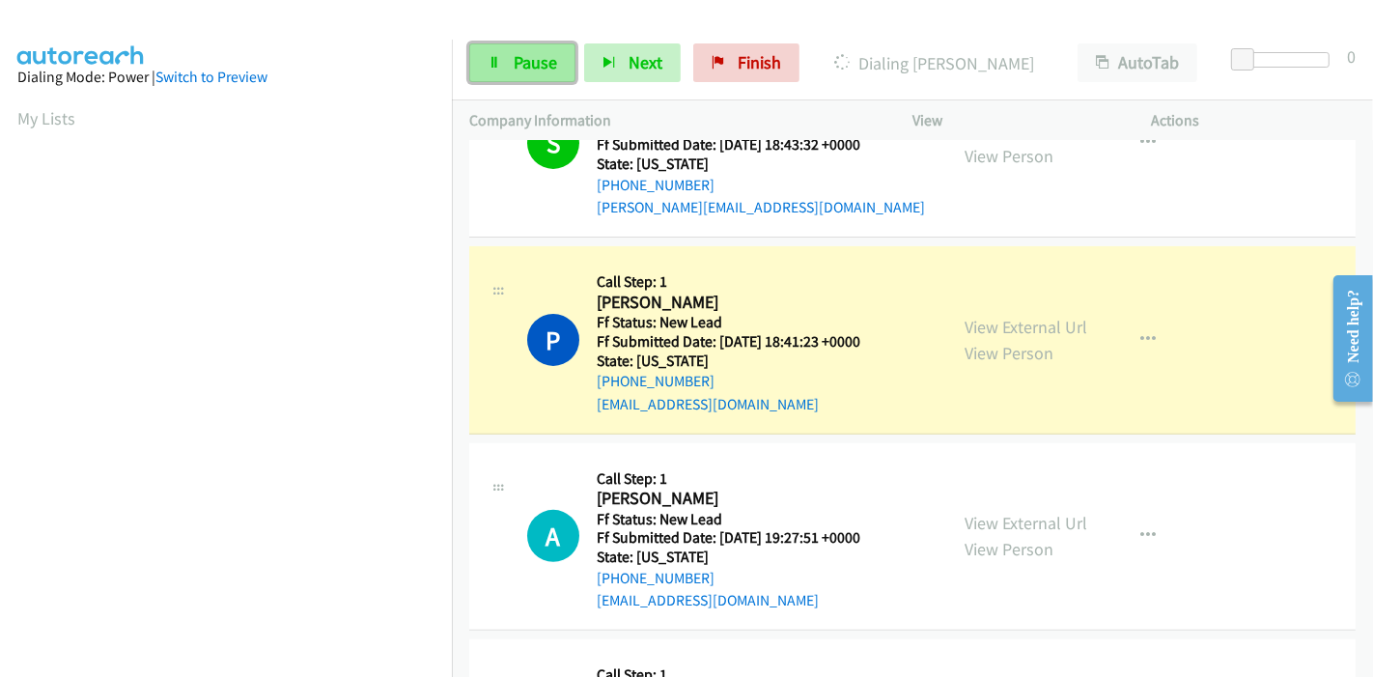
click at [526, 53] on span "Pause" at bounding box center [535, 62] width 43 height 22
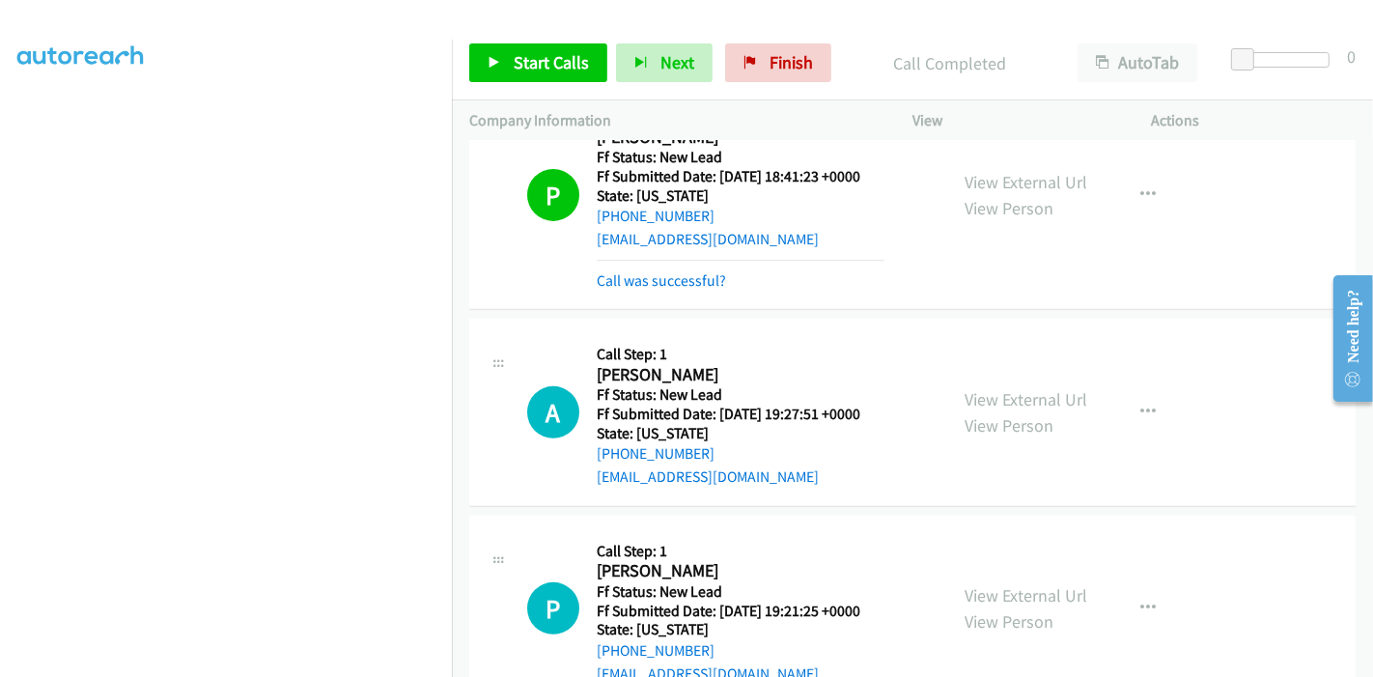
scroll to position [652, 0]
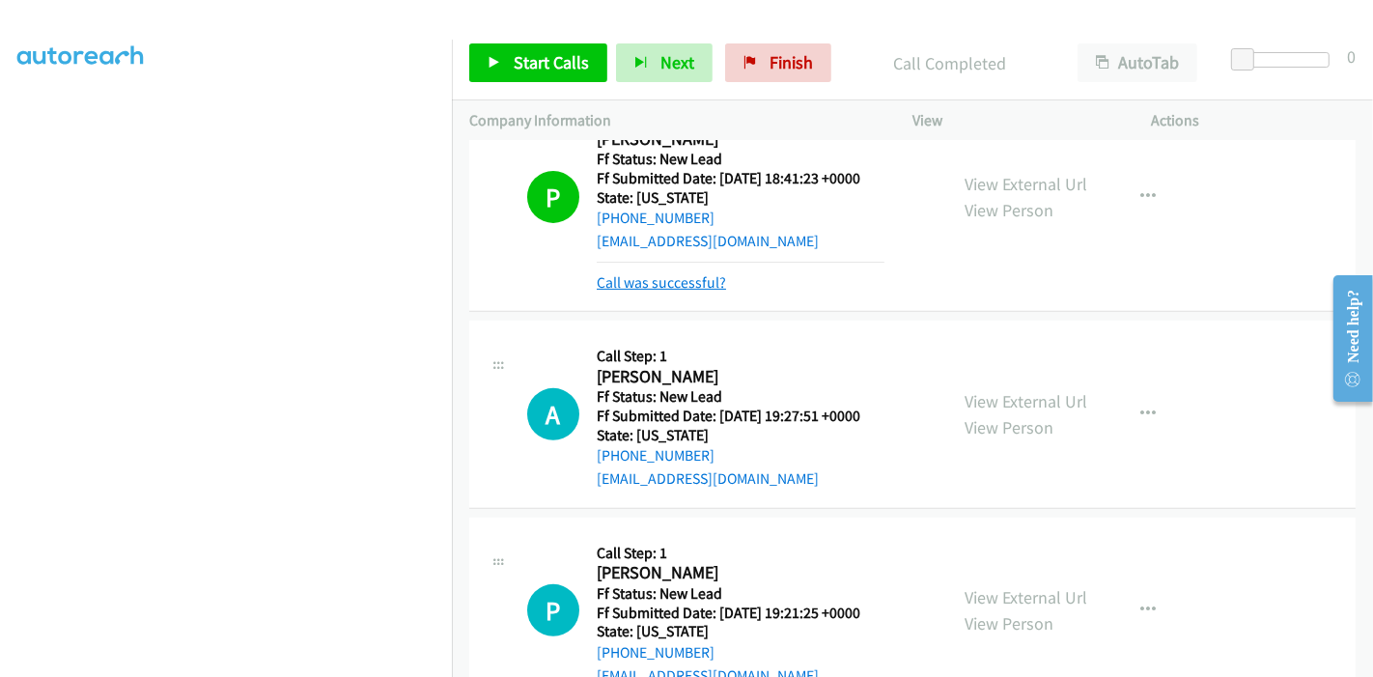
click at [668, 283] on link "Call was successful?" at bounding box center [661, 282] width 129 height 18
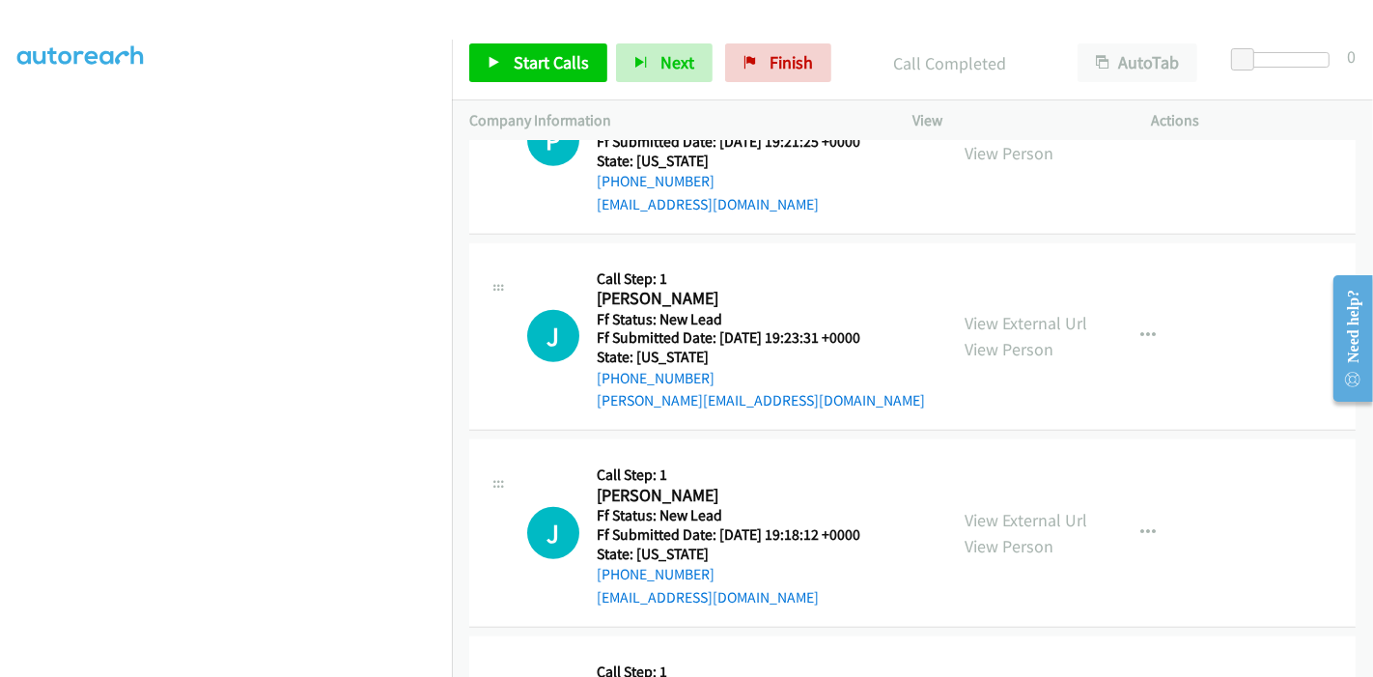
scroll to position [1255, 0]
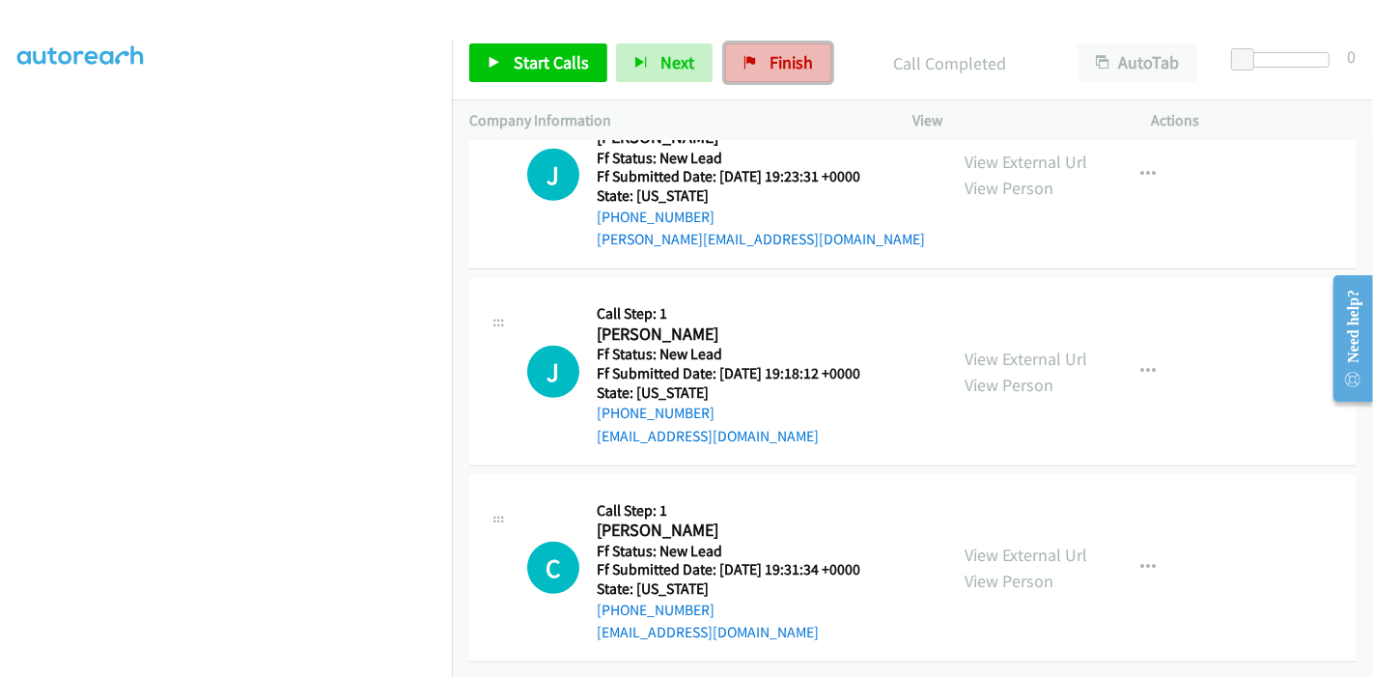
click at [761, 67] on link "Finish" at bounding box center [778, 62] width 106 height 39
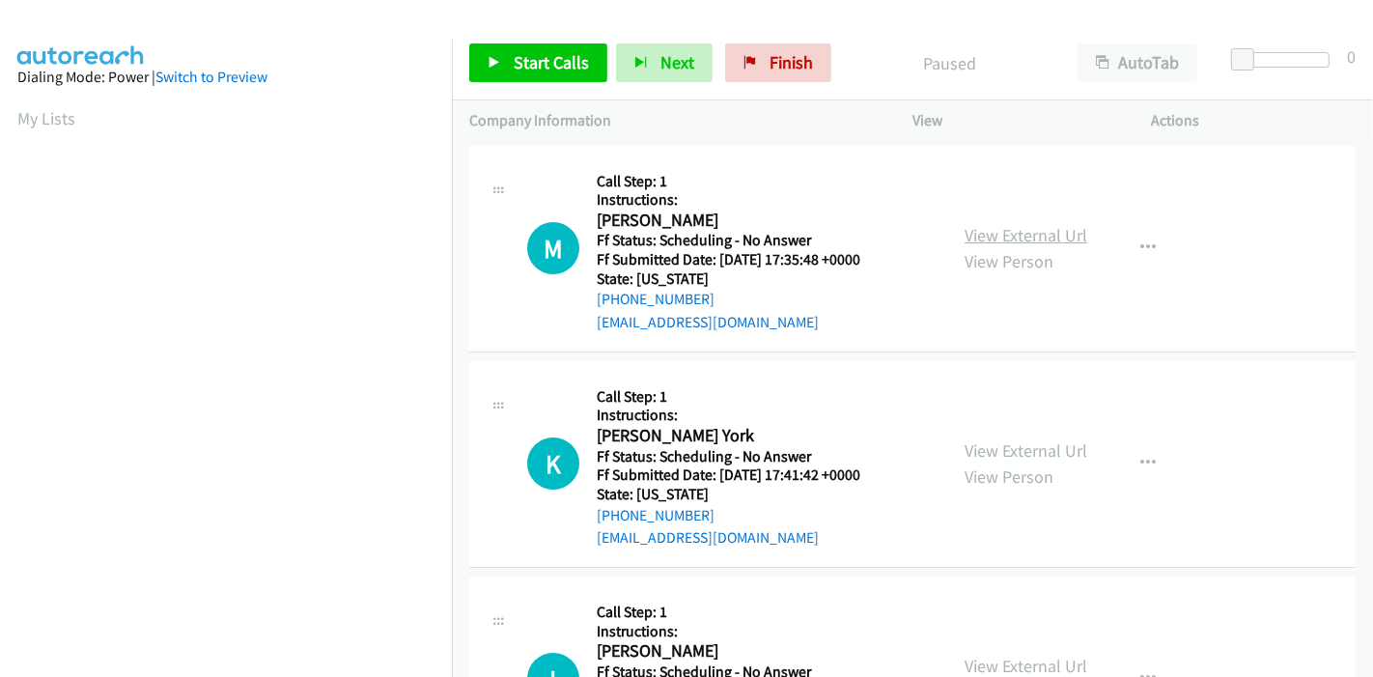
click at [1042, 244] on link "View External Url" at bounding box center [1026, 235] width 123 height 22
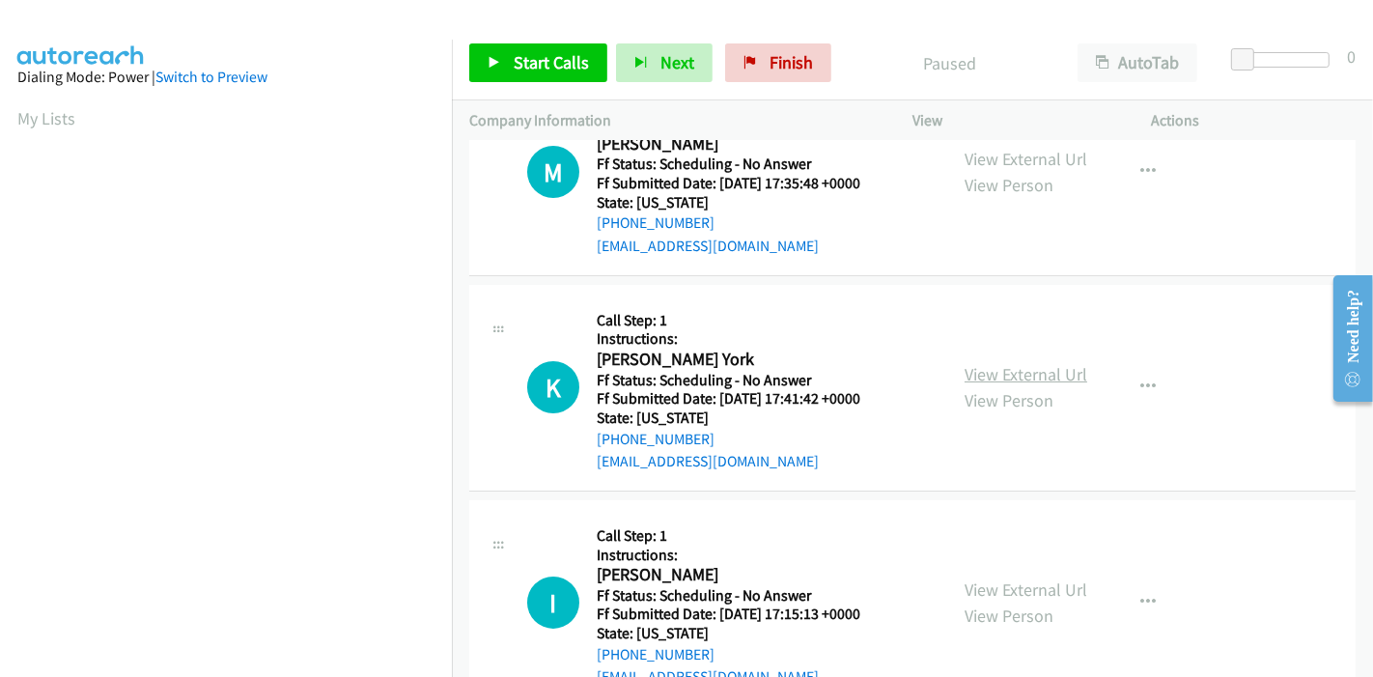
scroll to position [107, 0]
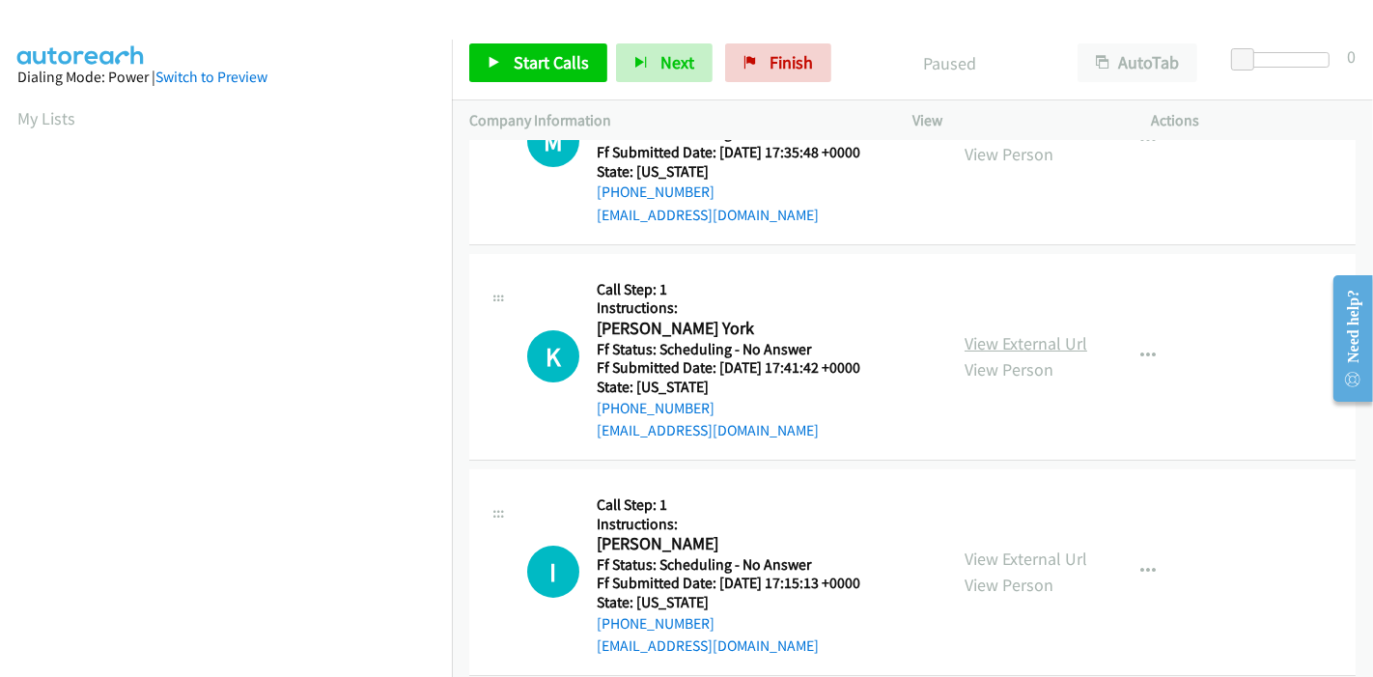
click at [1037, 340] on link "View External Url" at bounding box center [1026, 343] width 123 height 22
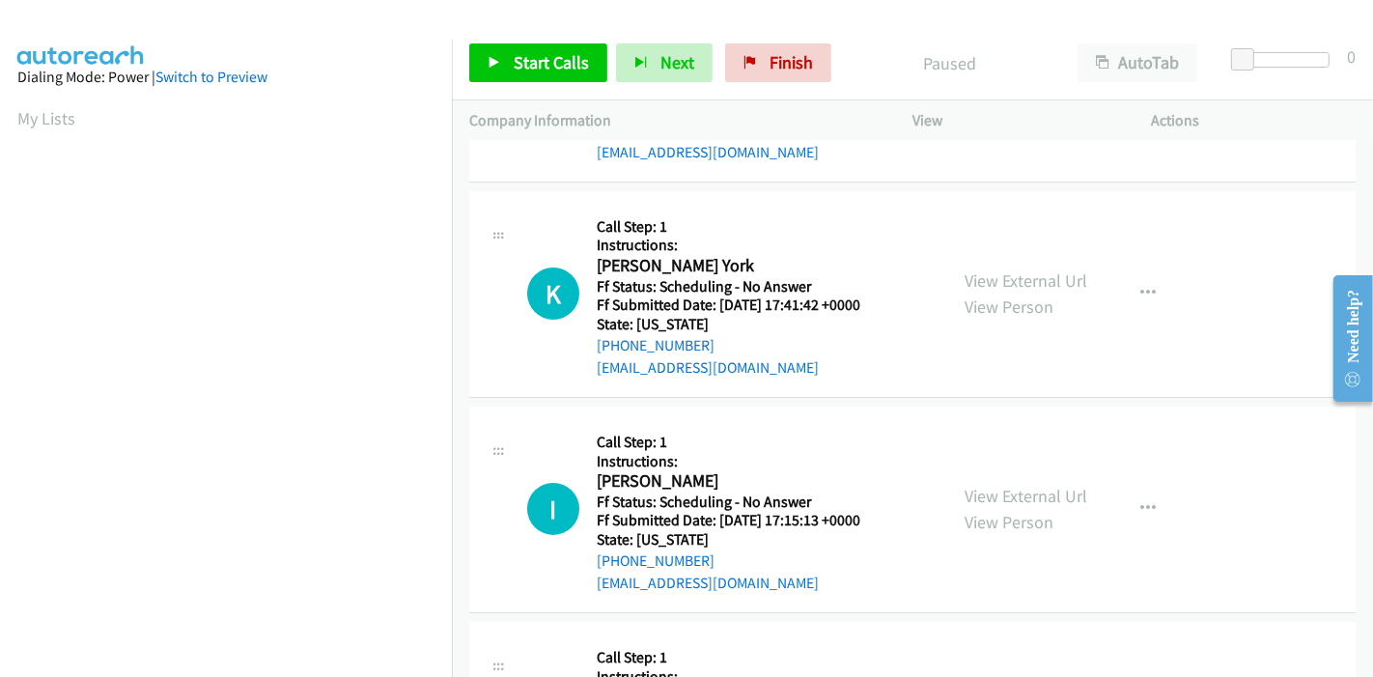
scroll to position [214, 0]
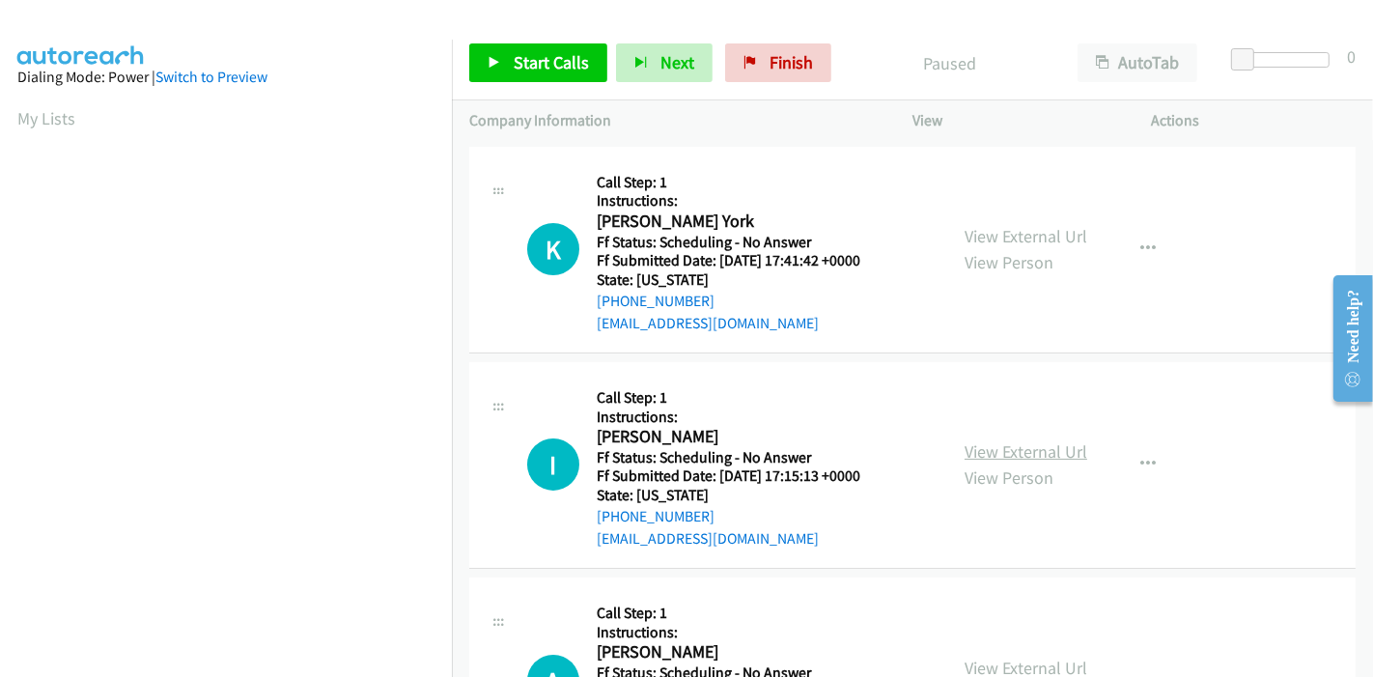
click at [1007, 447] on link "View External Url" at bounding box center [1026, 451] width 123 height 22
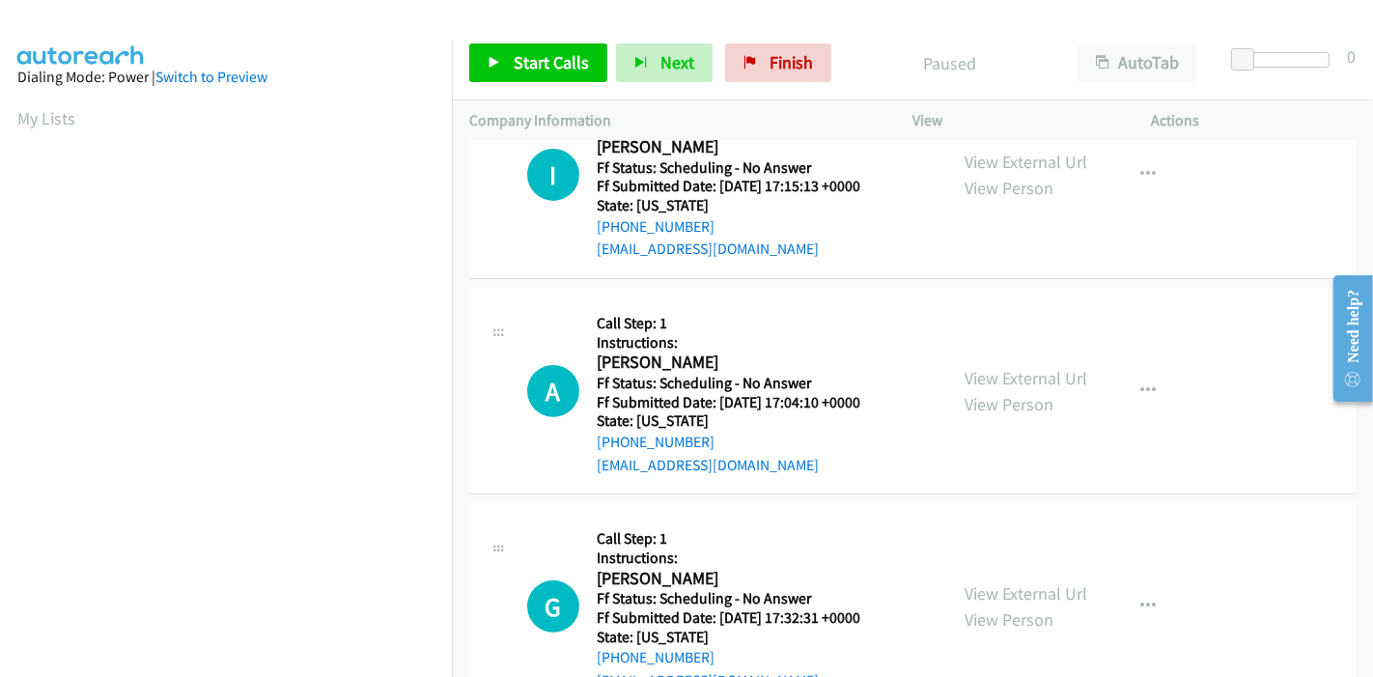
scroll to position [536, 0]
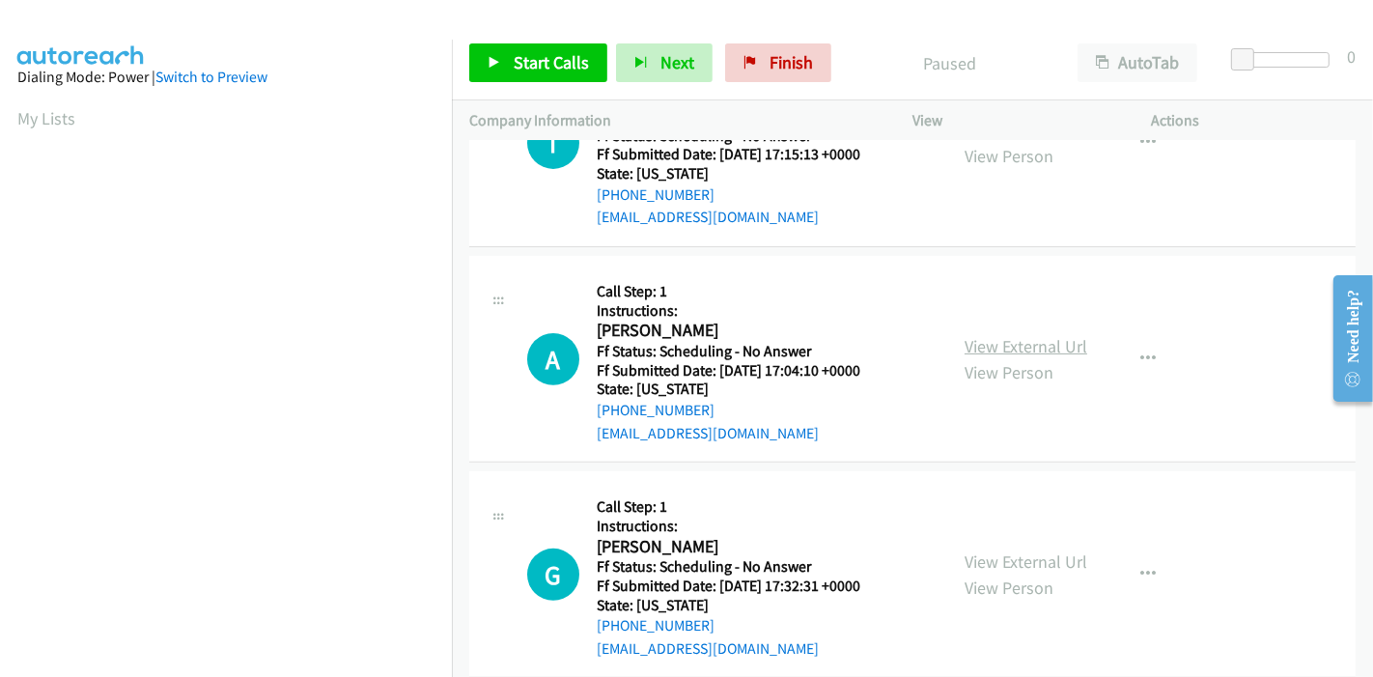
click at [1002, 346] on link "View External Url" at bounding box center [1026, 346] width 123 height 22
click at [1012, 555] on link "View External Url" at bounding box center [1026, 561] width 123 height 22
click at [508, 68] on link "Start Calls" at bounding box center [538, 62] width 138 height 39
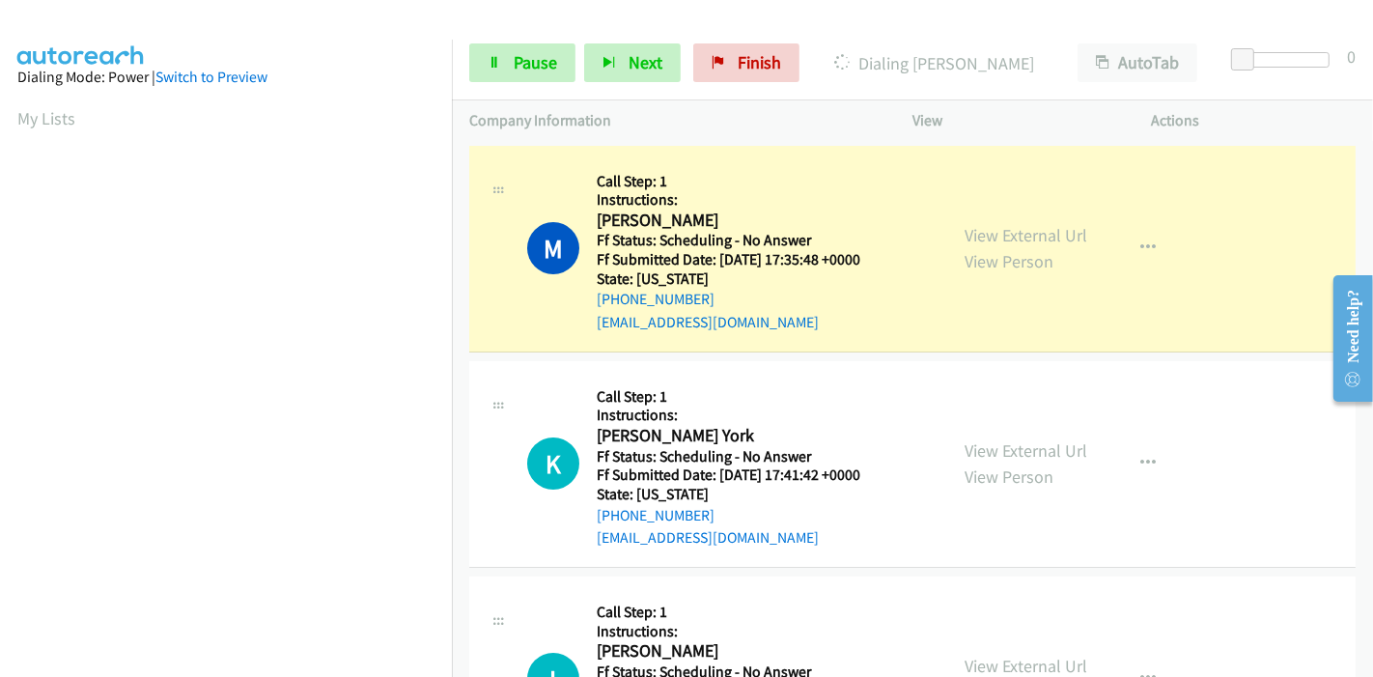
scroll to position [407, 0]
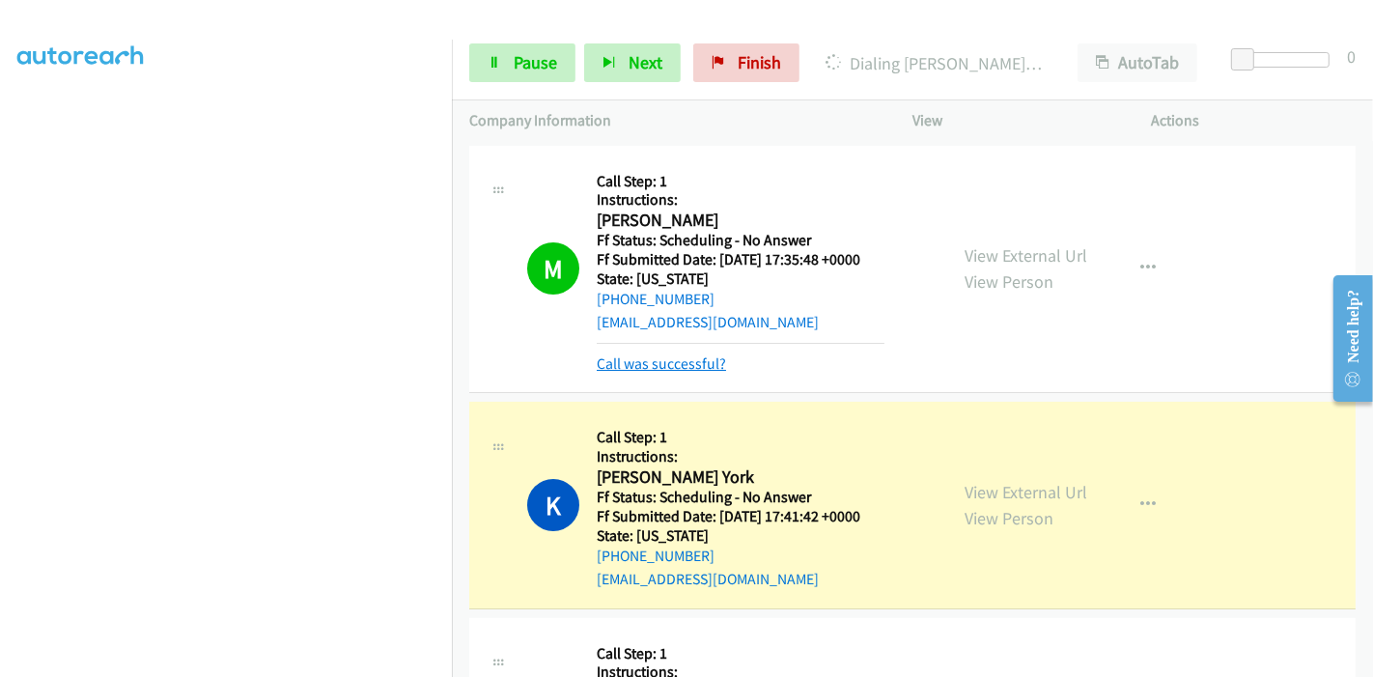
click at [658, 365] on link "Call was successful?" at bounding box center [661, 363] width 129 height 18
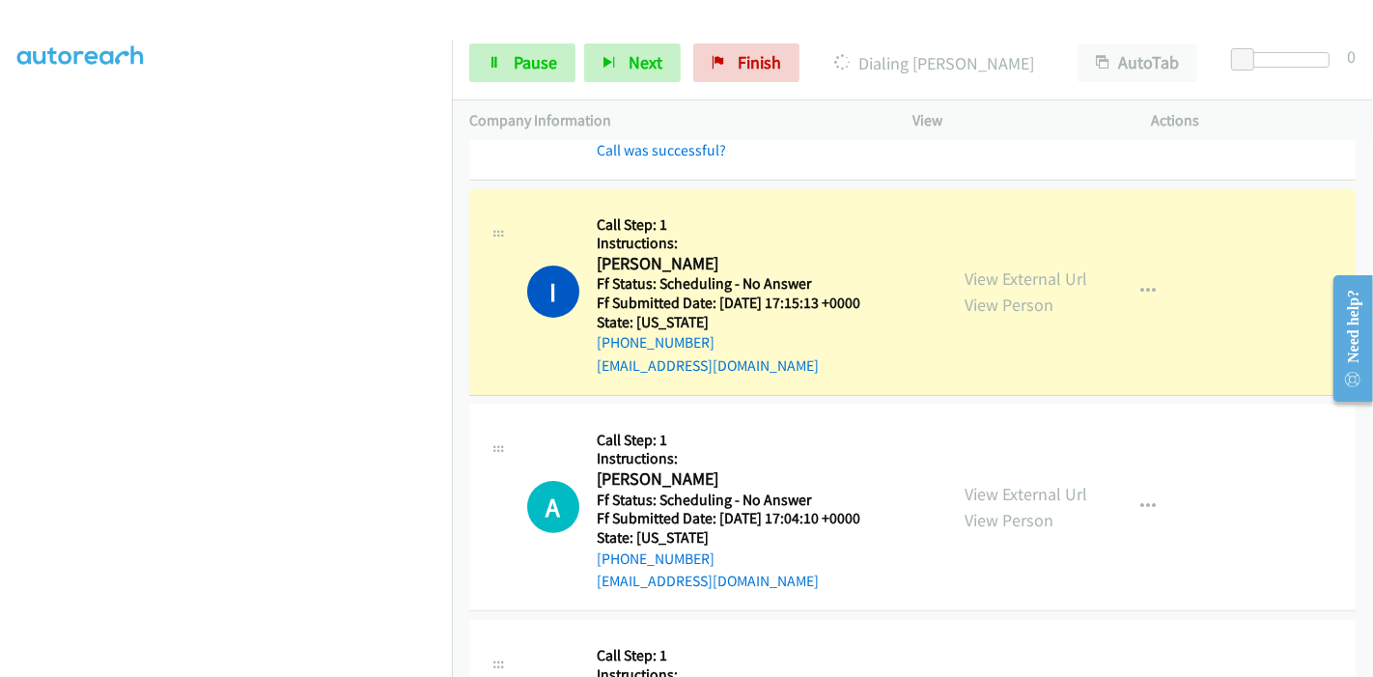
scroll to position [536, 0]
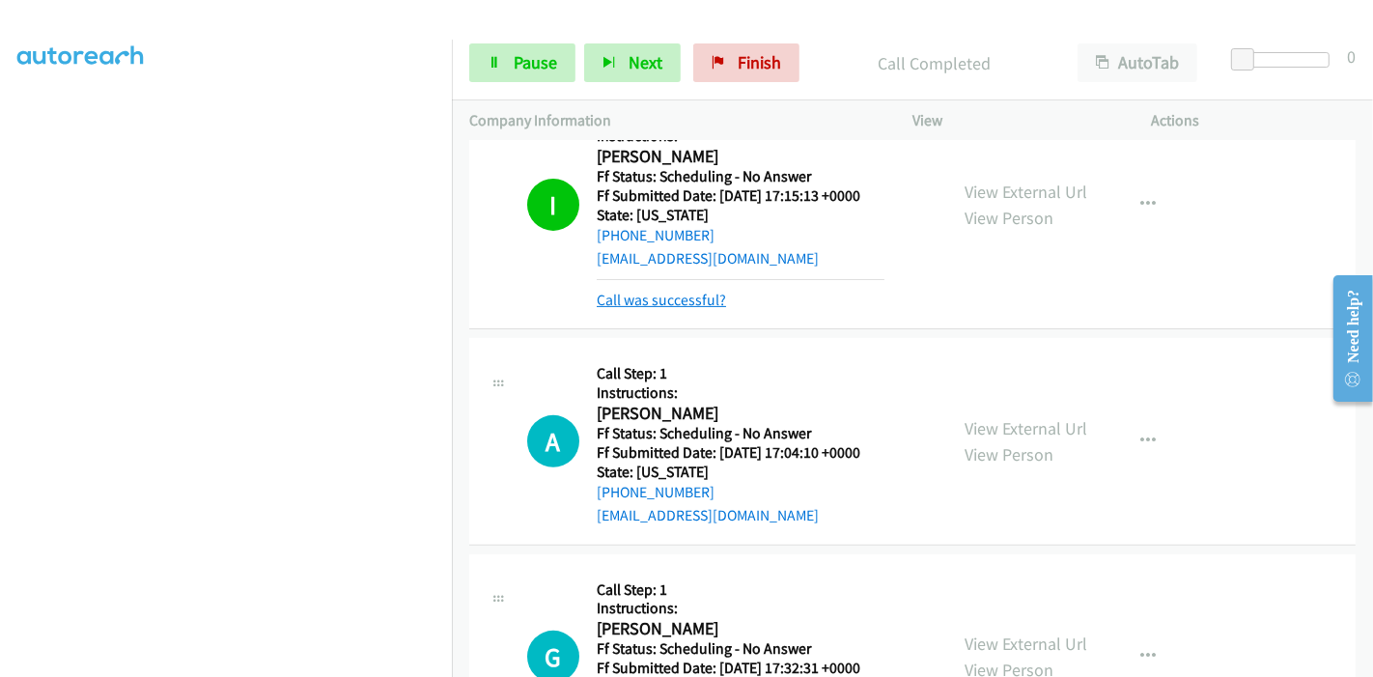
click at [661, 291] on link "Call was successful?" at bounding box center [661, 300] width 129 height 18
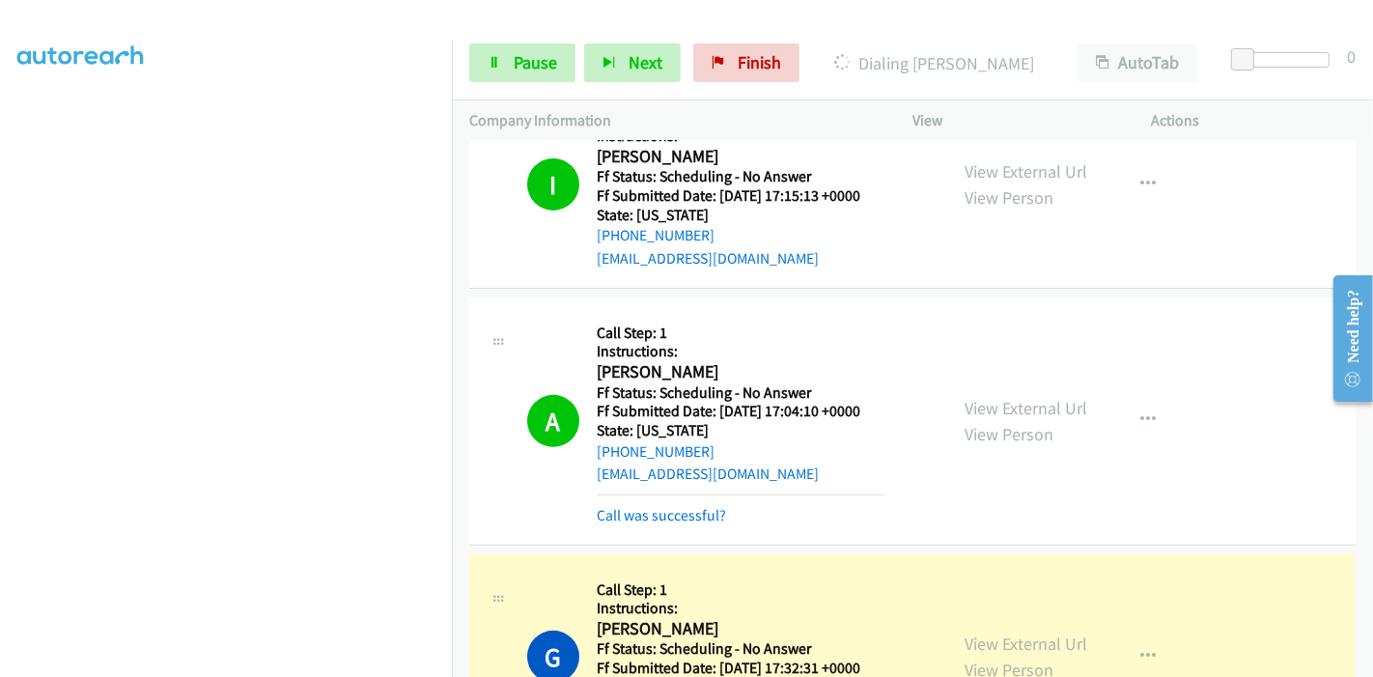
click at [642, 522] on div "Call was successful?" at bounding box center [741, 515] width 288 height 23
click at [658, 508] on link "Call was successful?" at bounding box center [661, 515] width 129 height 18
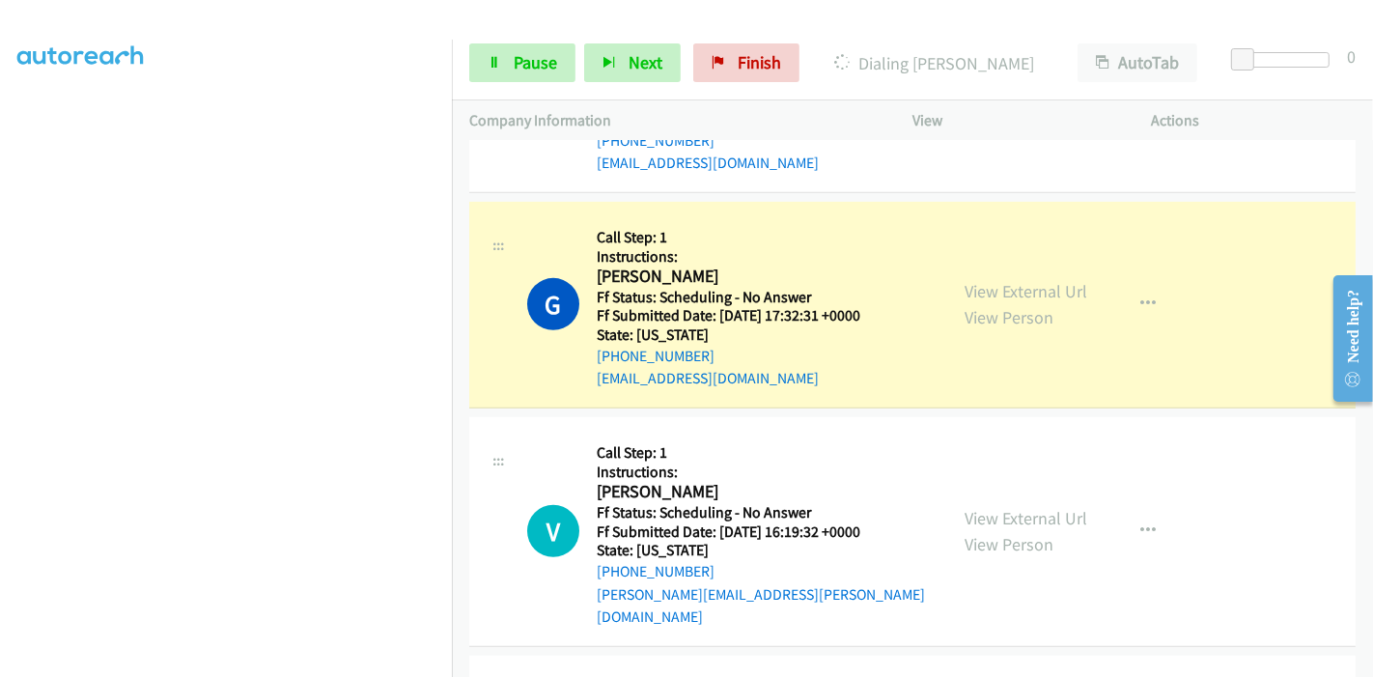
scroll to position [966, 0]
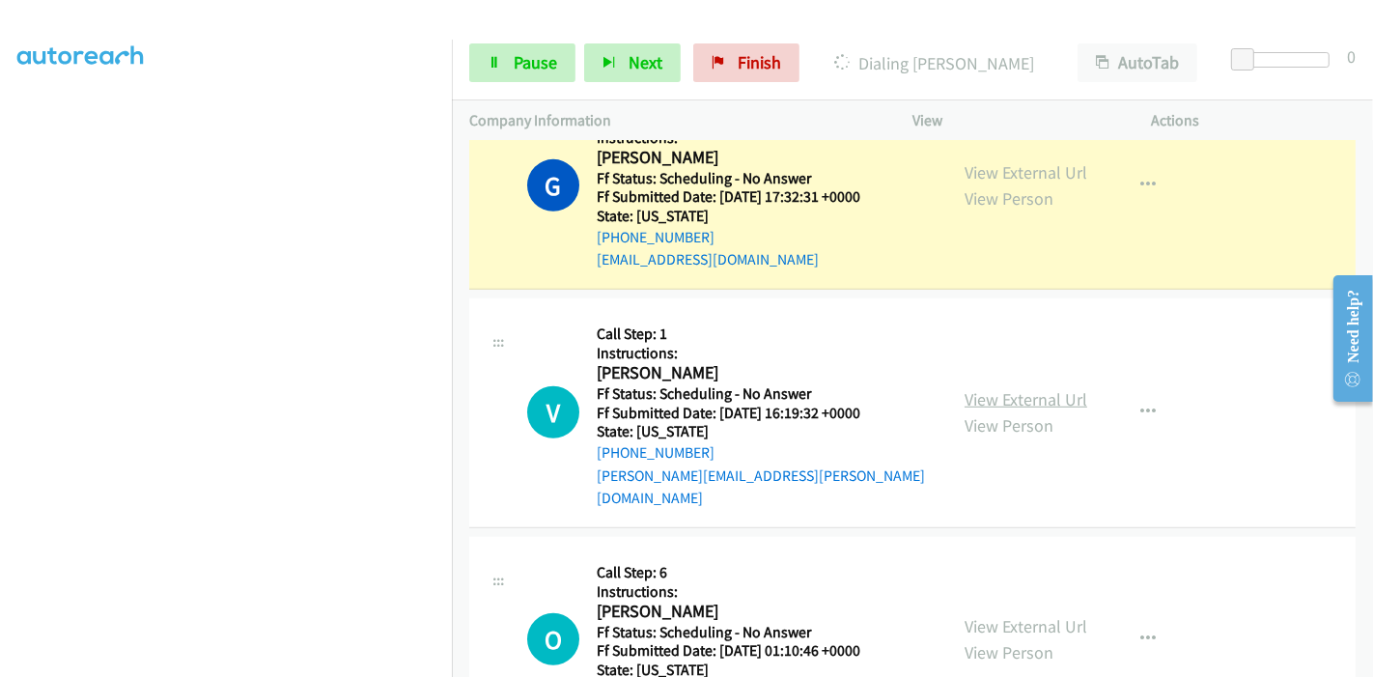
click at [998, 388] on link "View External Url" at bounding box center [1026, 399] width 123 height 22
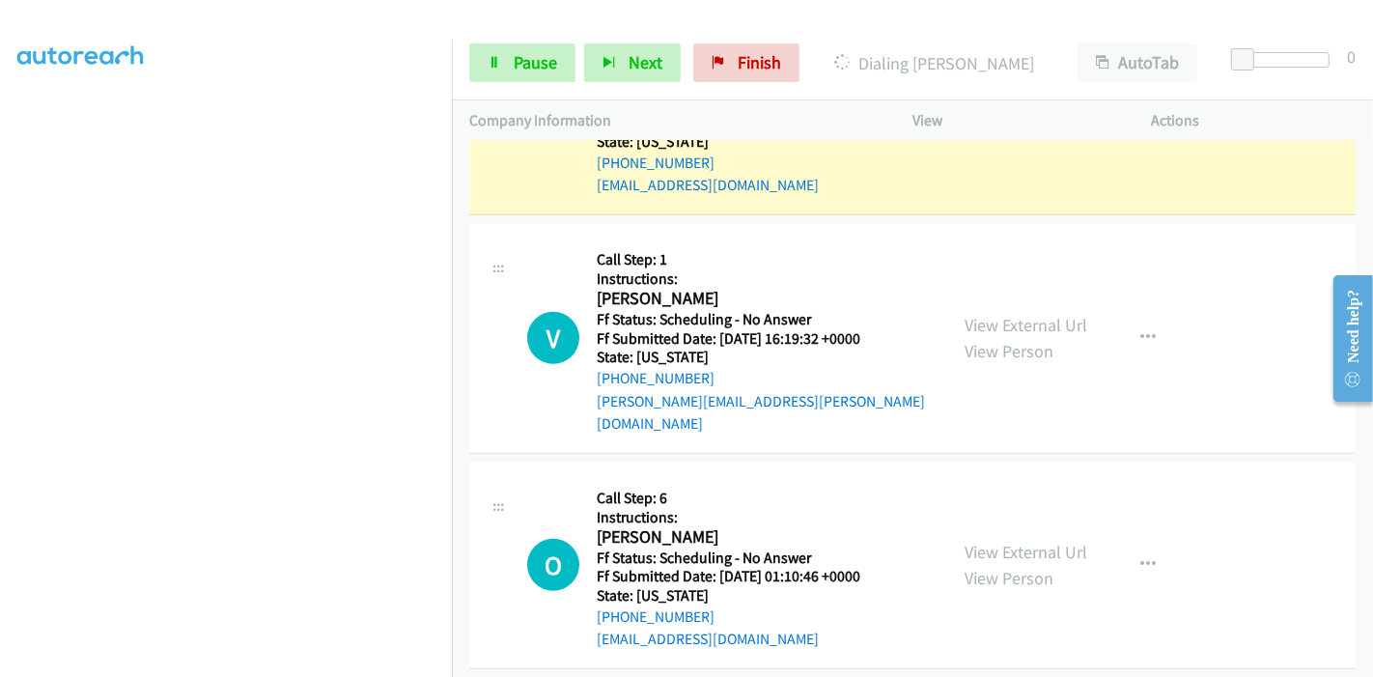
scroll to position [1073, 0]
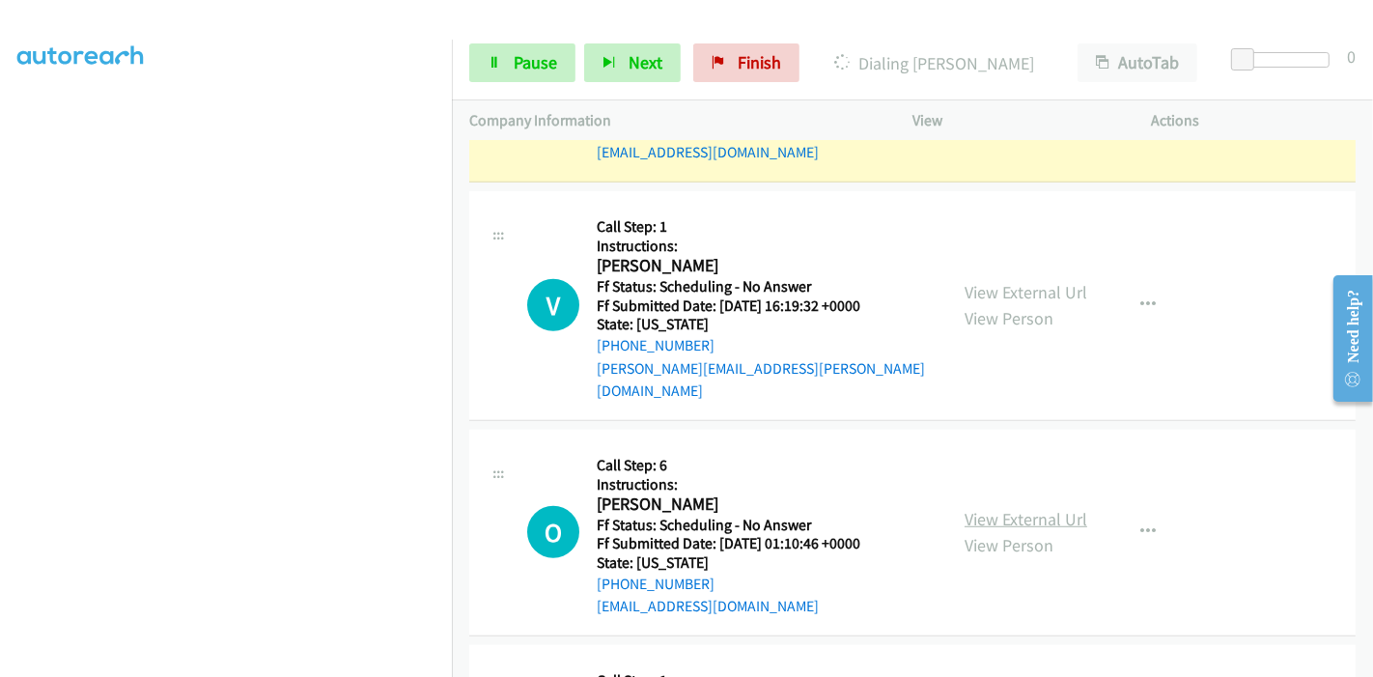
click at [995, 508] on link "View External Url" at bounding box center [1026, 519] width 123 height 22
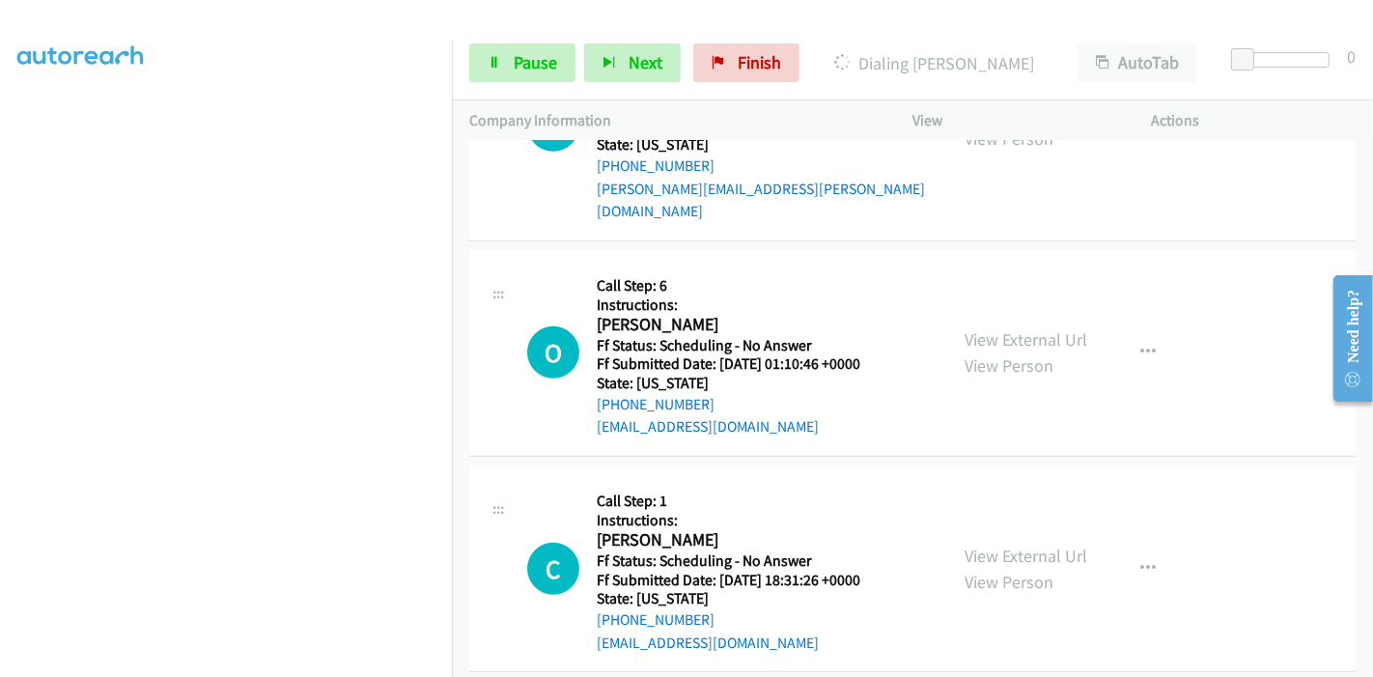
scroll to position [1287, 0]
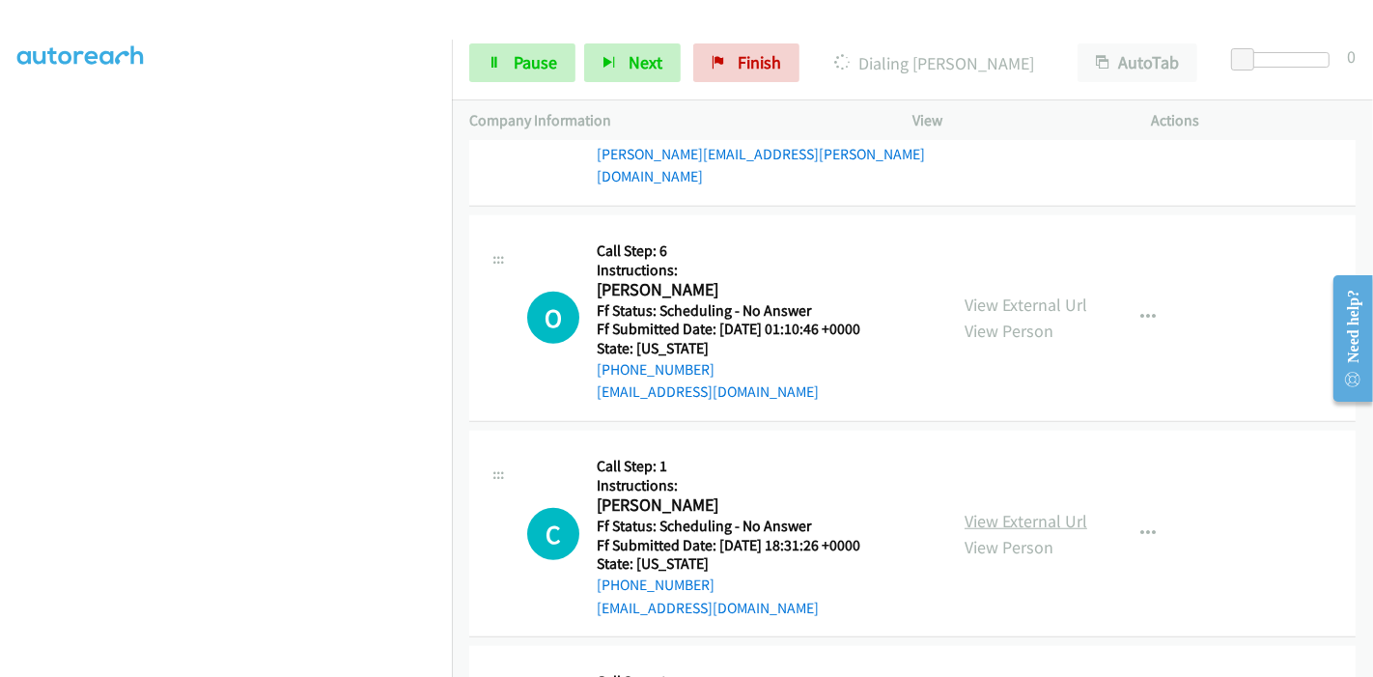
click at [979, 510] on link "View External Url" at bounding box center [1026, 521] width 123 height 22
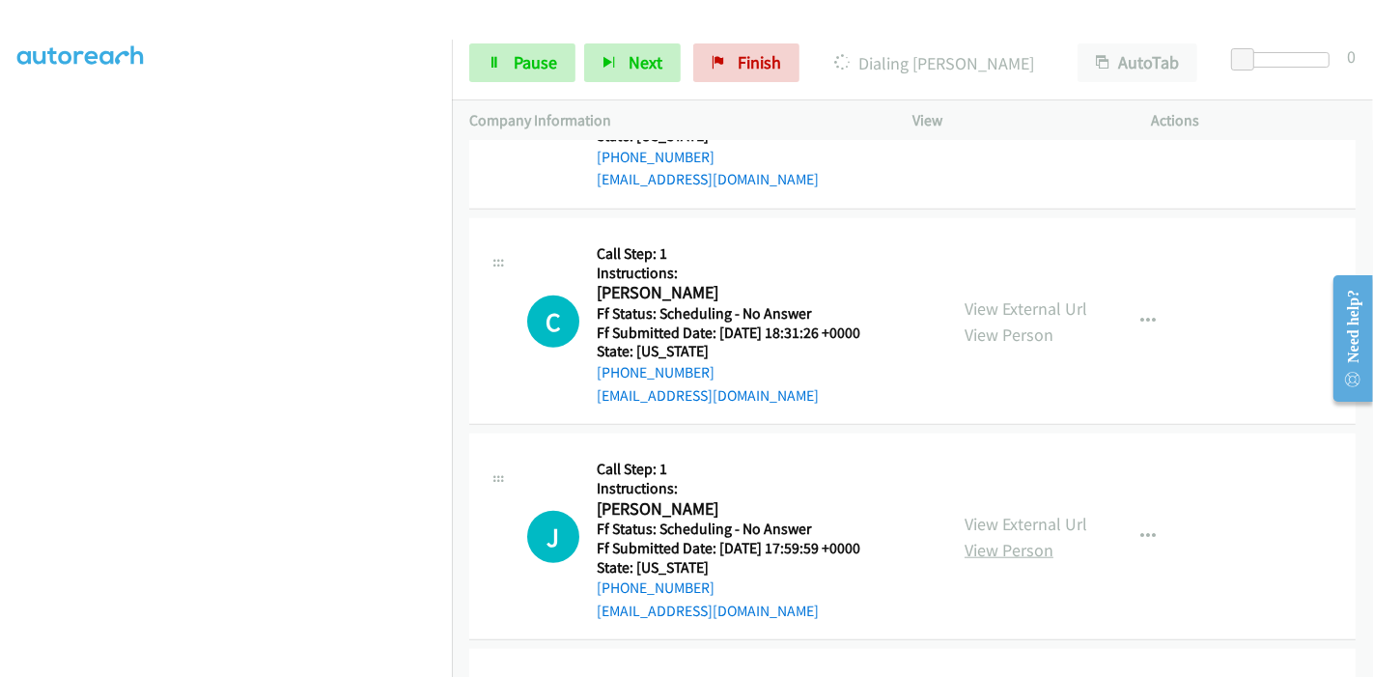
scroll to position [1501, 0]
click at [1010, 511] on link "View External Url" at bounding box center [1026, 522] width 123 height 22
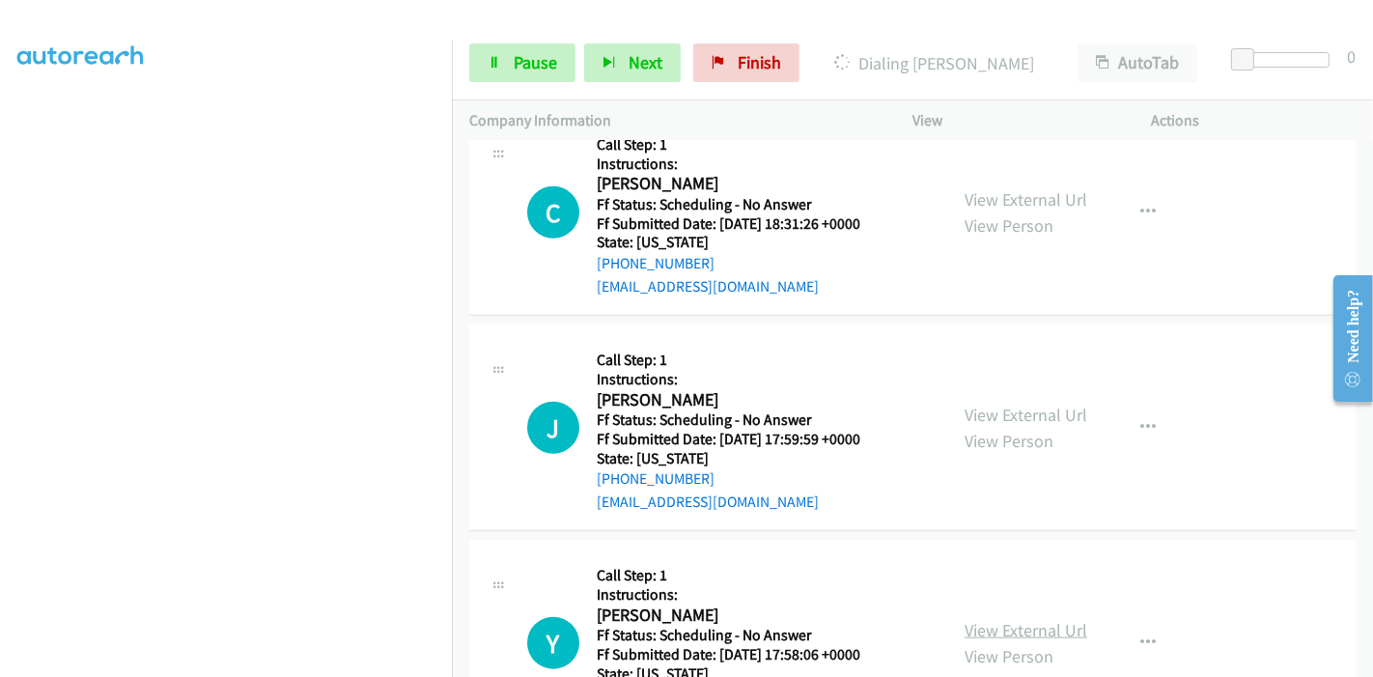
click at [981, 619] on link "View External Url" at bounding box center [1026, 630] width 123 height 22
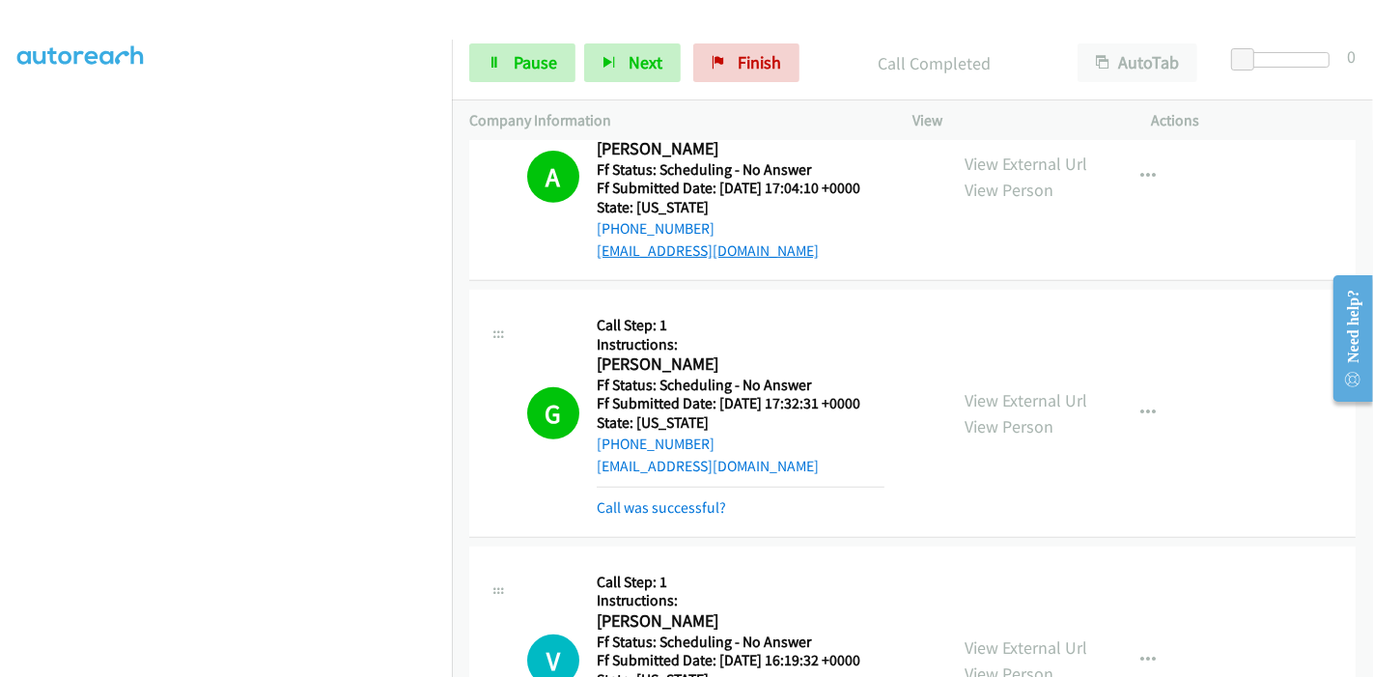
scroll to position [750, 0]
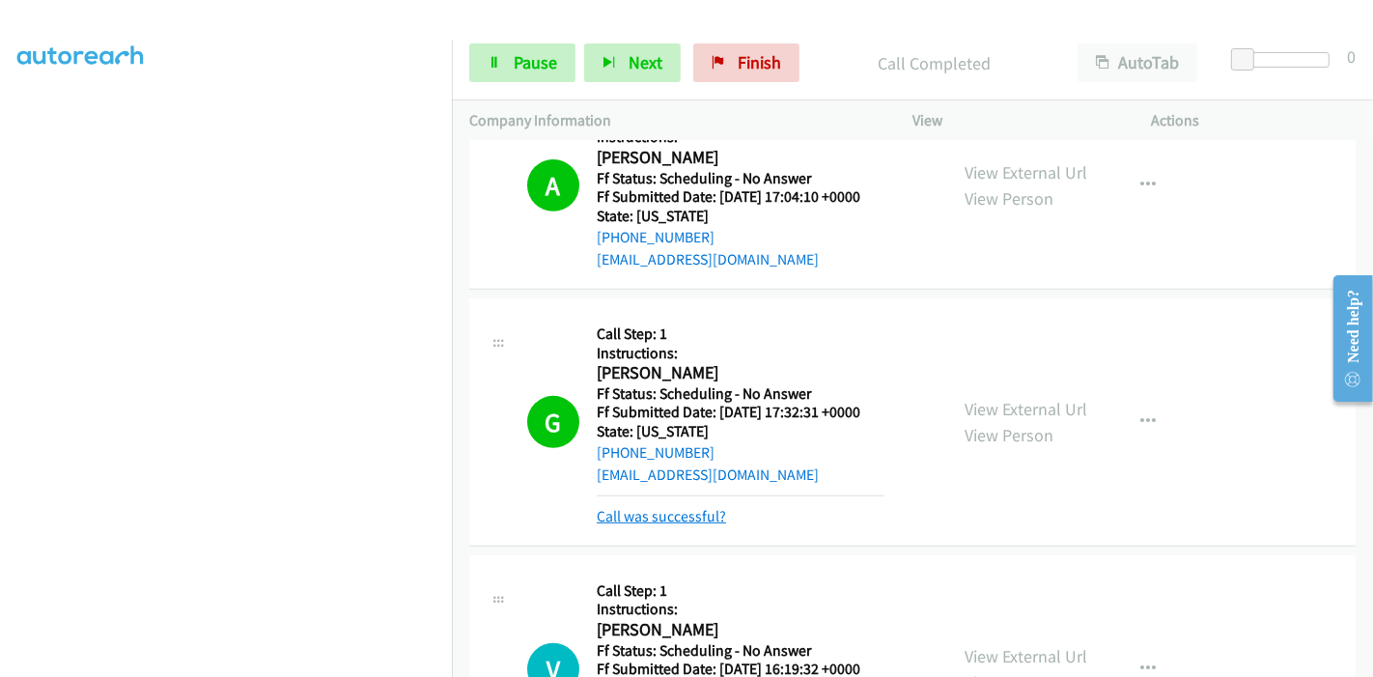
click at [667, 517] on link "Call was successful?" at bounding box center [661, 516] width 129 height 18
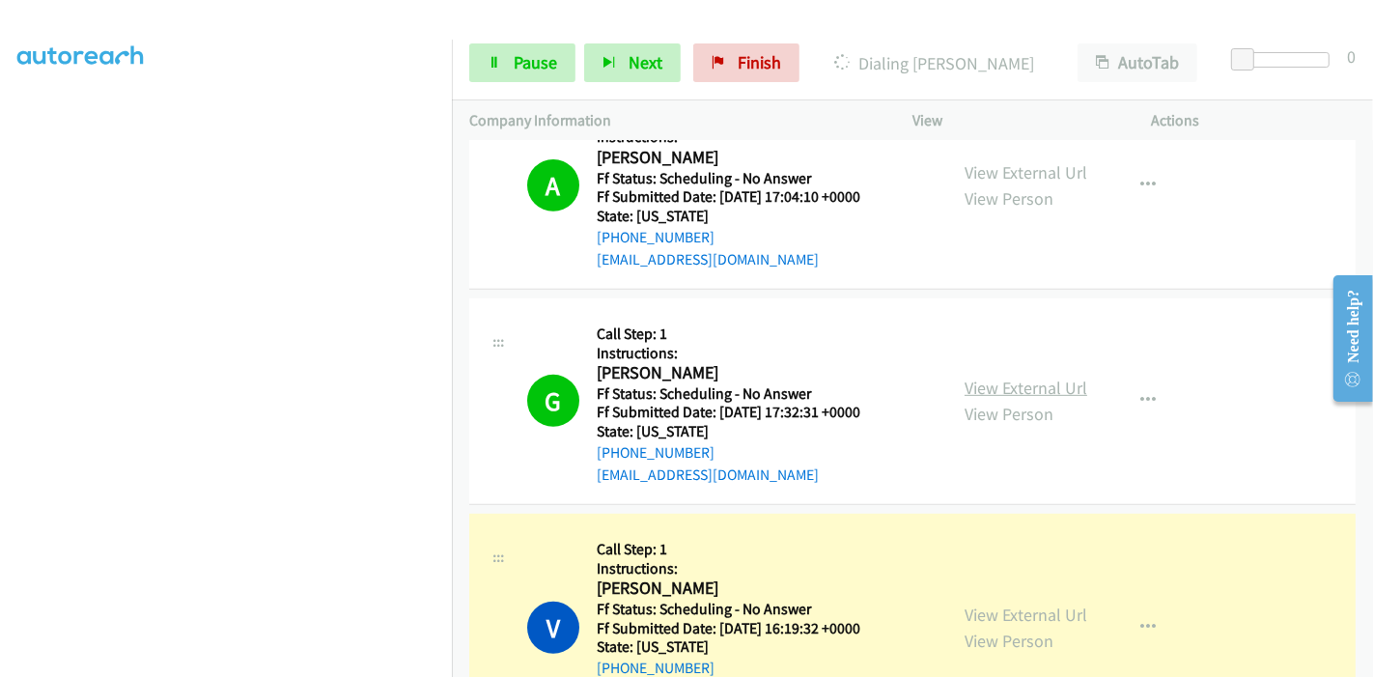
click at [1001, 384] on link "View External Url" at bounding box center [1026, 388] width 123 height 22
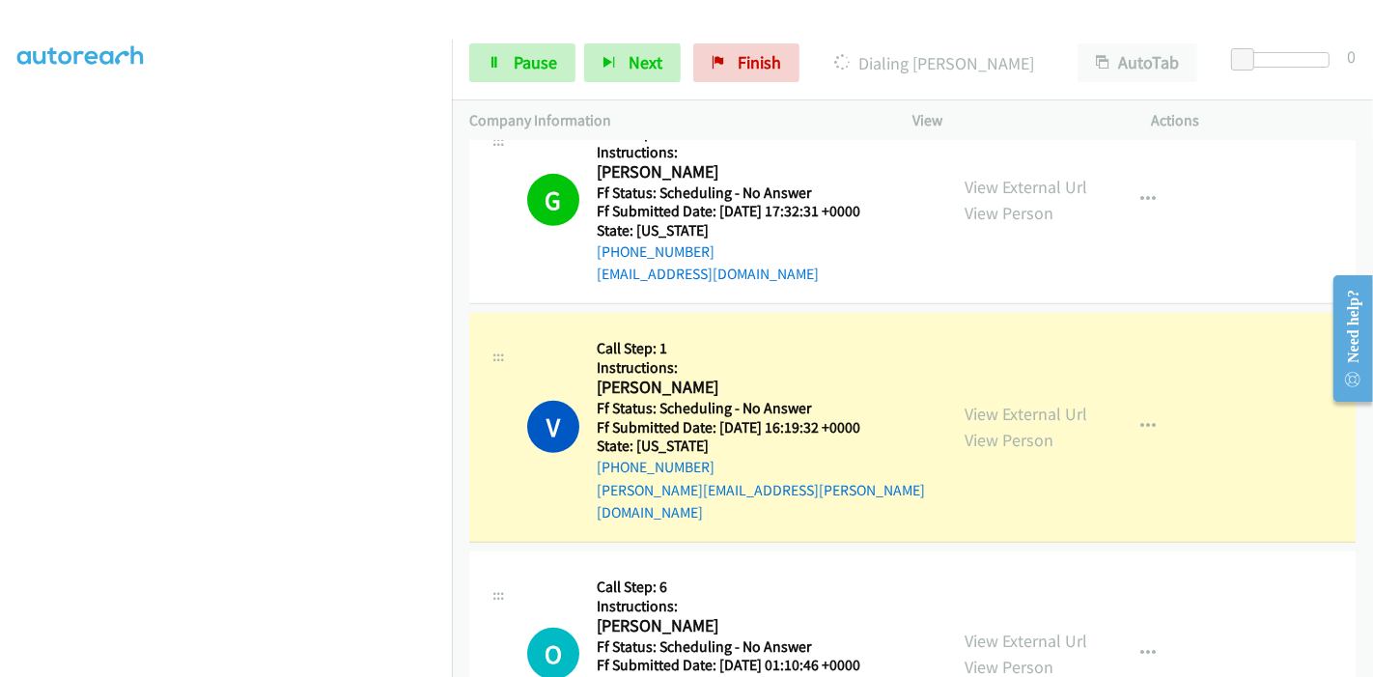
scroll to position [1073, 0]
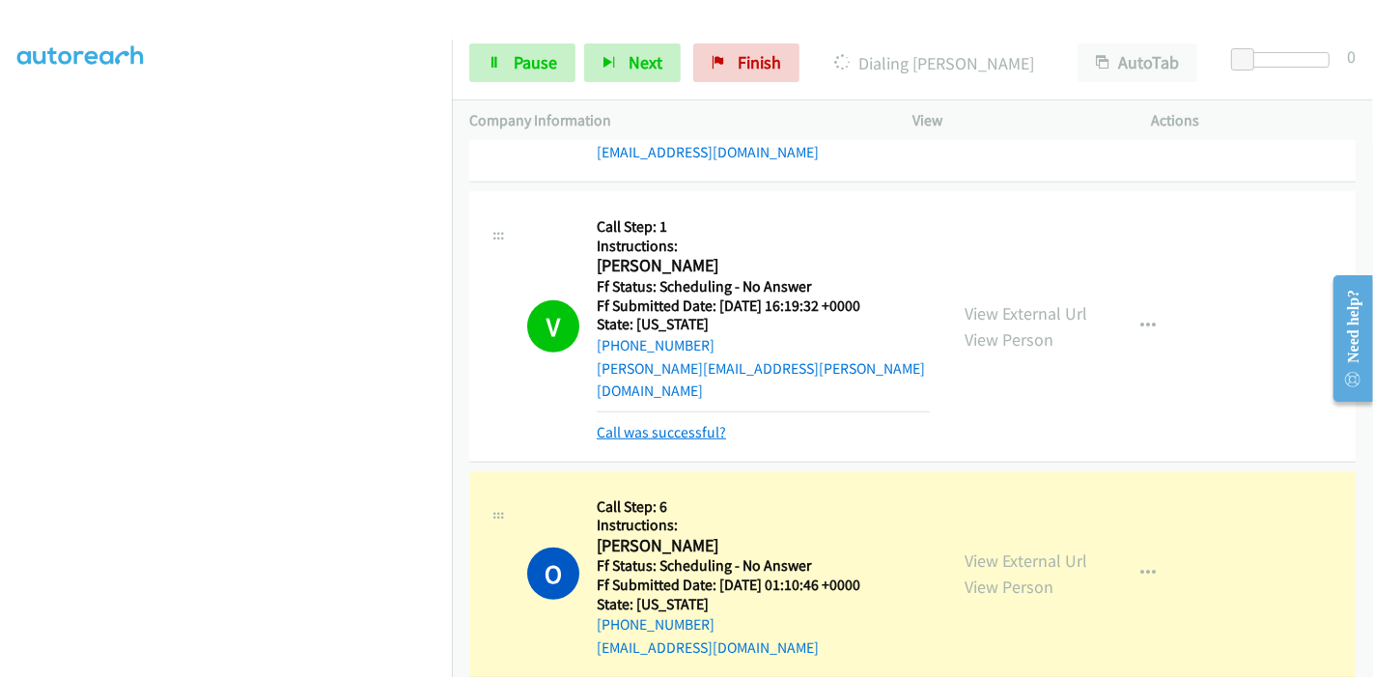
click at [687, 423] on link "Call was successful?" at bounding box center [661, 432] width 129 height 18
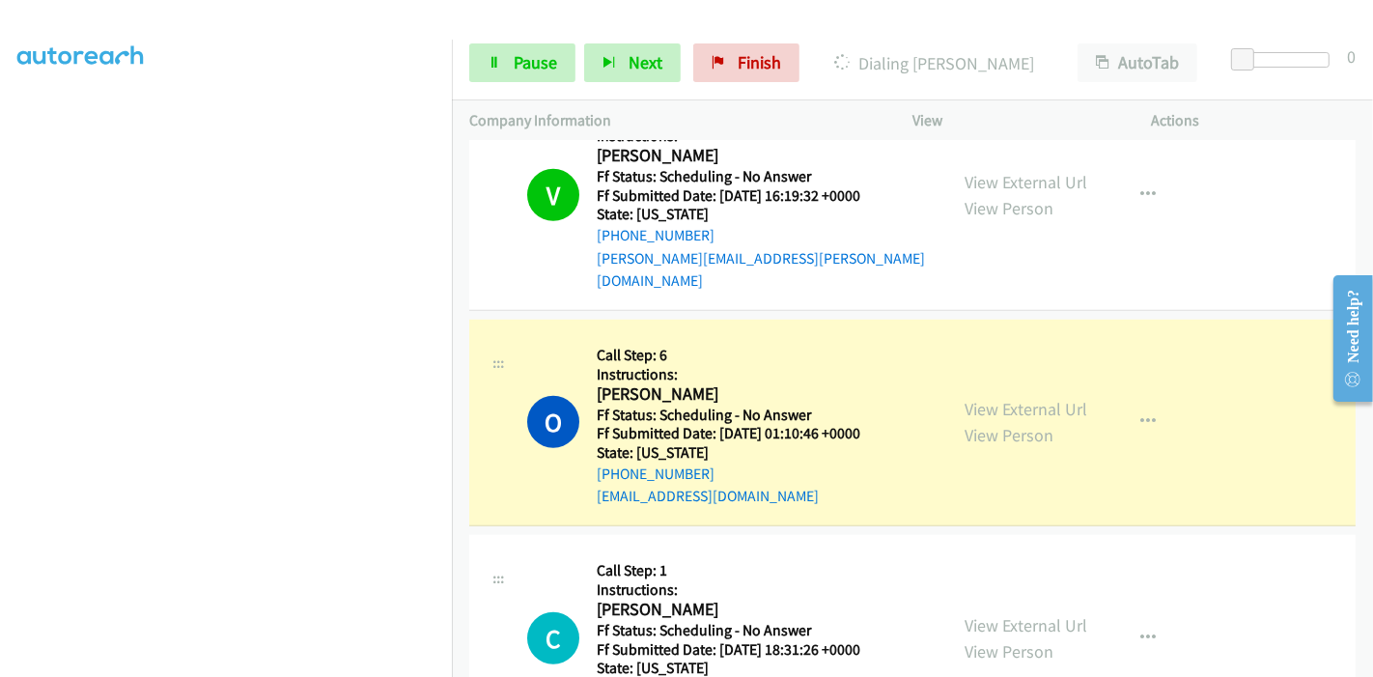
scroll to position [1394, 0]
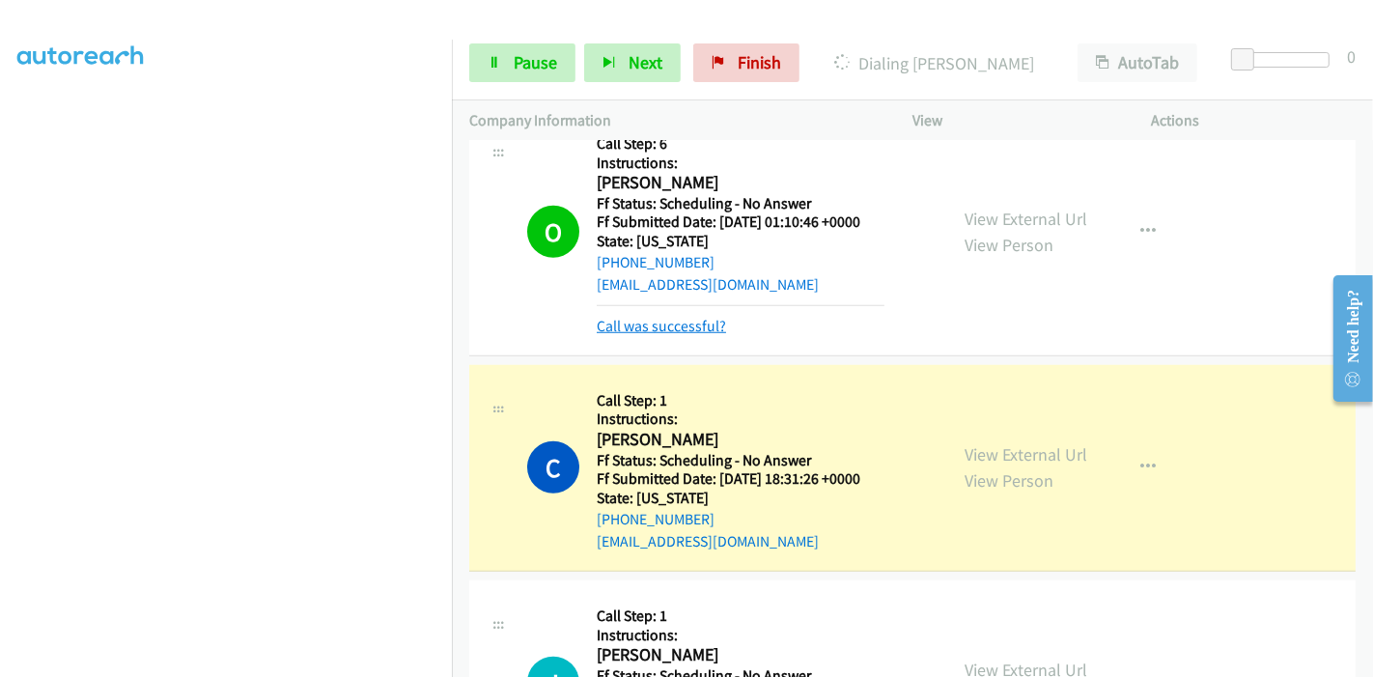
click at [682, 317] on link "Call was successful?" at bounding box center [661, 326] width 129 height 18
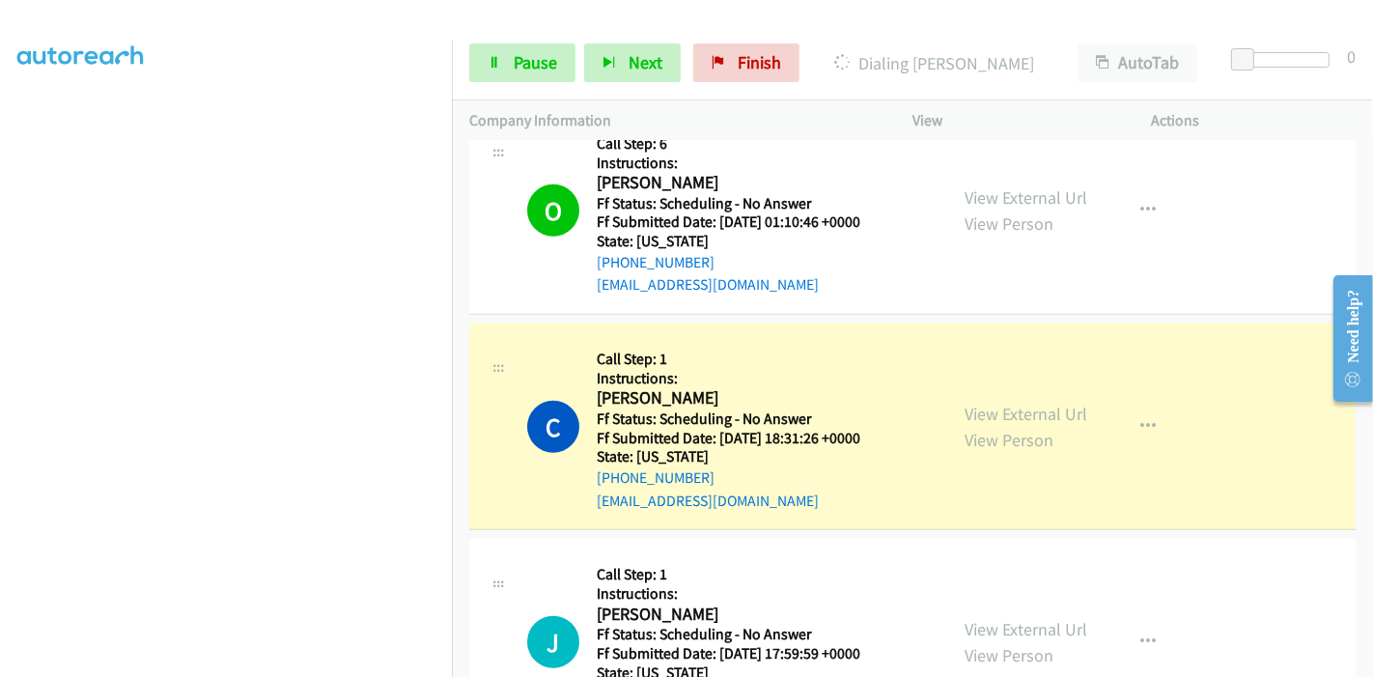
scroll to position [1501, 0]
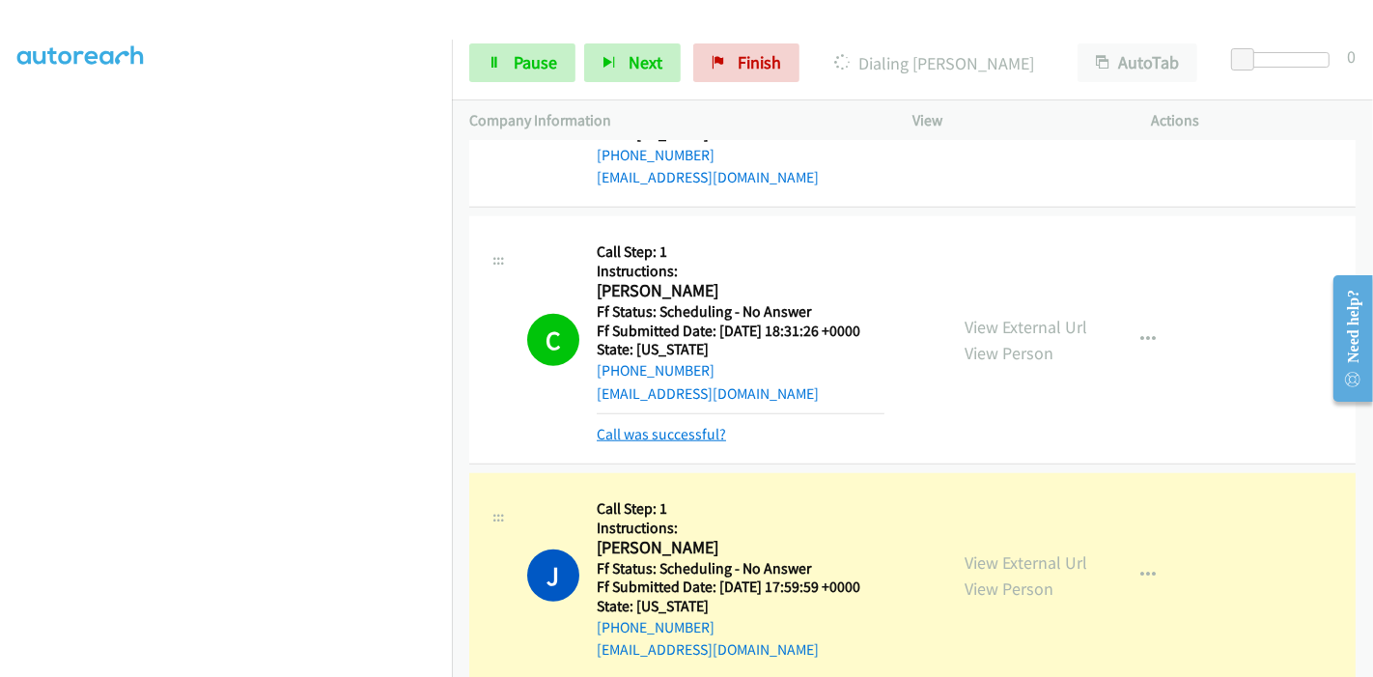
click at [623, 425] on link "Call was successful?" at bounding box center [661, 434] width 129 height 18
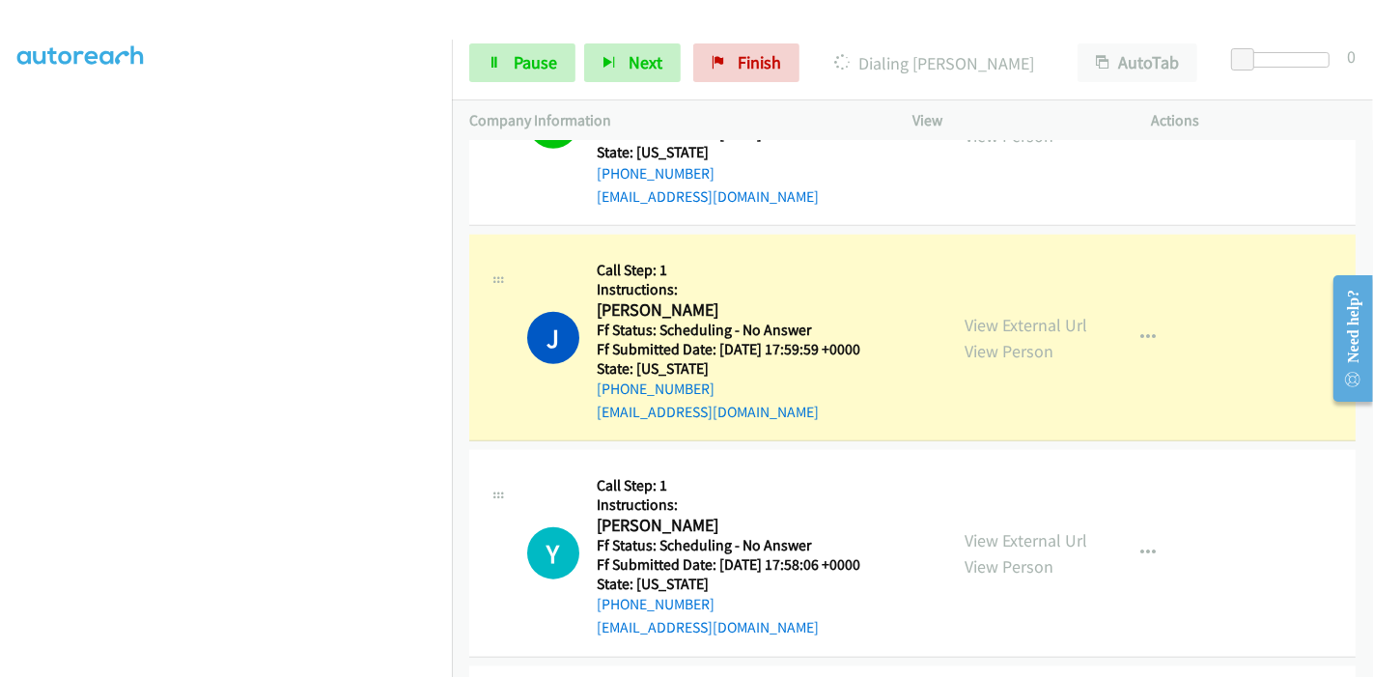
scroll to position [1716, 0]
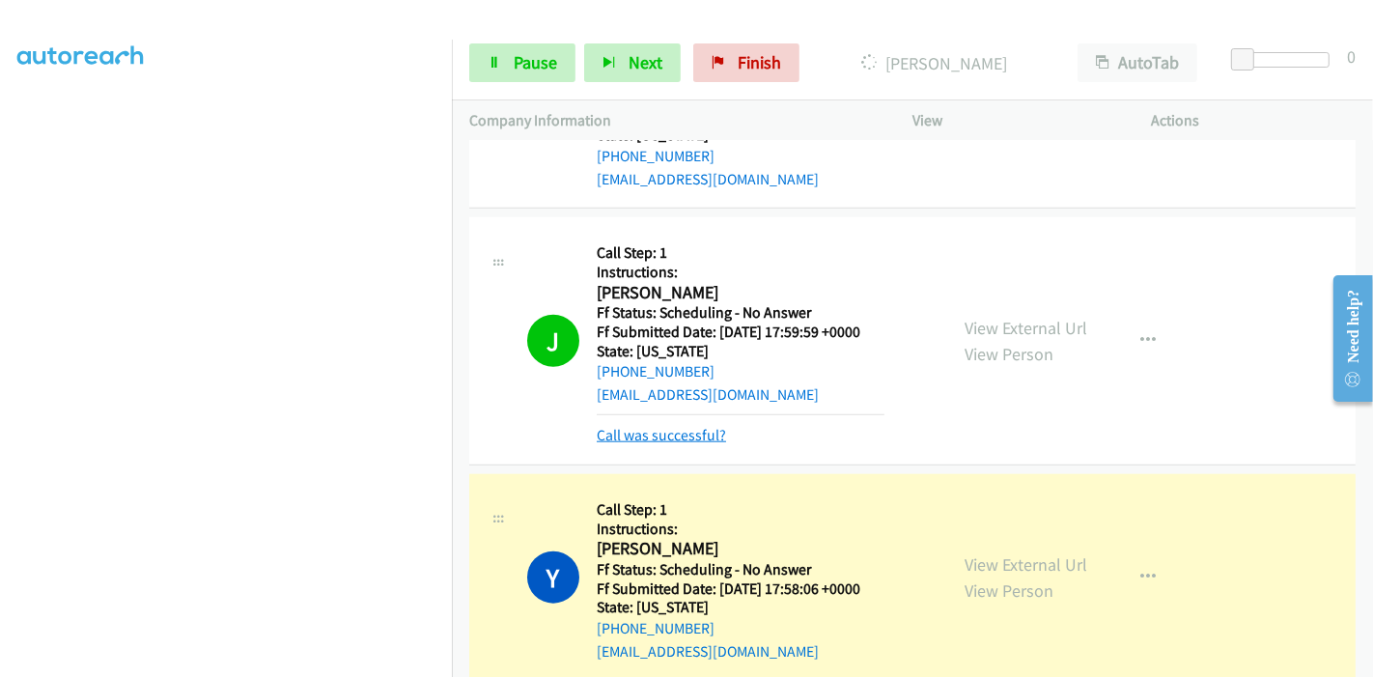
click at [607, 426] on link "Call was successful?" at bounding box center [661, 435] width 129 height 18
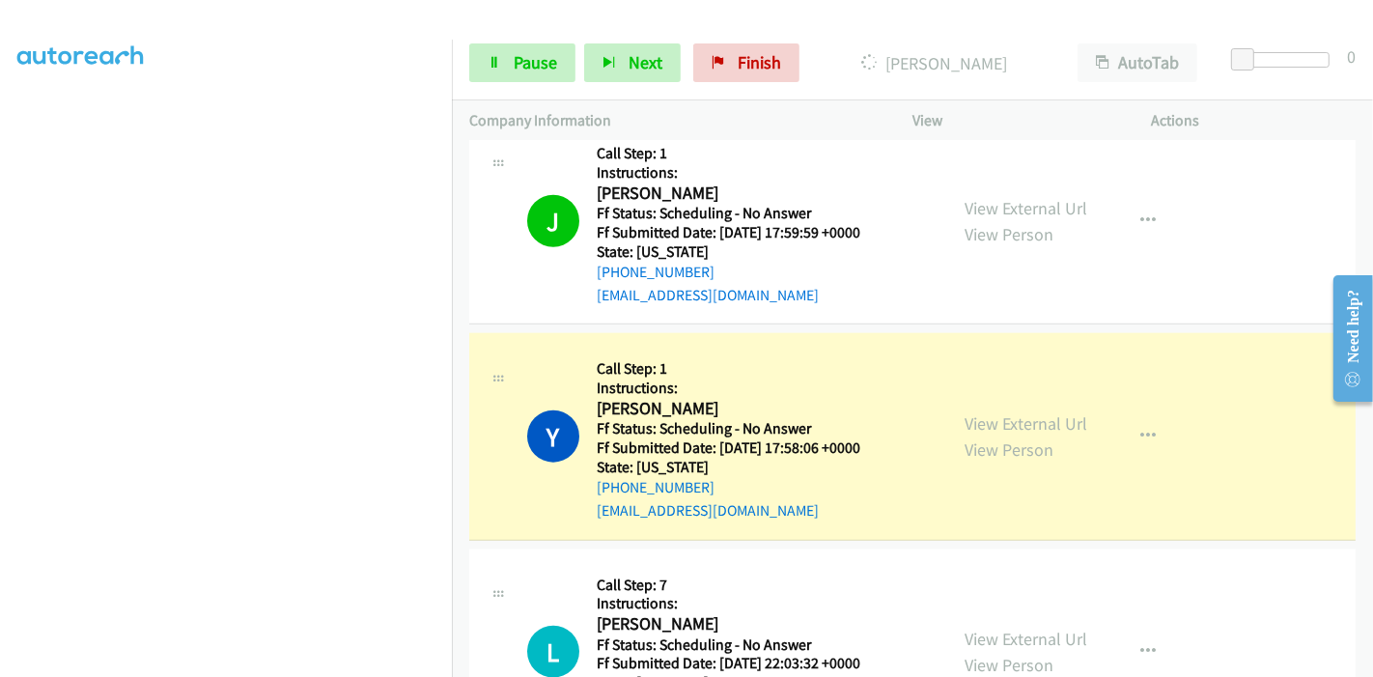
scroll to position [1823, 0]
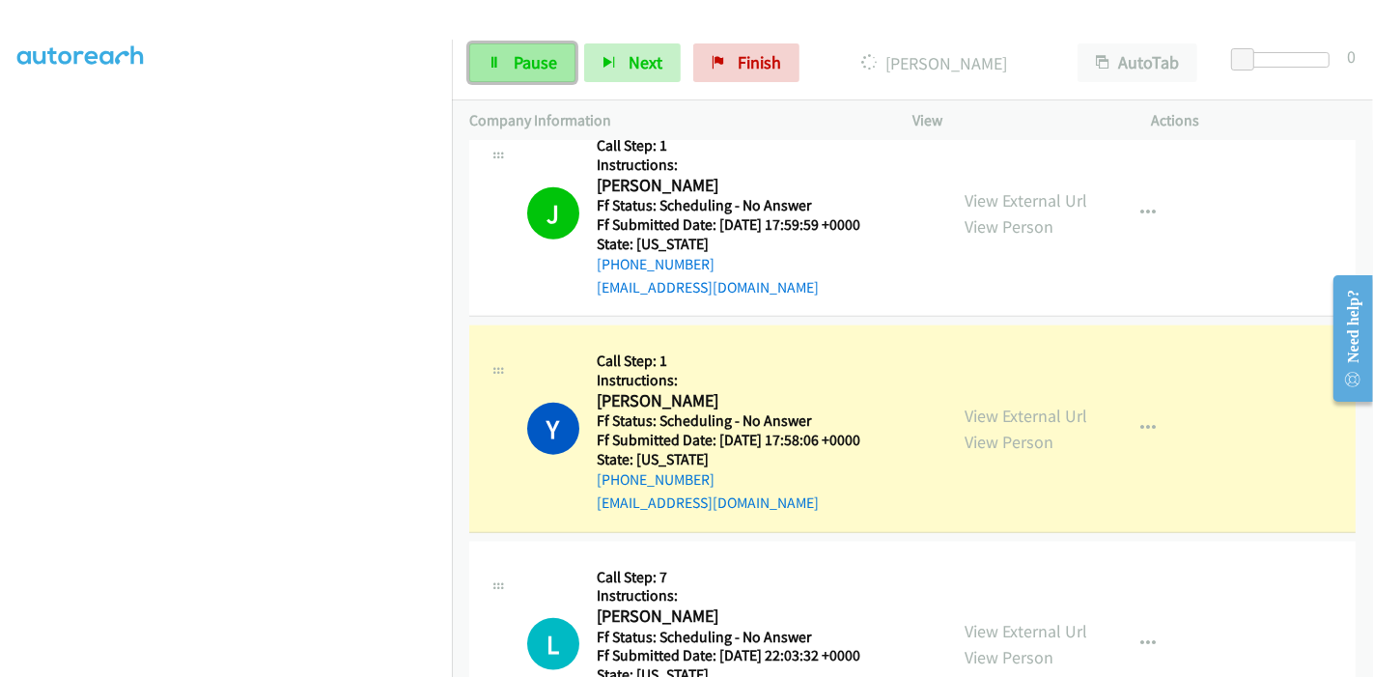
click at [549, 70] on span "Pause" at bounding box center [535, 62] width 43 height 22
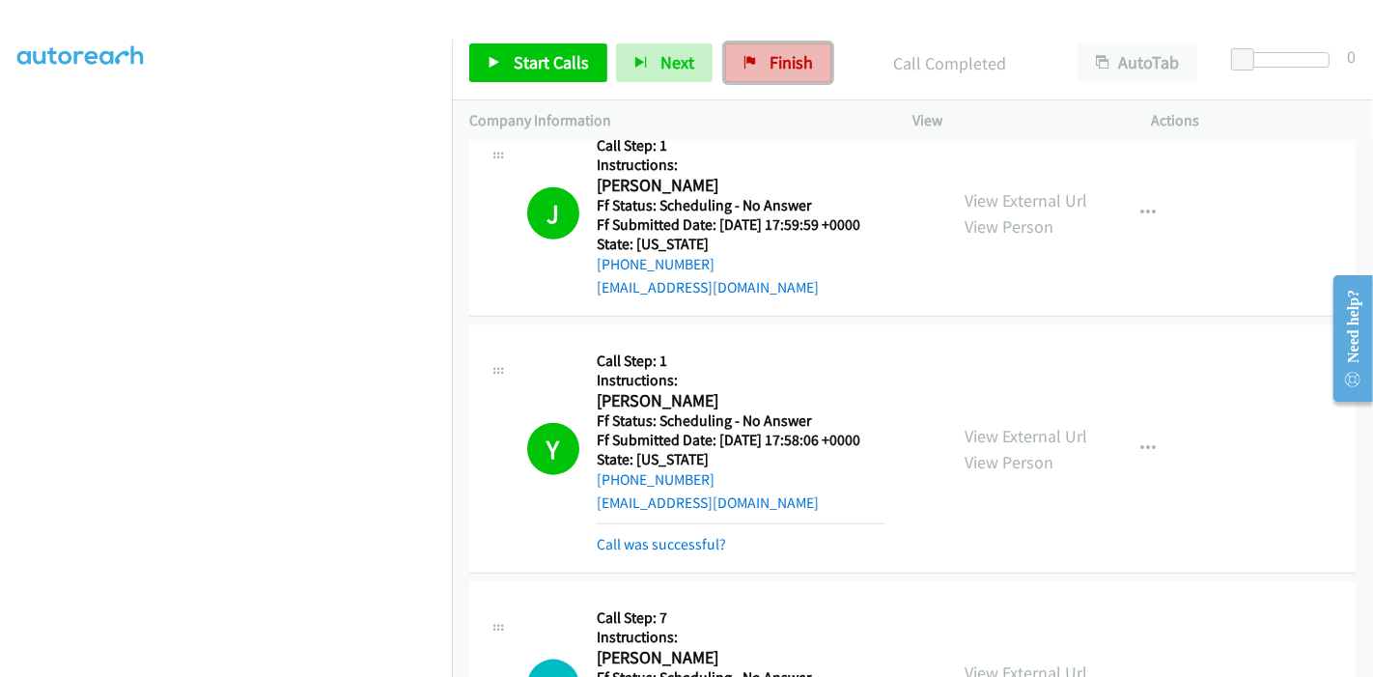
drag, startPoint x: 764, startPoint y: 80, endPoint x: 748, endPoint y: 67, distance: 20.5
click at [764, 80] on link "Finish" at bounding box center [778, 62] width 106 height 39
